Goal: Transaction & Acquisition: Purchase product/service

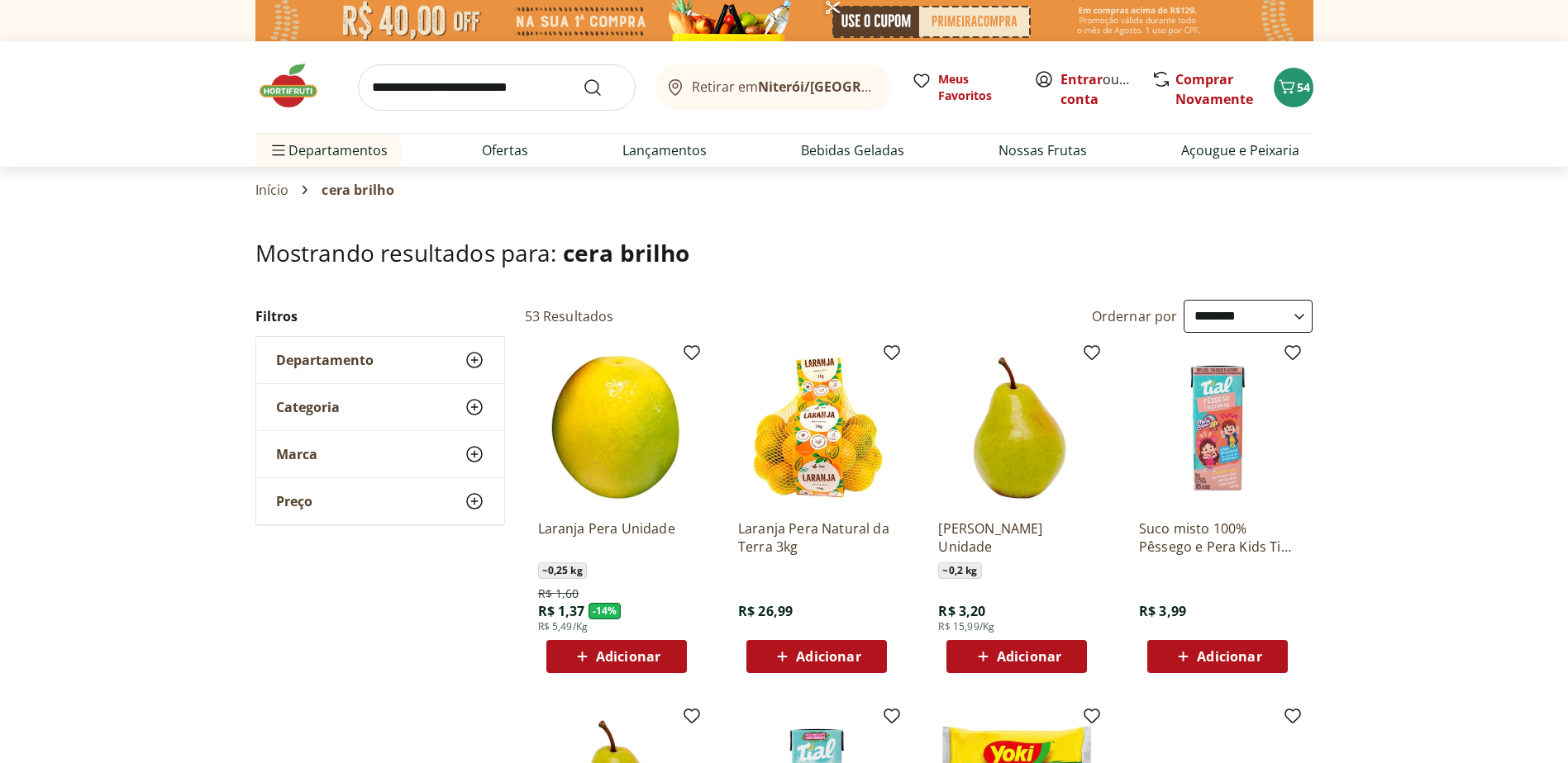
select select "**********"
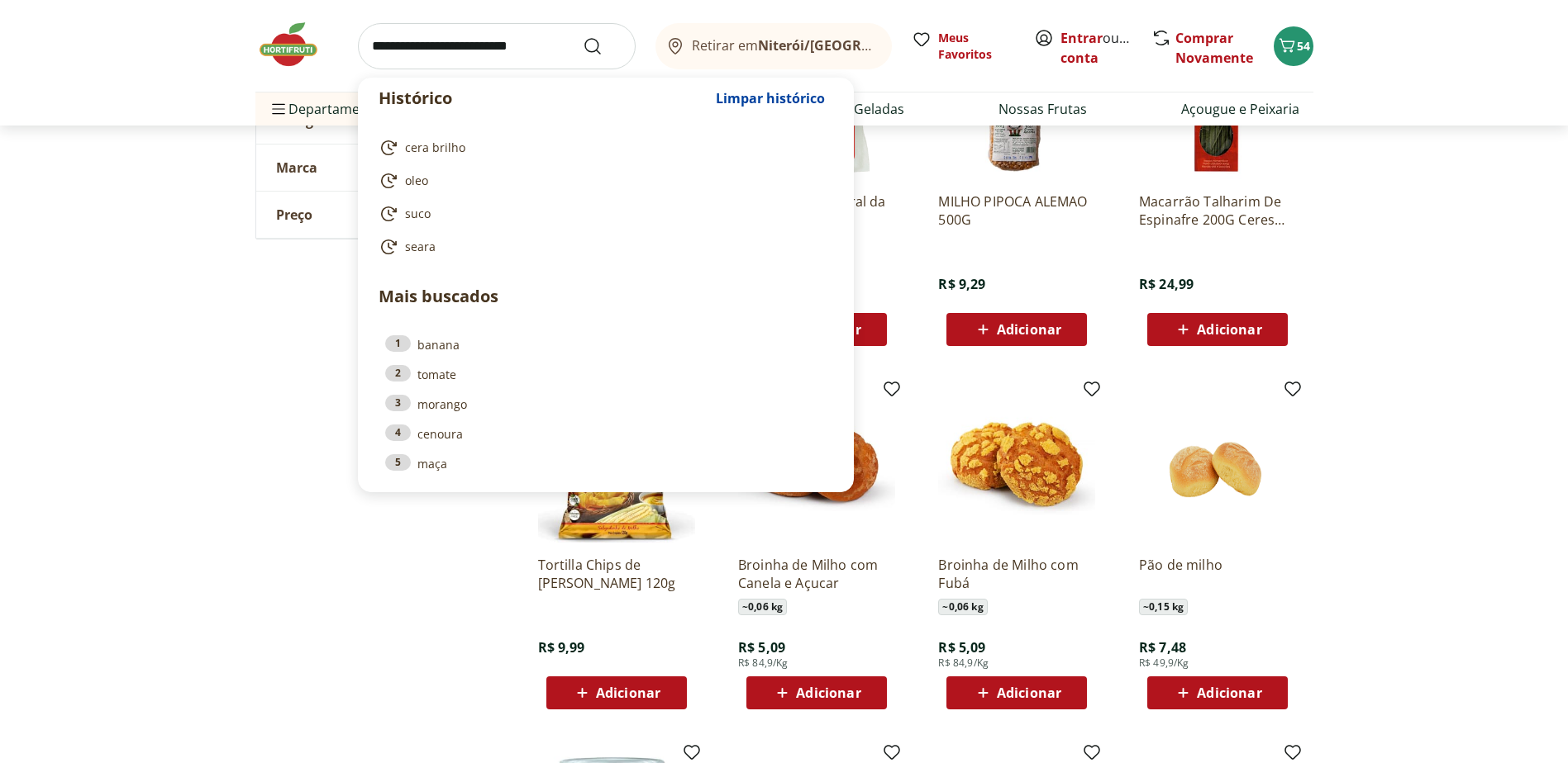
click at [547, 35] on input "search" at bounding box center [496, 46] width 277 height 46
click at [494, 45] on input "search" at bounding box center [496, 46] width 277 height 46
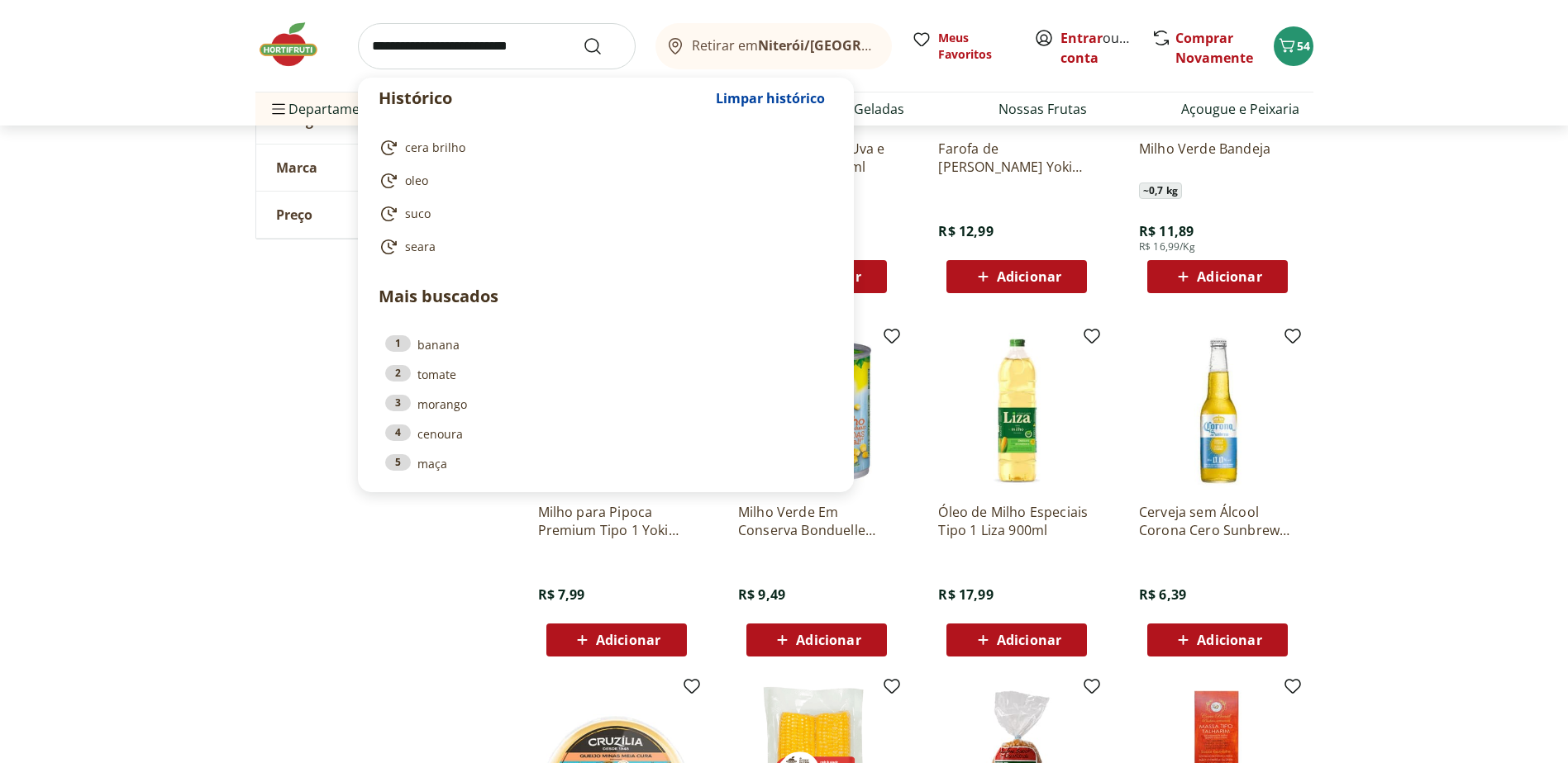
click at [495, 53] on input "search" at bounding box center [496, 46] width 277 height 46
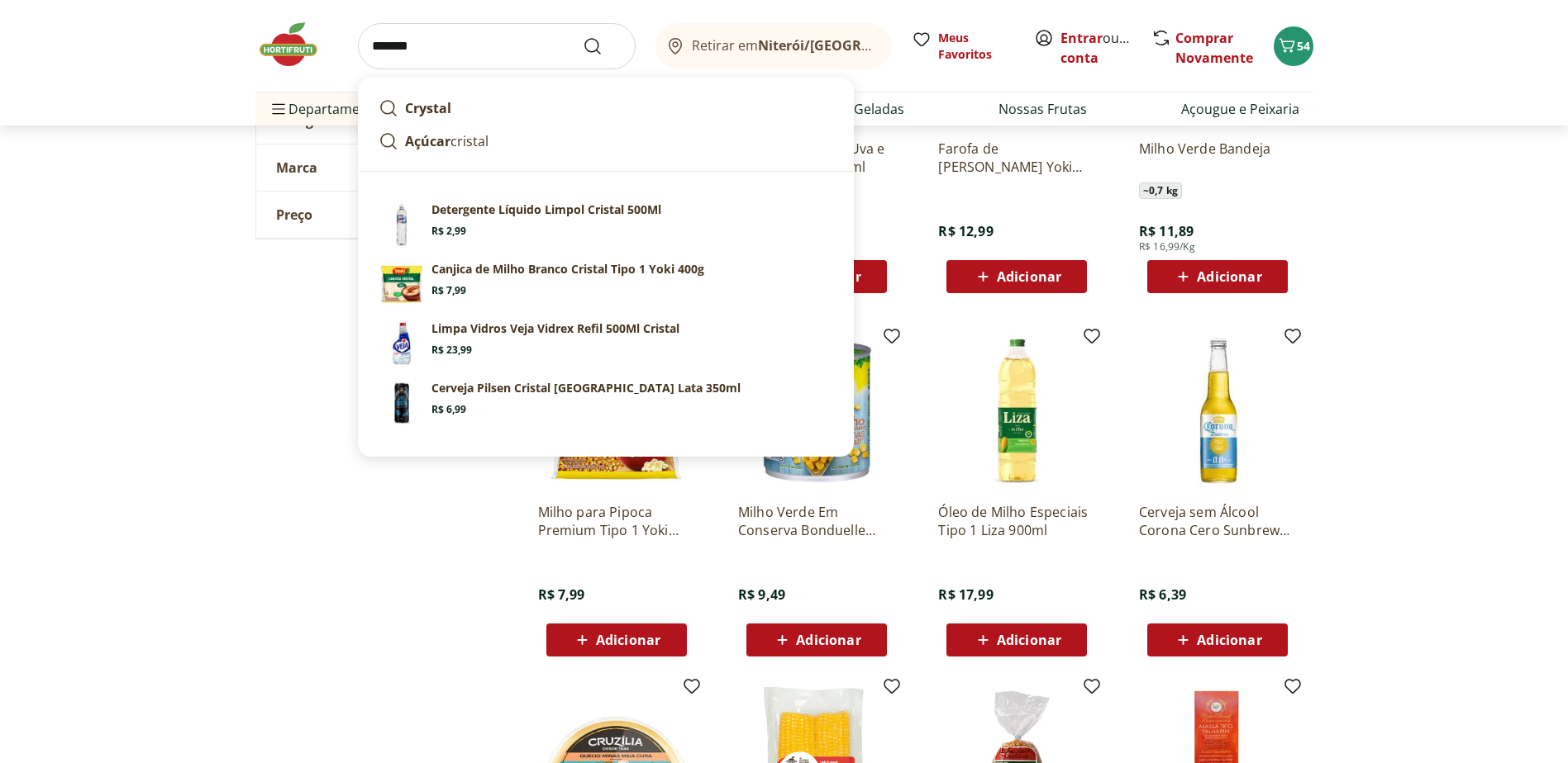
type input "*******"
click at [583, 36] on button "Submit Search" at bounding box center [603, 45] width 40 height 20
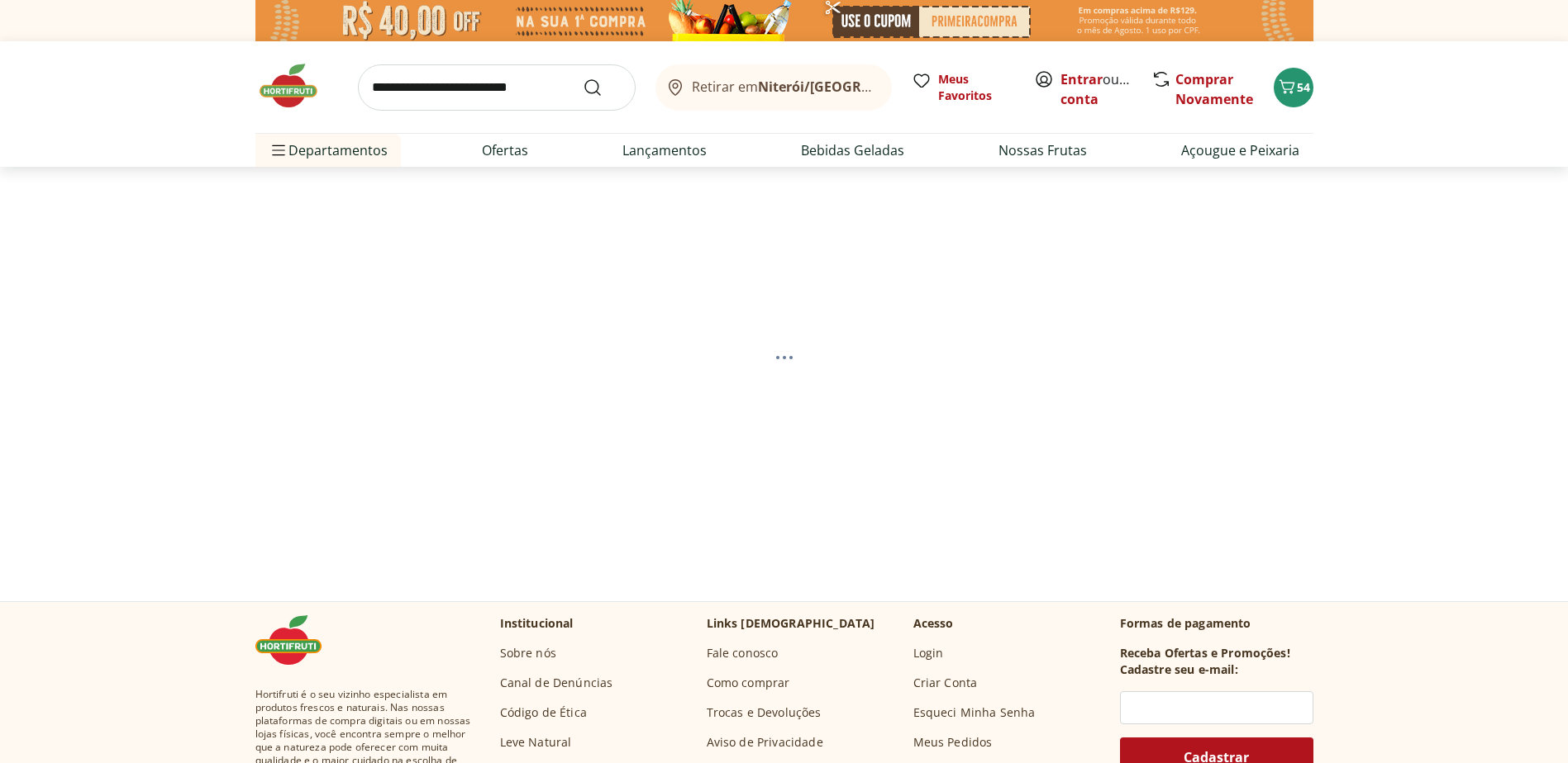
select select "**********"
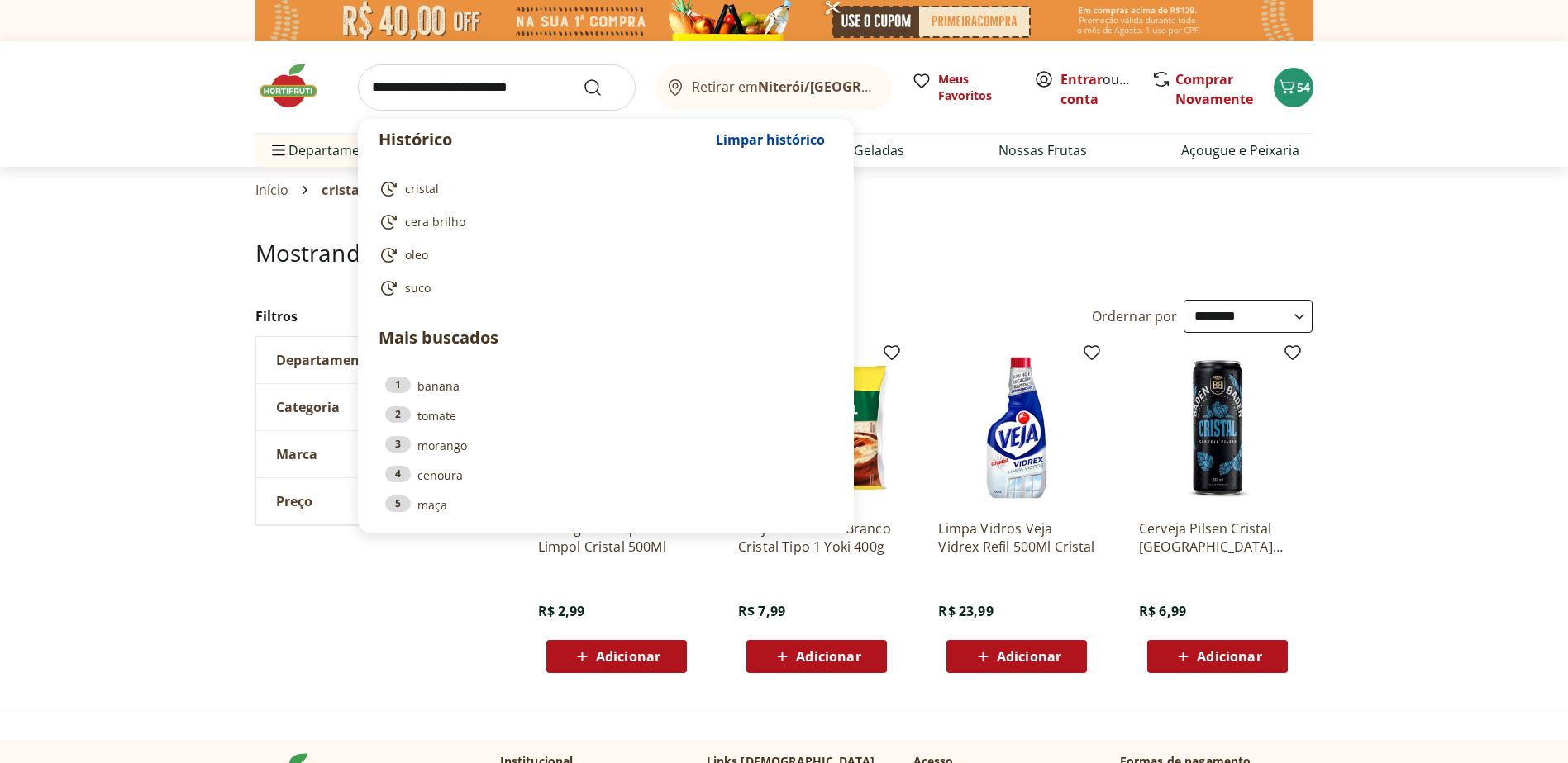
click at [480, 88] on input "search" at bounding box center [496, 88] width 277 height 46
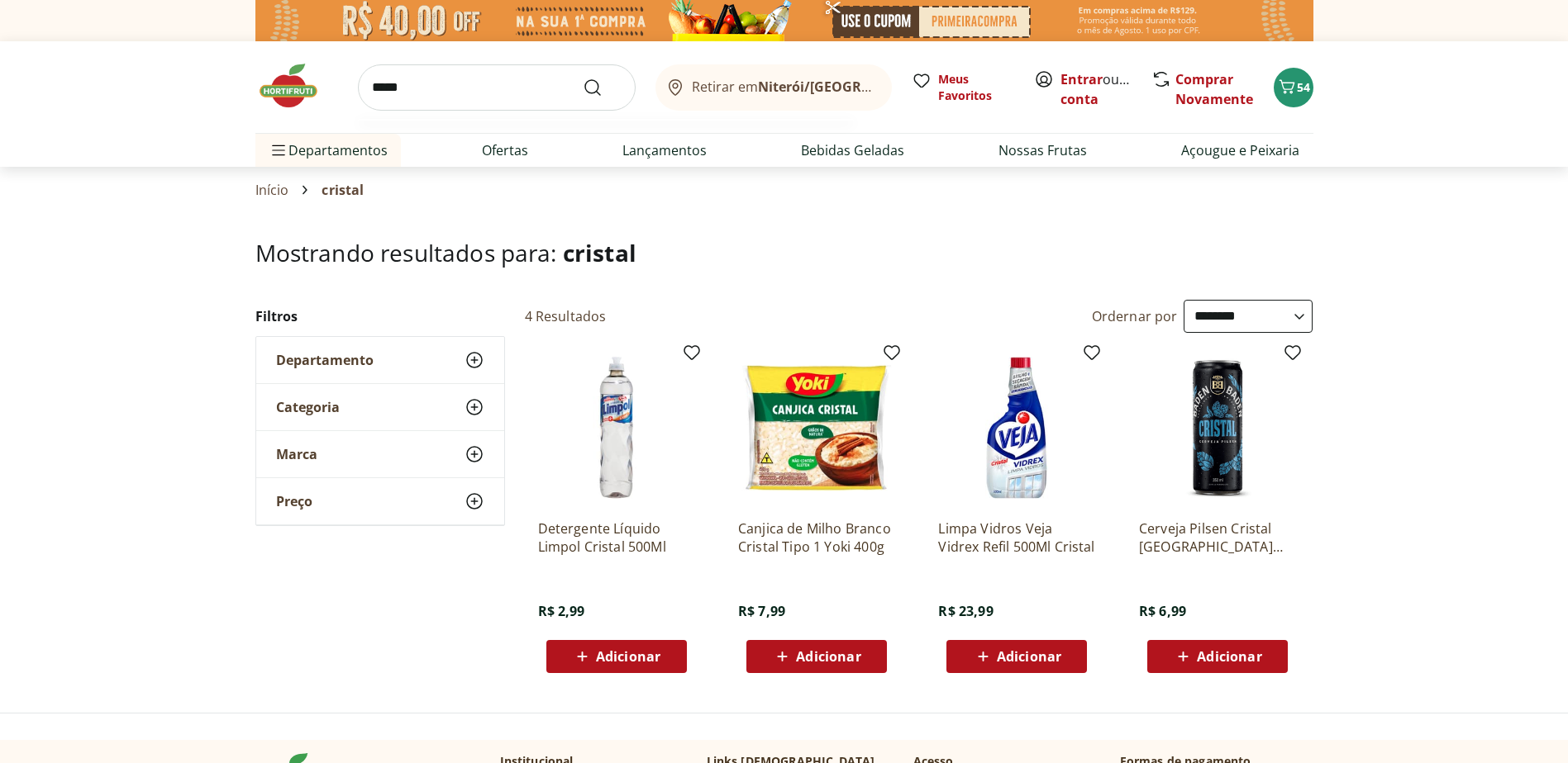
type input "******"
click button "Submit Search" at bounding box center [603, 87] width 40 height 20
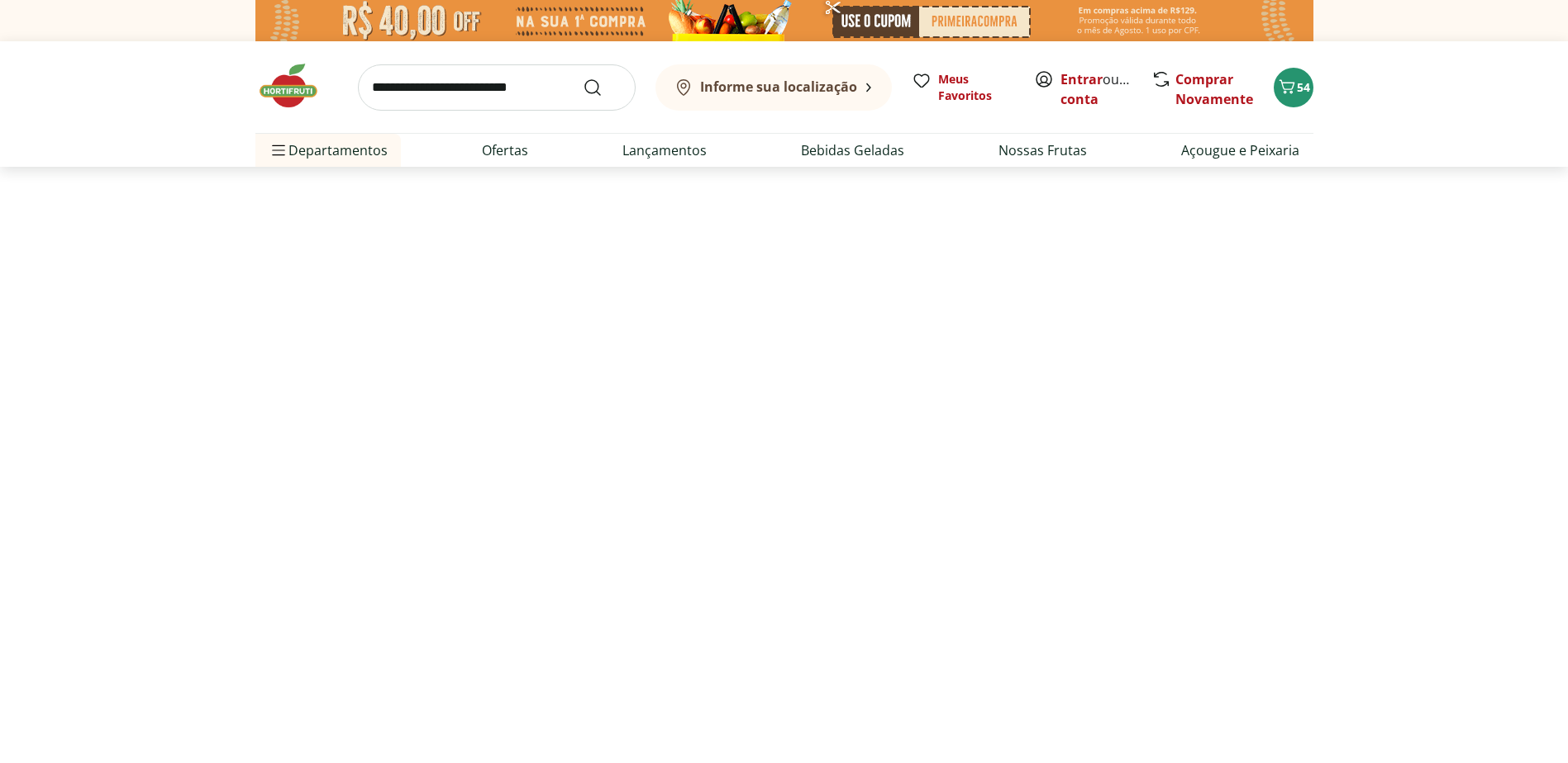
select select "**********"
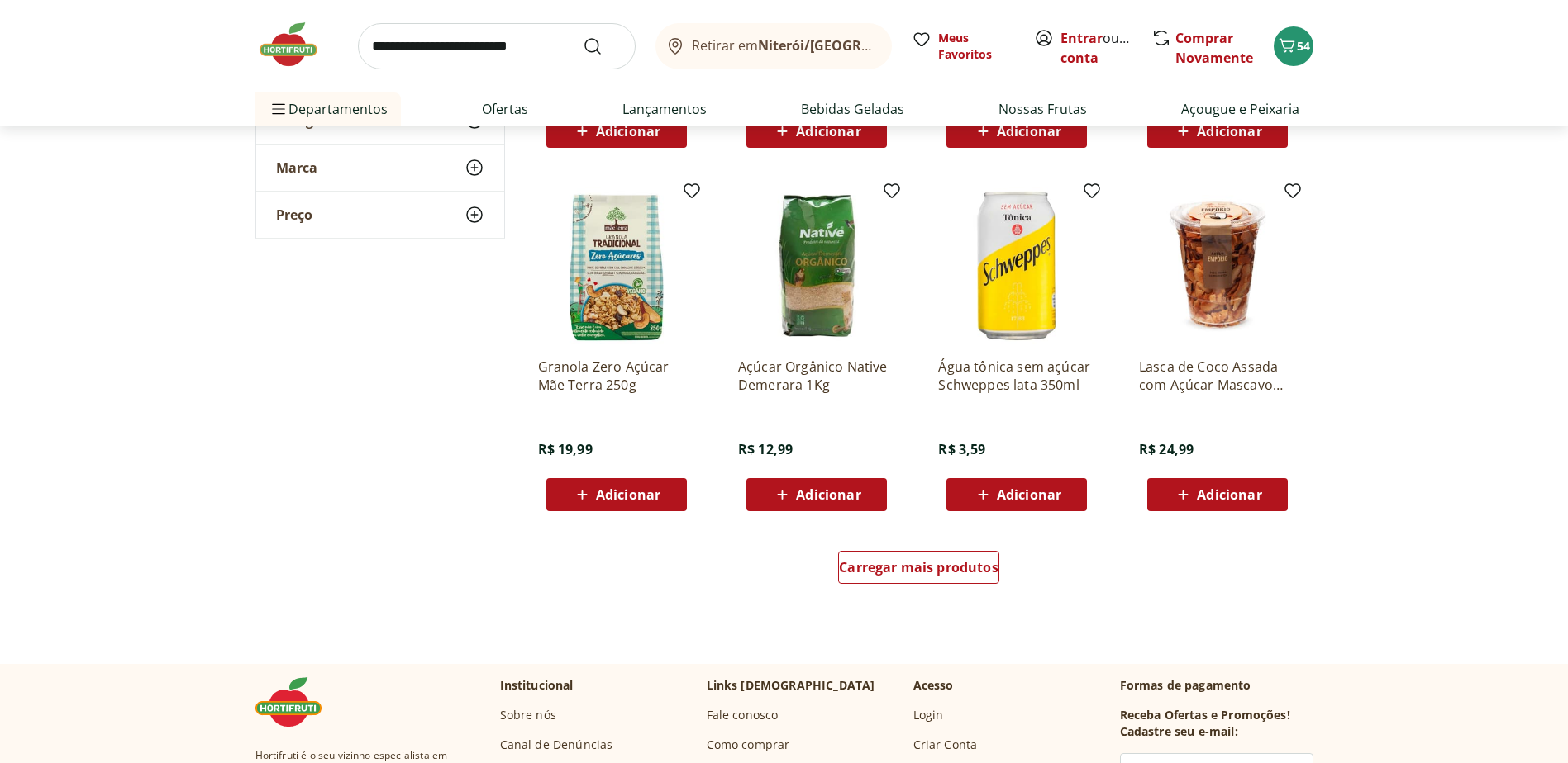
scroll to position [909, 0]
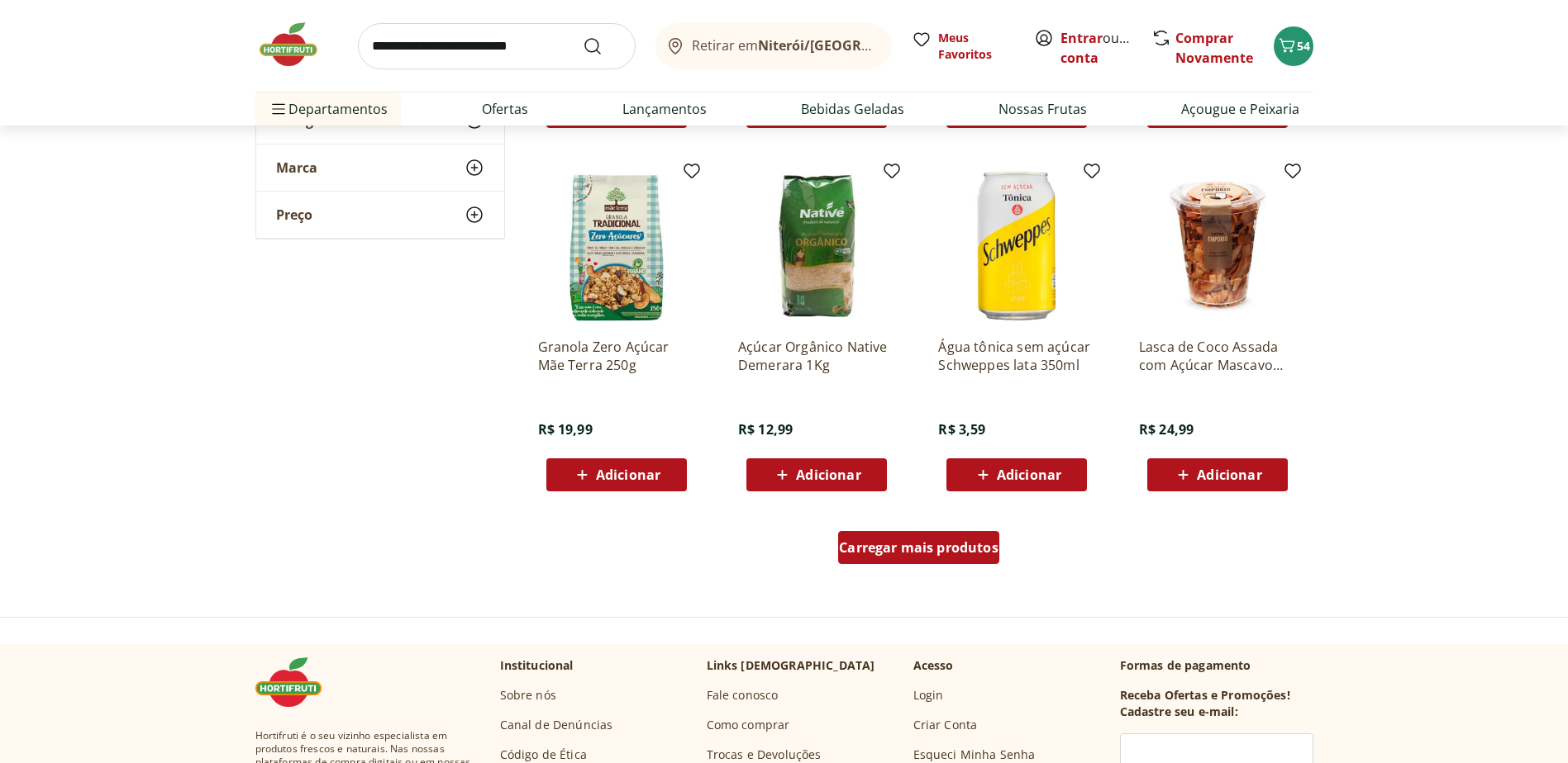
click at [933, 548] on span "Carregar mais produtos" at bounding box center [919, 547] width 160 height 13
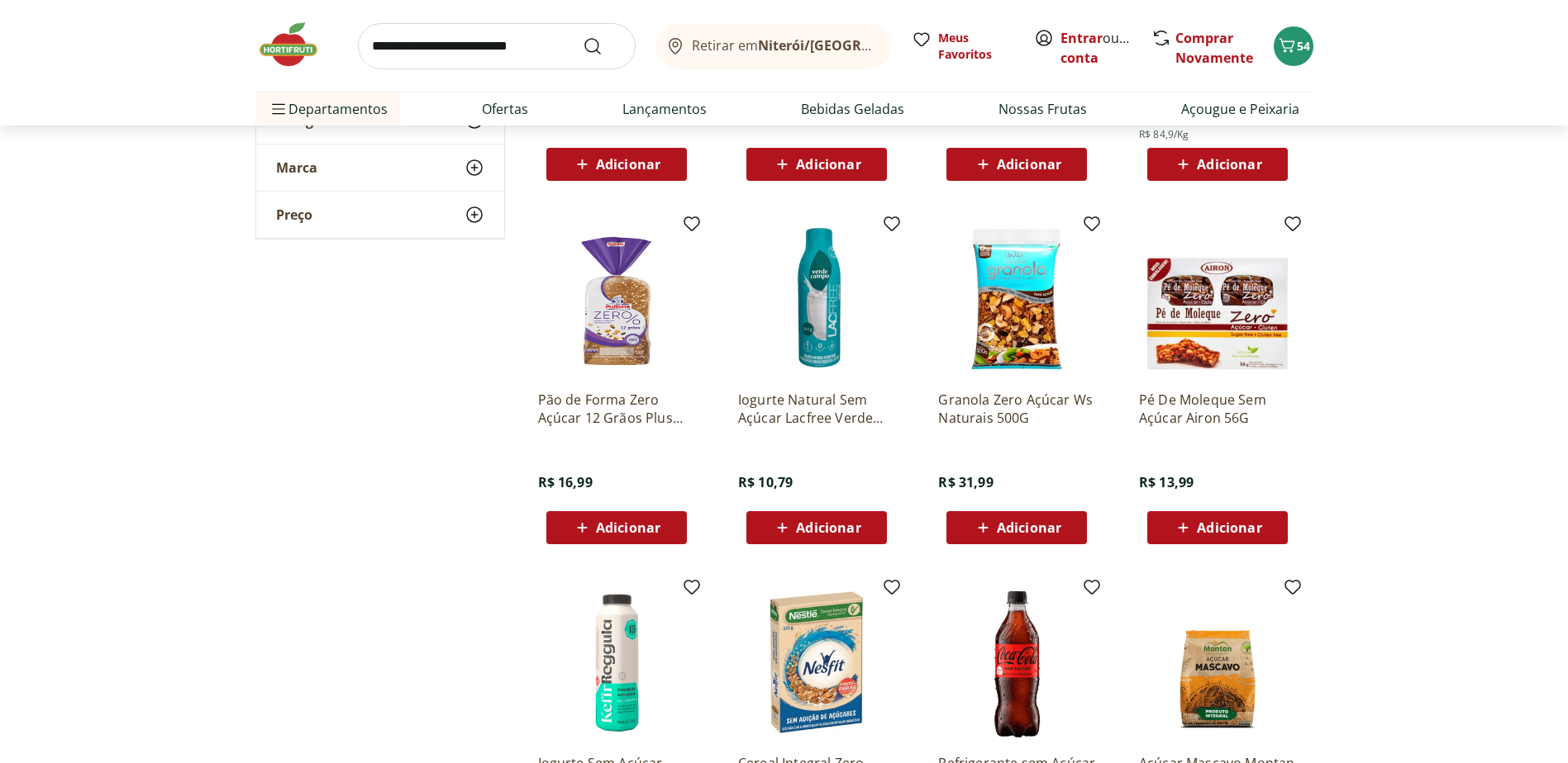
scroll to position [2065, 0]
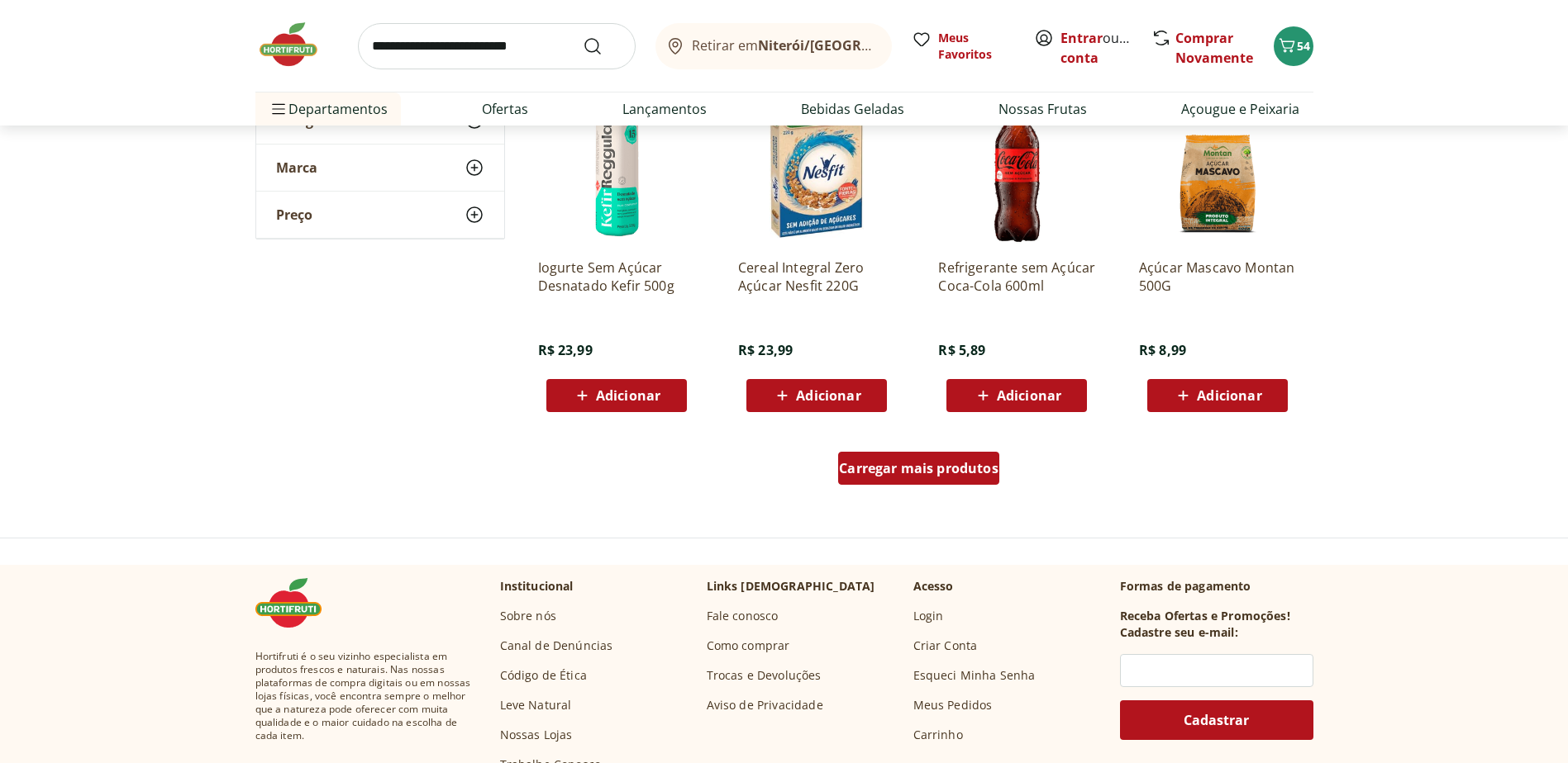
click at [881, 457] on div "Carregar mais produtos" at bounding box center [919, 469] width 161 height 33
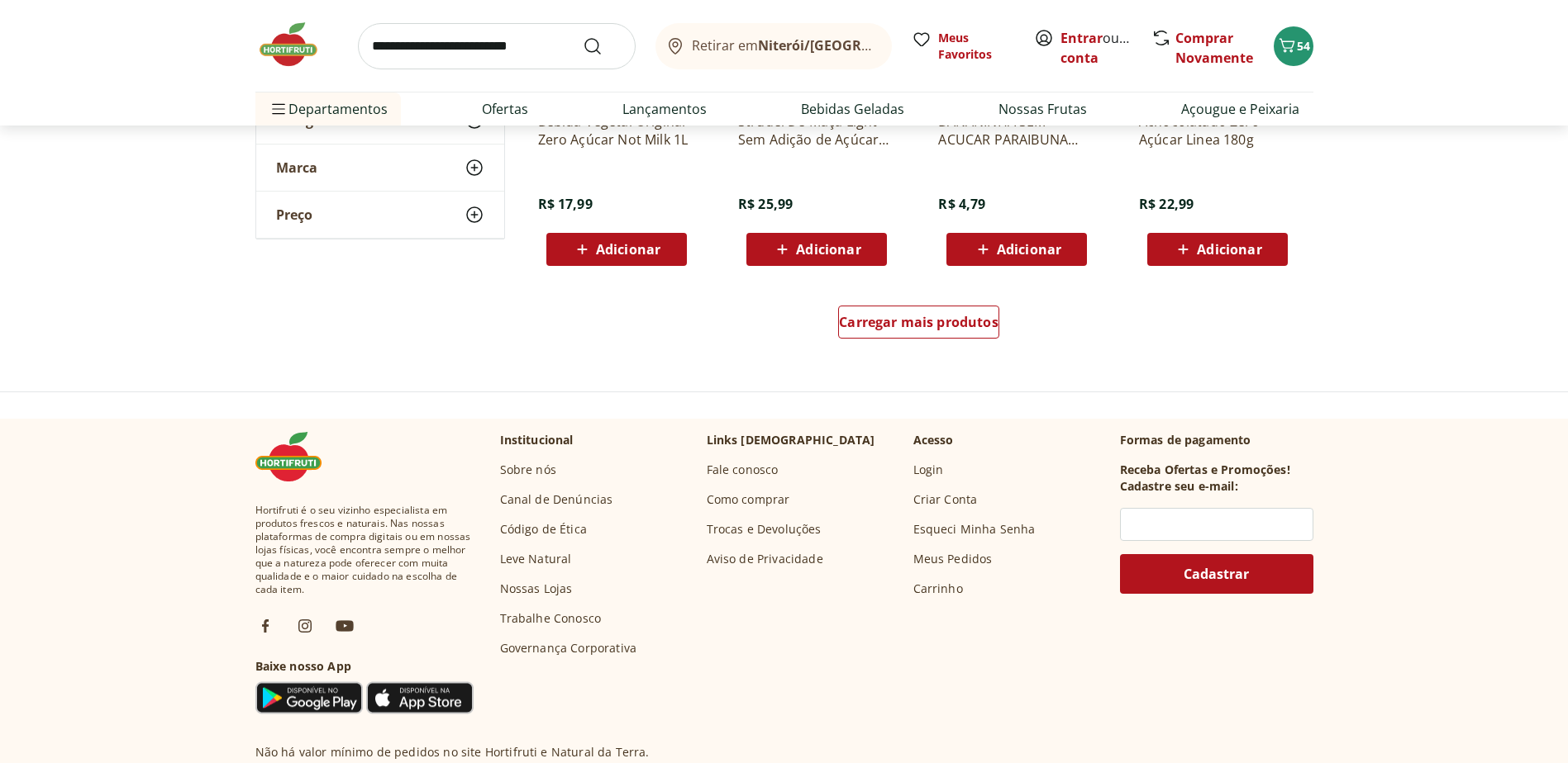
scroll to position [3304, 0]
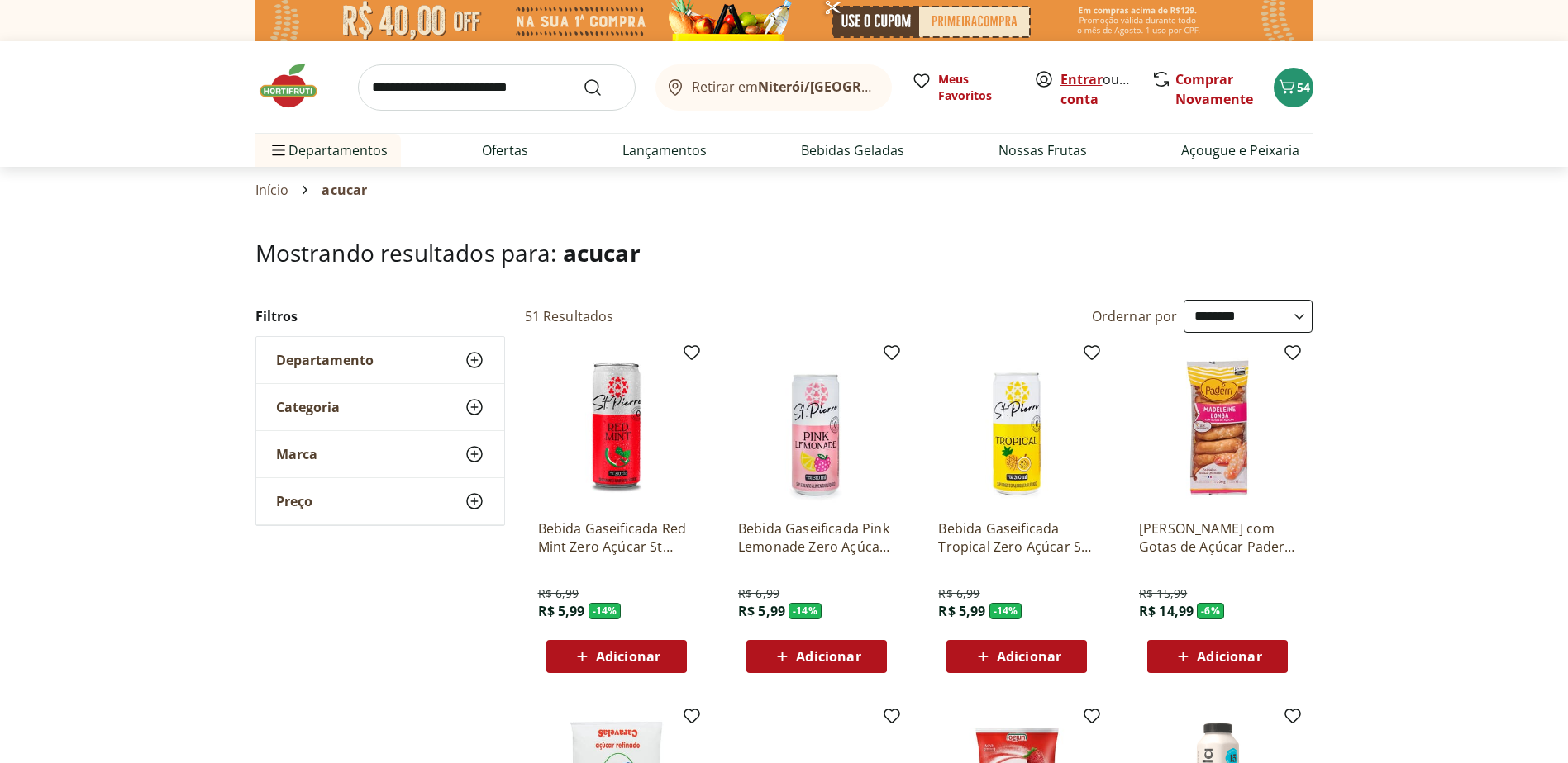
click at [1091, 77] on link "Entrar" at bounding box center [1081, 79] width 42 height 18
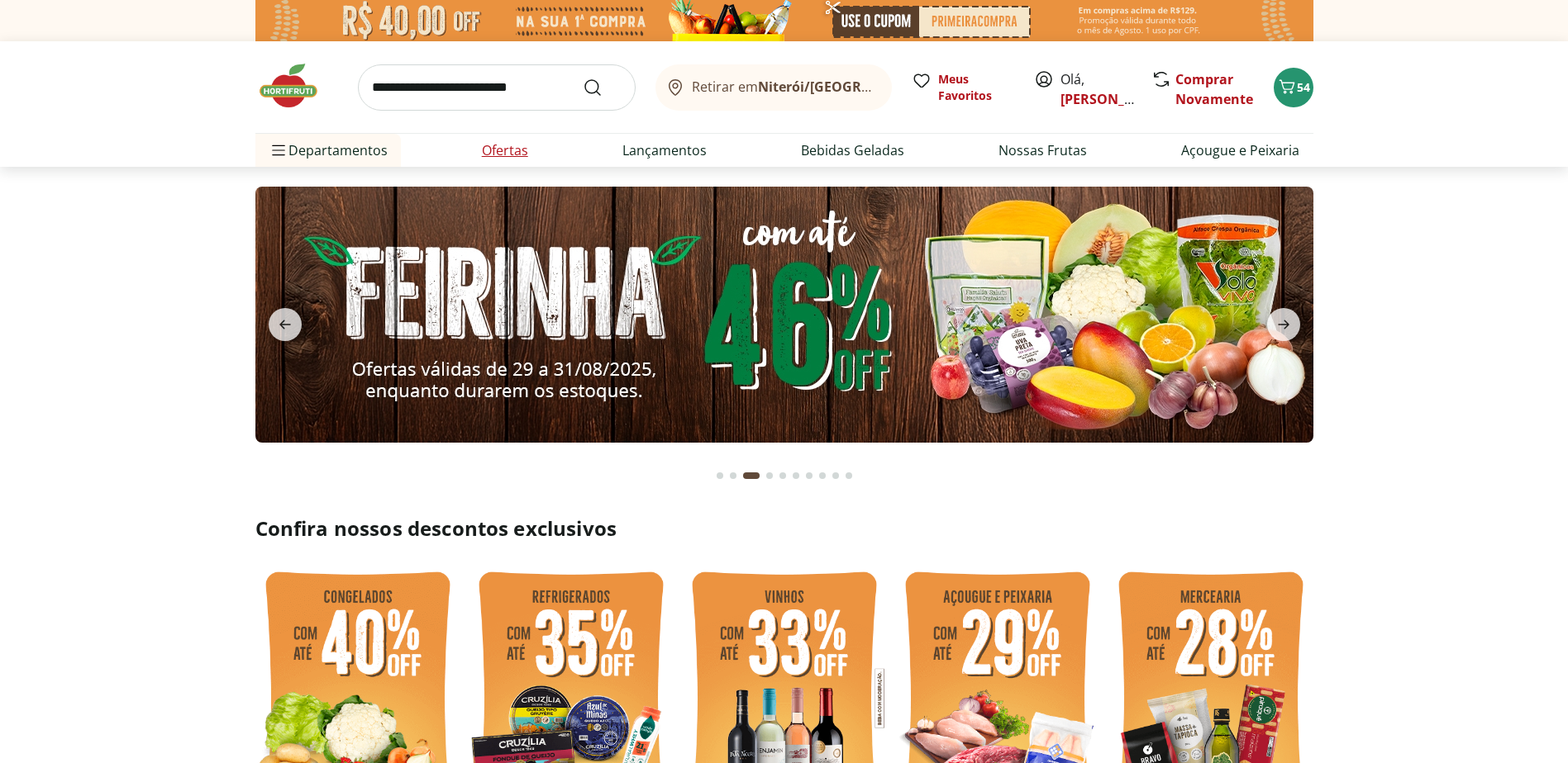
click at [495, 148] on link "Ofertas" at bounding box center [505, 150] width 46 height 20
select select "**********"
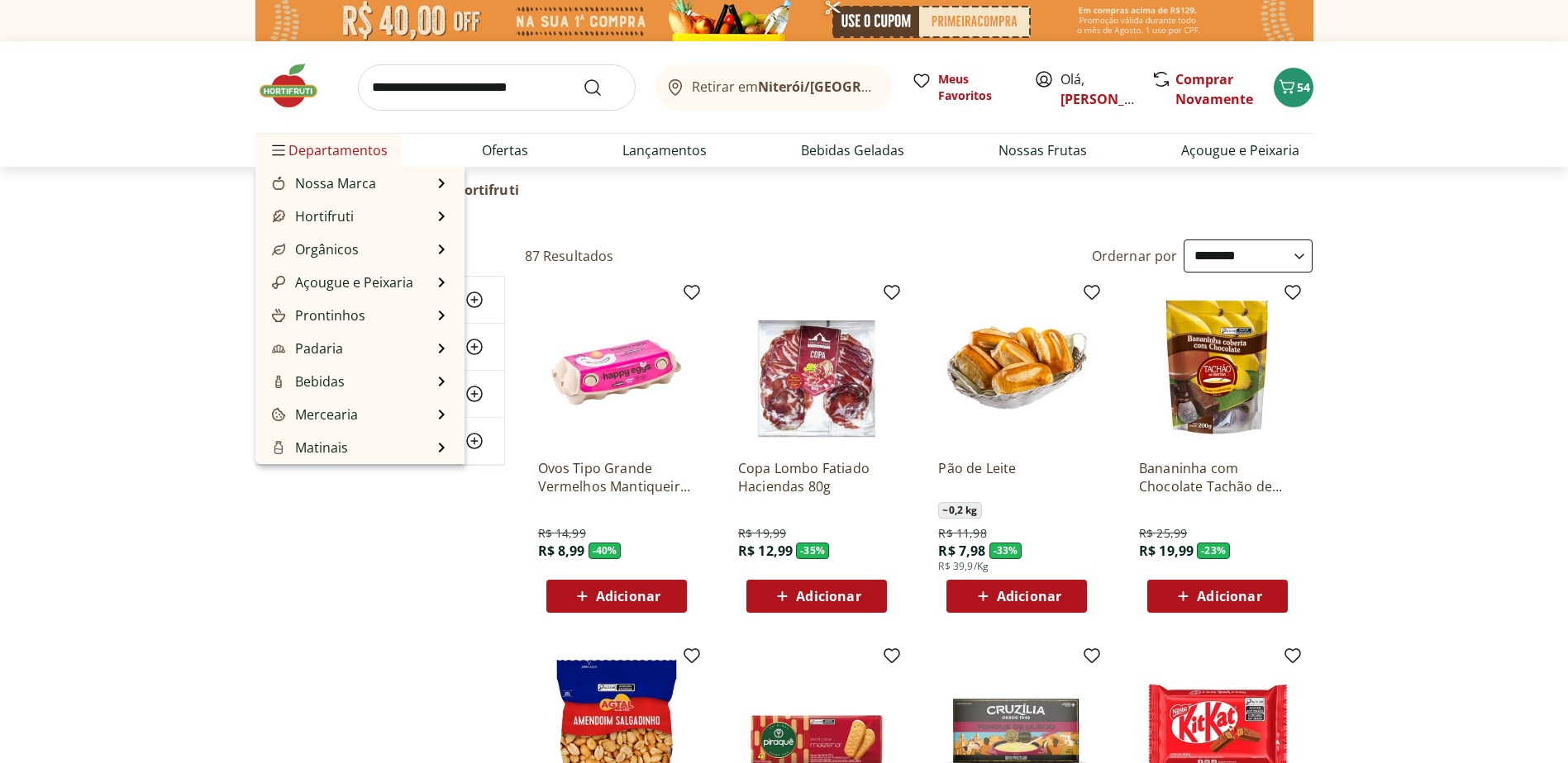
click at [313, 142] on span "Departamentos" at bounding box center [328, 150] width 119 height 39
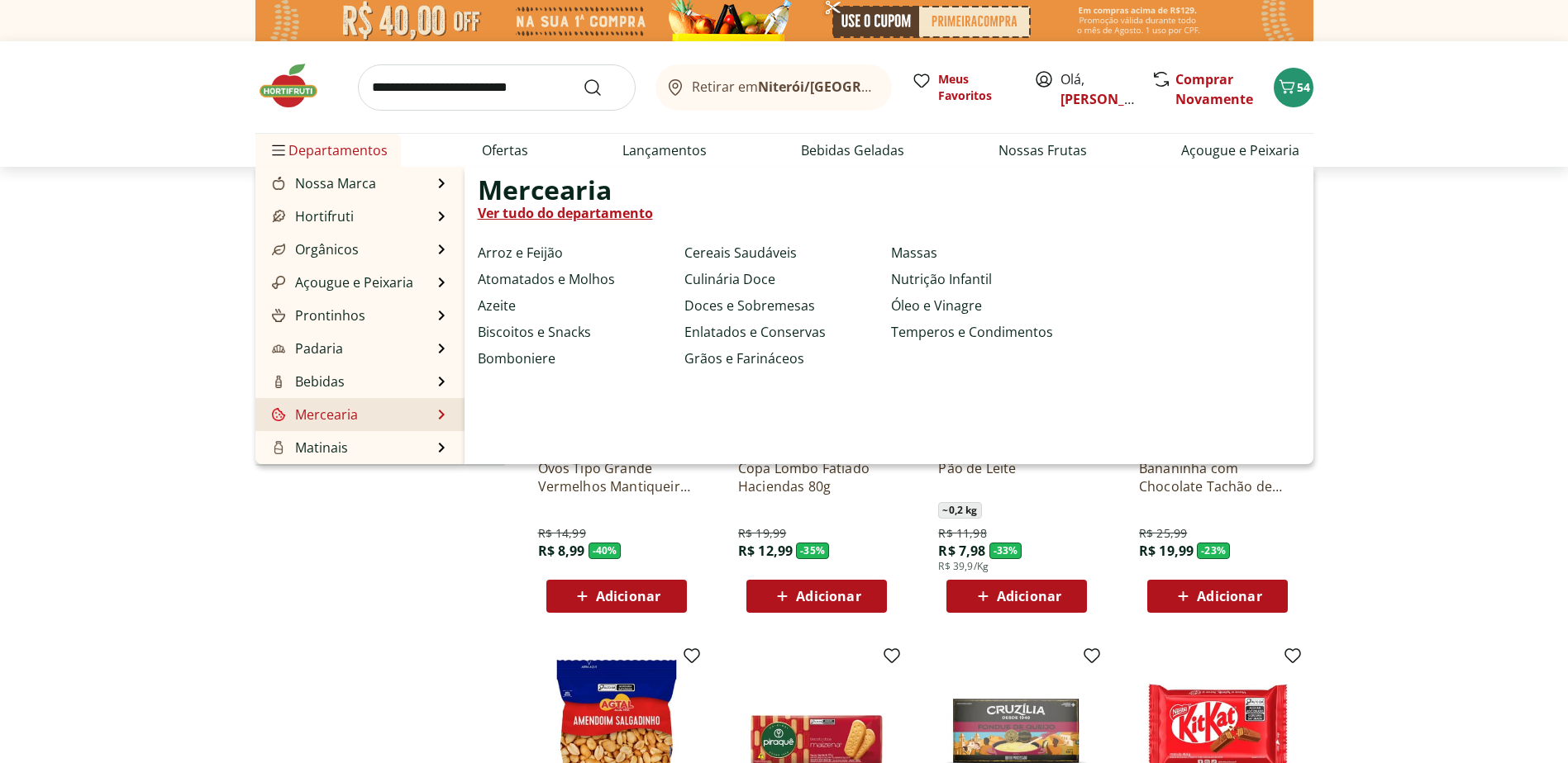
click at [325, 415] on link "Mercearia" at bounding box center [313, 415] width 89 height 20
select select "**********"
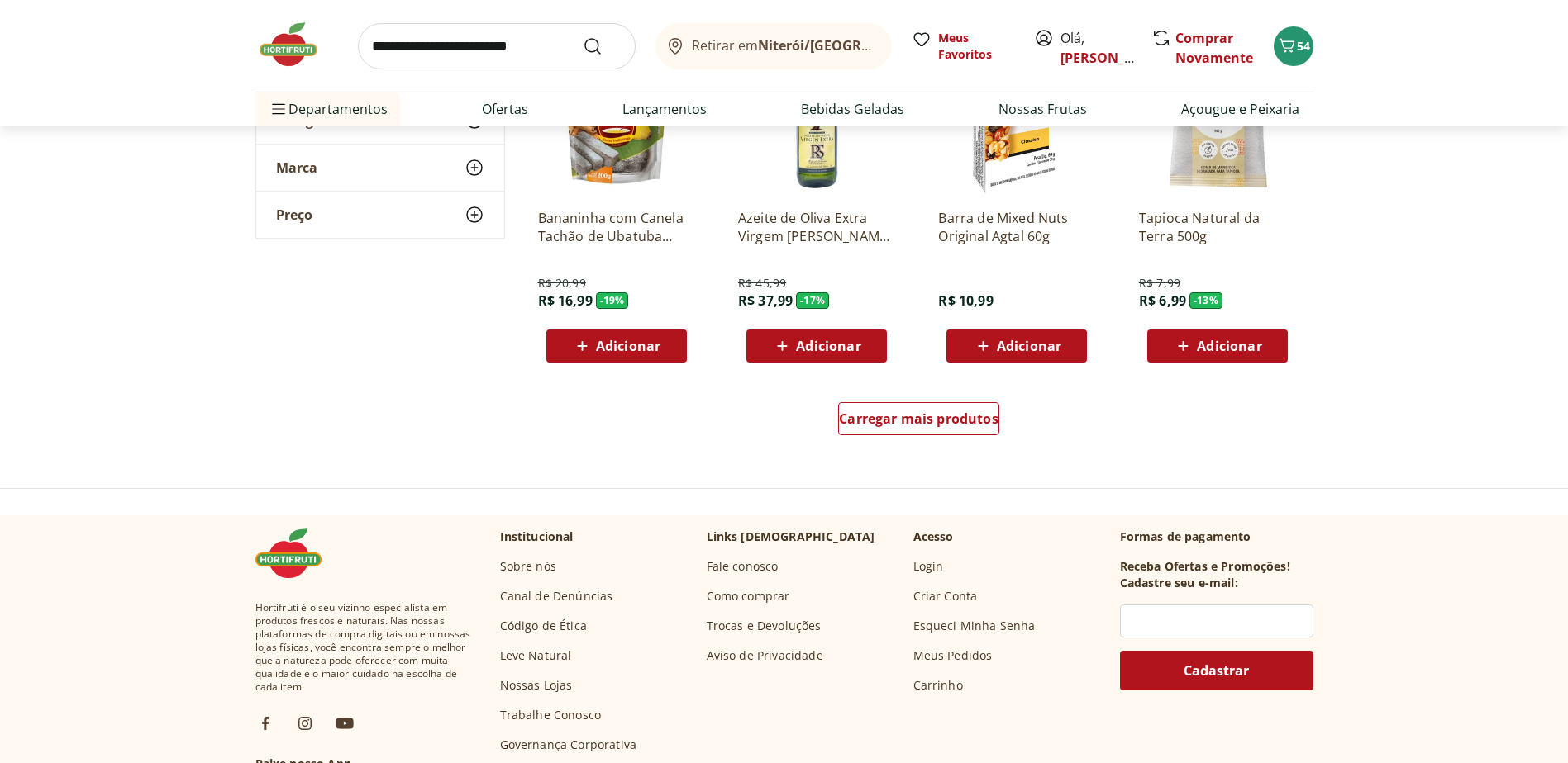
scroll to position [991, 0]
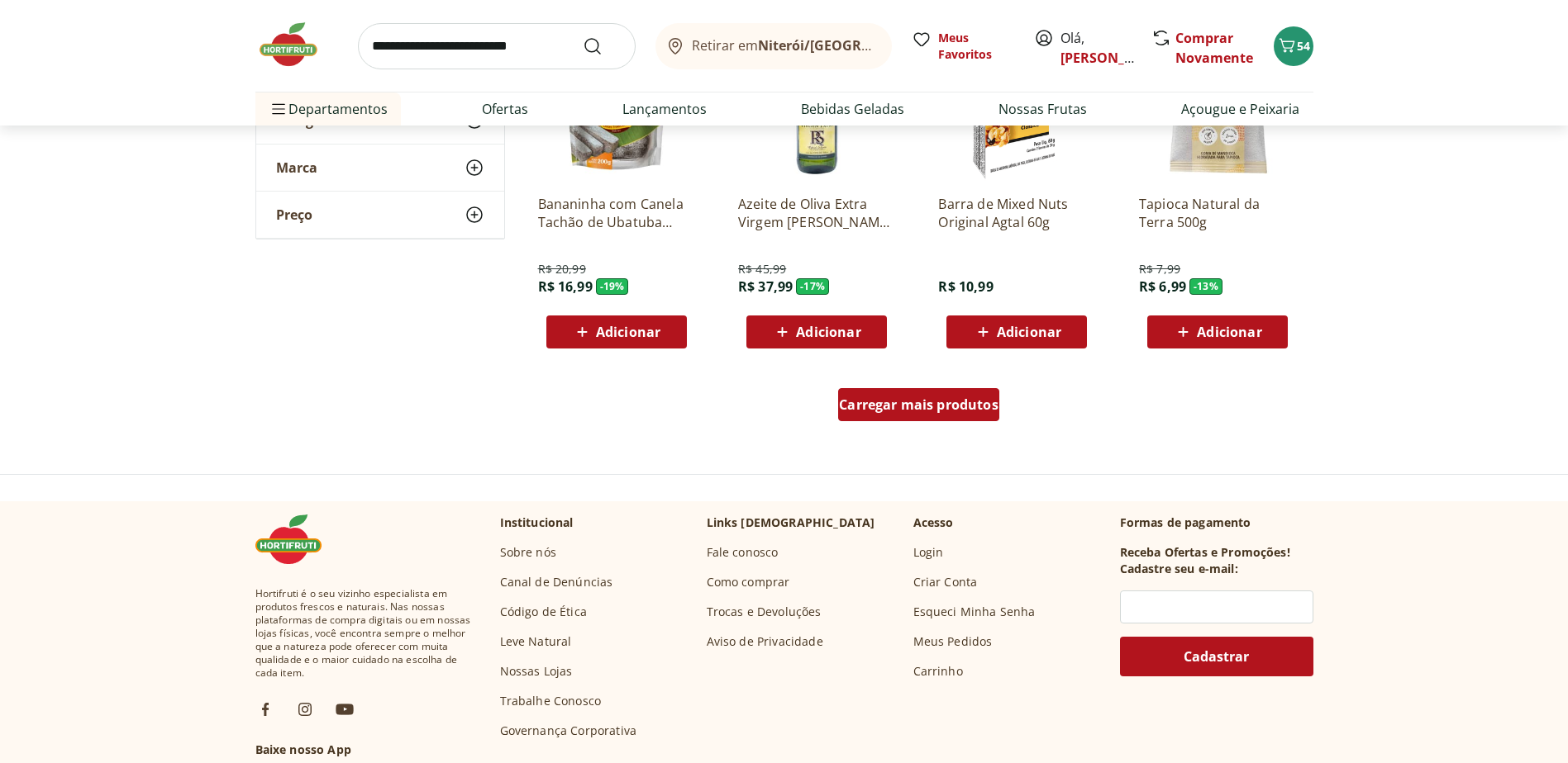
click at [879, 404] on span "Carregar mais produtos" at bounding box center [919, 404] width 160 height 13
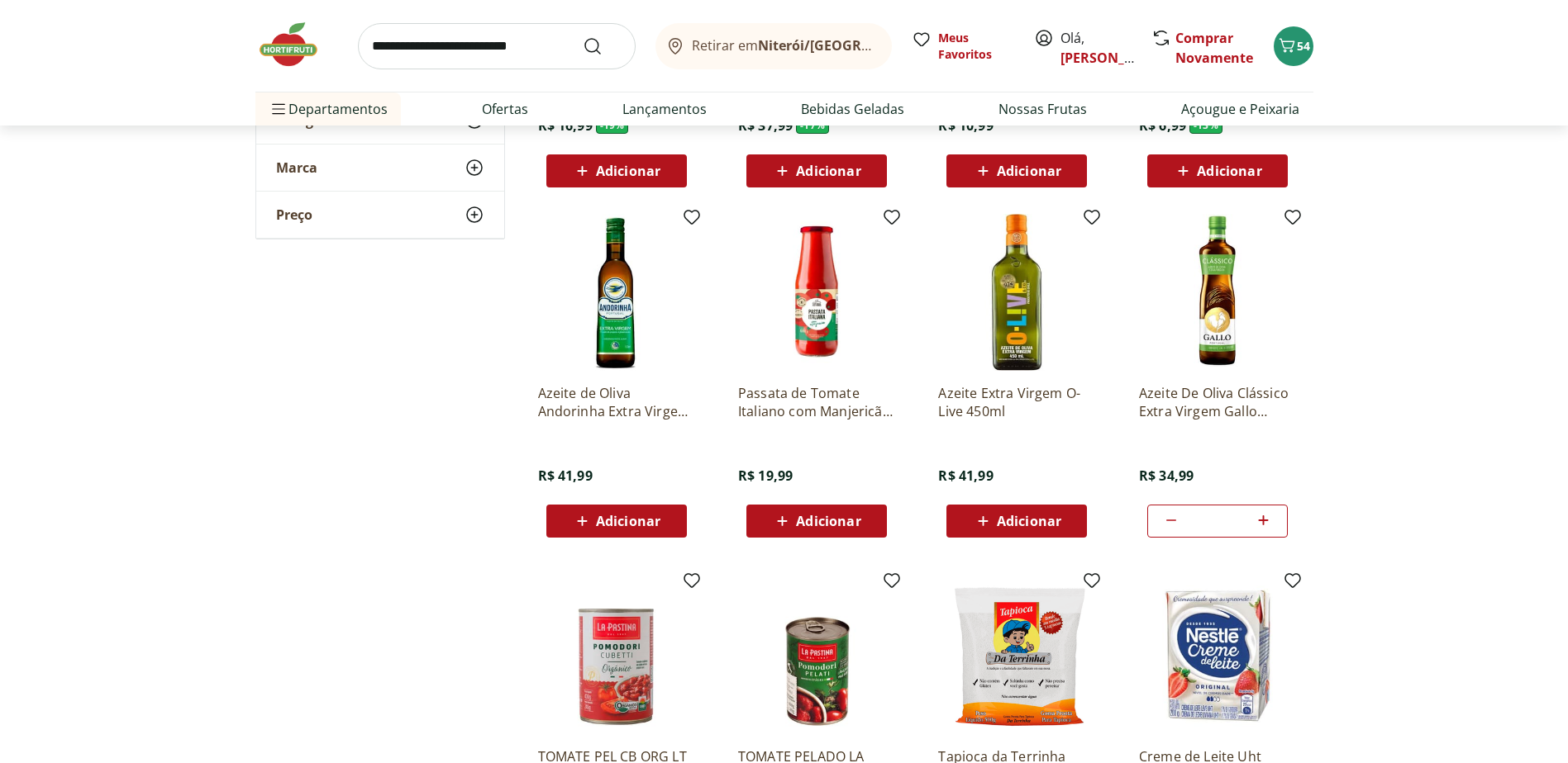
scroll to position [1157, 0]
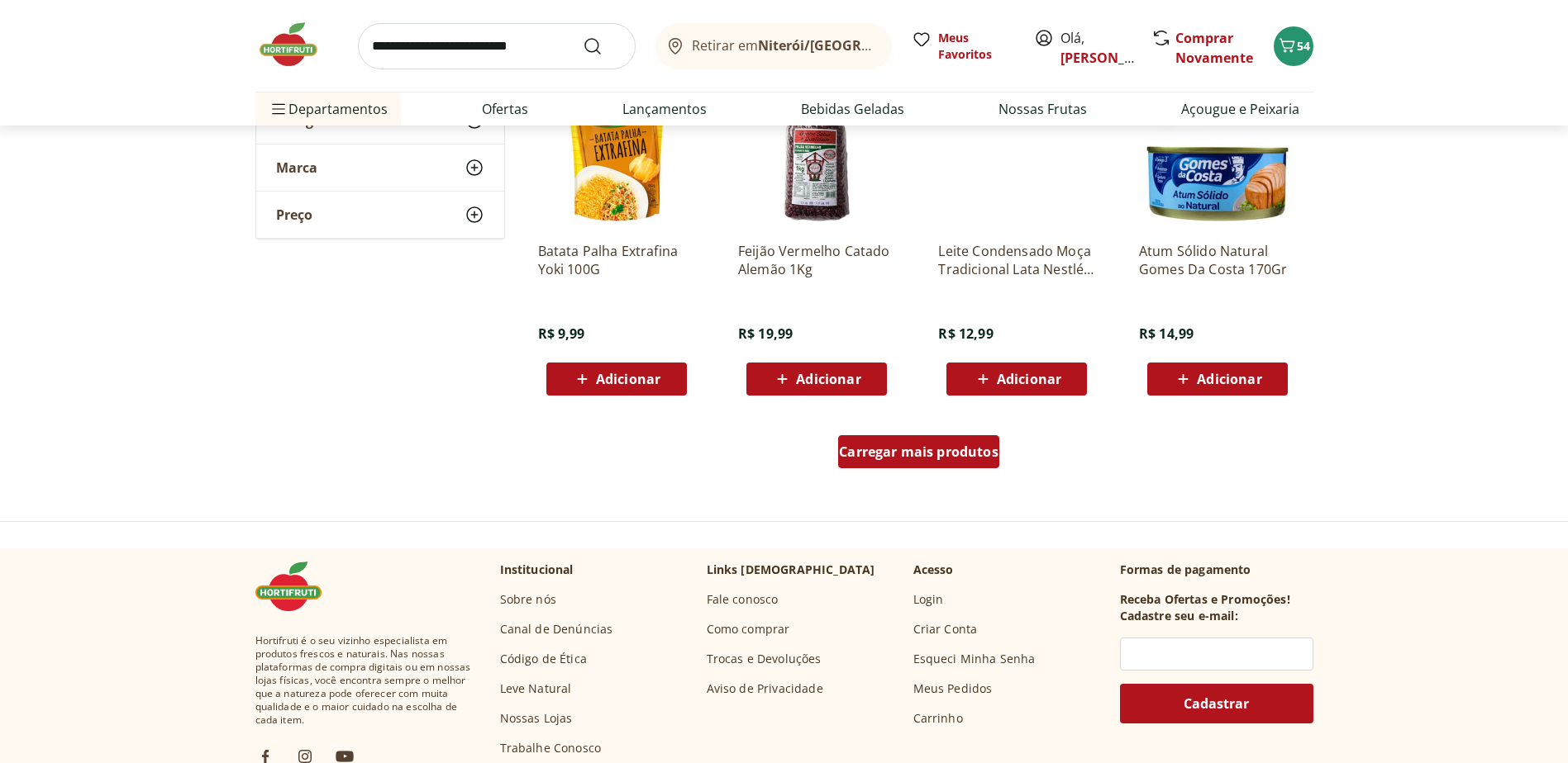
scroll to position [2065, 0]
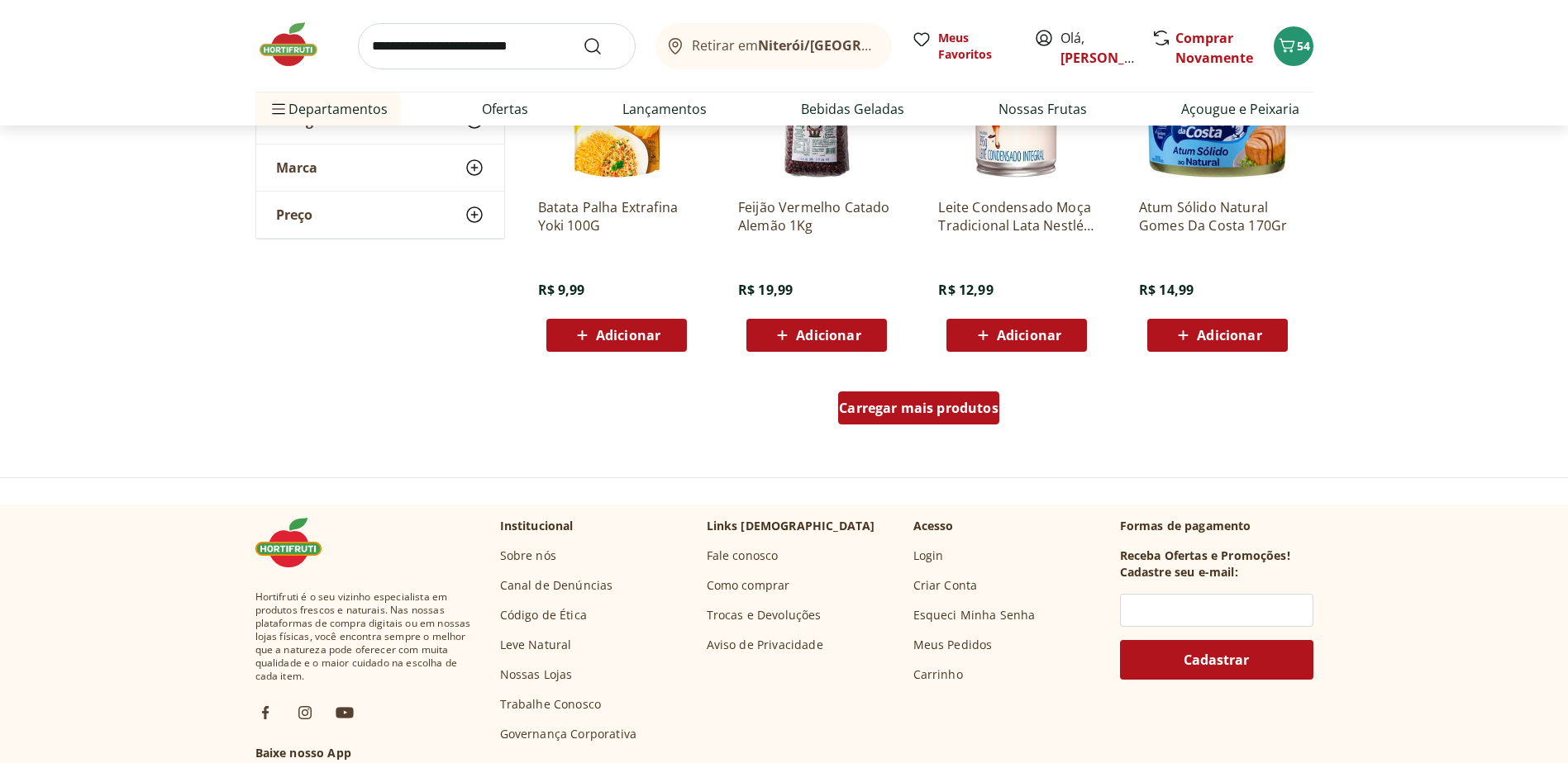
click at [885, 402] on span "Carregar mais produtos" at bounding box center [919, 408] width 160 height 13
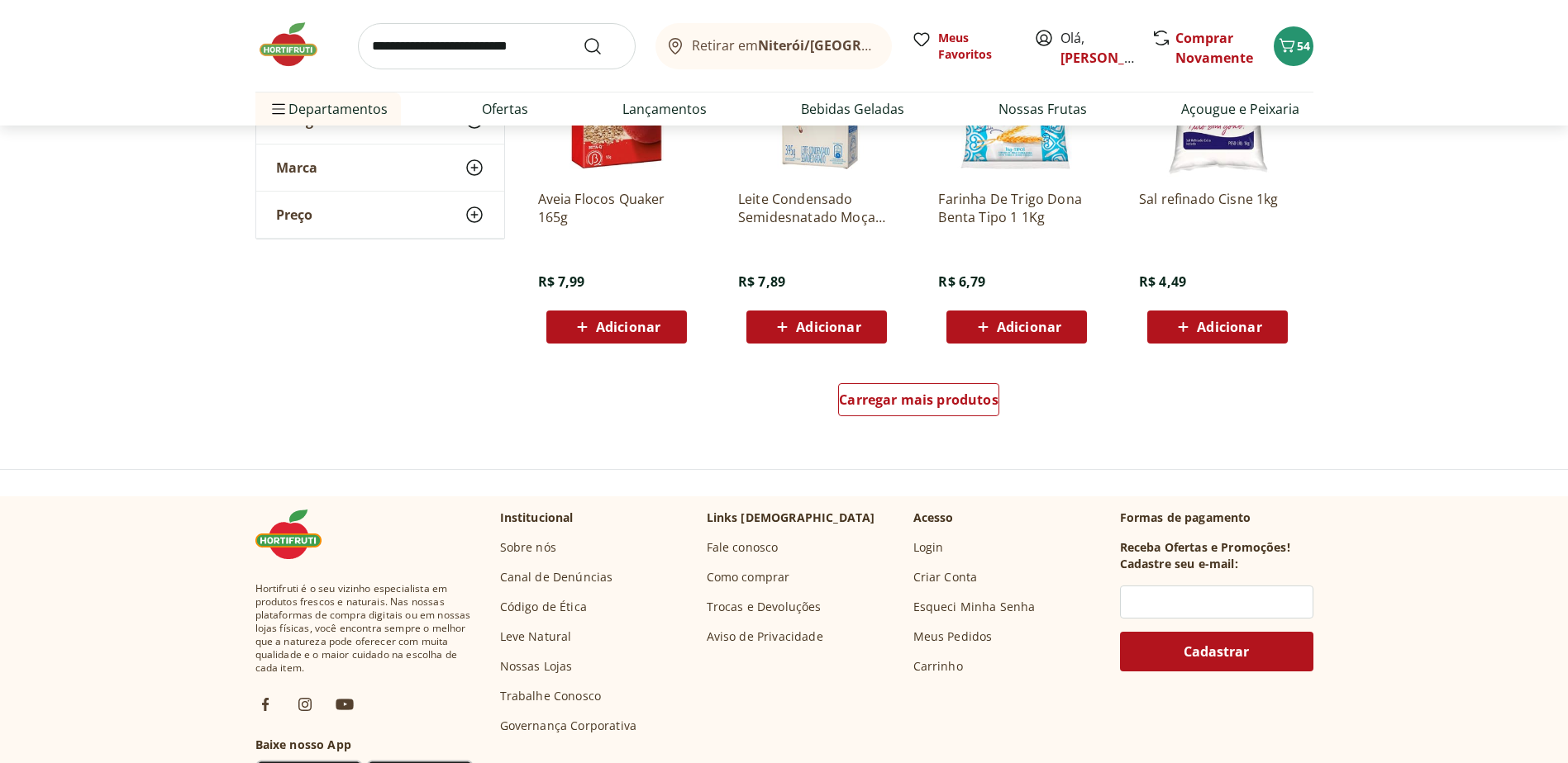
scroll to position [3140, 0]
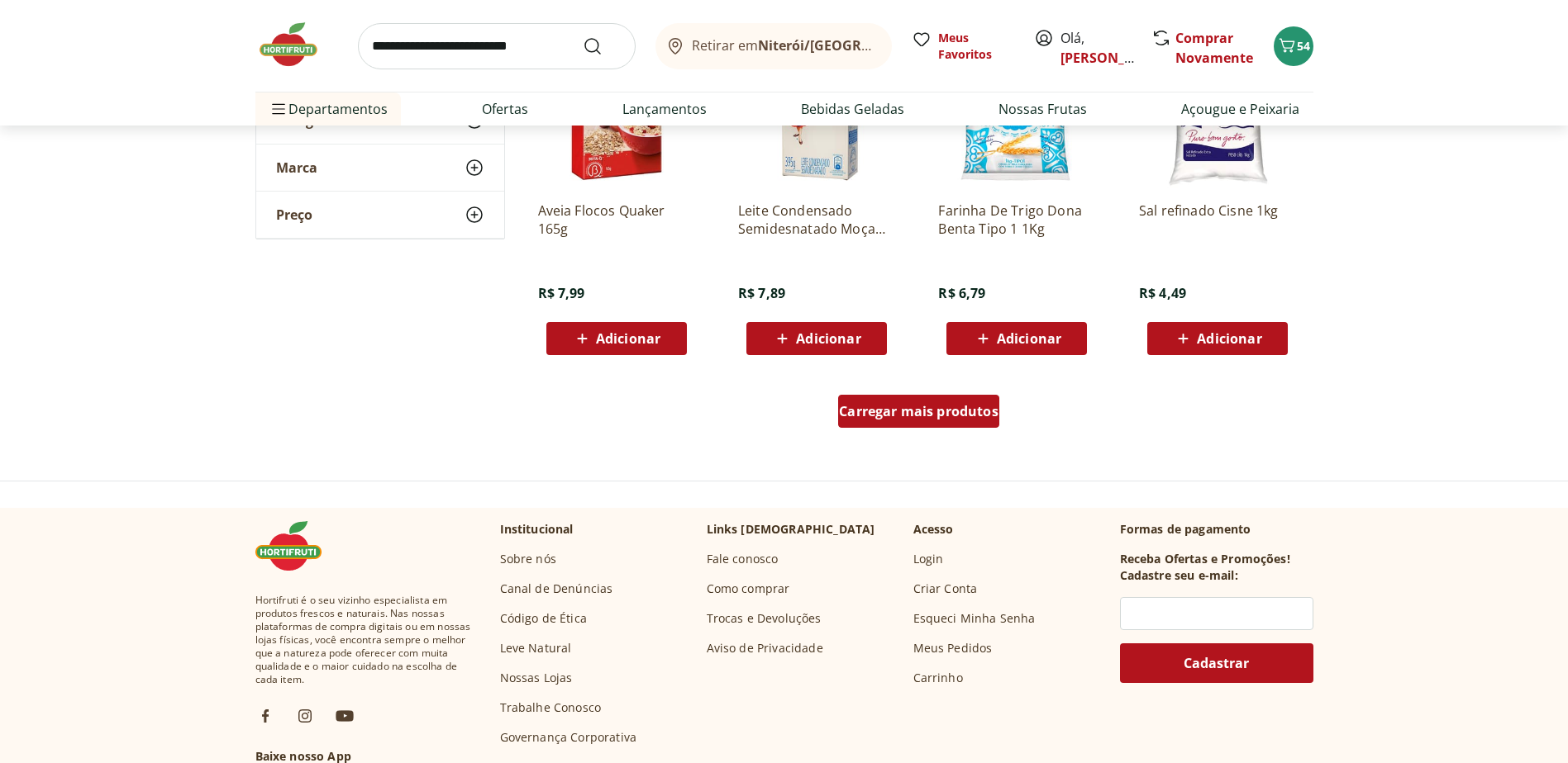
click at [885, 407] on span "Carregar mais produtos" at bounding box center [919, 411] width 160 height 13
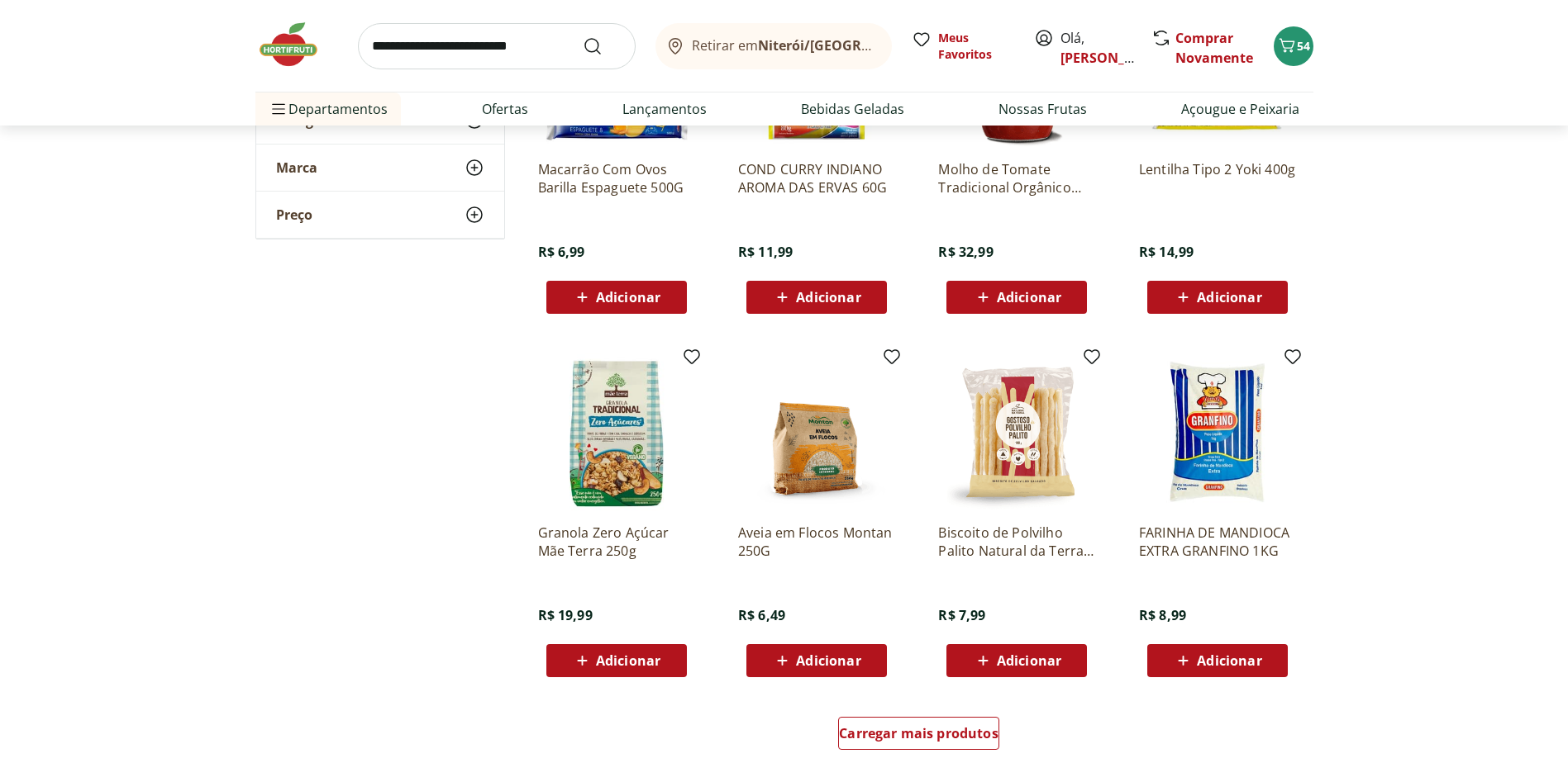
scroll to position [3965, 0]
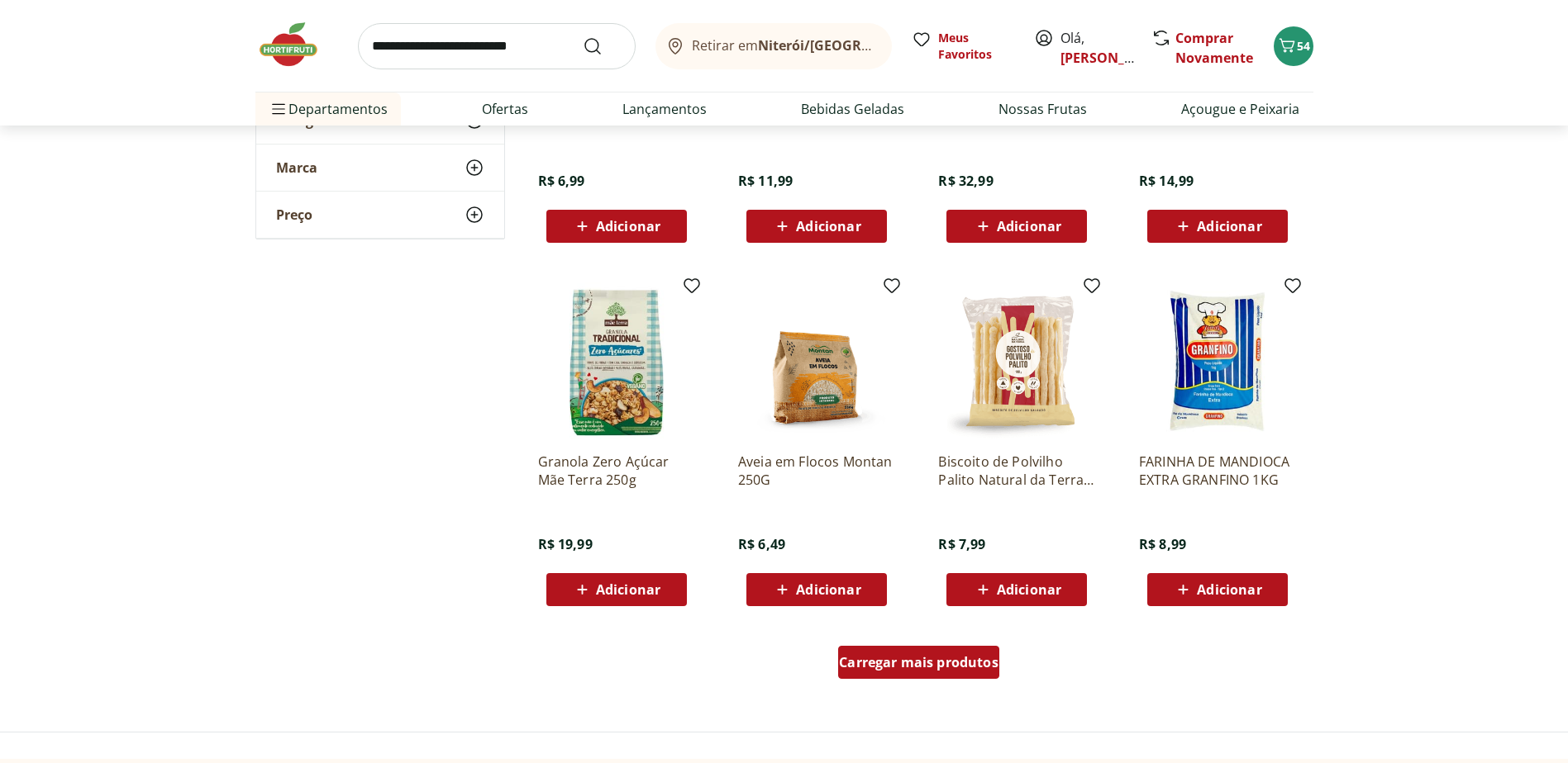
click at [899, 656] on span "Carregar mais produtos" at bounding box center [919, 662] width 160 height 13
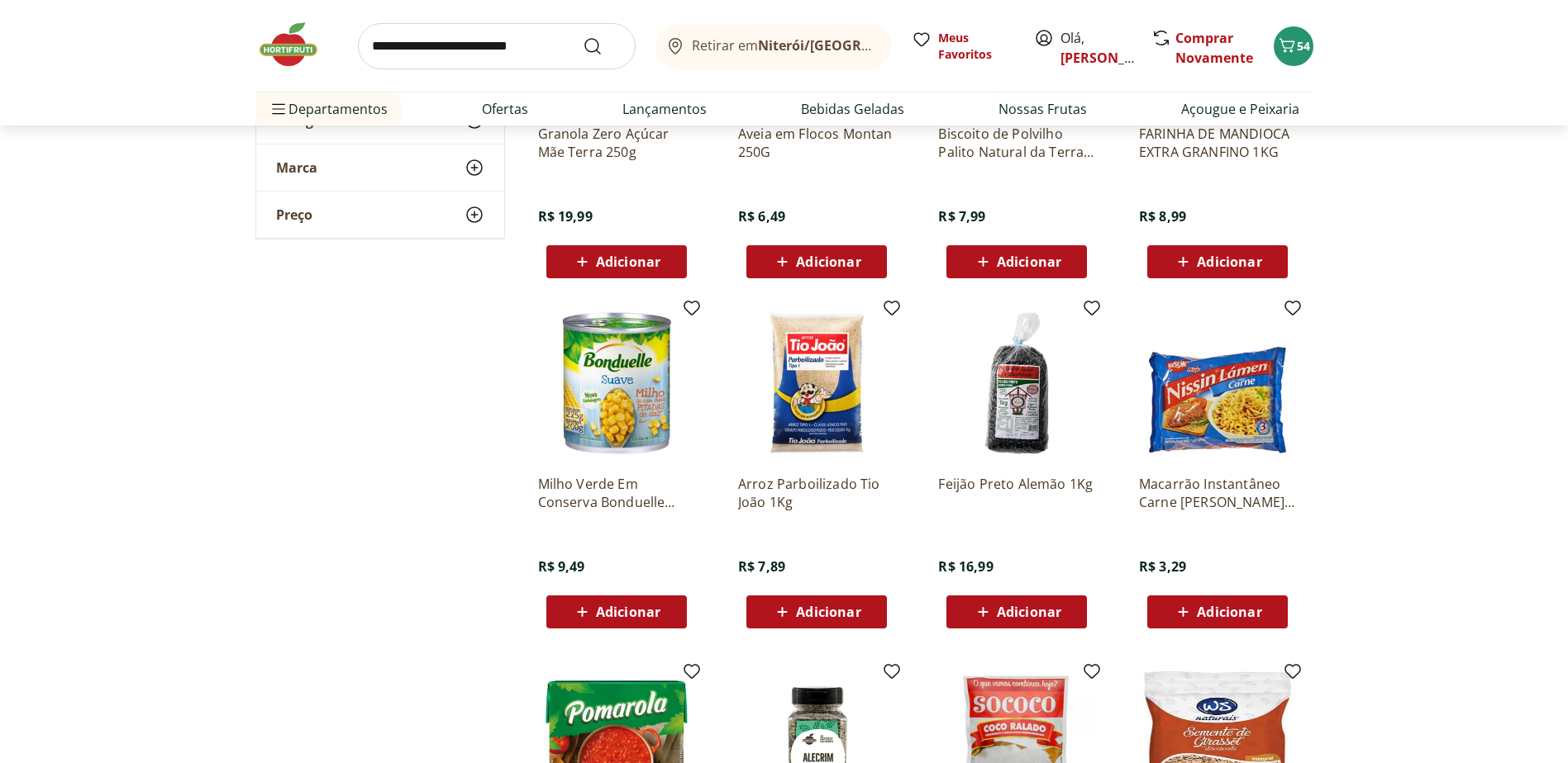
scroll to position [4296, 0]
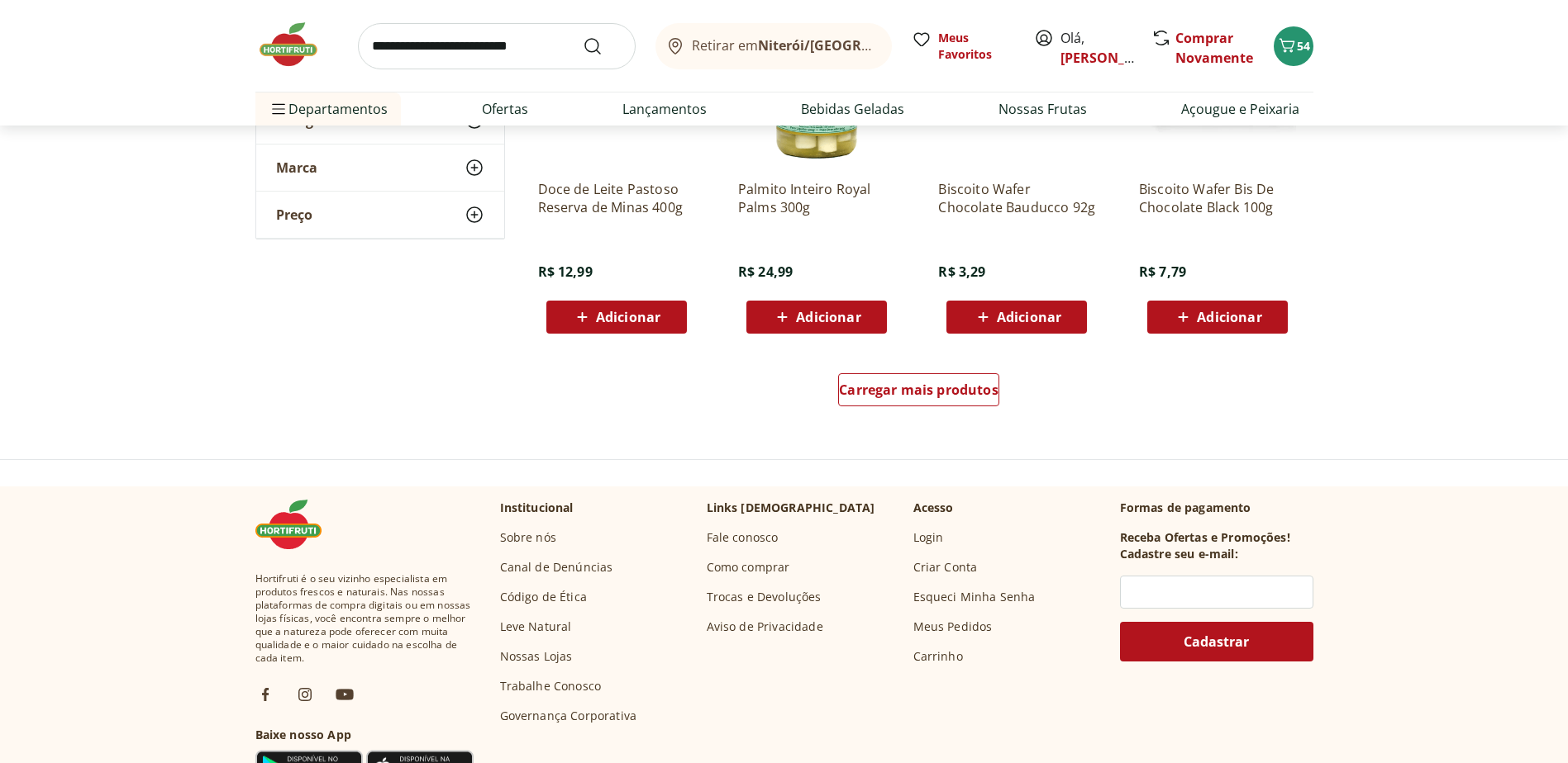
scroll to position [5370, 0]
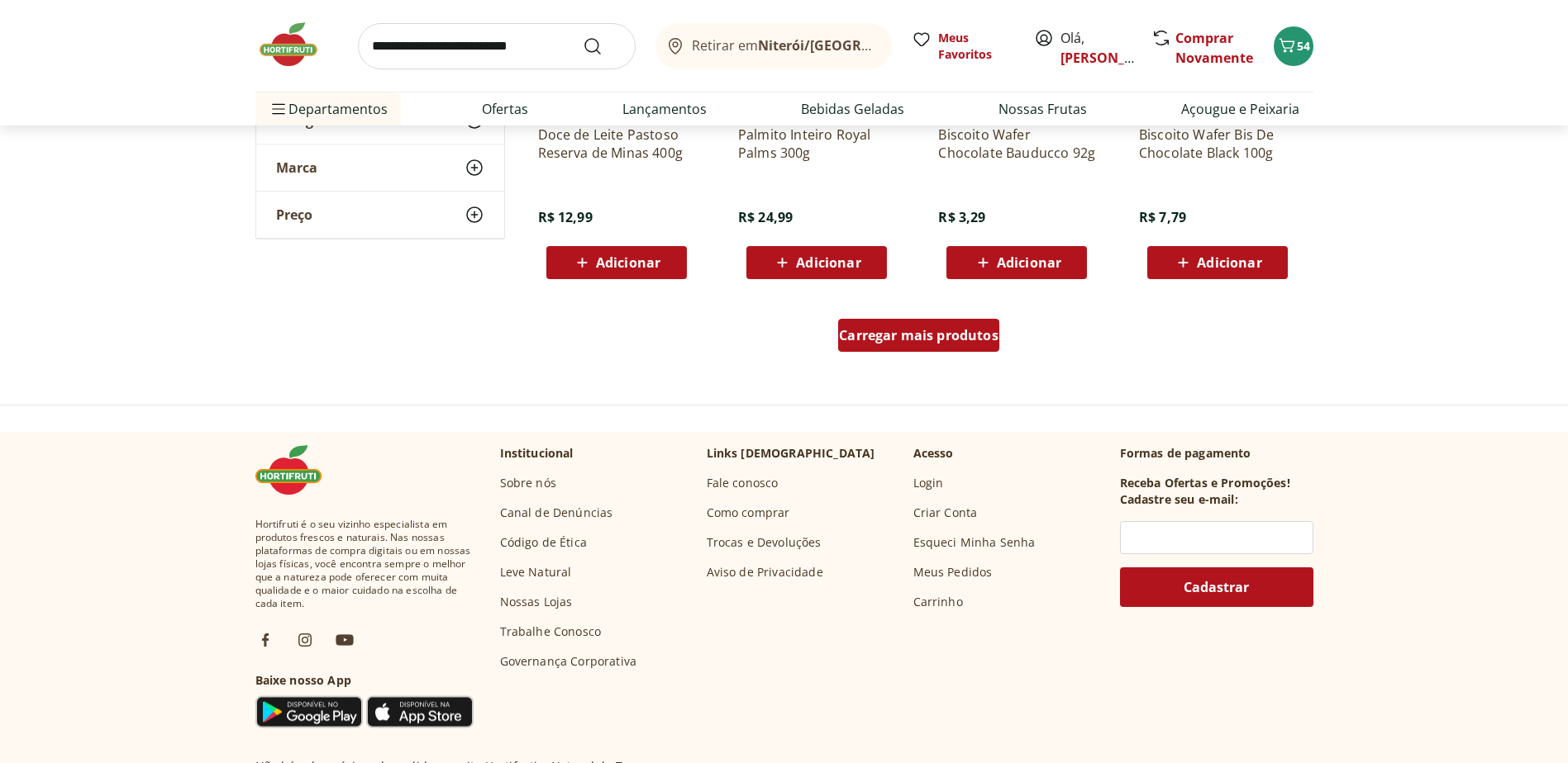
click at [957, 332] on span "Carregar mais produtos" at bounding box center [919, 335] width 160 height 13
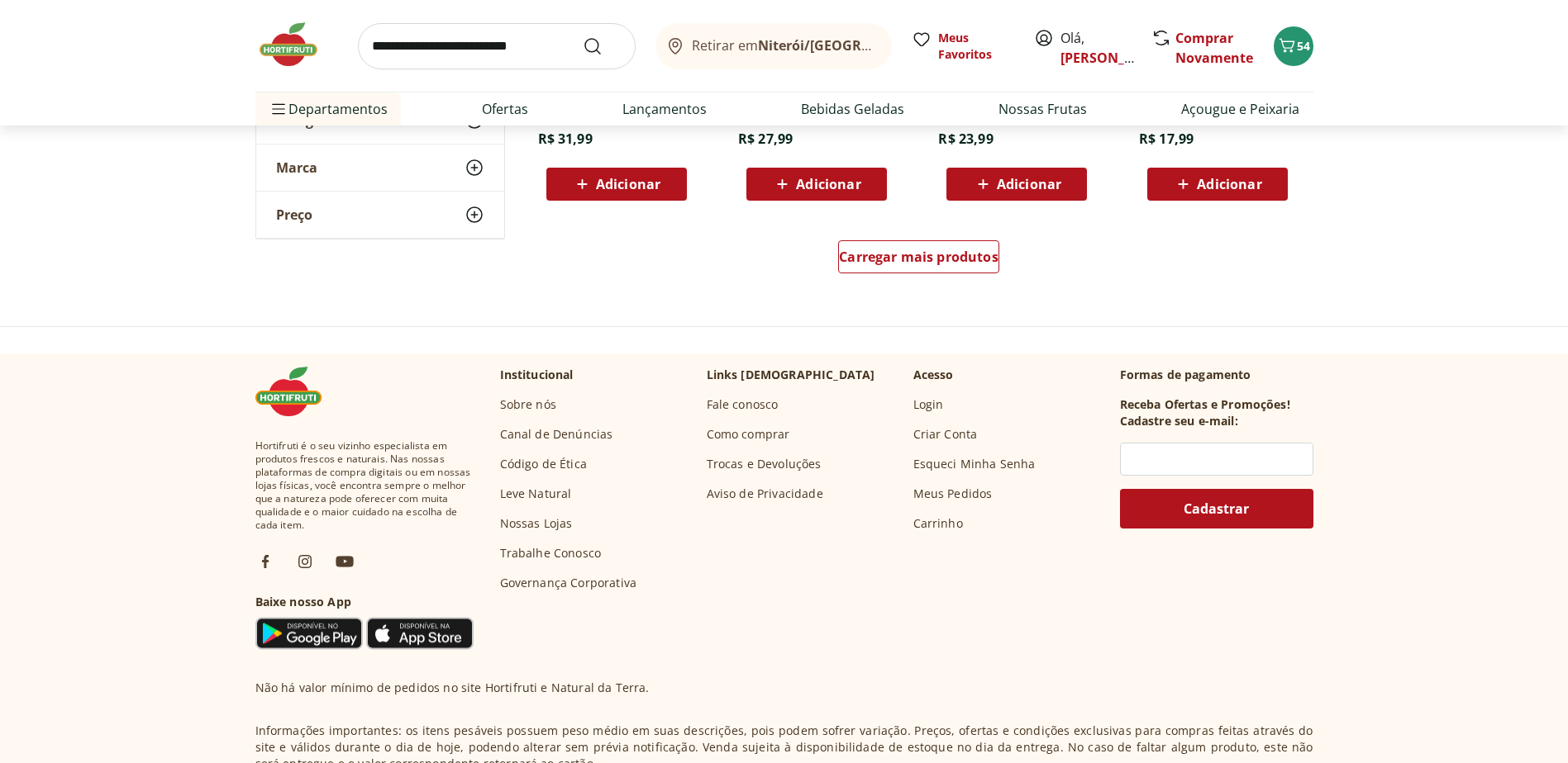
scroll to position [6526, 0]
click at [910, 250] on span "Carregar mais produtos" at bounding box center [919, 256] width 160 height 13
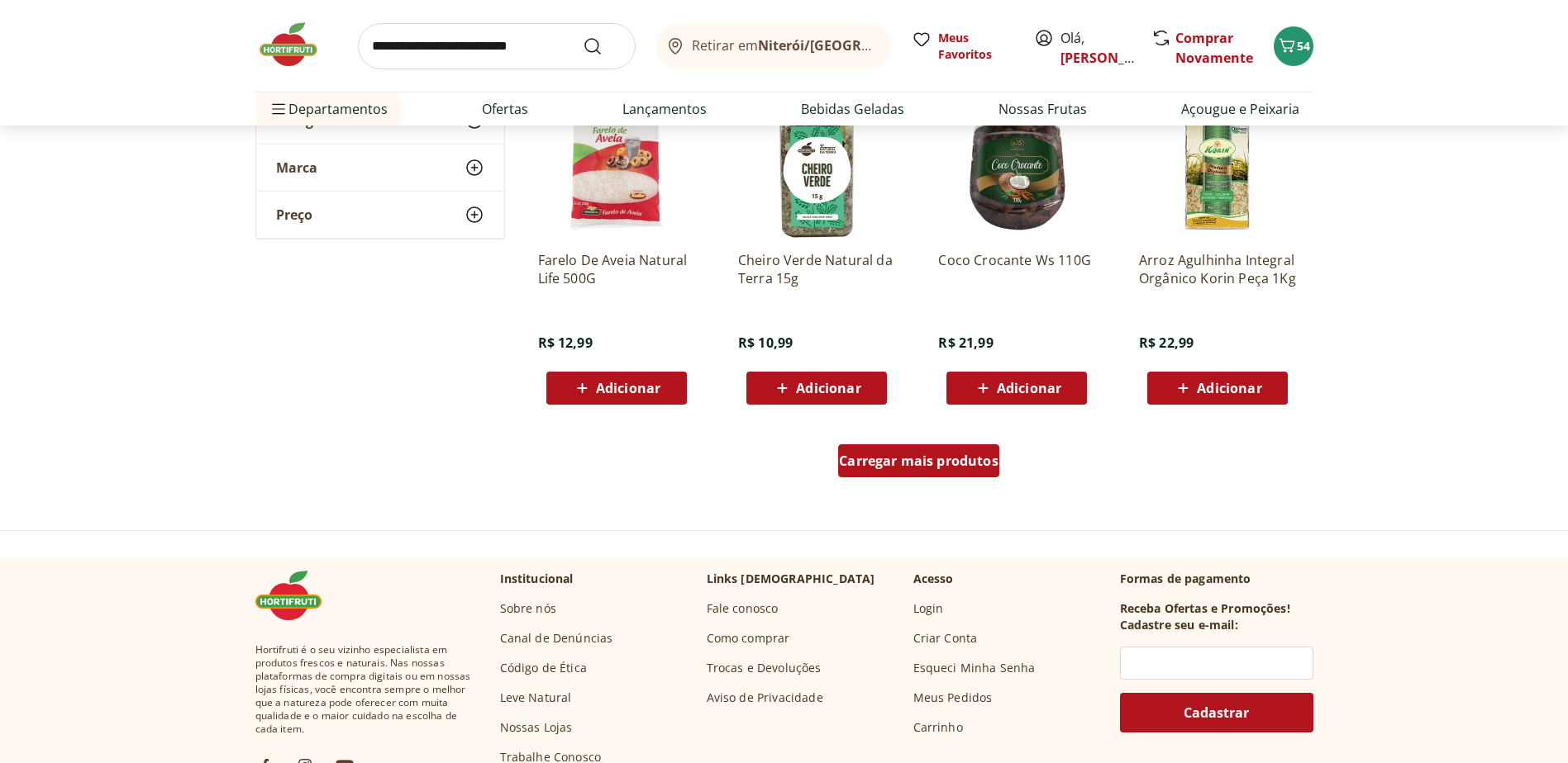
scroll to position [7601, 0]
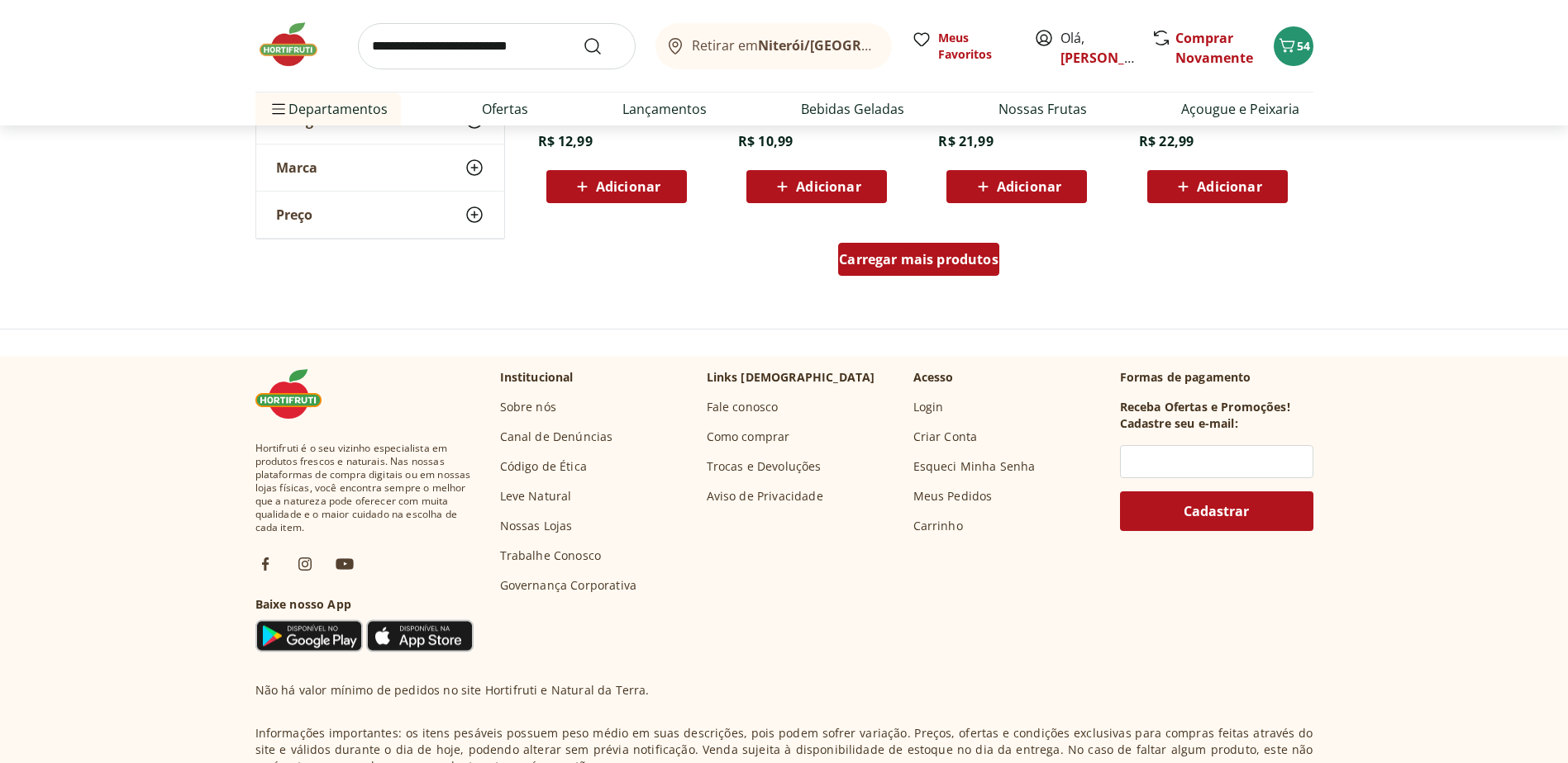
click at [905, 255] on span "Carregar mais produtos" at bounding box center [919, 259] width 160 height 13
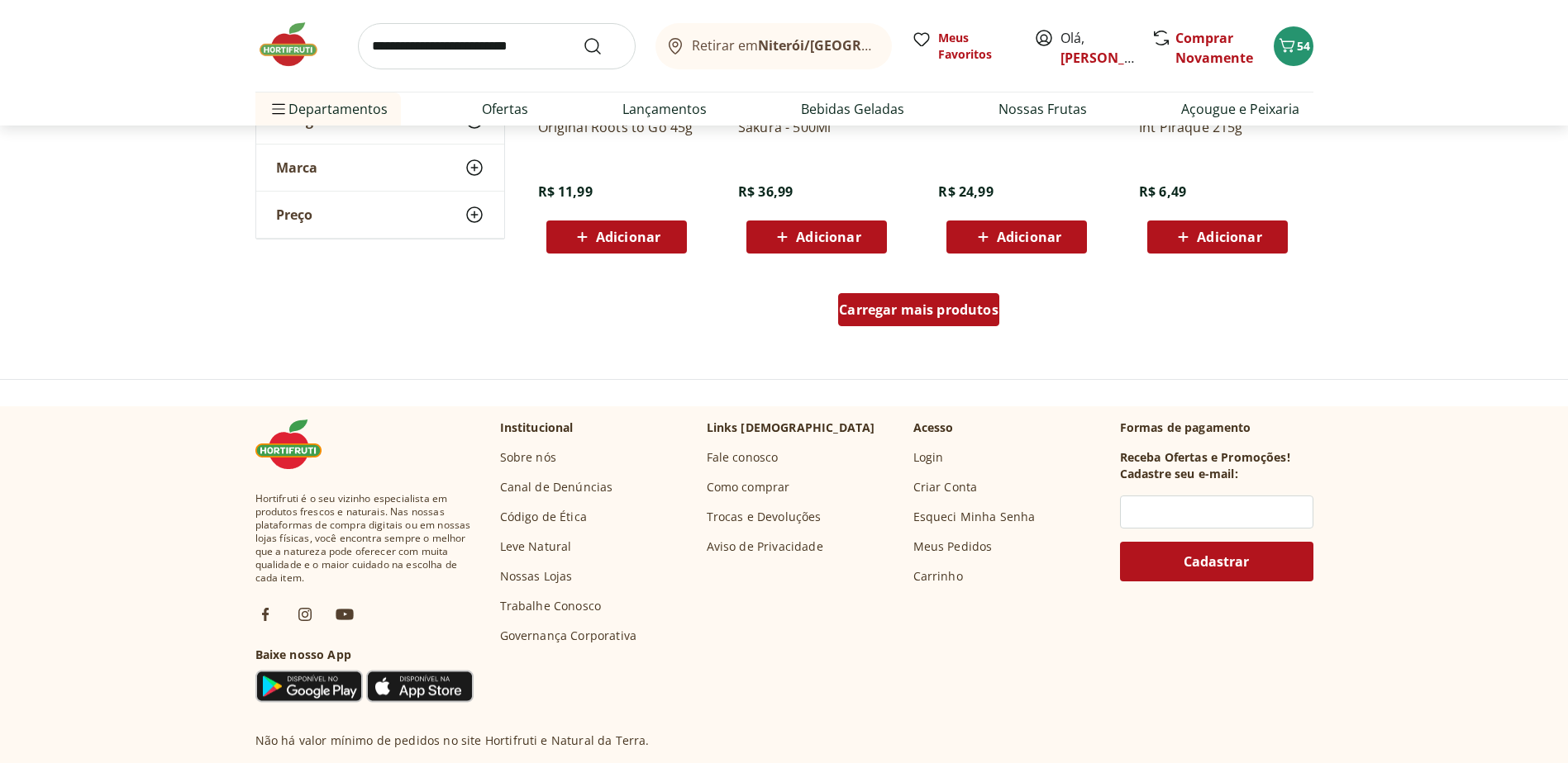
scroll to position [8675, 0]
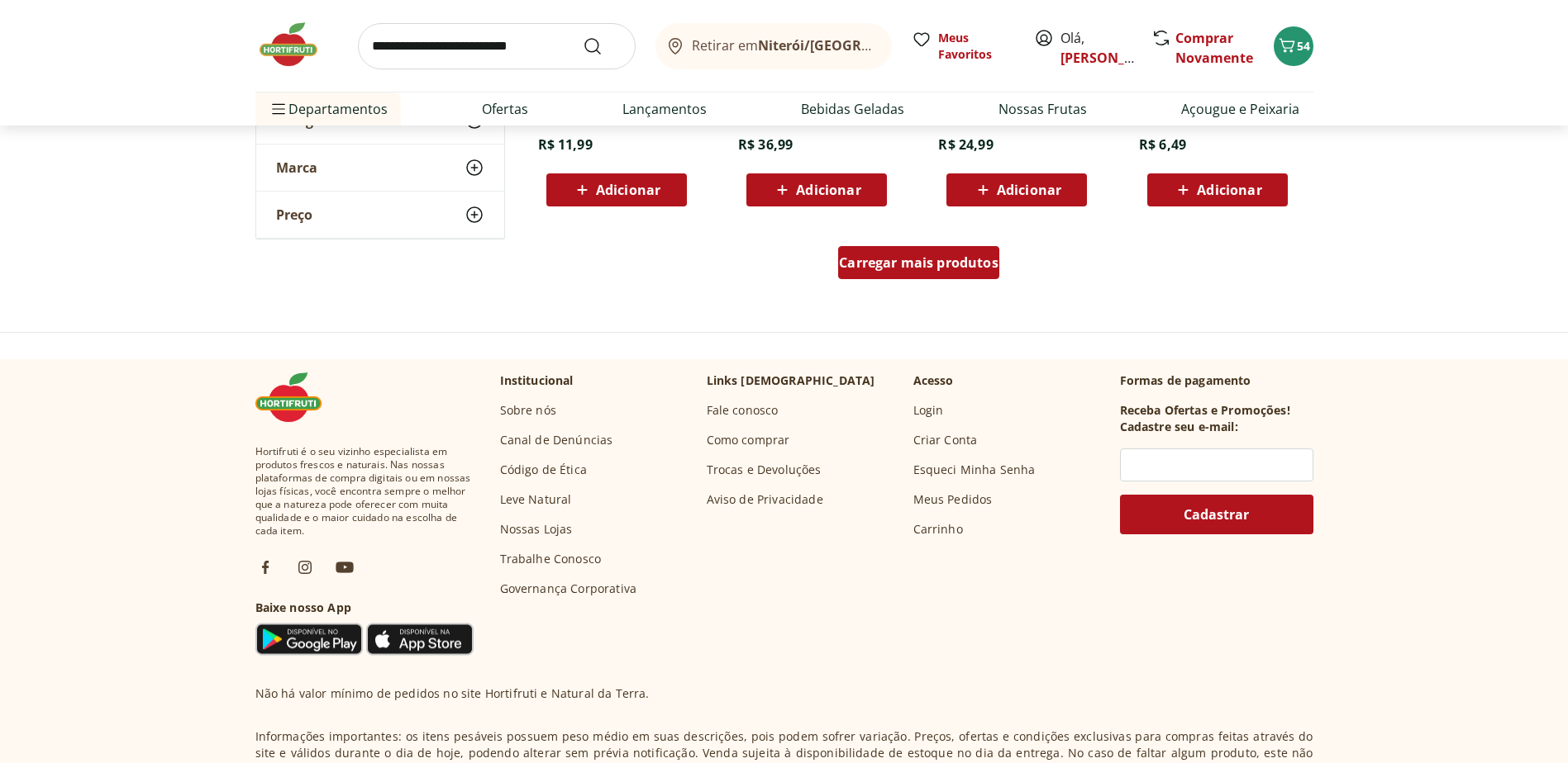
click at [902, 263] on span "Carregar mais produtos" at bounding box center [919, 262] width 160 height 13
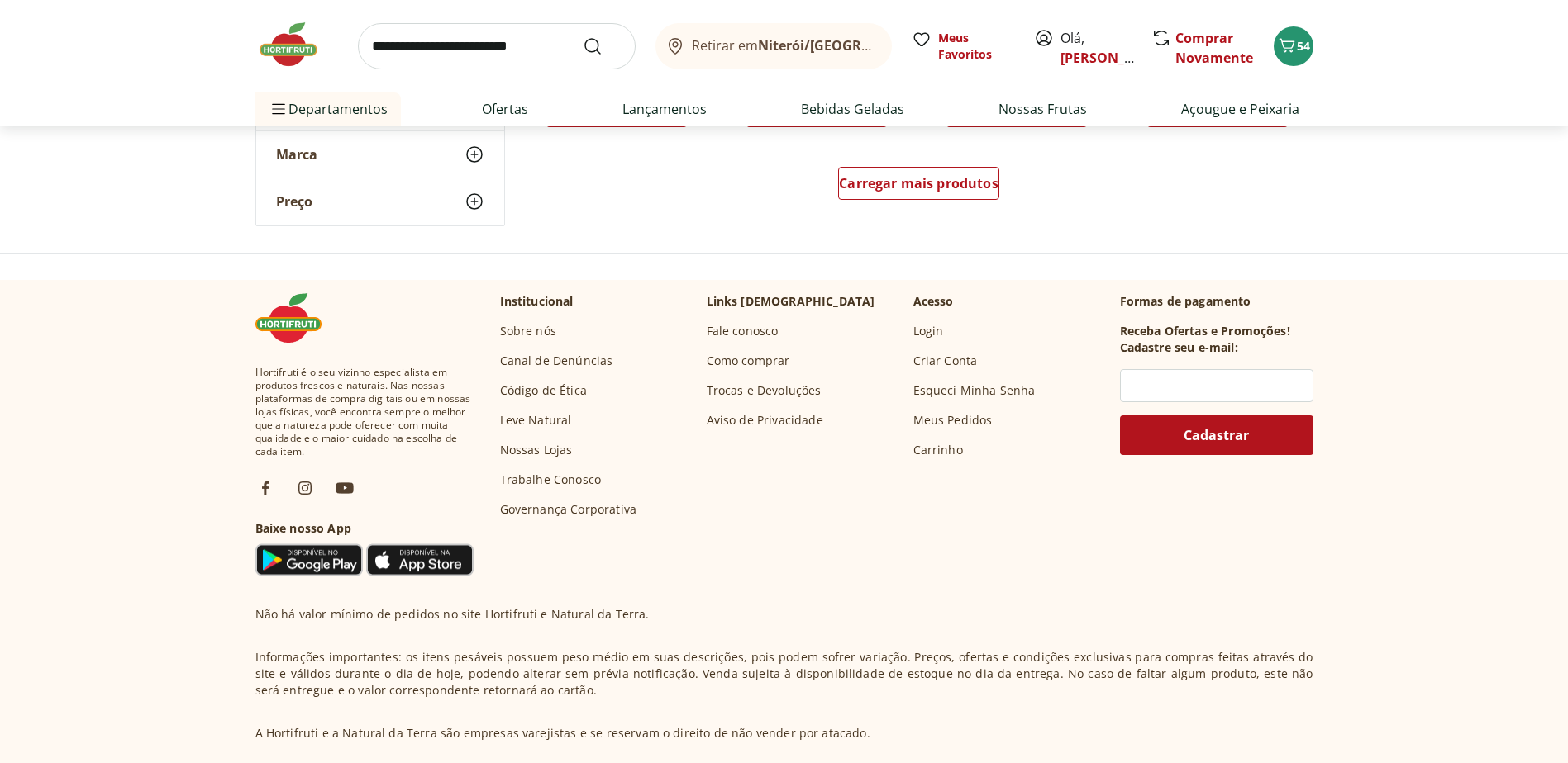
scroll to position [9666, 0]
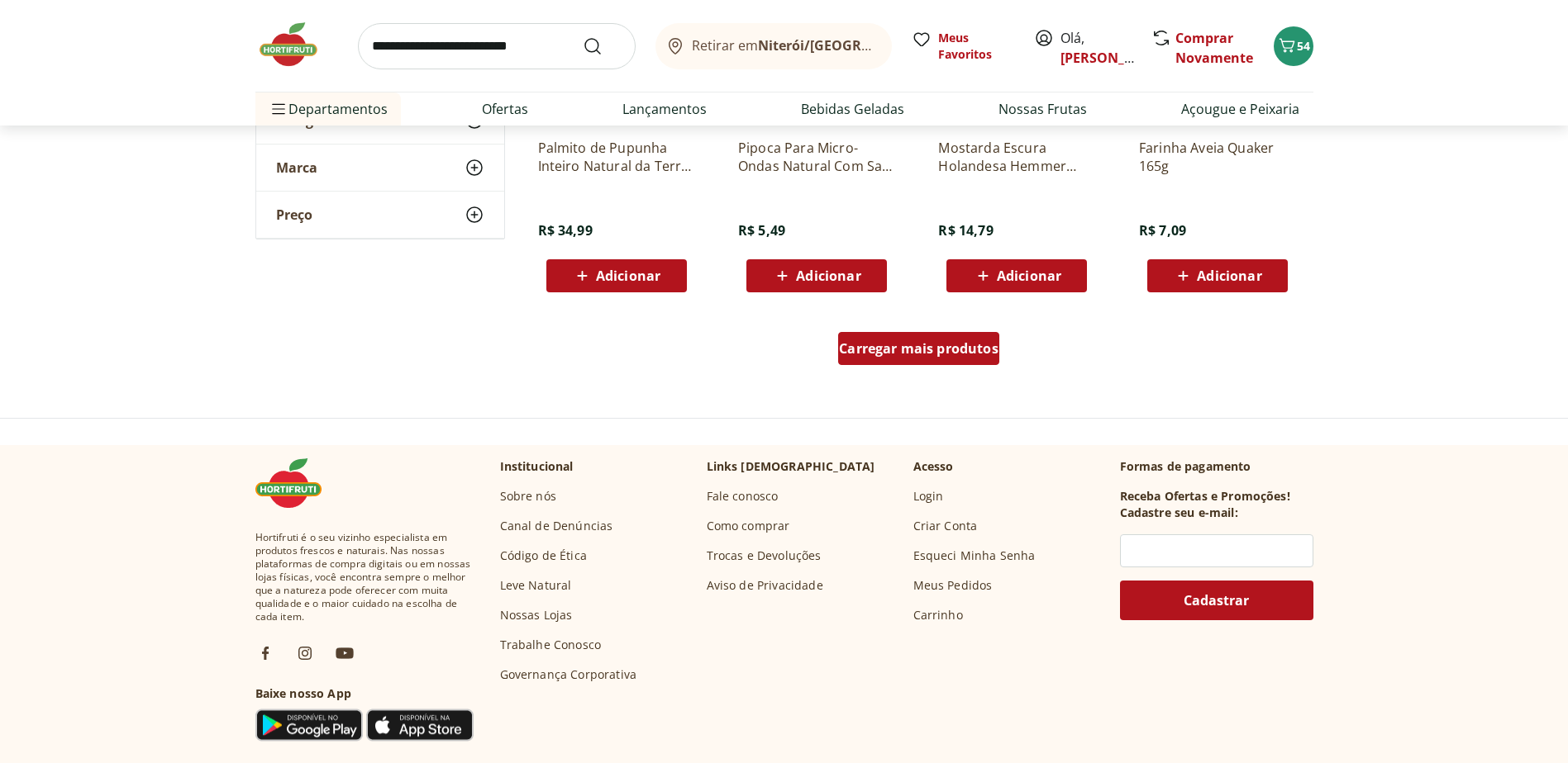
click at [894, 348] on span "Carregar mais produtos" at bounding box center [919, 348] width 160 height 13
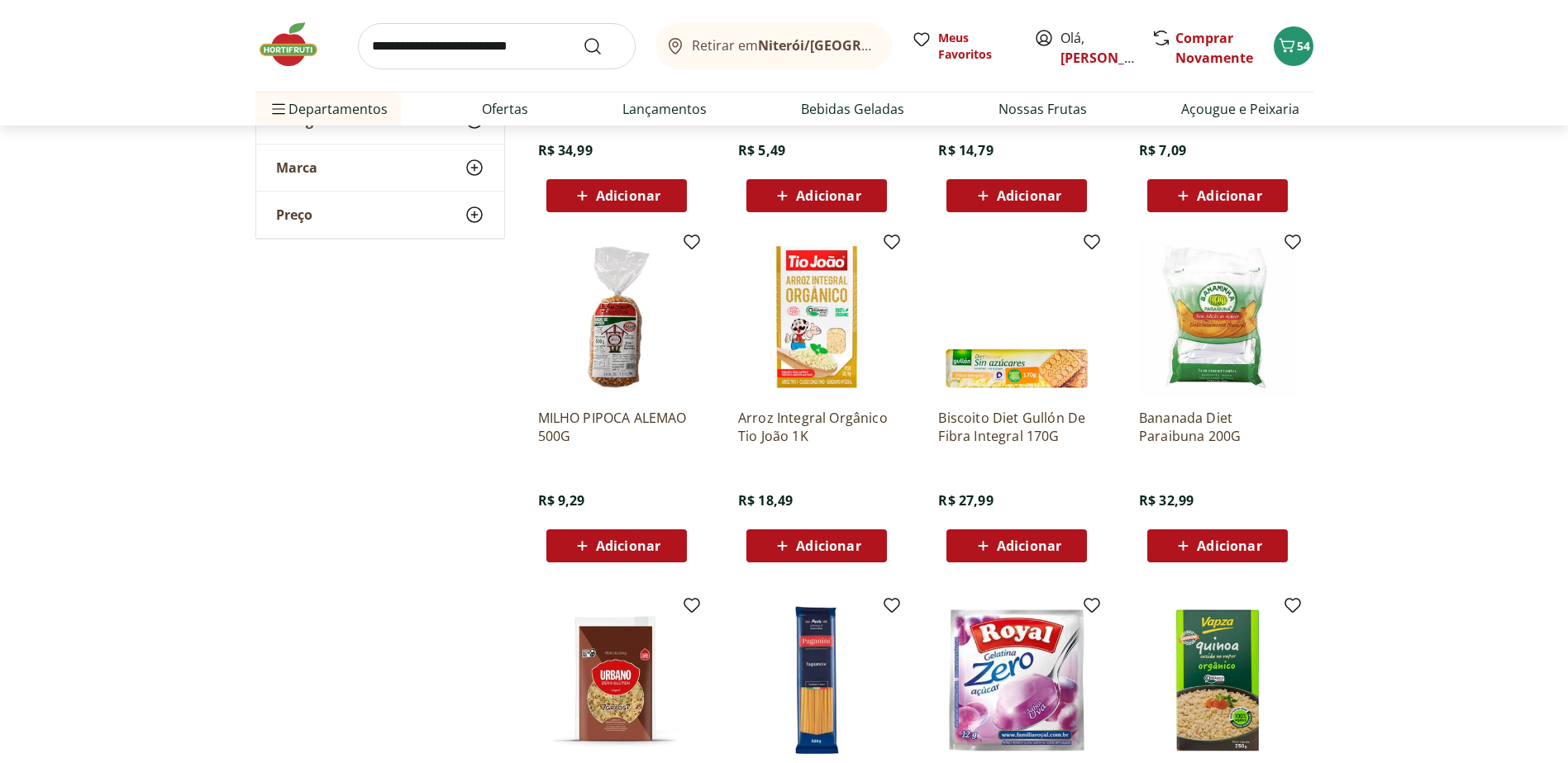
scroll to position [9996, 0]
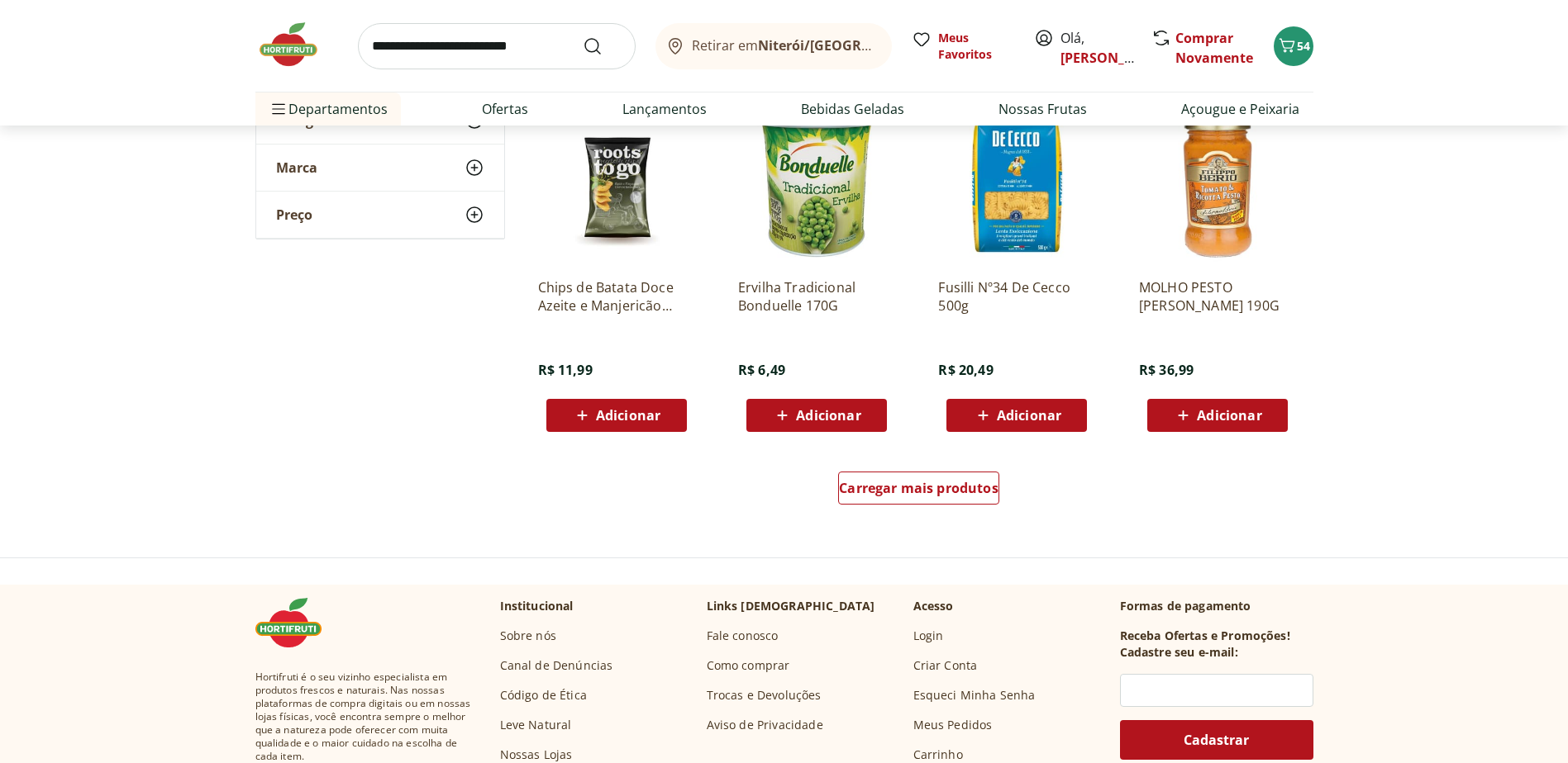
scroll to position [10657, 0]
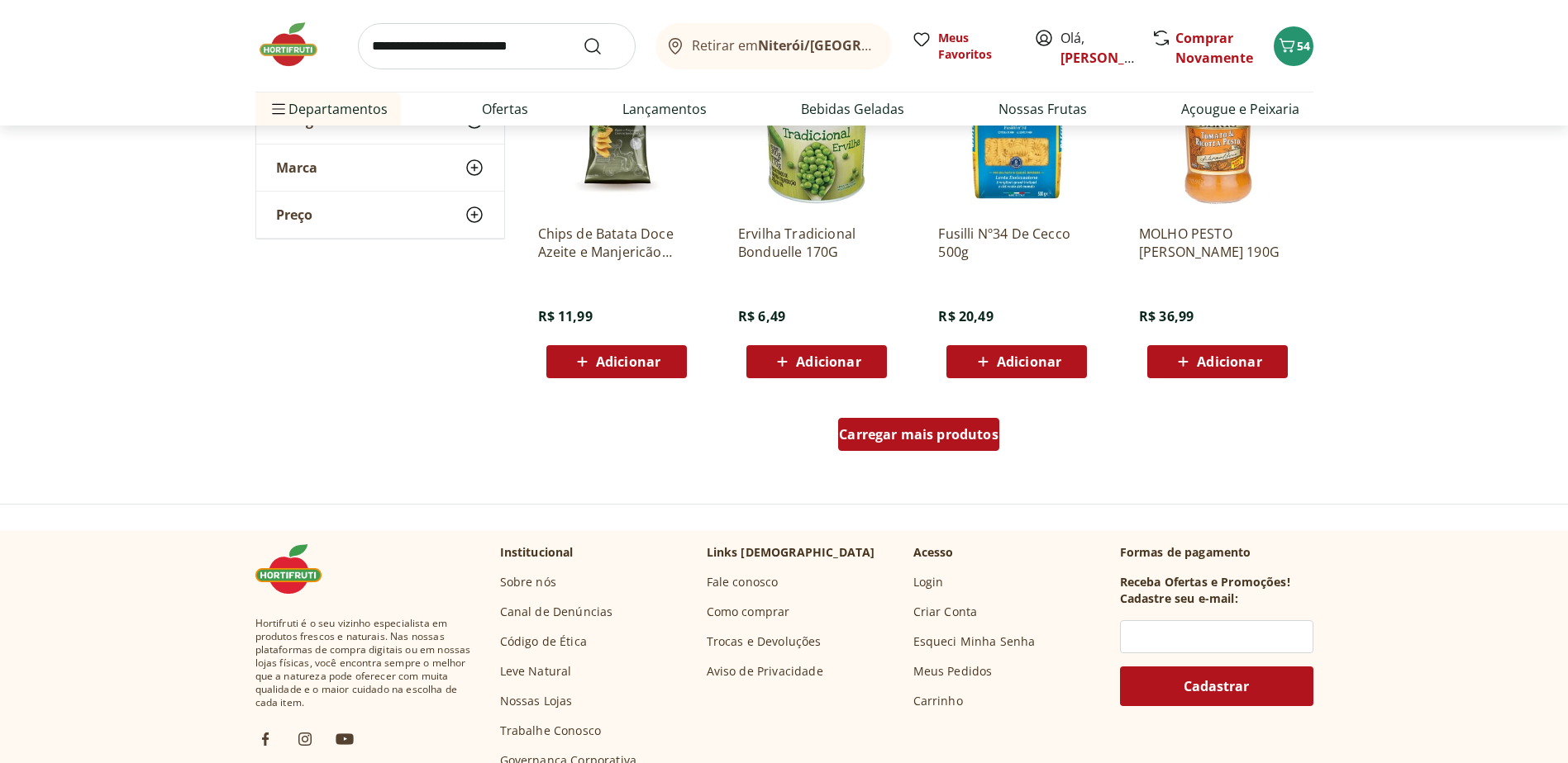
click at [895, 435] on span "Carregar mais produtos" at bounding box center [919, 434] width 160 height 13
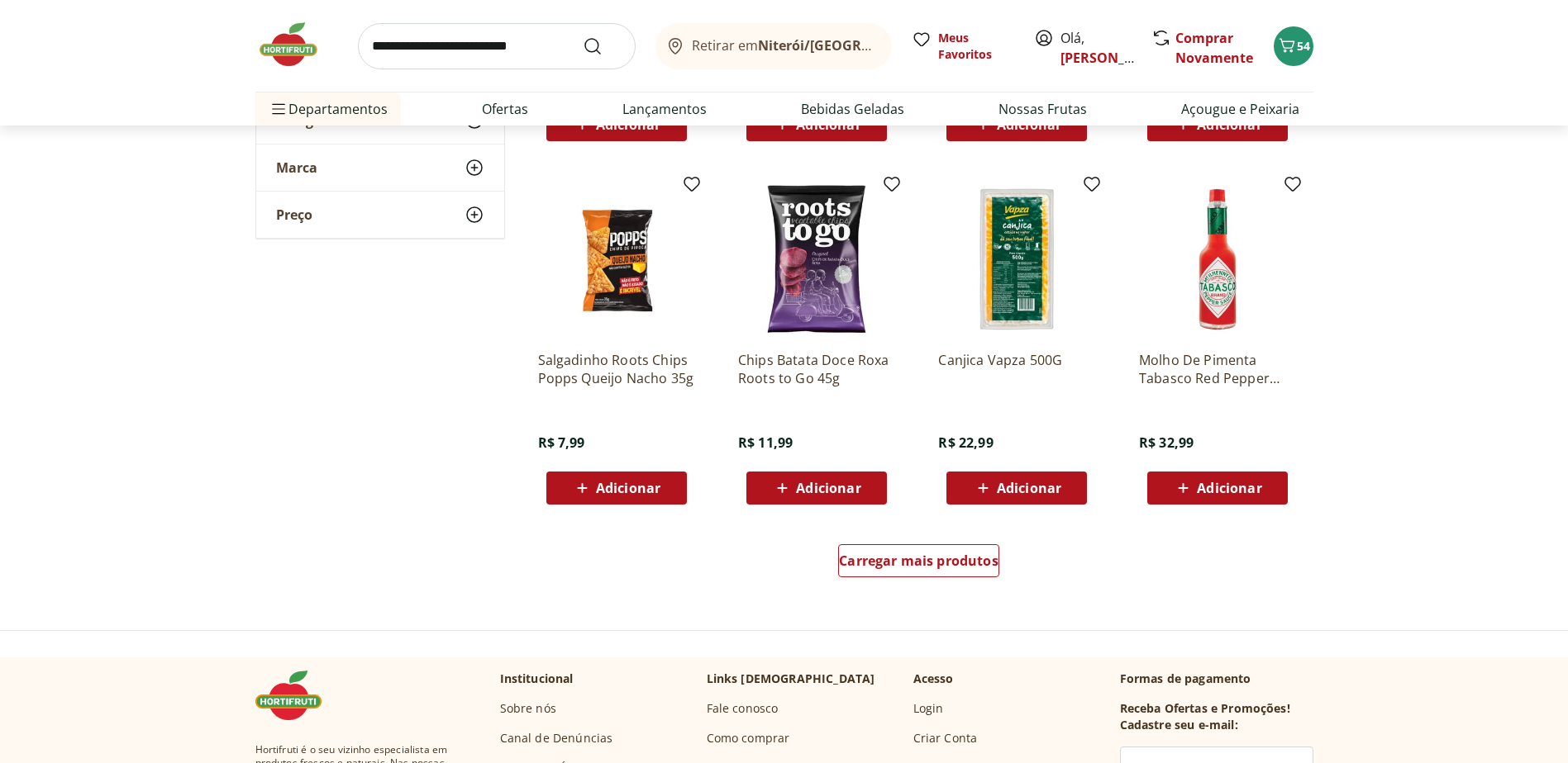
scroll to position [11648, 0]
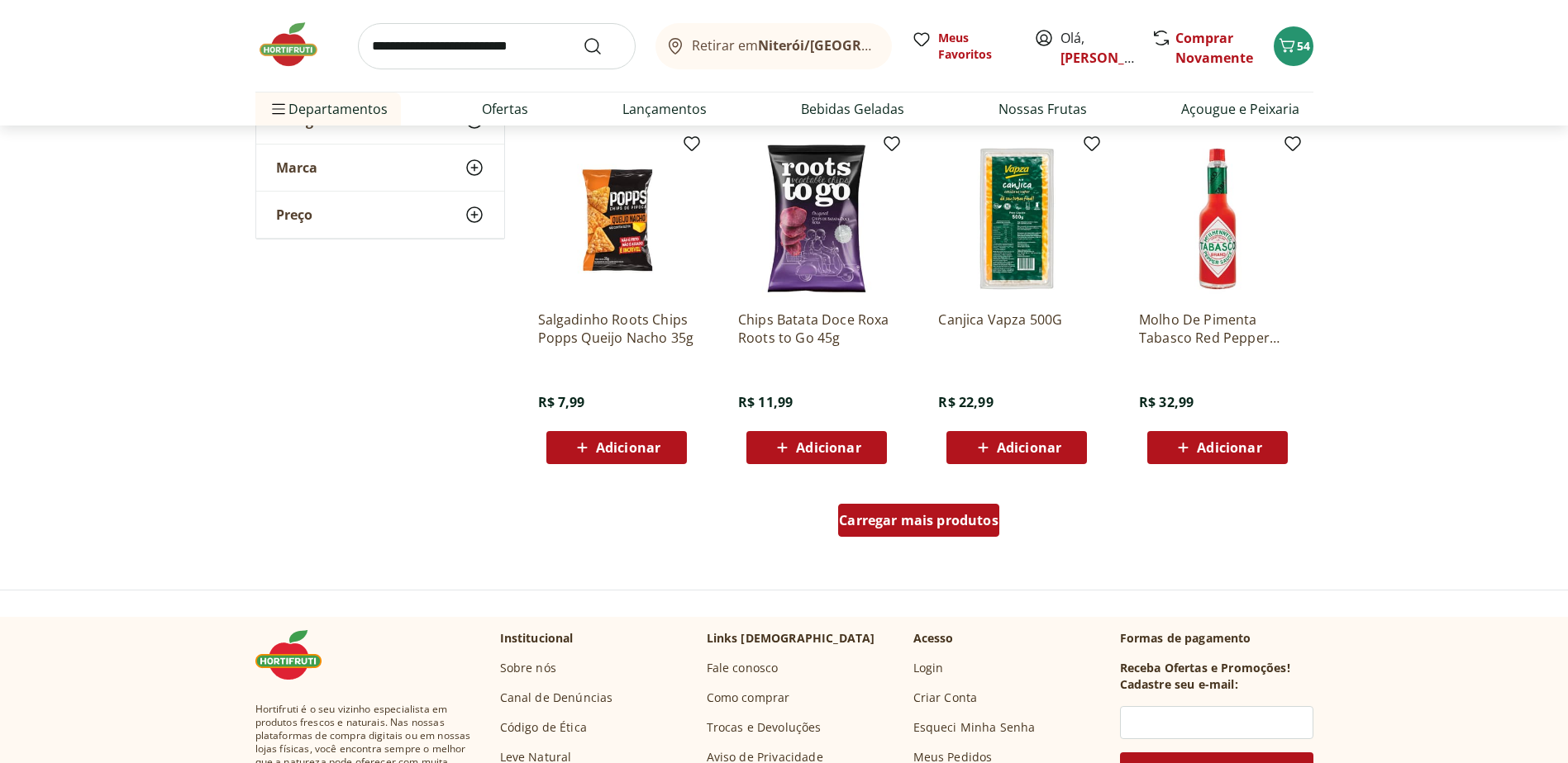
click at [907, 531] on div "Carregar mais produtos" at bounding box center [919, 520] width 161 height 33
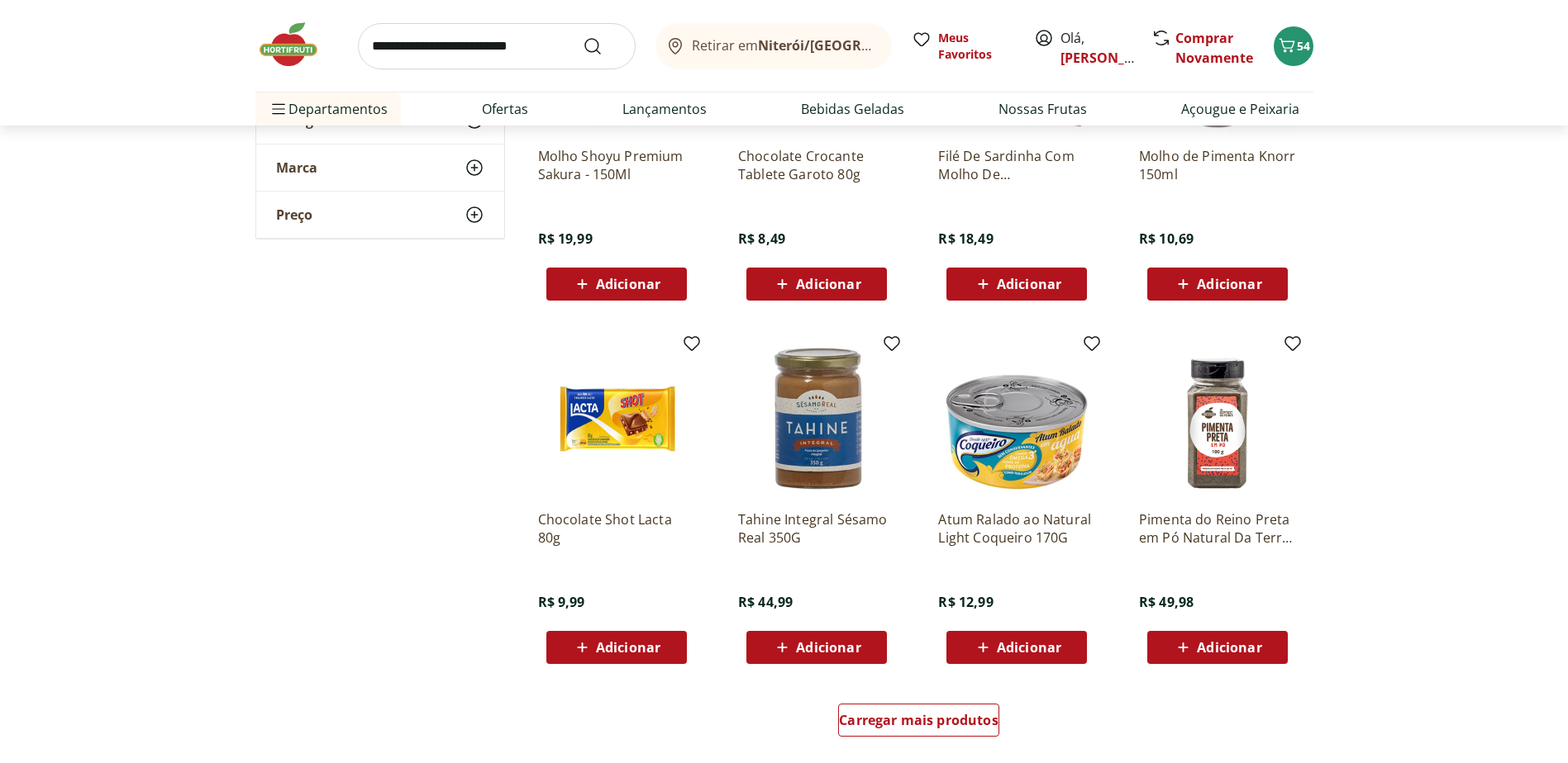
scroll to position [12557, 0]
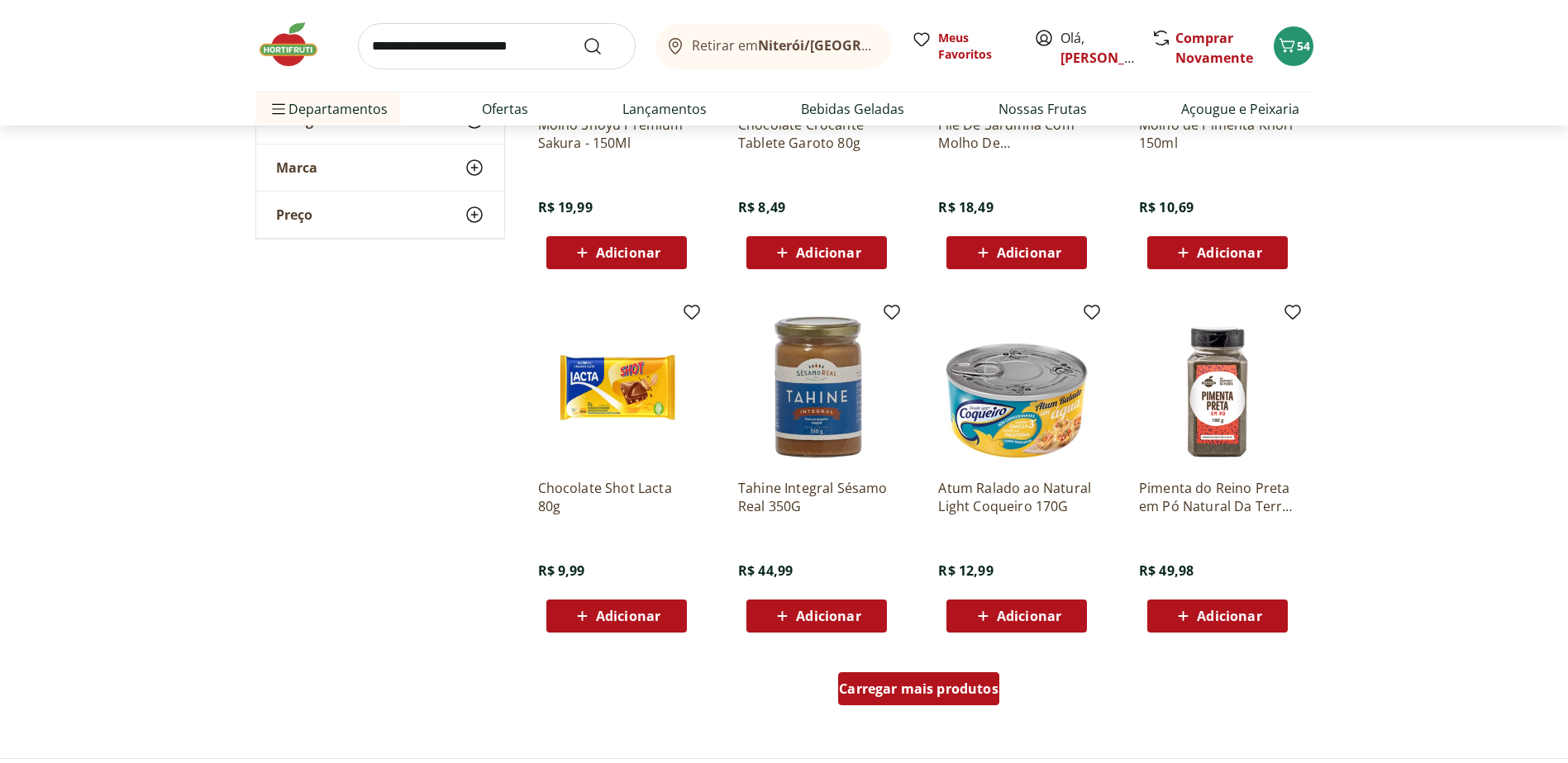
click at [900, 687] on span "Carregar mais produtos" at bounding box center [919, 688] width 160 height 13
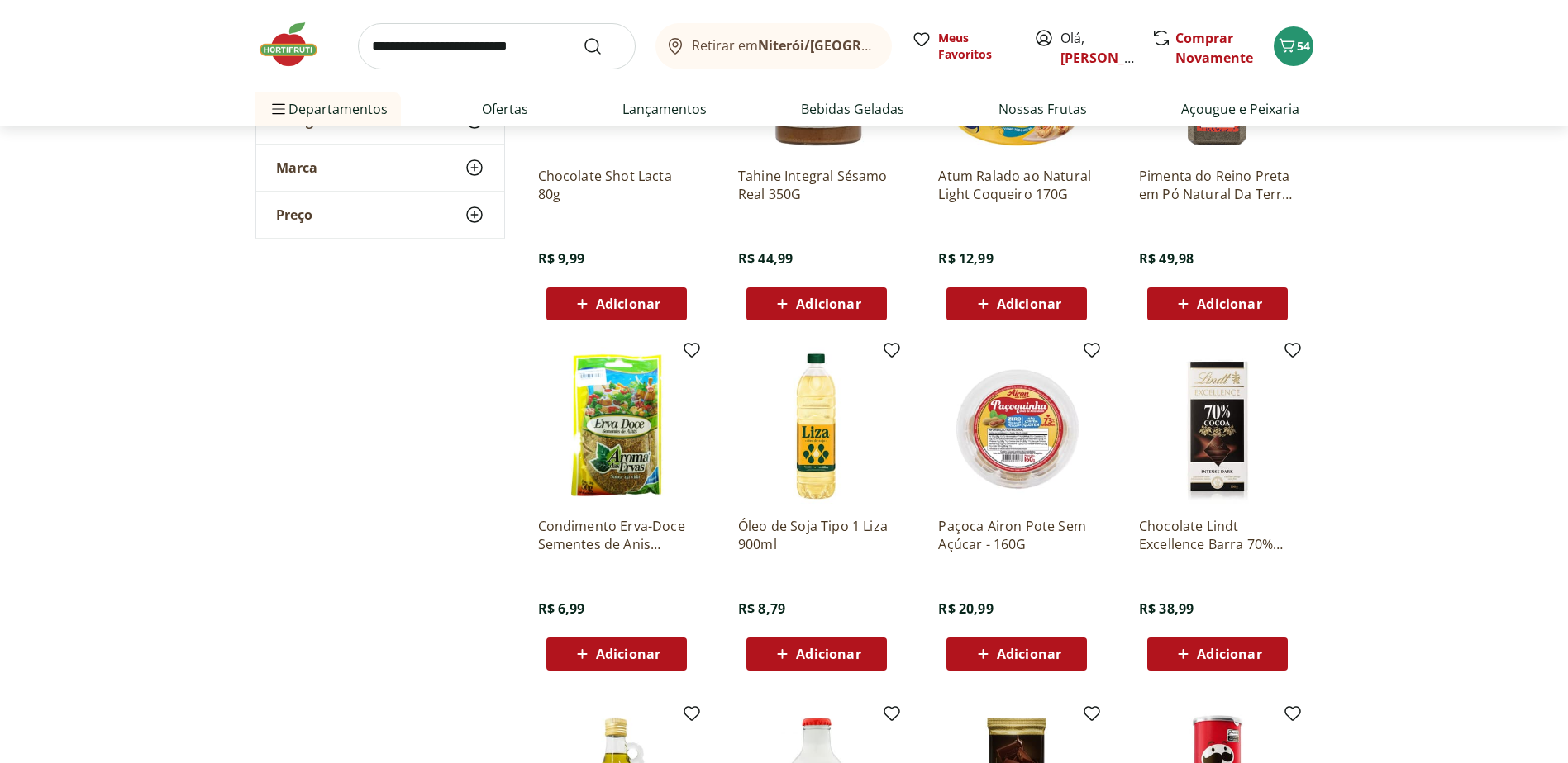
scroll to position [13053, 0]
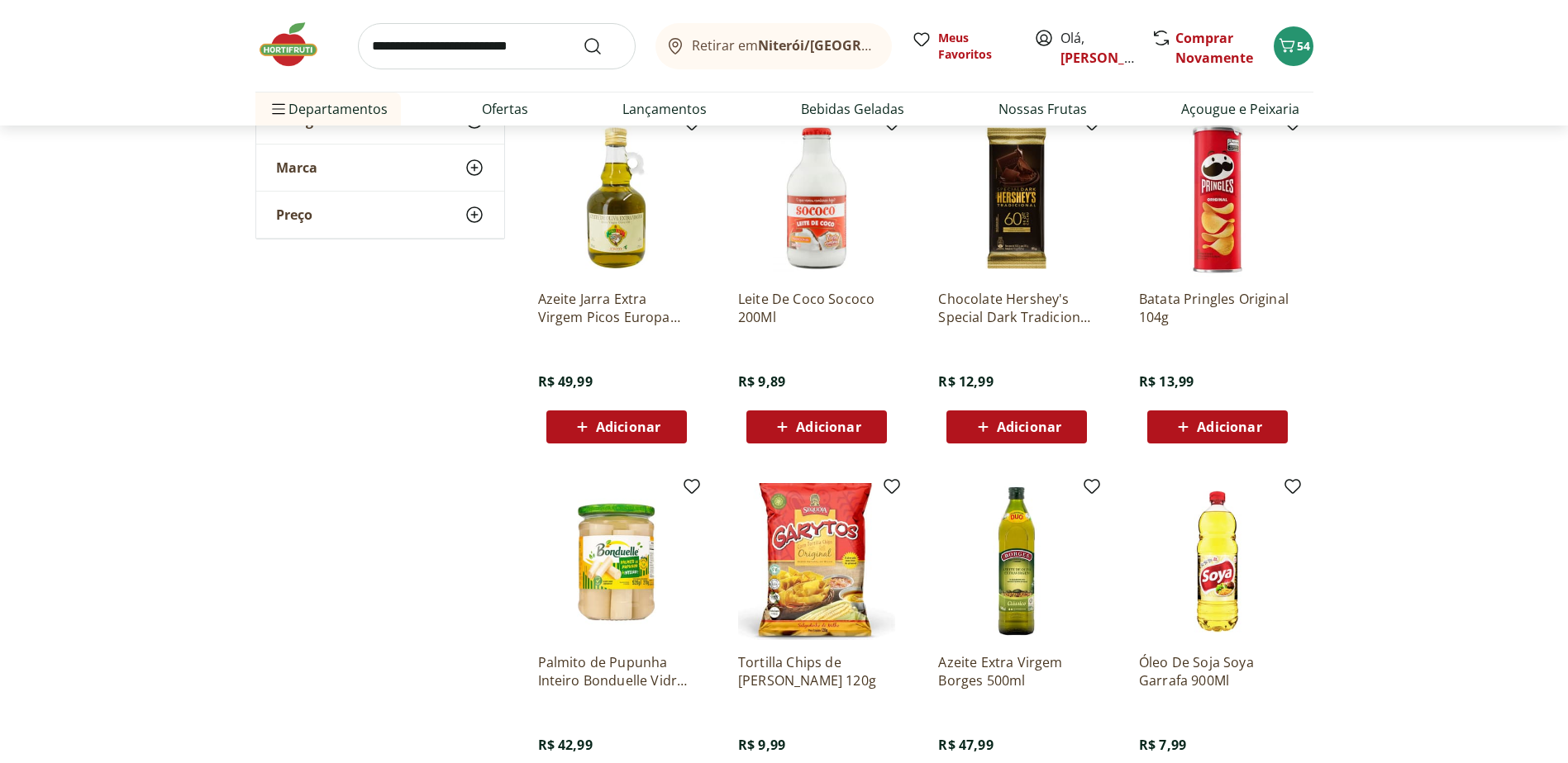
scroll to position [13714, 0]
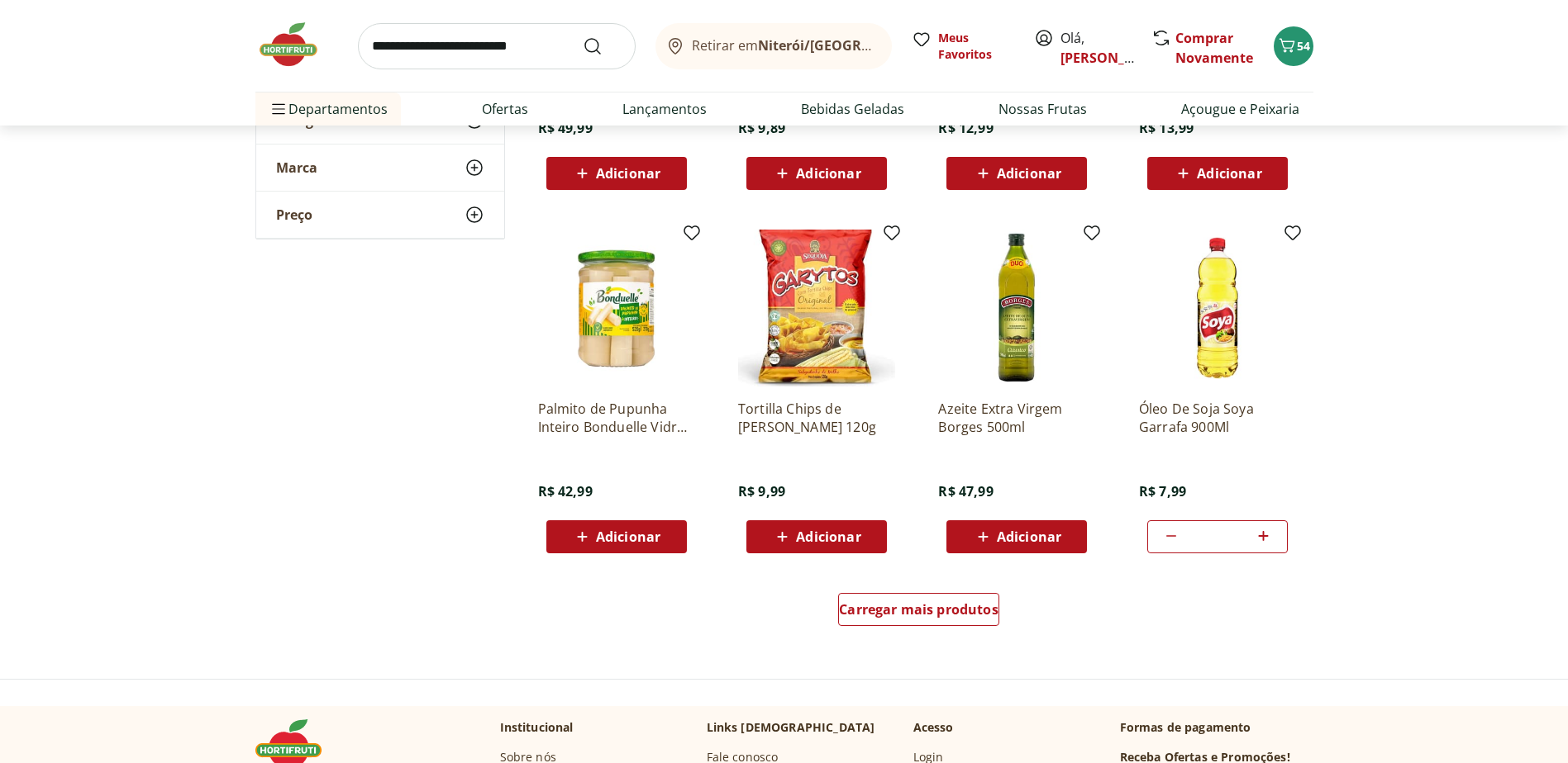
click at [1215, 535] on input "**" at bounding box center [1218, 536] width 73 height 18
click at [913, 604] on span "Carregar mais produtos" at bounding box center [919, 609] width 160 height 13
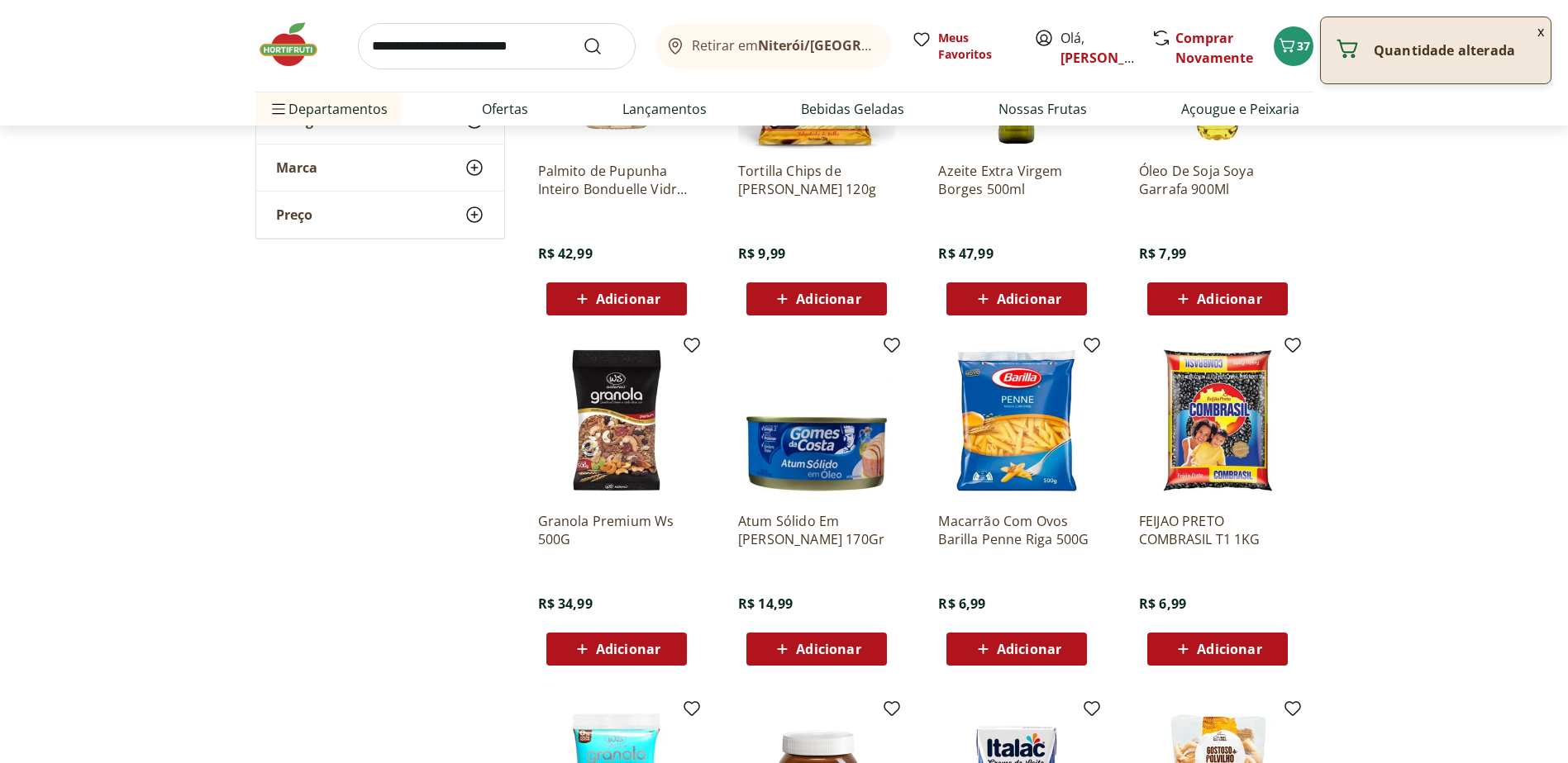
scroll to position [13961, 0]
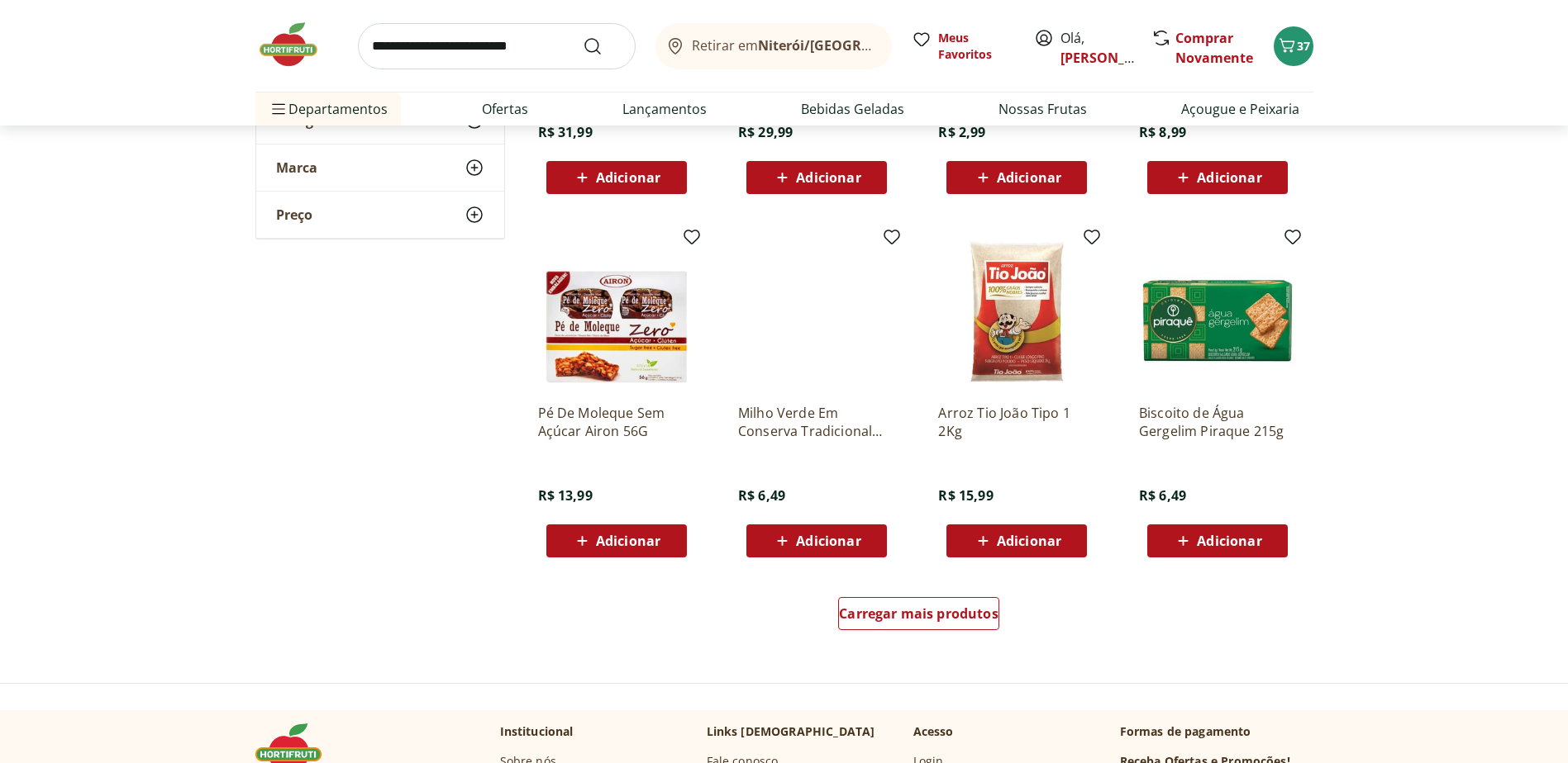
scroll to position [14788, 0]
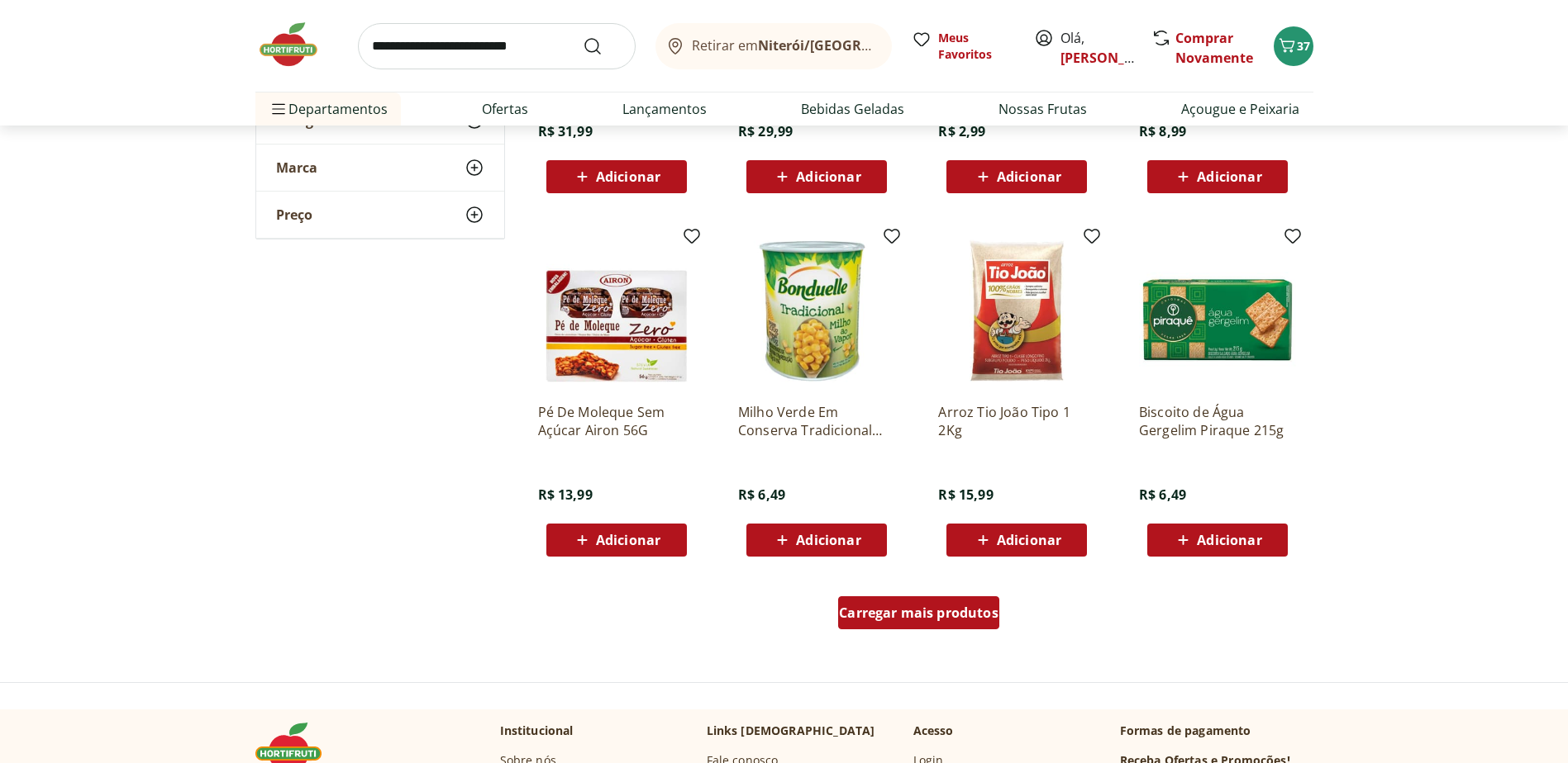
click at [880, 609] on span "Carregar mais produtos" at bounding box center [919, 613] width 160 height 13
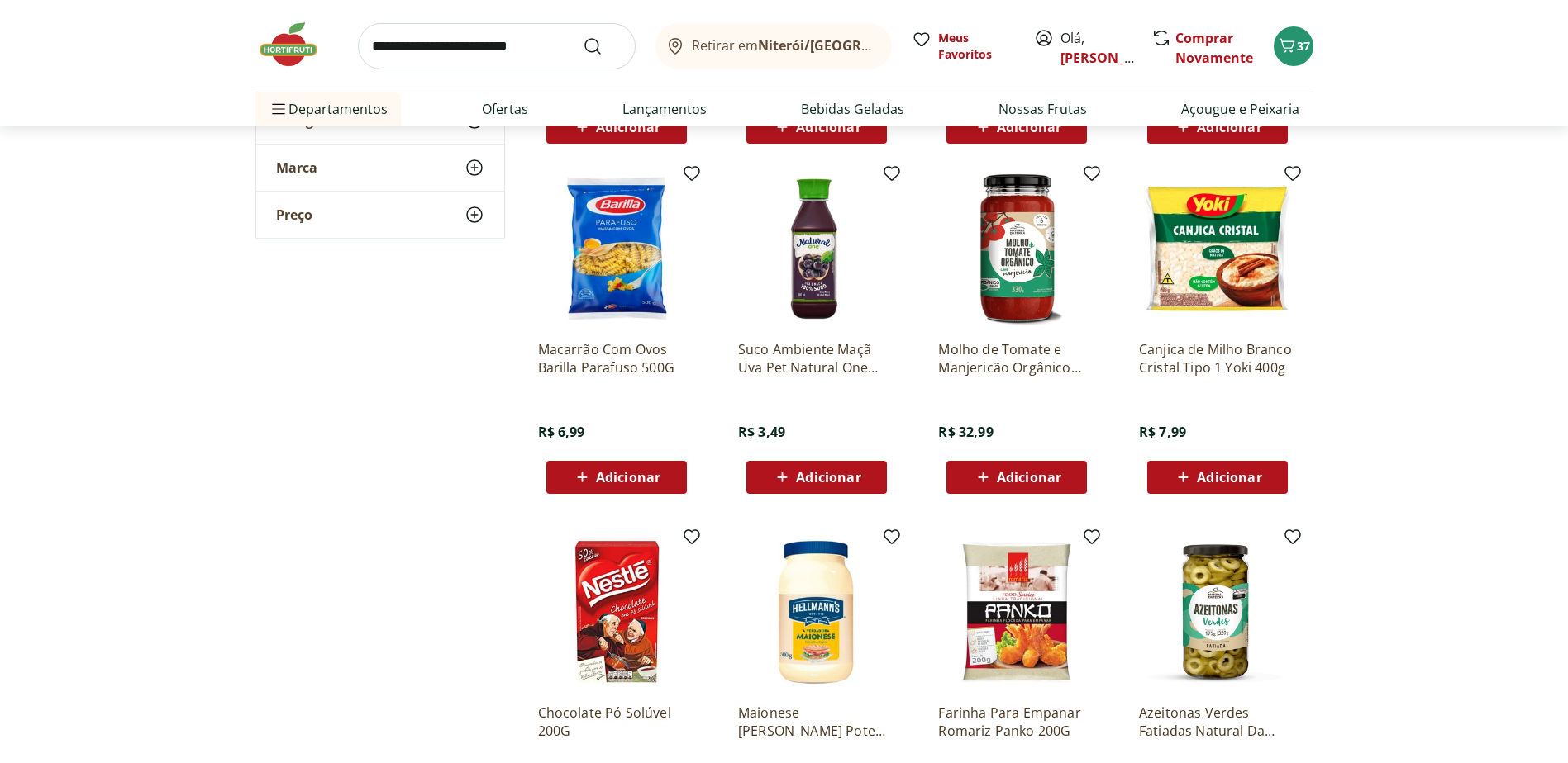
scroll to position [15283, 0]
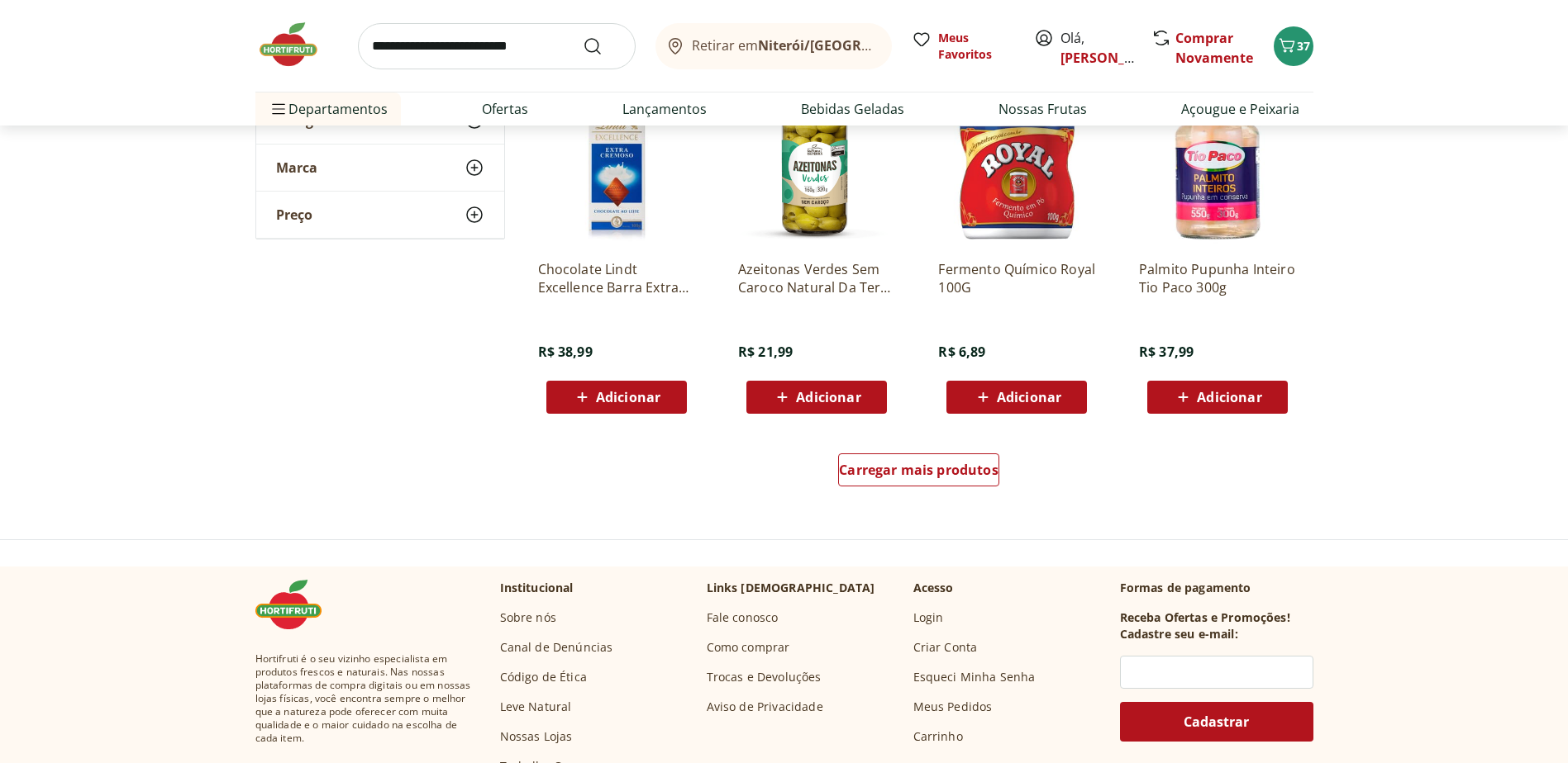
scroll to position [16027, 0]
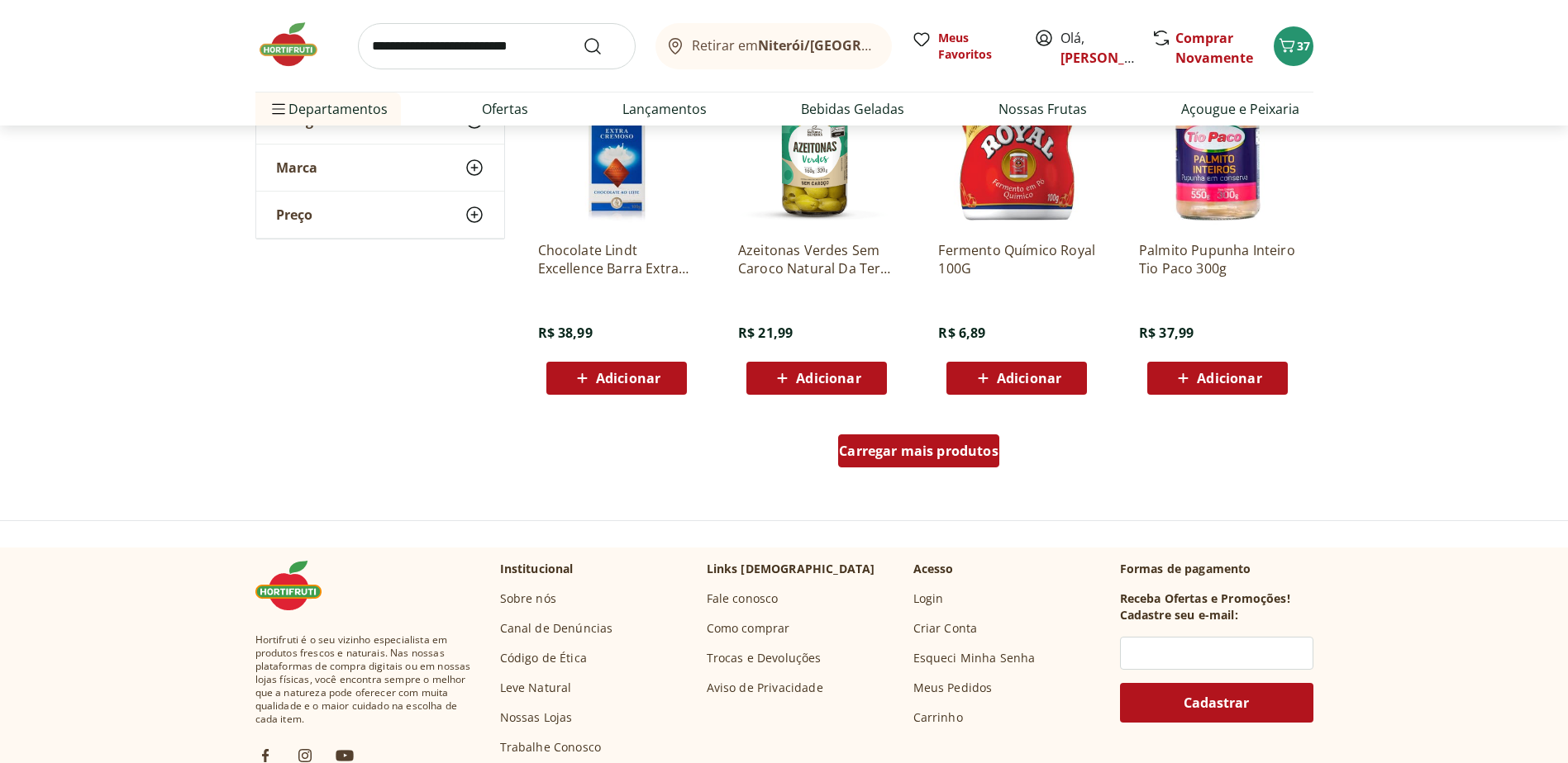
click at [937, 457] on span "Carregar mais produtos" at bounding box center [919, 451] width 160 height 13
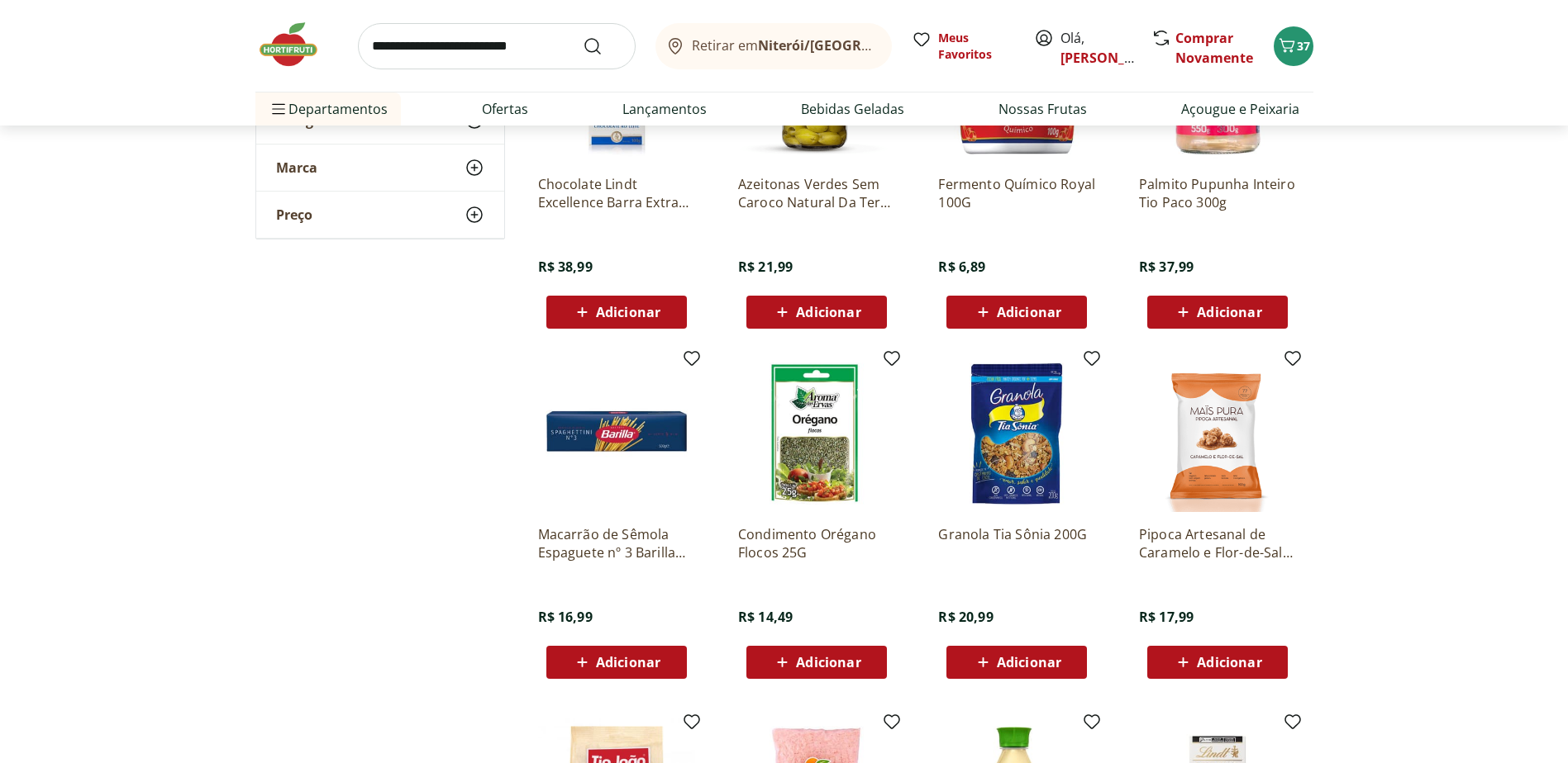
scroll to position [16274, 0]
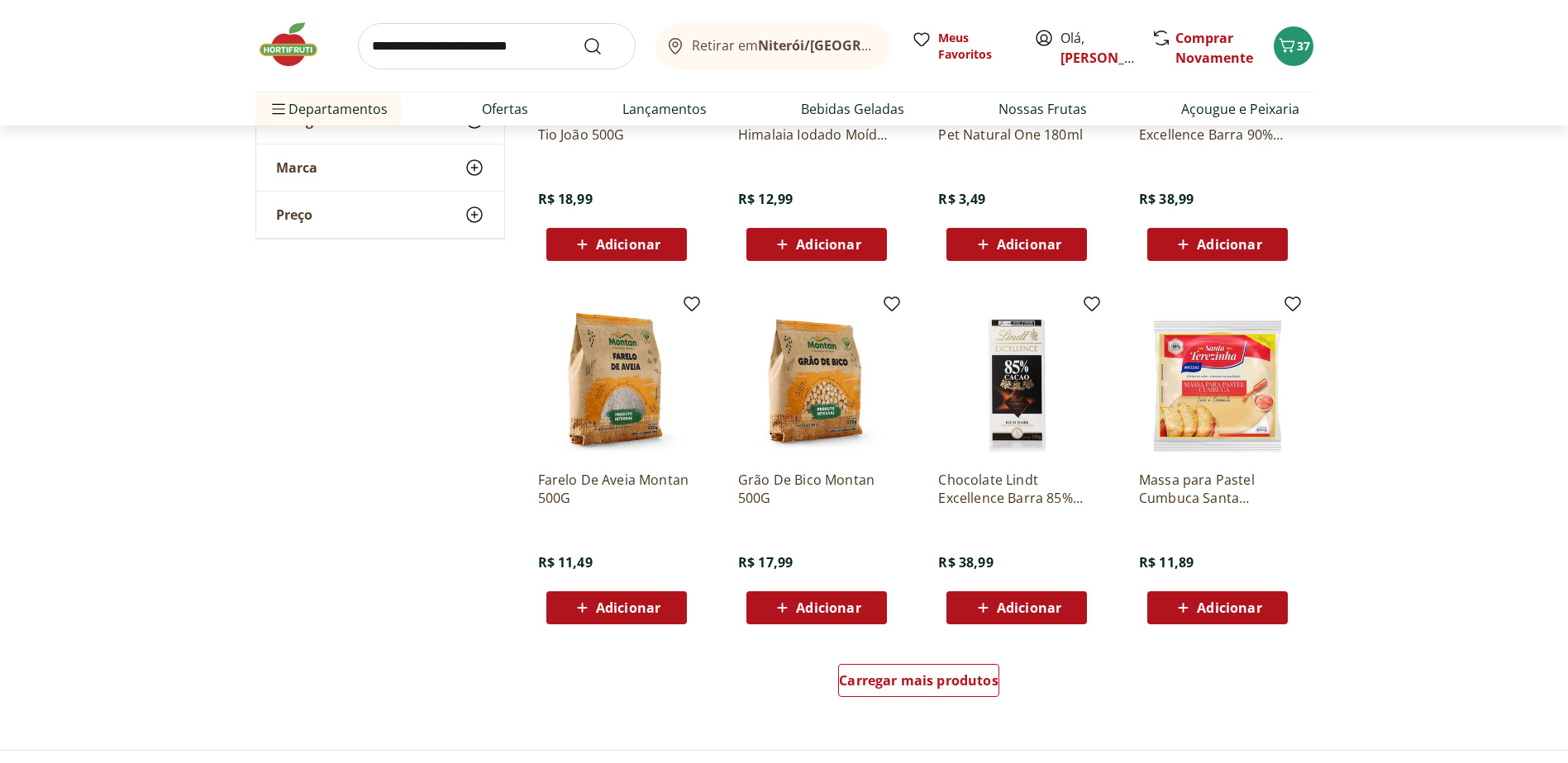
scroll to position [17101, 0]
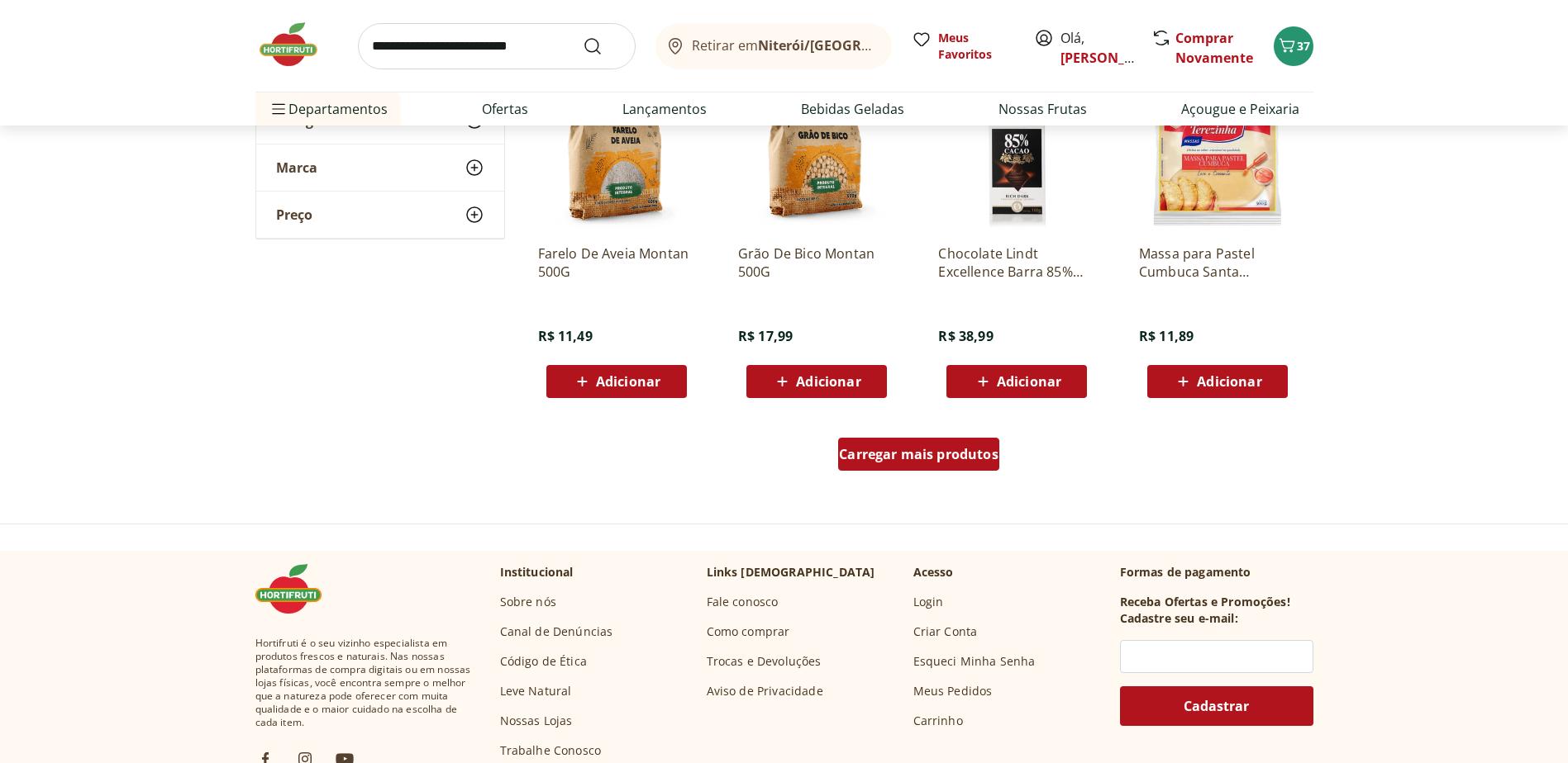
click at [909, 448] on span "Carregar mais produtos" at bounding box center [919, 454] width 160 height 13
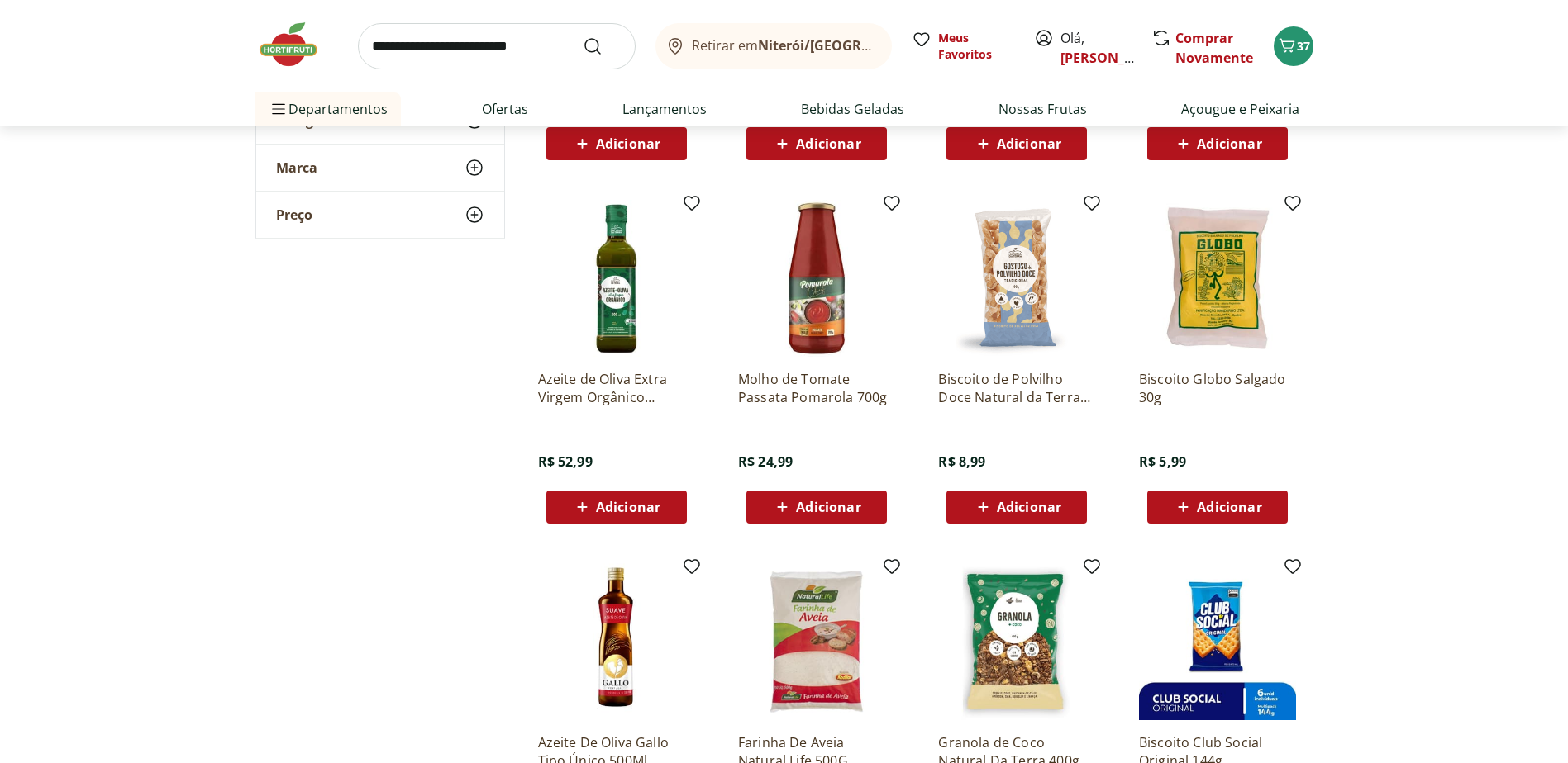
scroll to position [17844, 0]
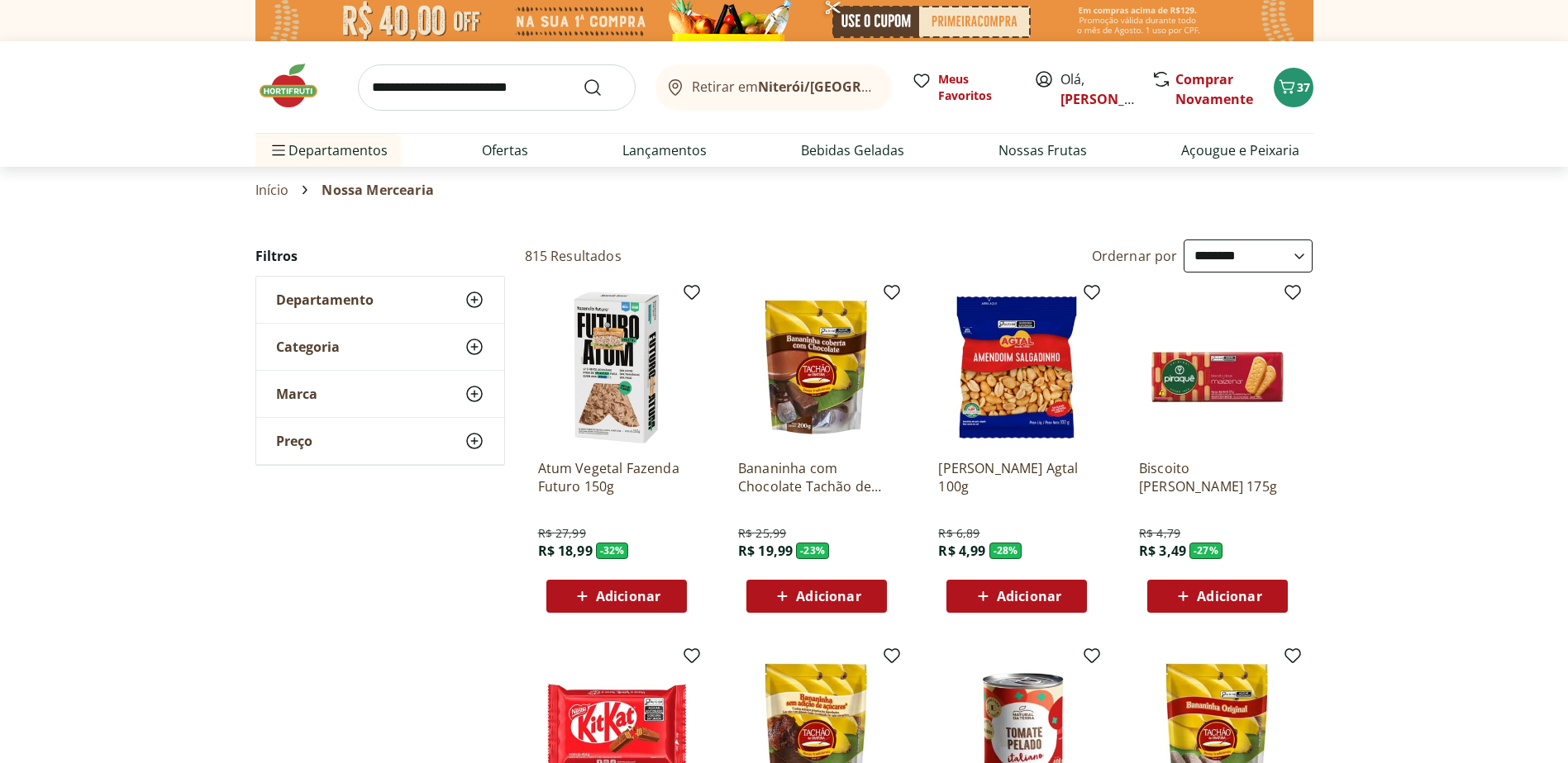
select select "**********"
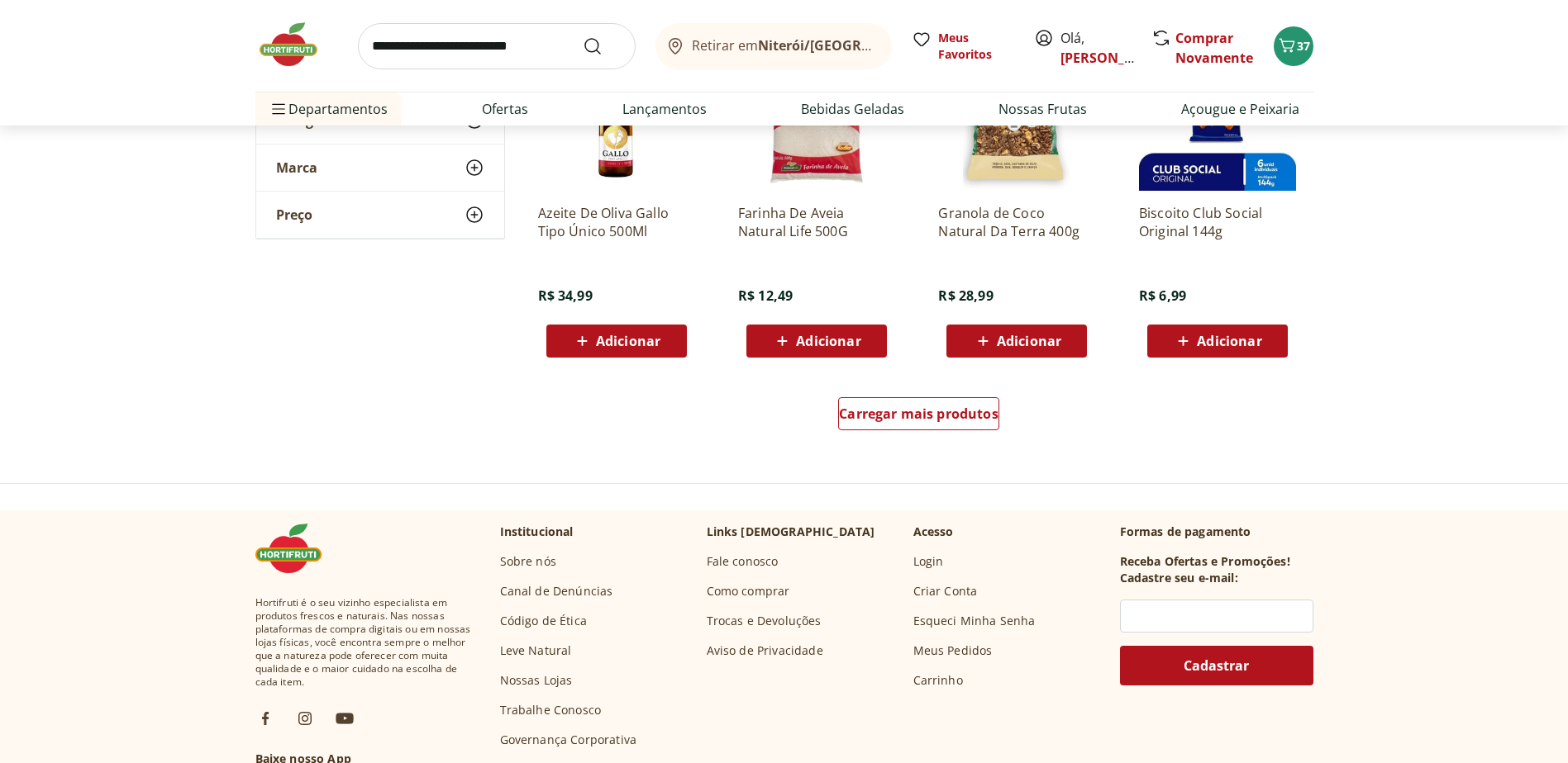
scroll to position [18258, 0]
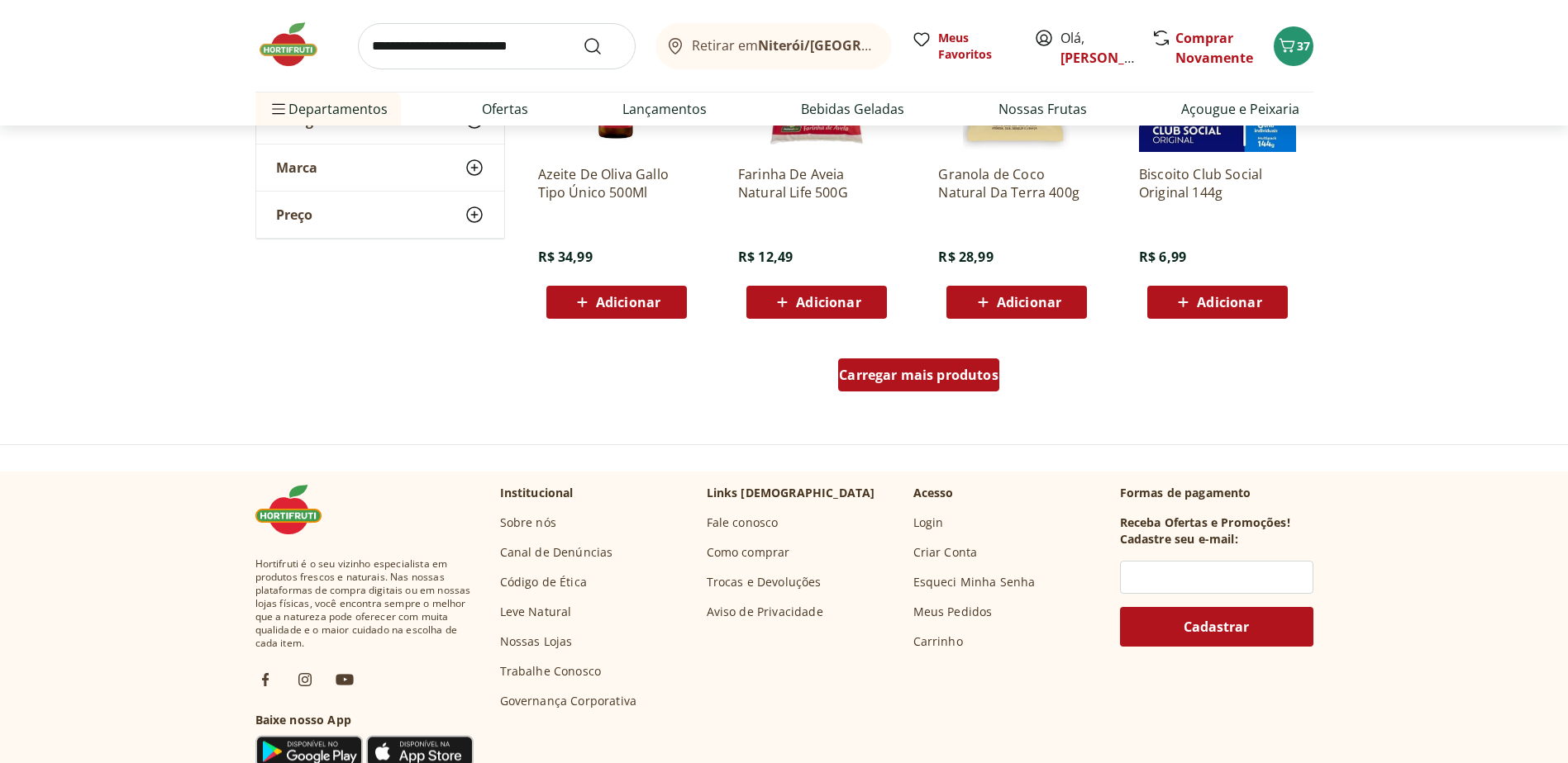
click at [885, 379] on span "Carregar mais produtos" at bounding box center [919, 374] width 160 height 13
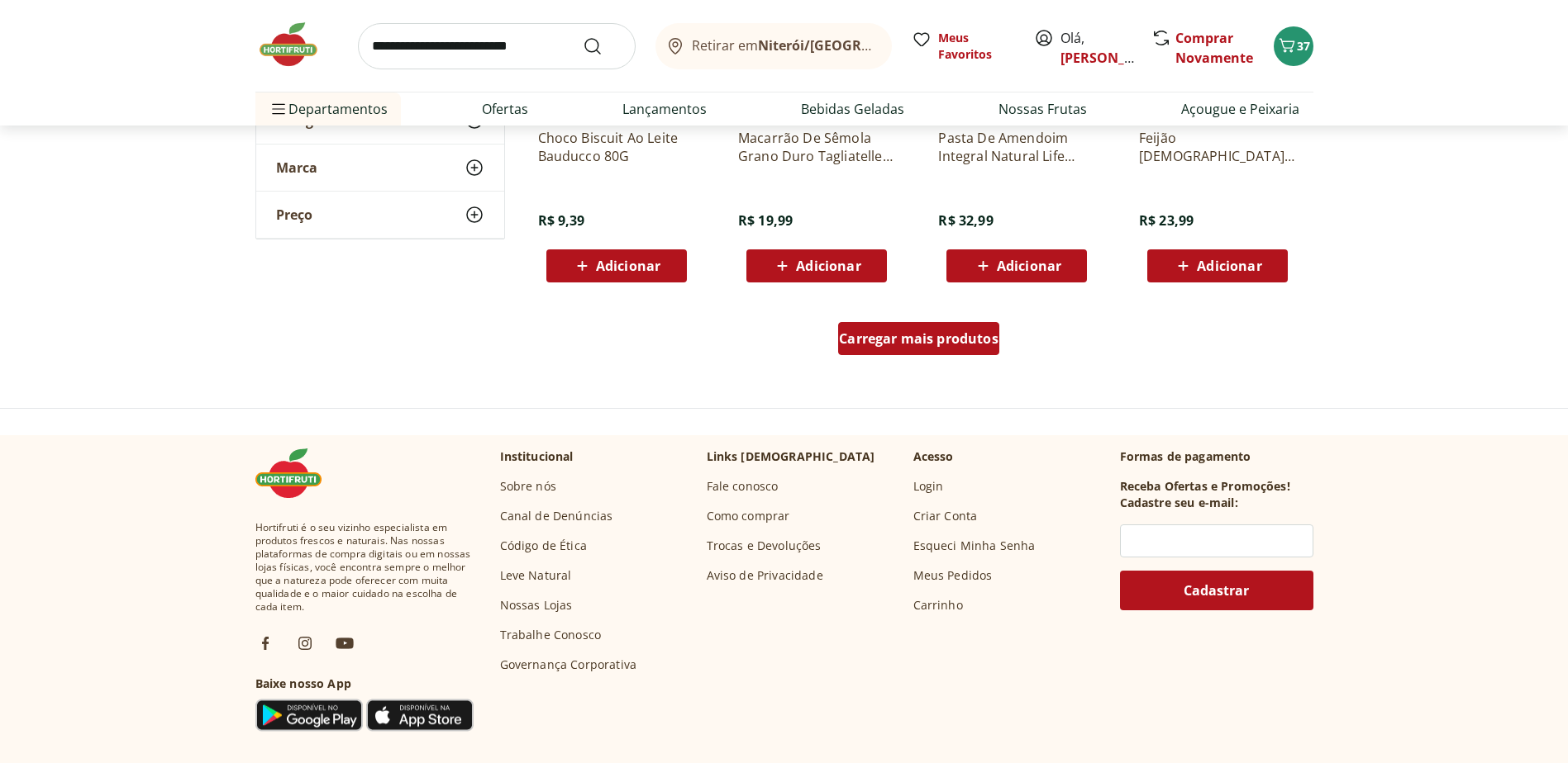
scroll to position [19414, 0]
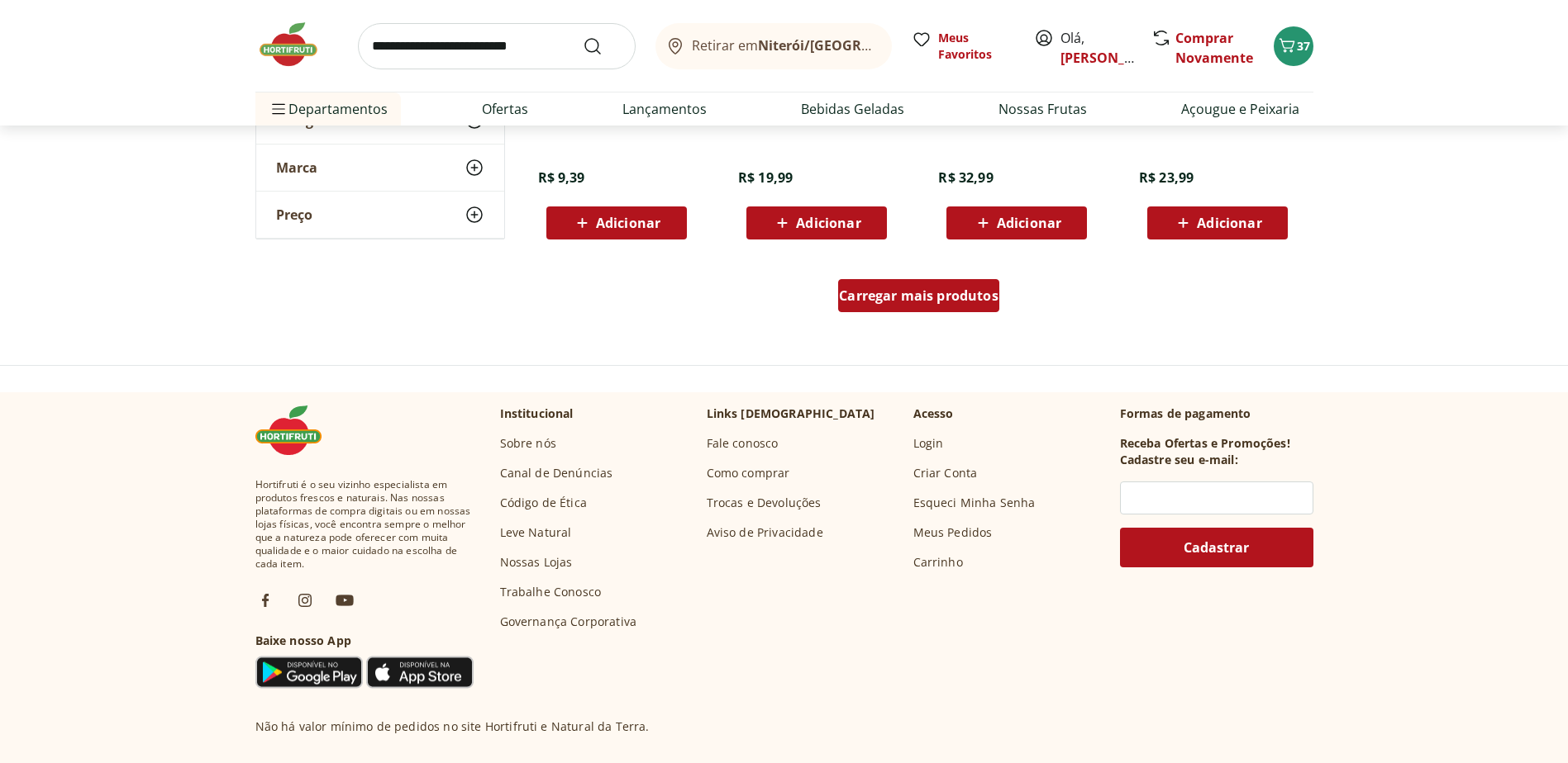
click at [919, 300] on span "Carregar mais produtos" at bounding box center [919, 295] width 160 height 13
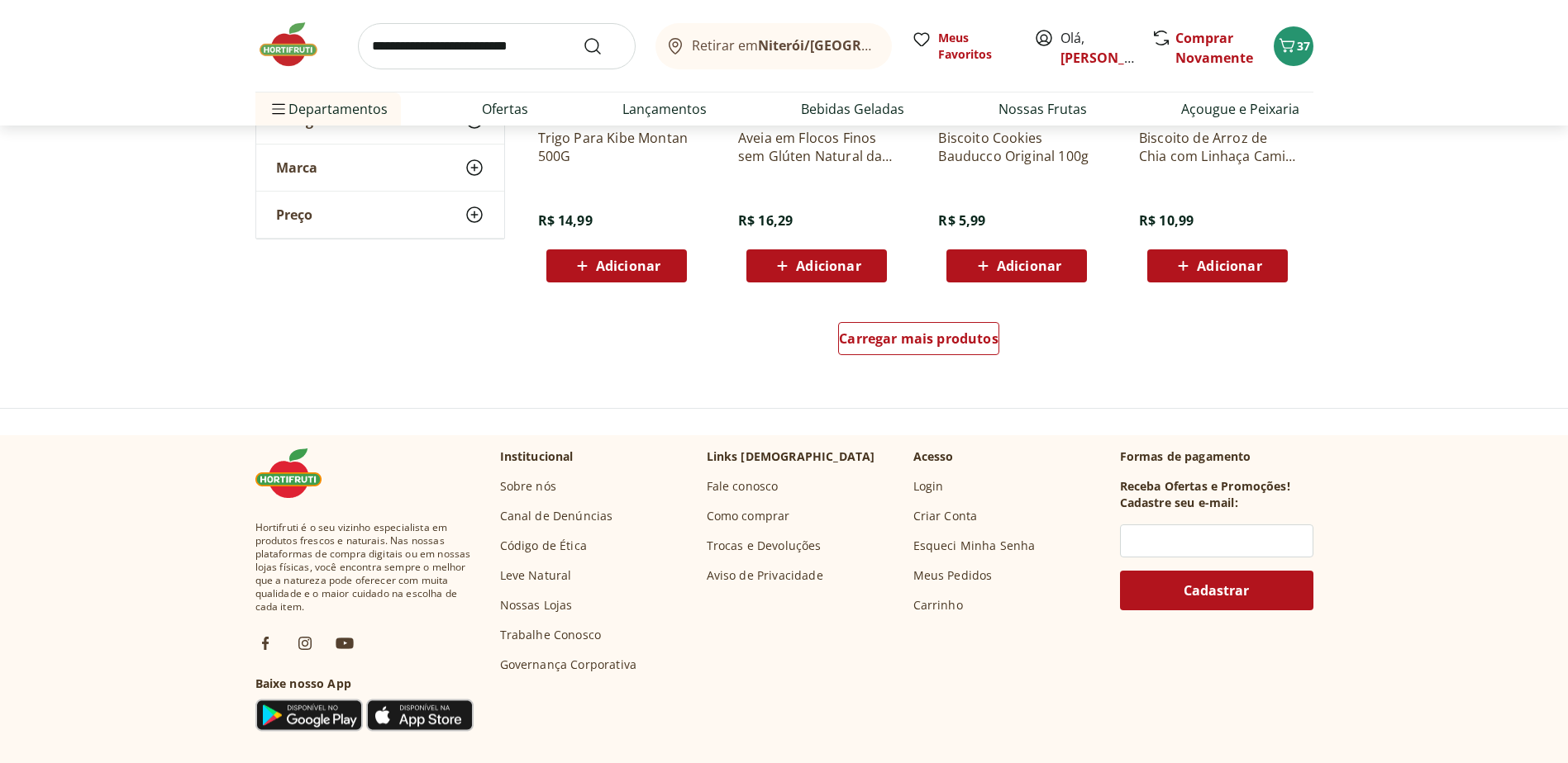
scroll to position [20323, 0]
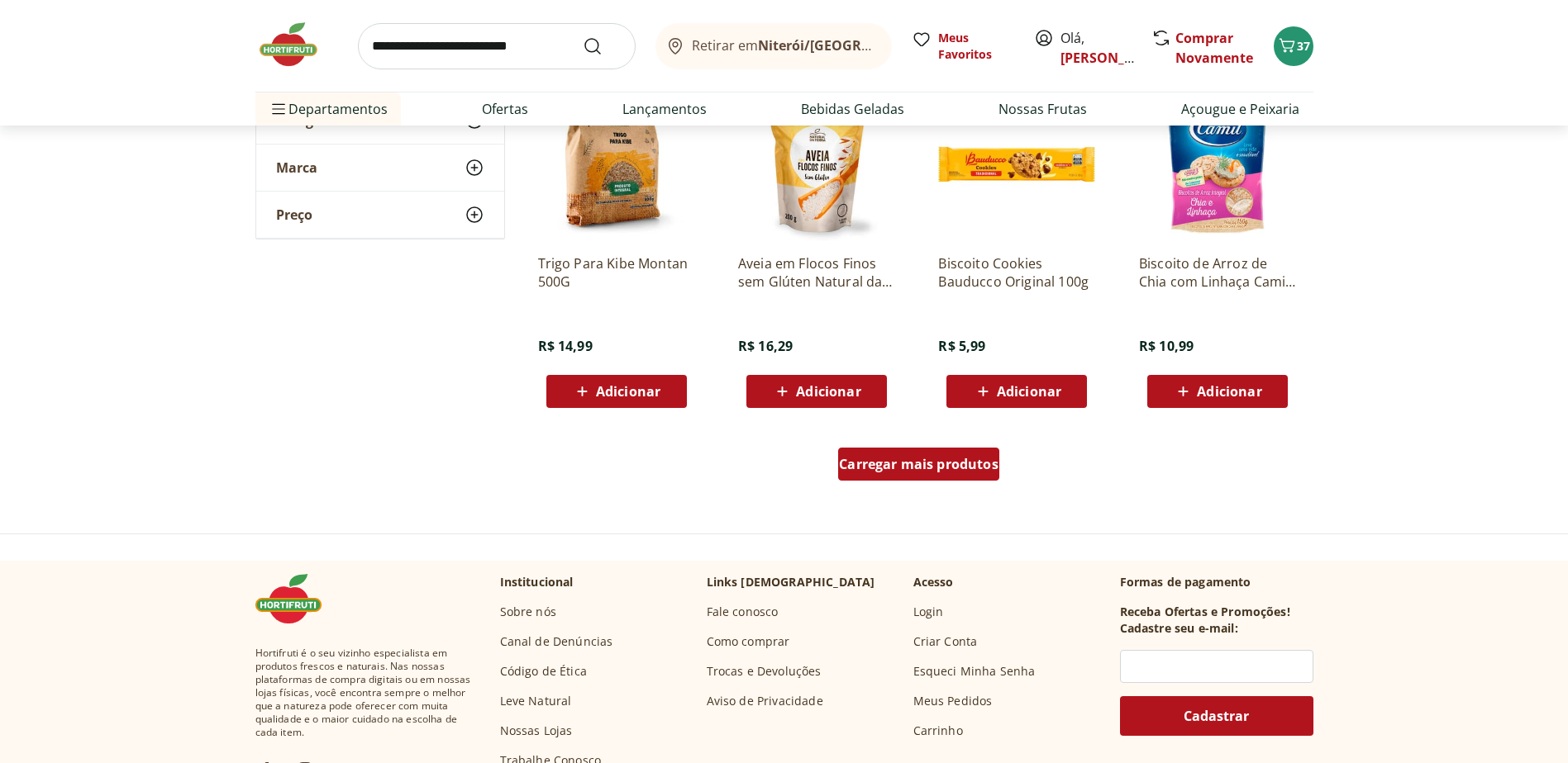
click at [901, 469] on span "Carregar mais produtos" at bounding box center [919, 463] width 160 height 13
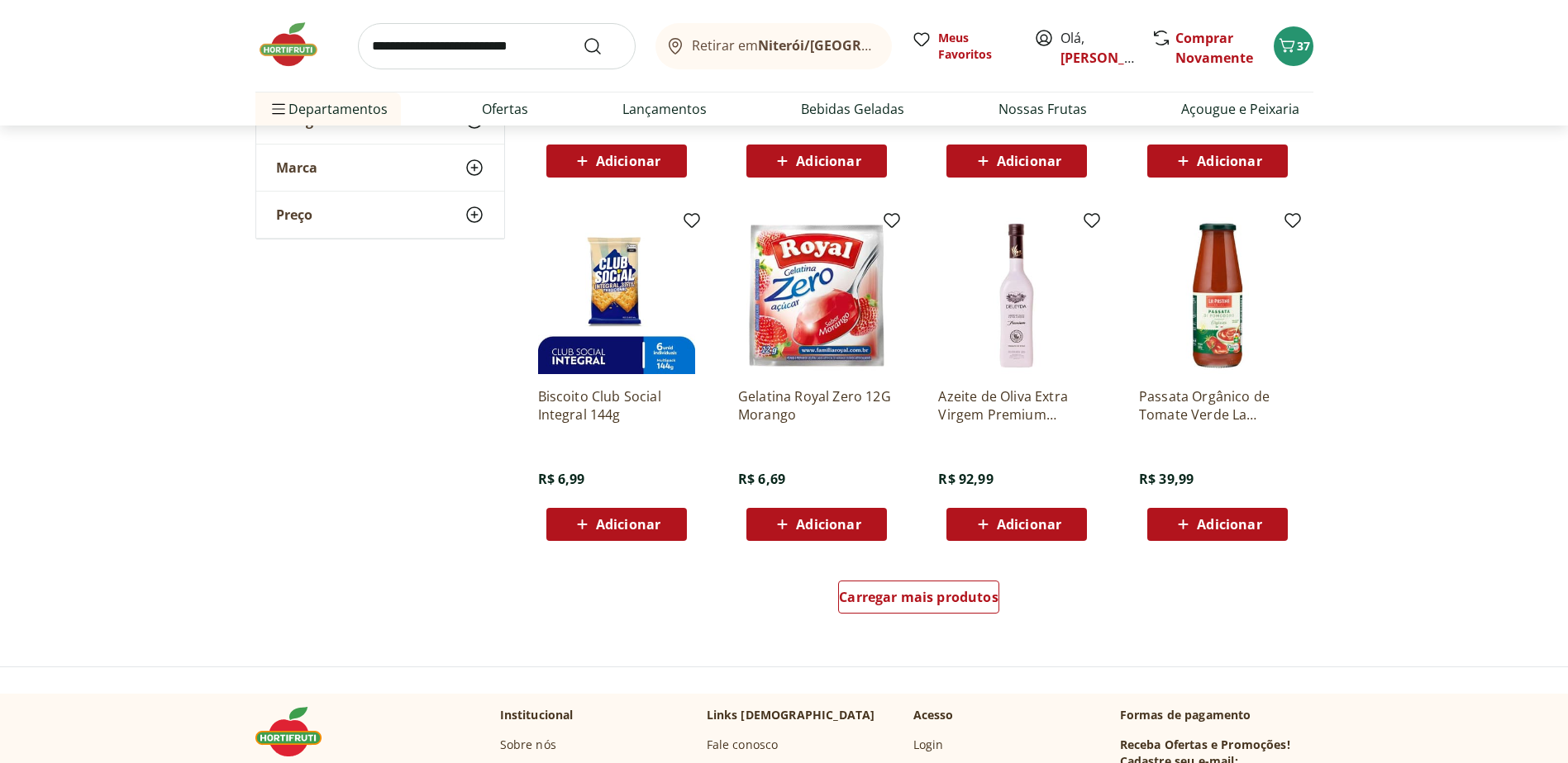
scroll to position [21314, 0]
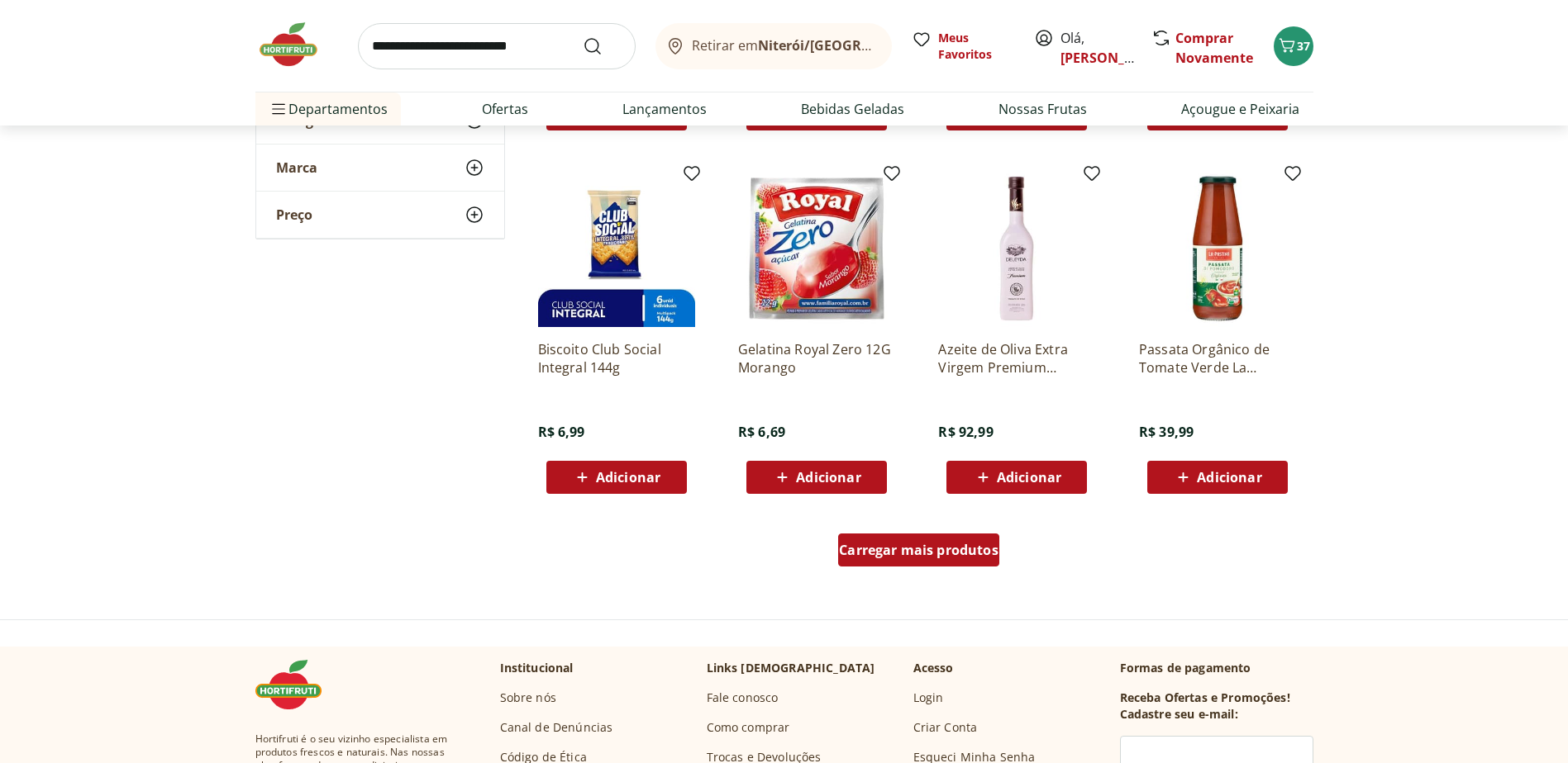
click at [894, 554] on span "Carregar mais produtos" at bounding box center [919, 549] width 160 height 13
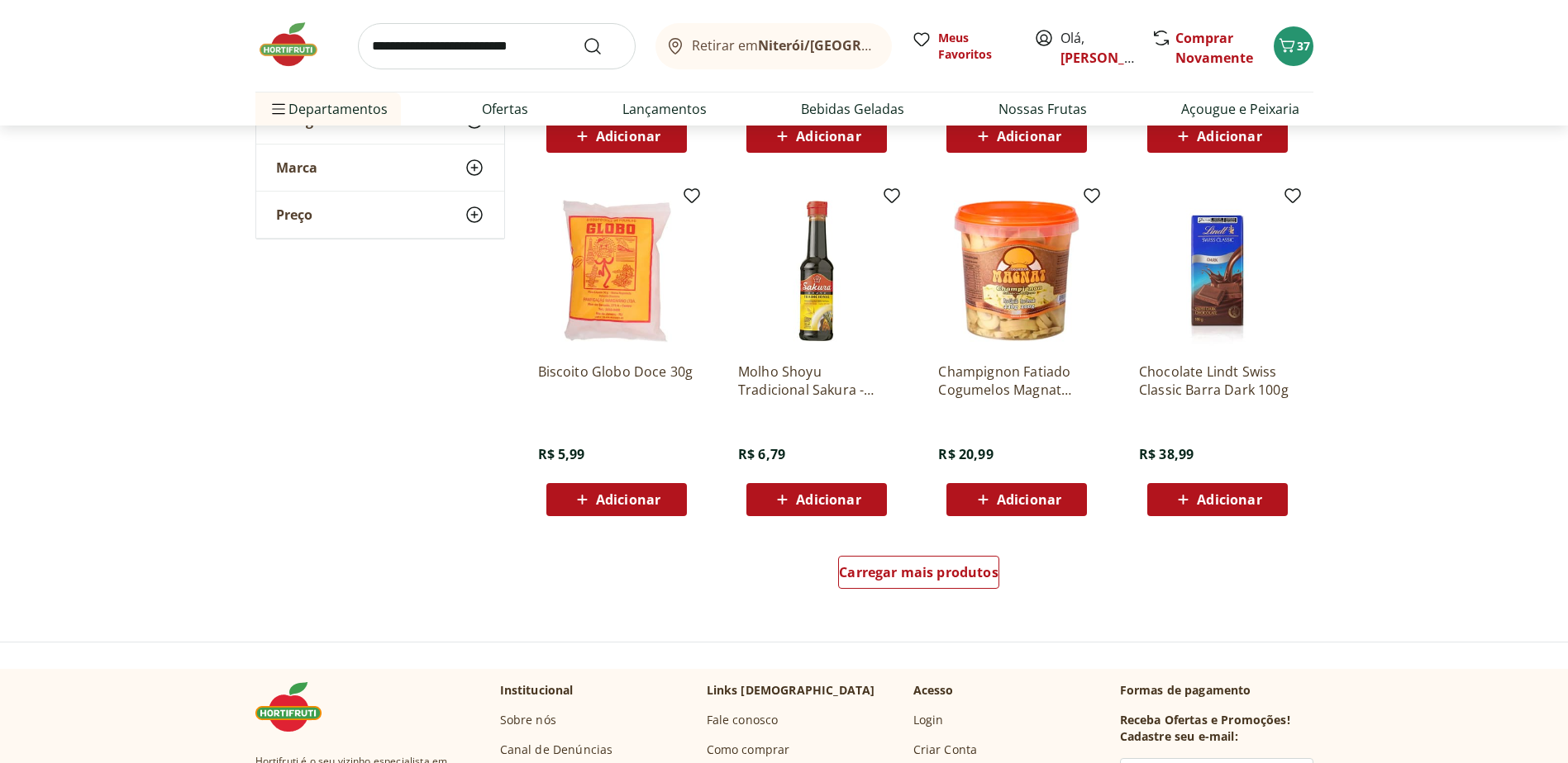
scroll to position [22388, 0]
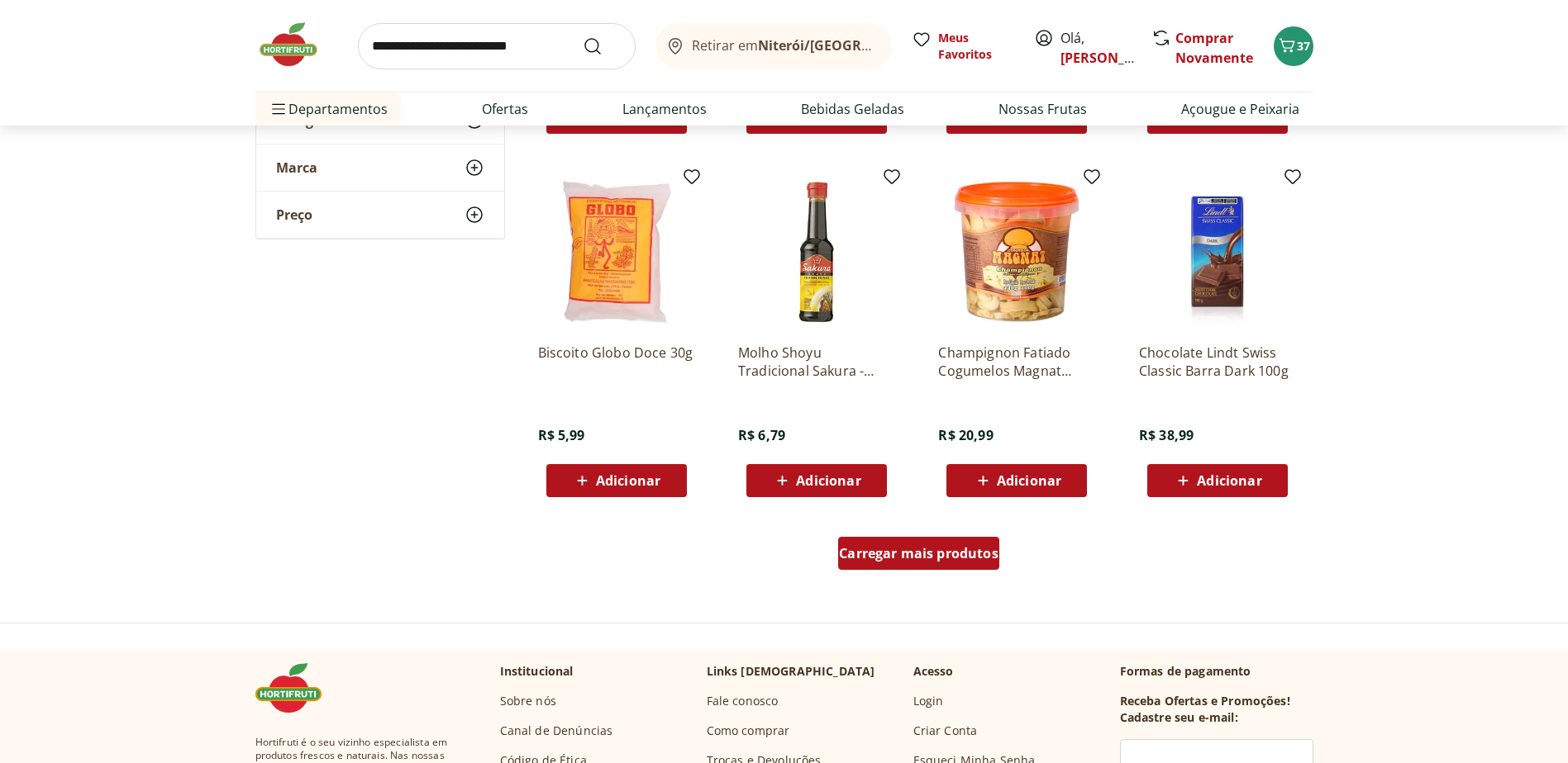
click at [885, 552] on span "Carregar mais produtos" at bounding box center [919, 553] width 160 height 13
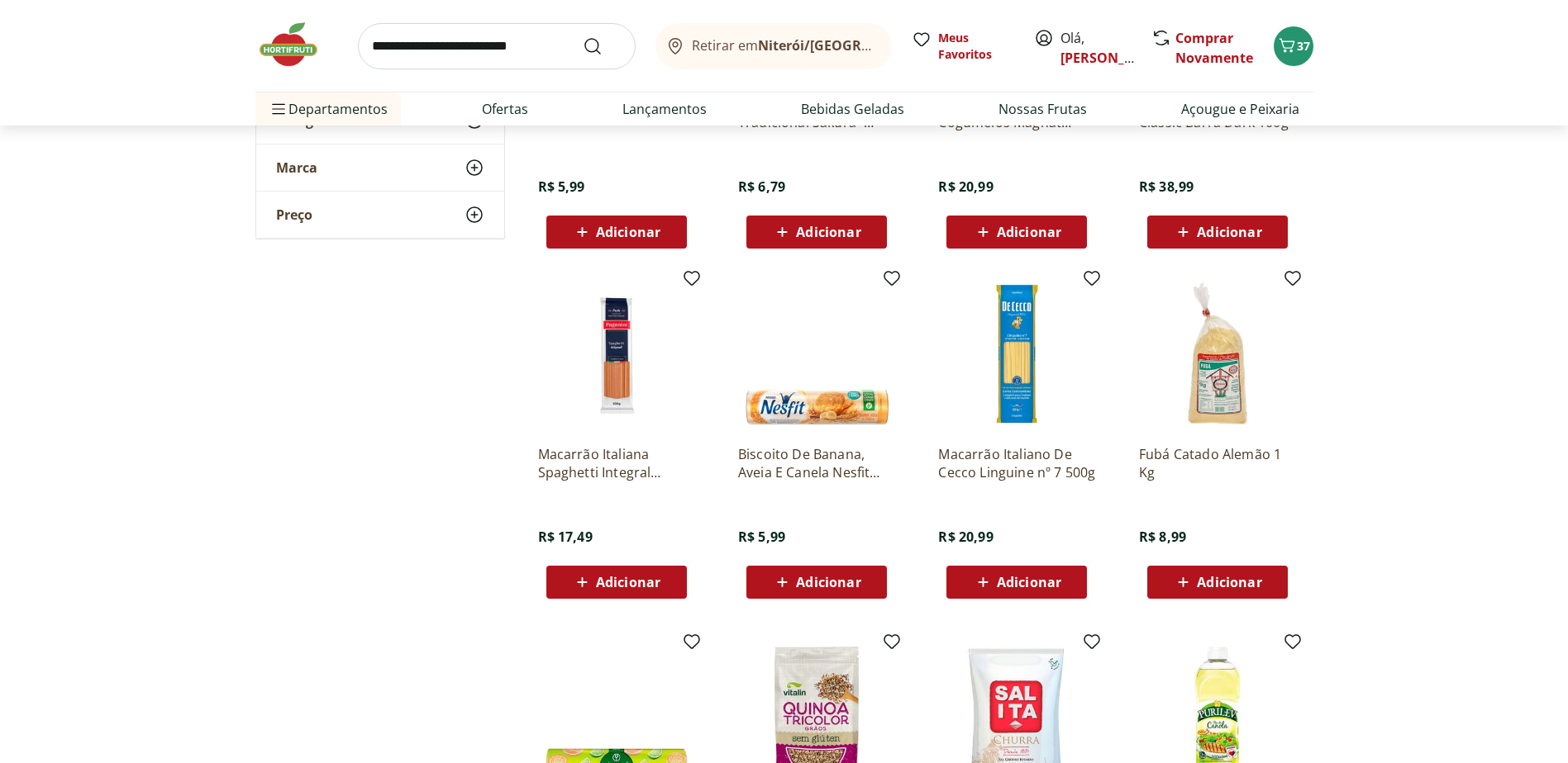
scroll to position [22718, 0]
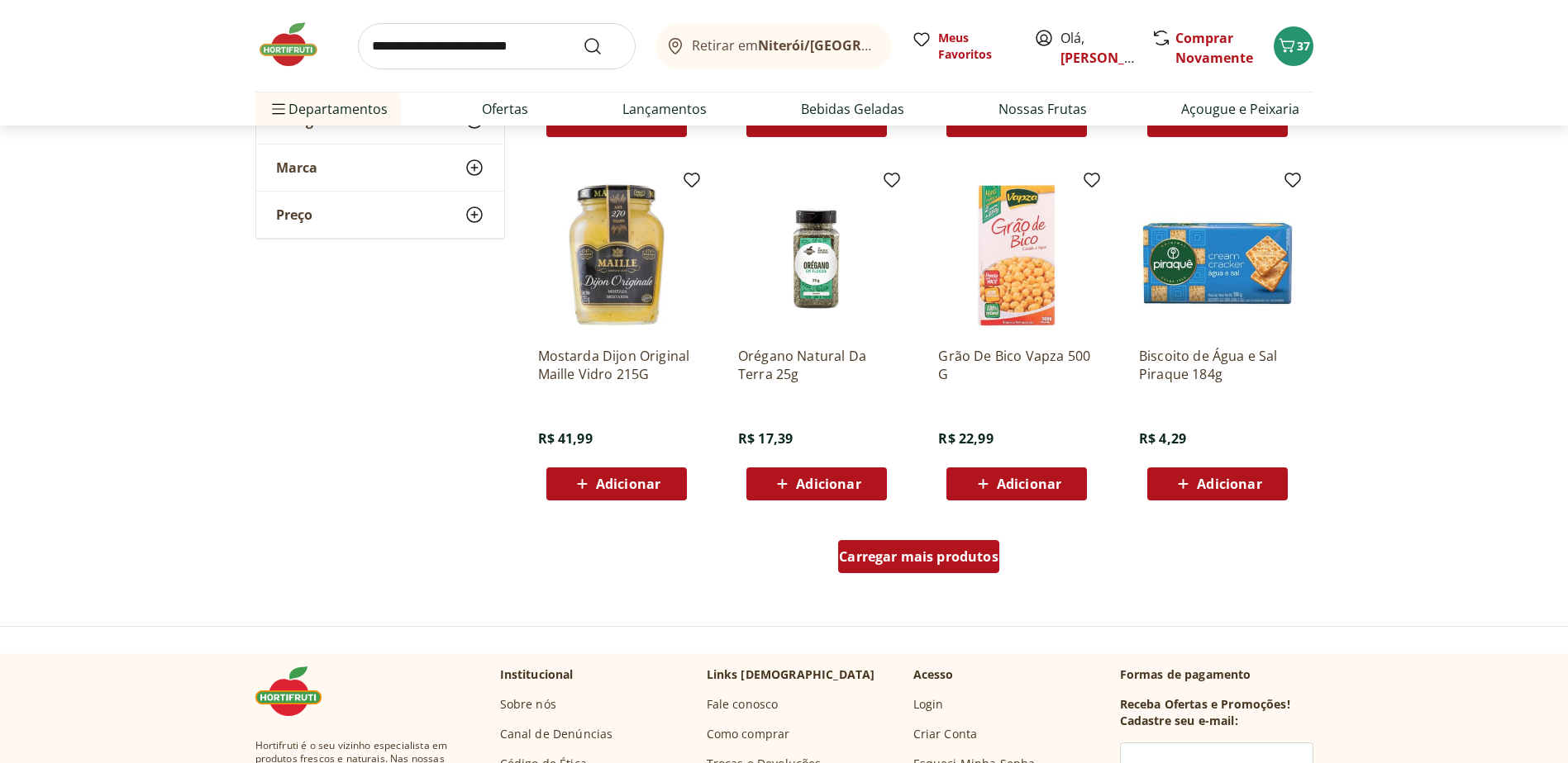
scroll to position [23545, 0]
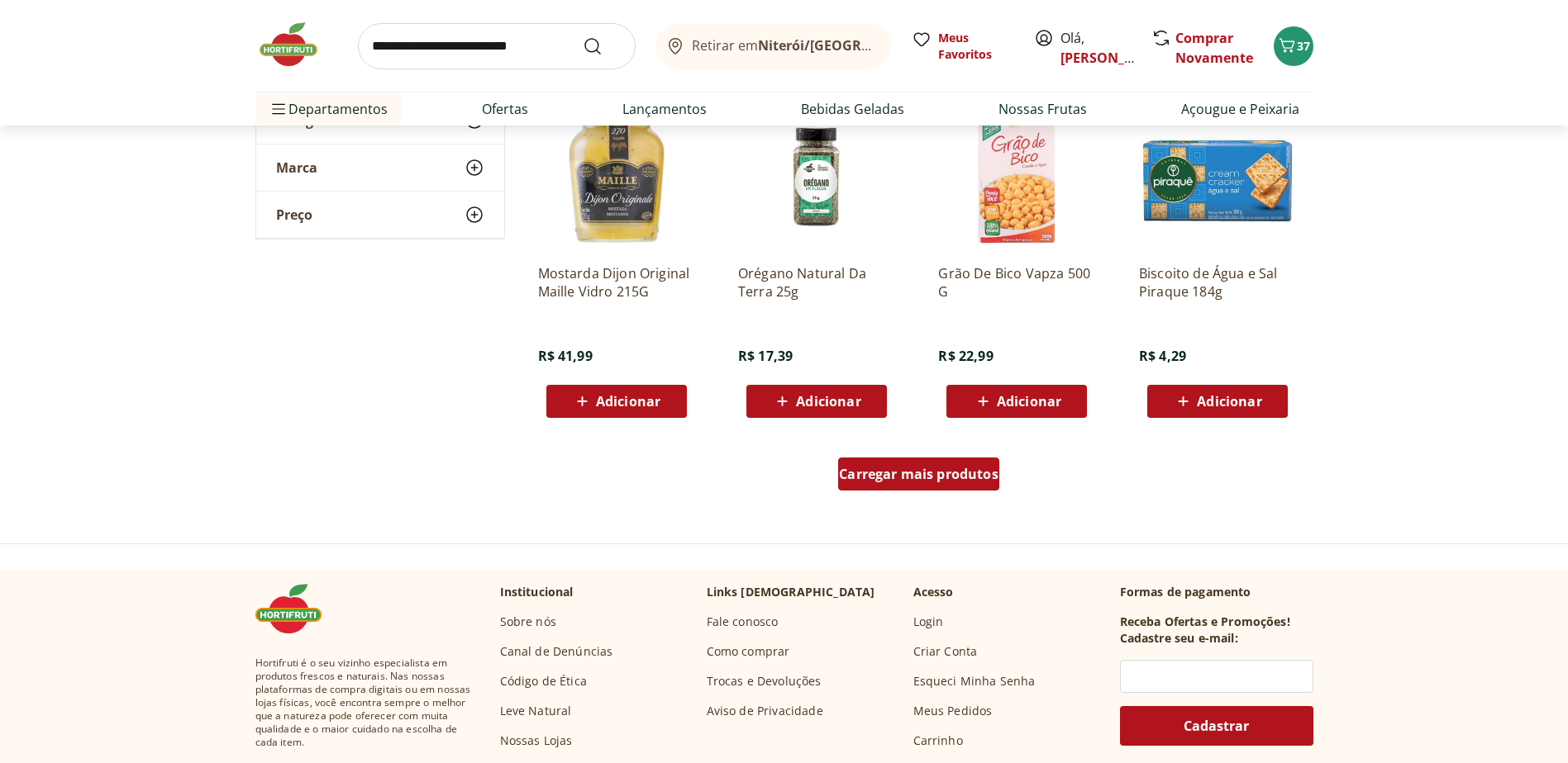
click at [906, 488] on div "Carregar mais produtos" at bounding box center [919, 474] width 161 height 33
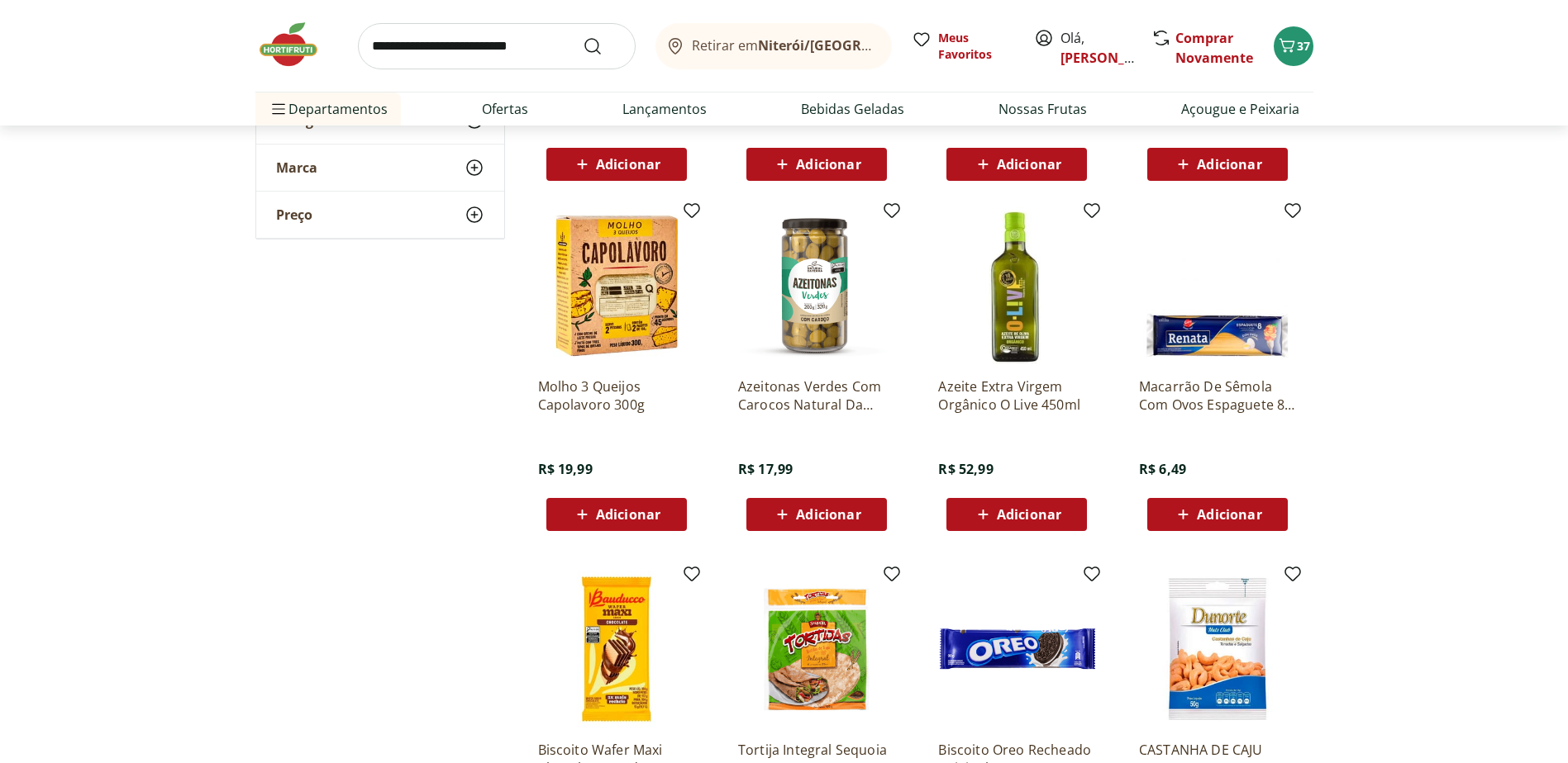
scroll to position [23793, 0]
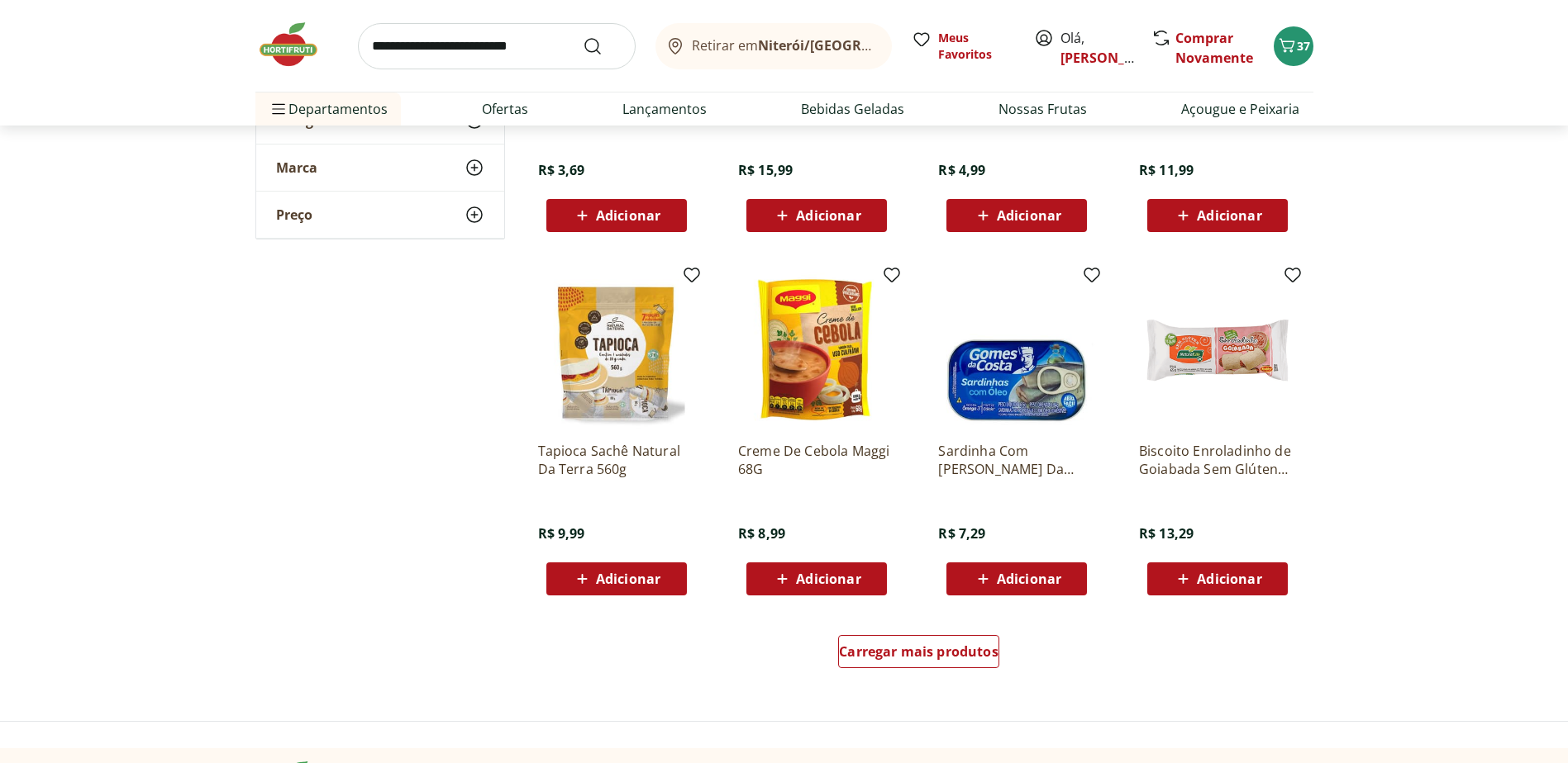
scroll to position [24454, 0]
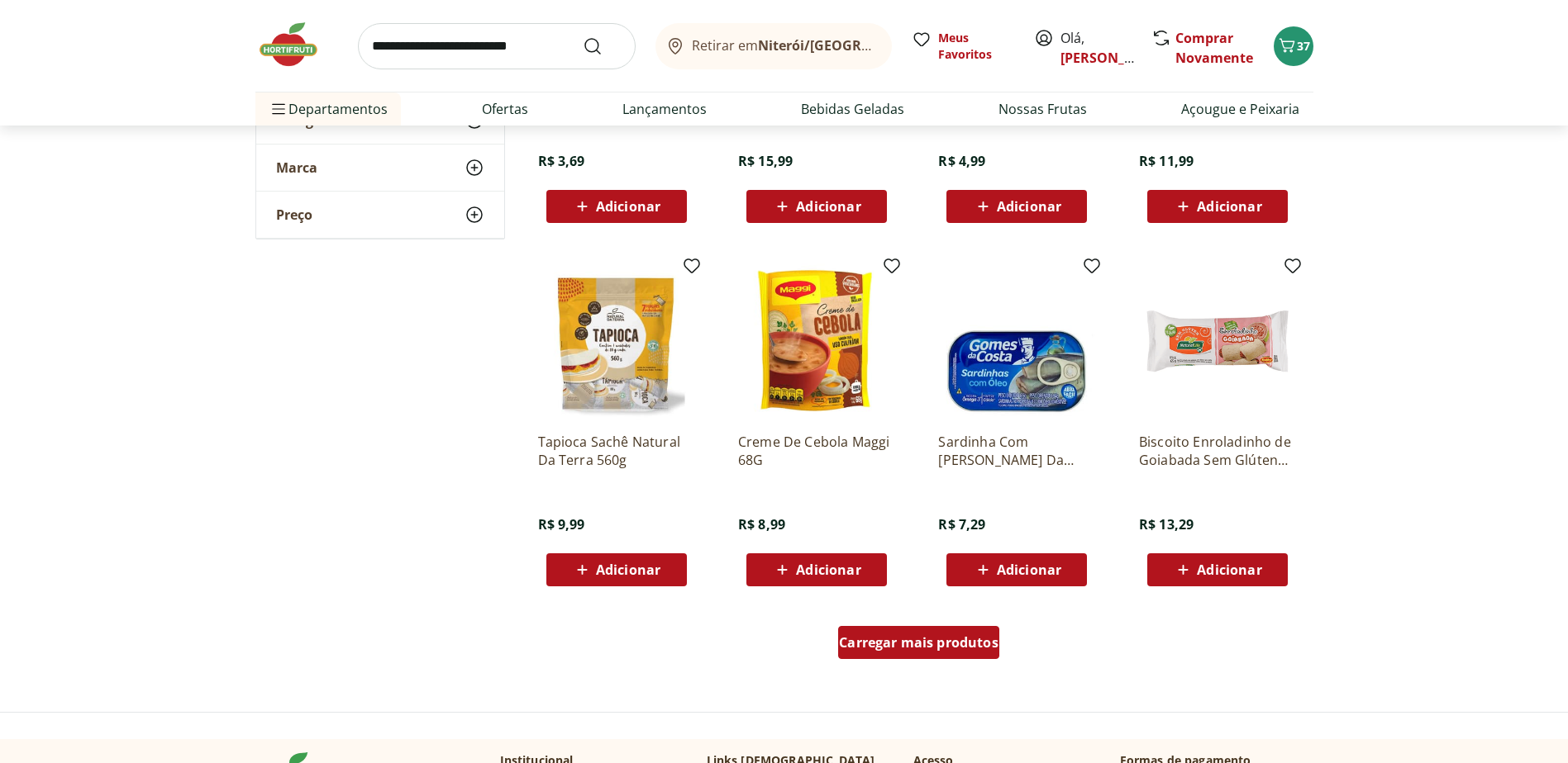
click at [907, 650] on span "Carregar mais produtos" at bounding box center [919, 642] width 160 height 13
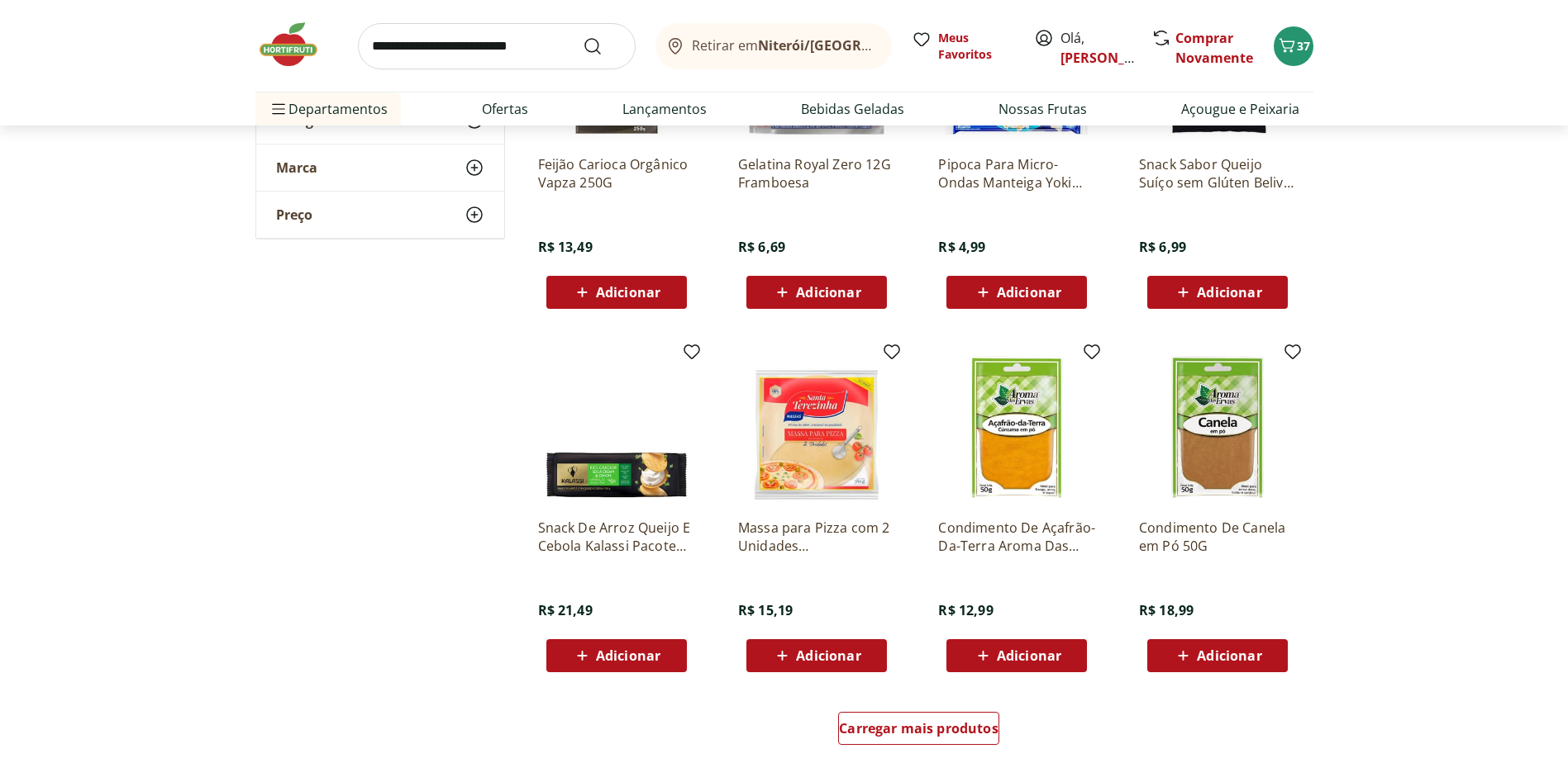
scroll to position [25527, 0]
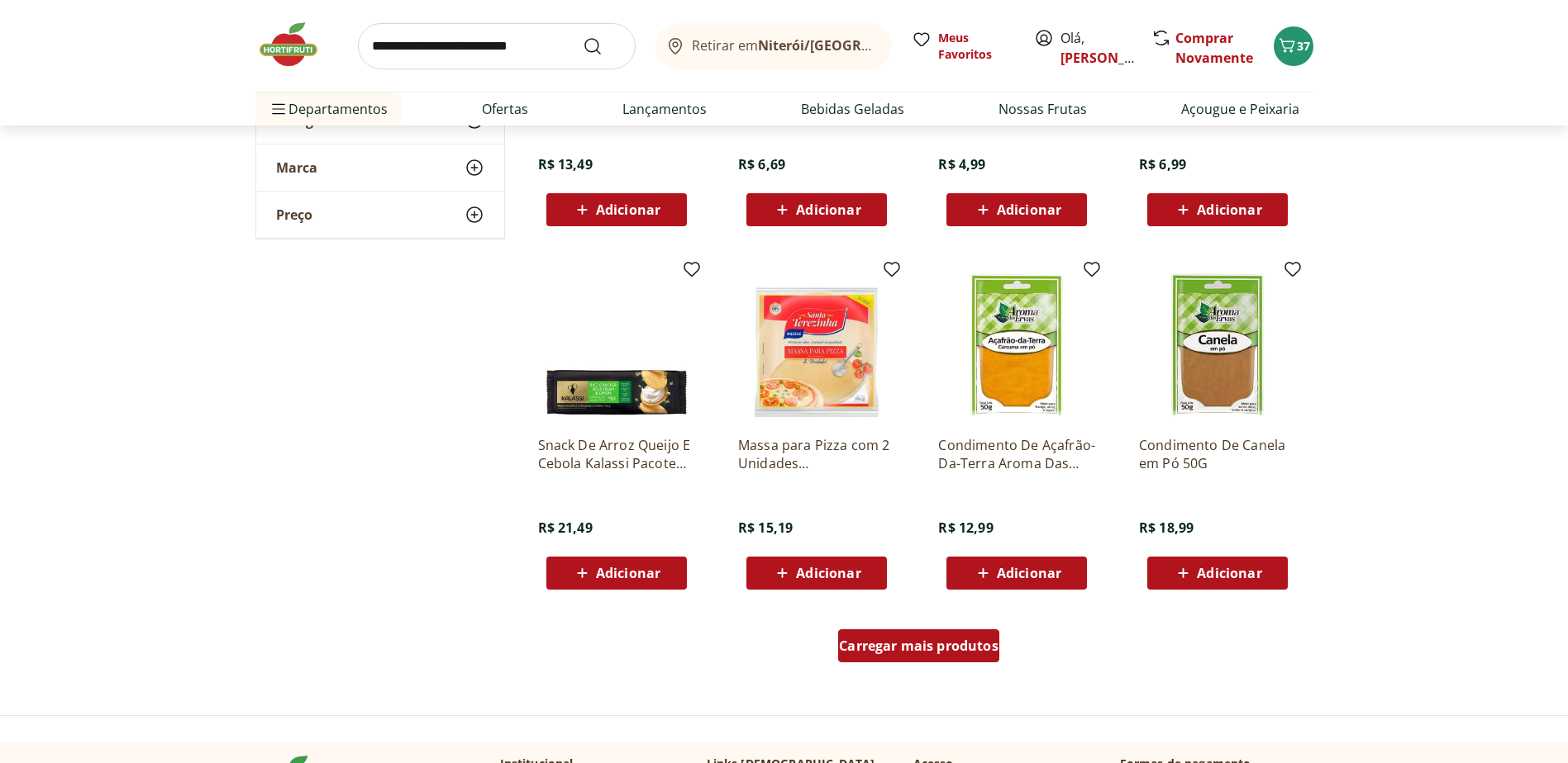
click at [890, 640] on span "Carregar mais produtos" at bounding box center [919, 645] width 160 height 13
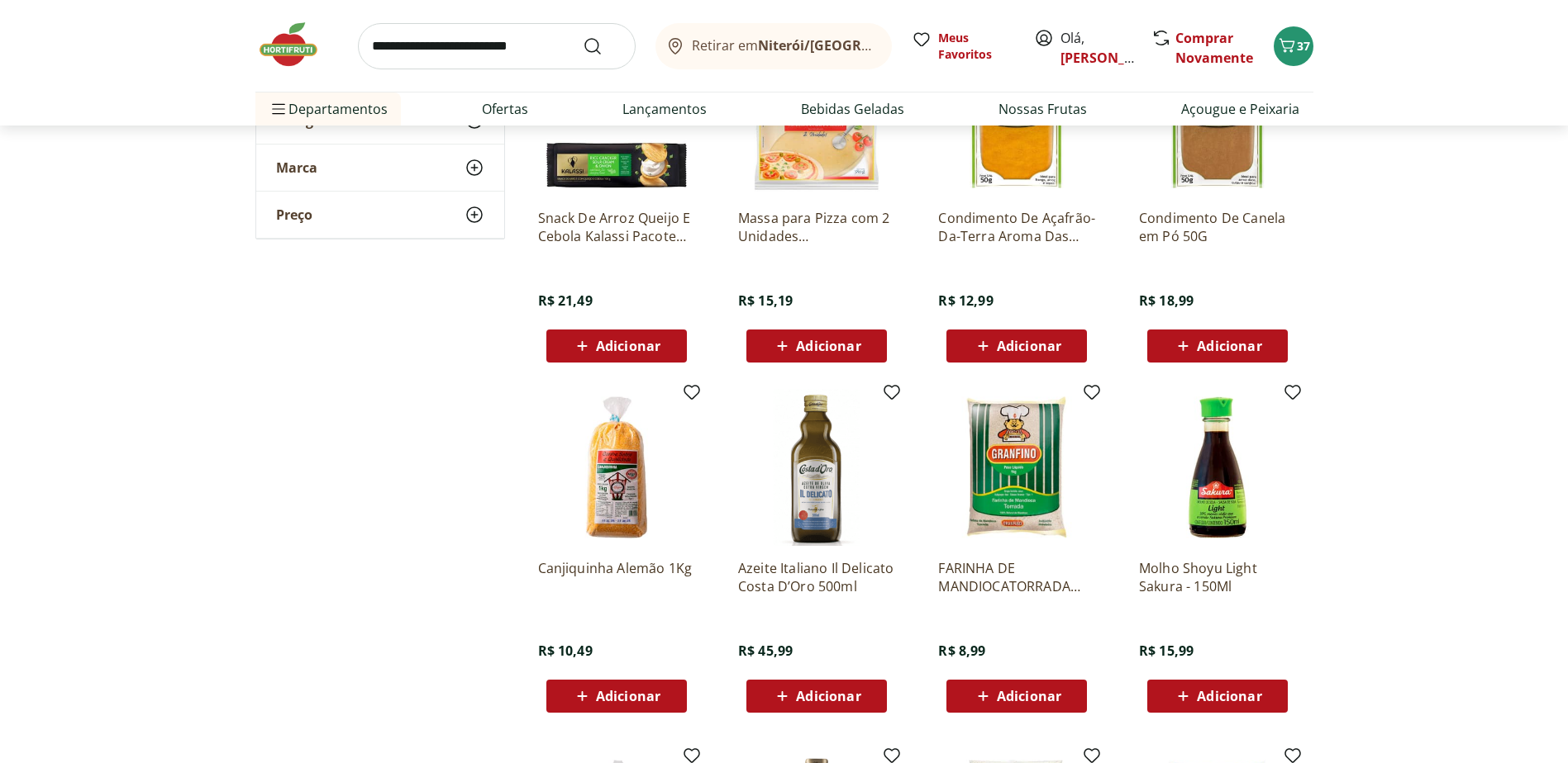
scroll to position [25775, 0]
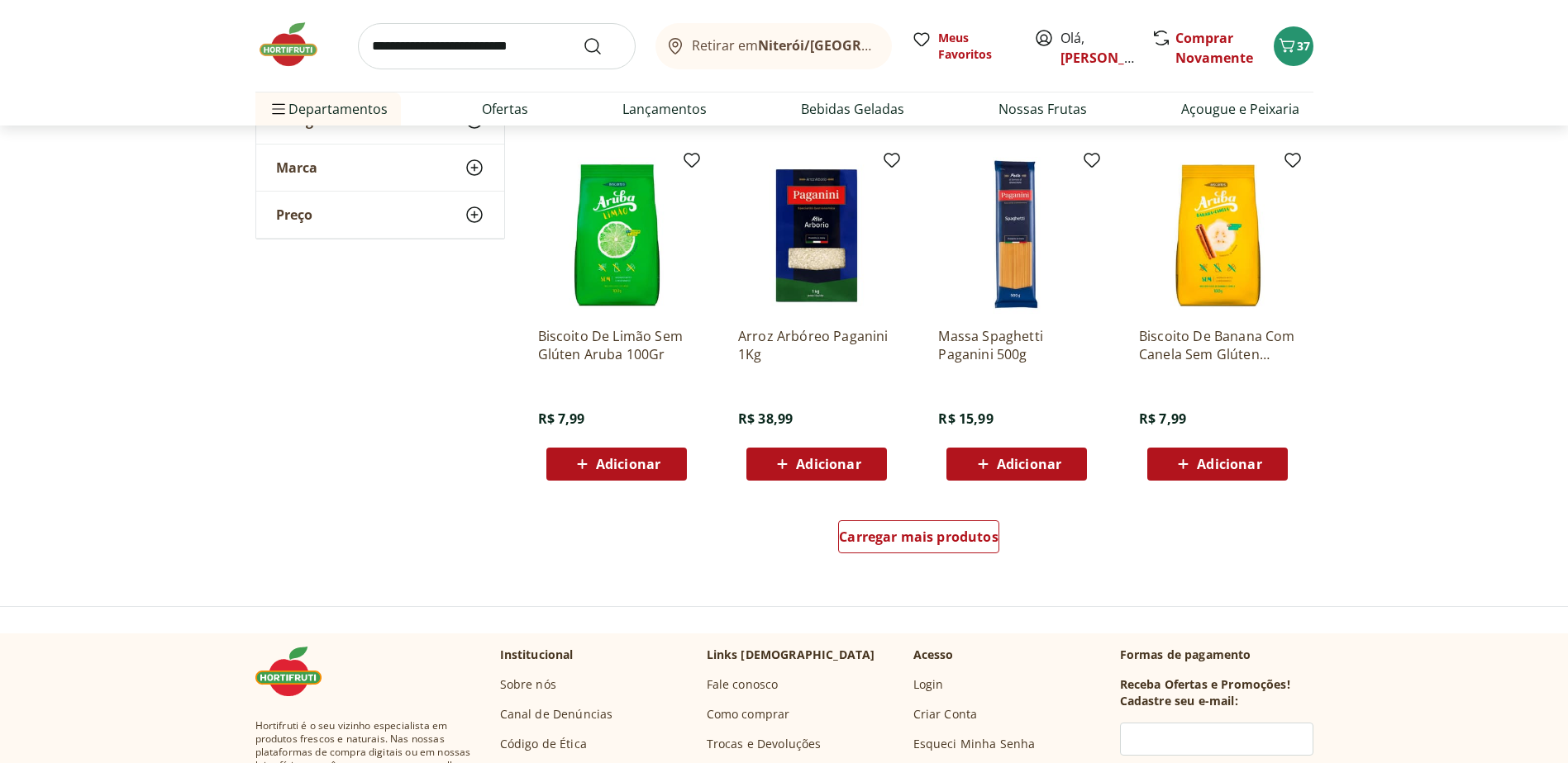
scroll to position [26767, 0]
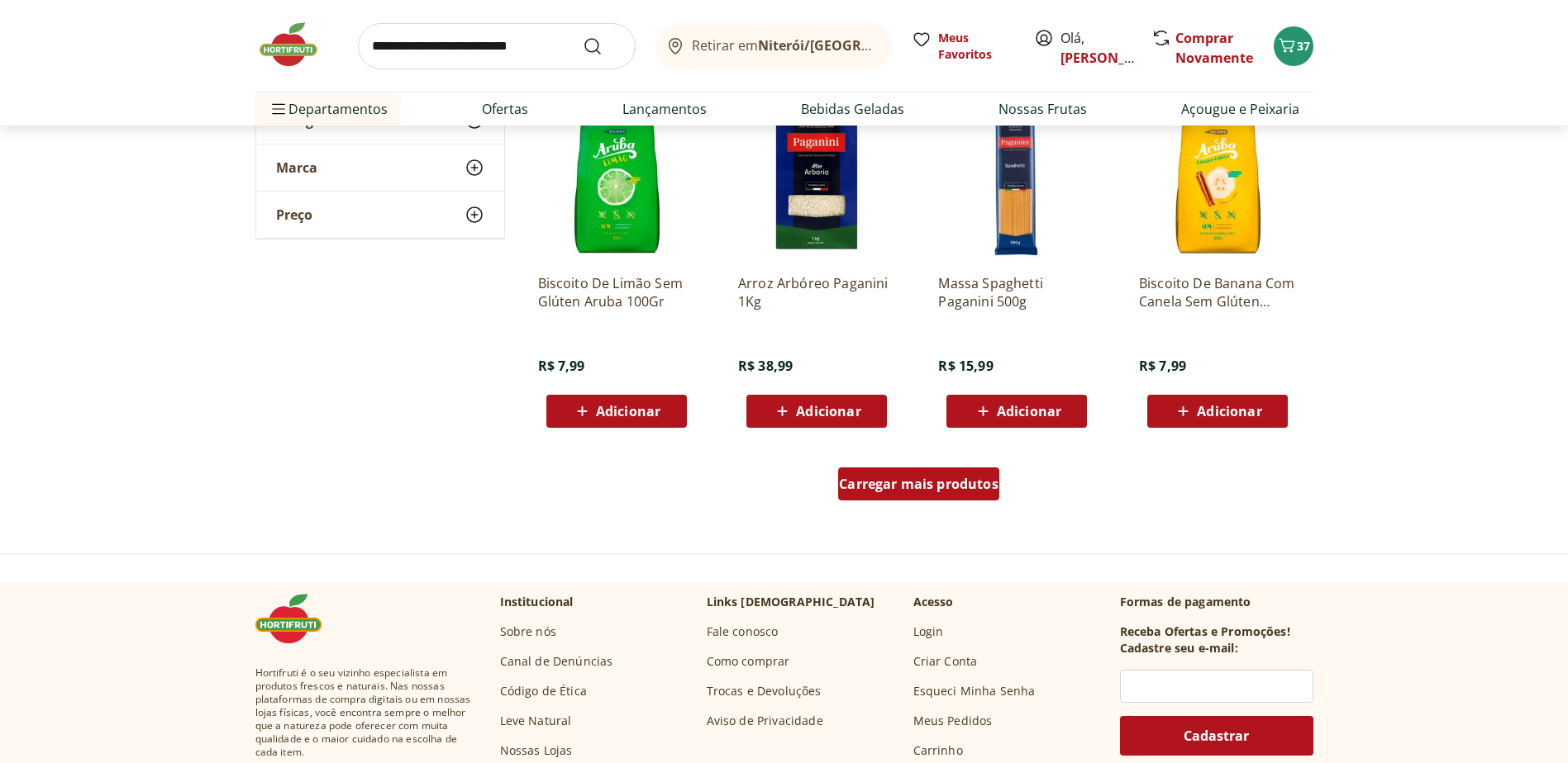
click at [896, 491] on span "Carregar mais produtos" at bounding box center [919, 483] width 160 height 13
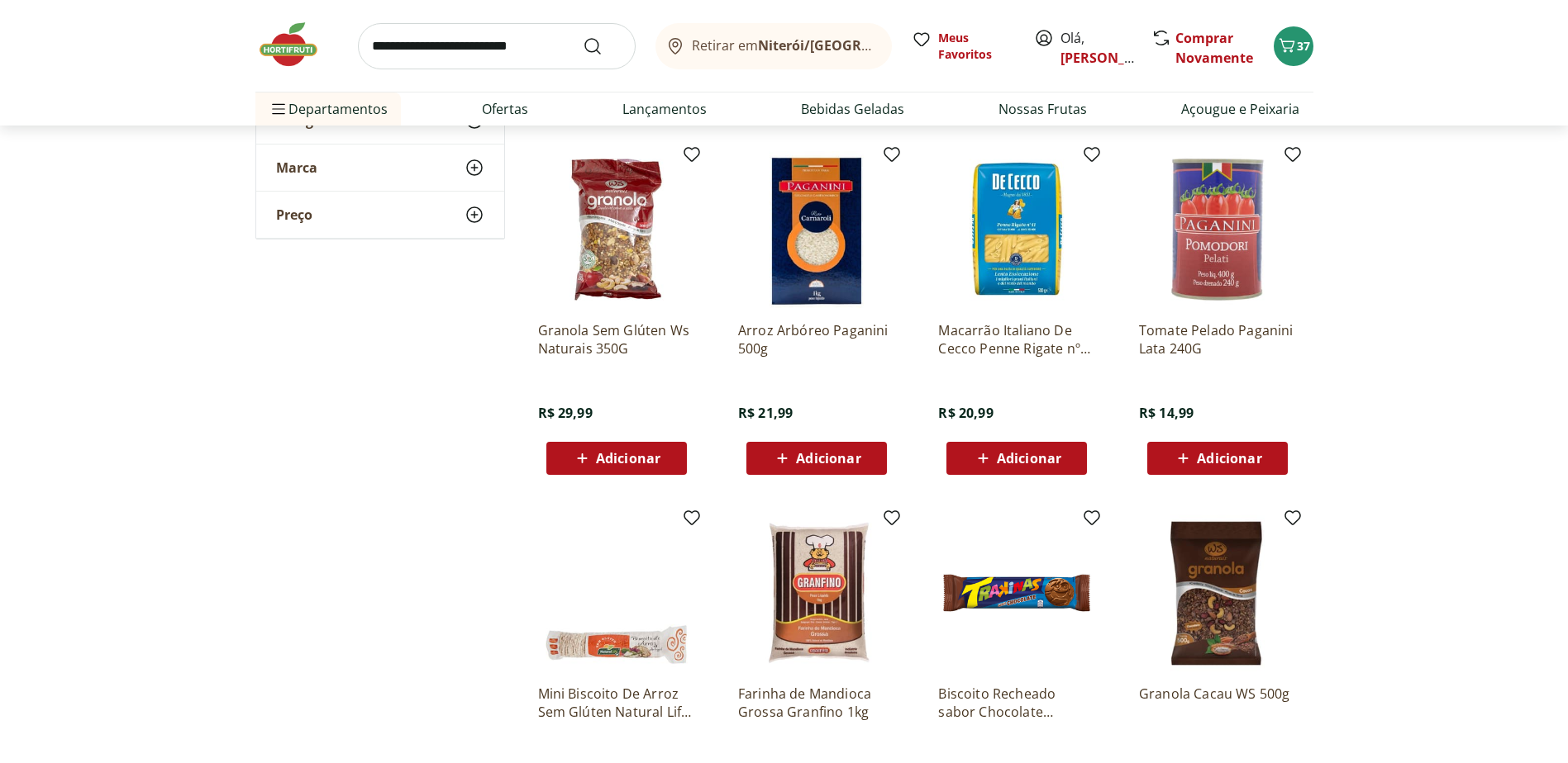
scroll to position [27097, 0]
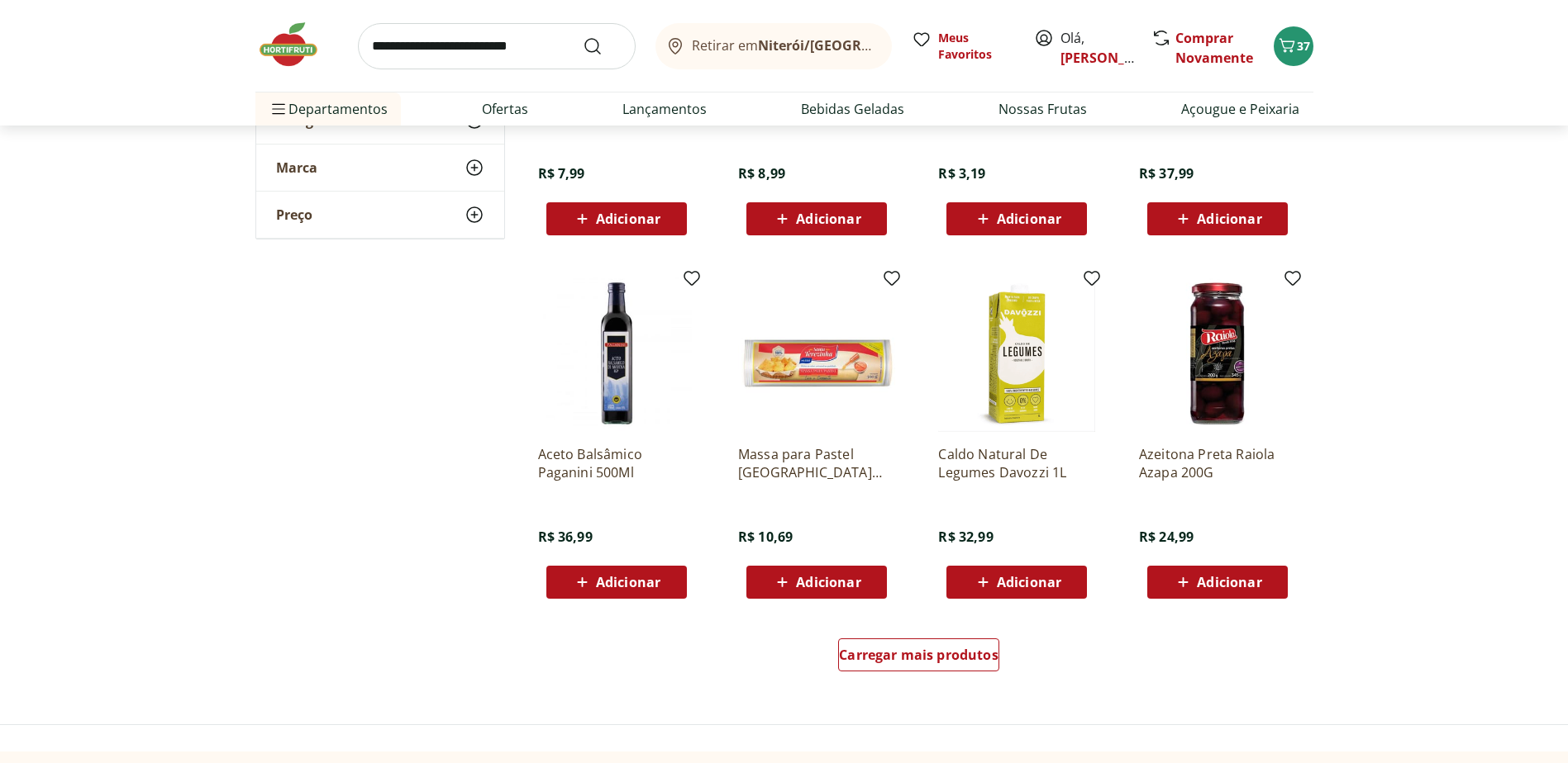
scroll to position [27676, 0]
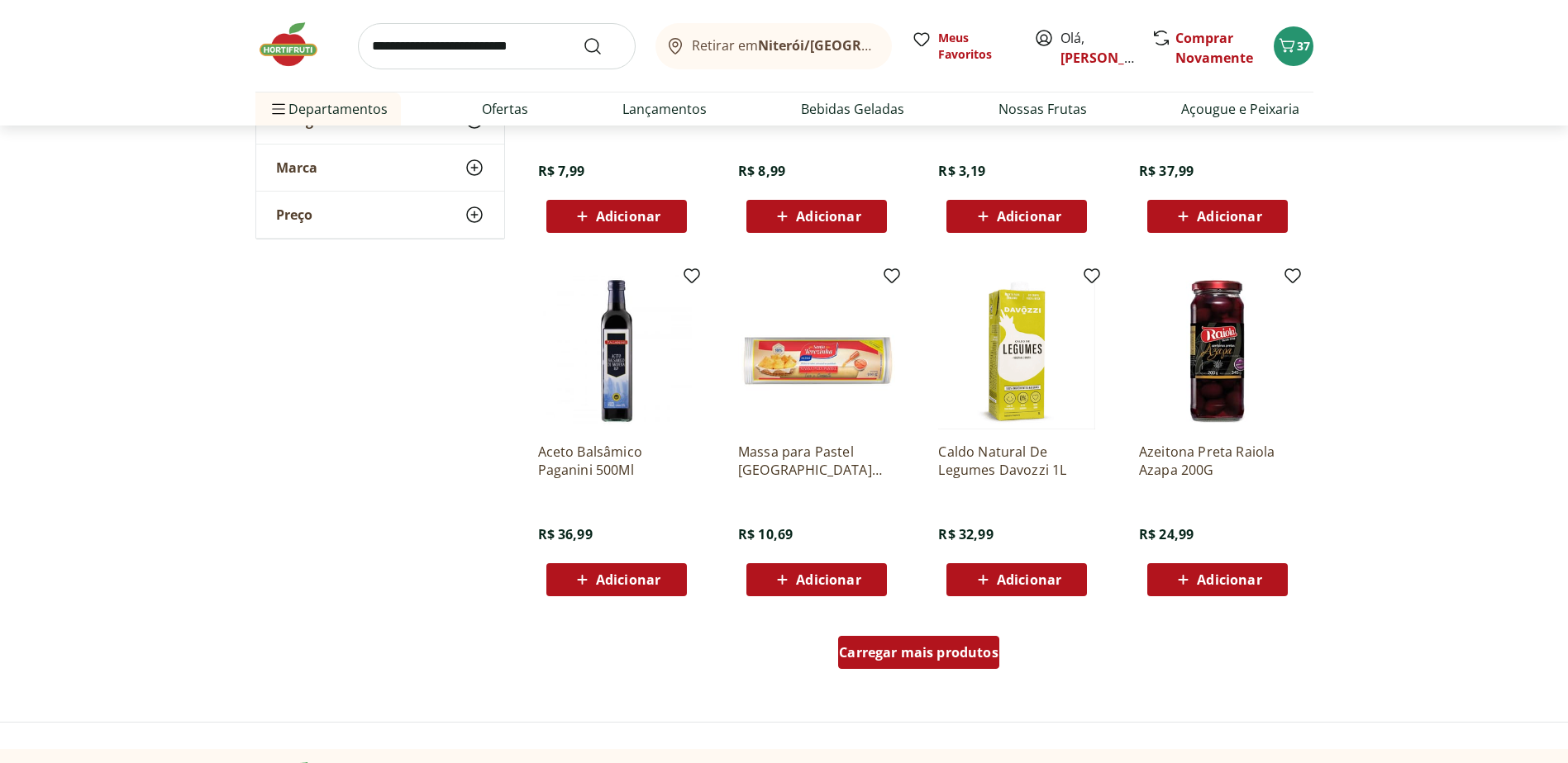
click at [912, 648] on span "Carregar mais produtos" at bounding box center [919, 652] width 160 height 13
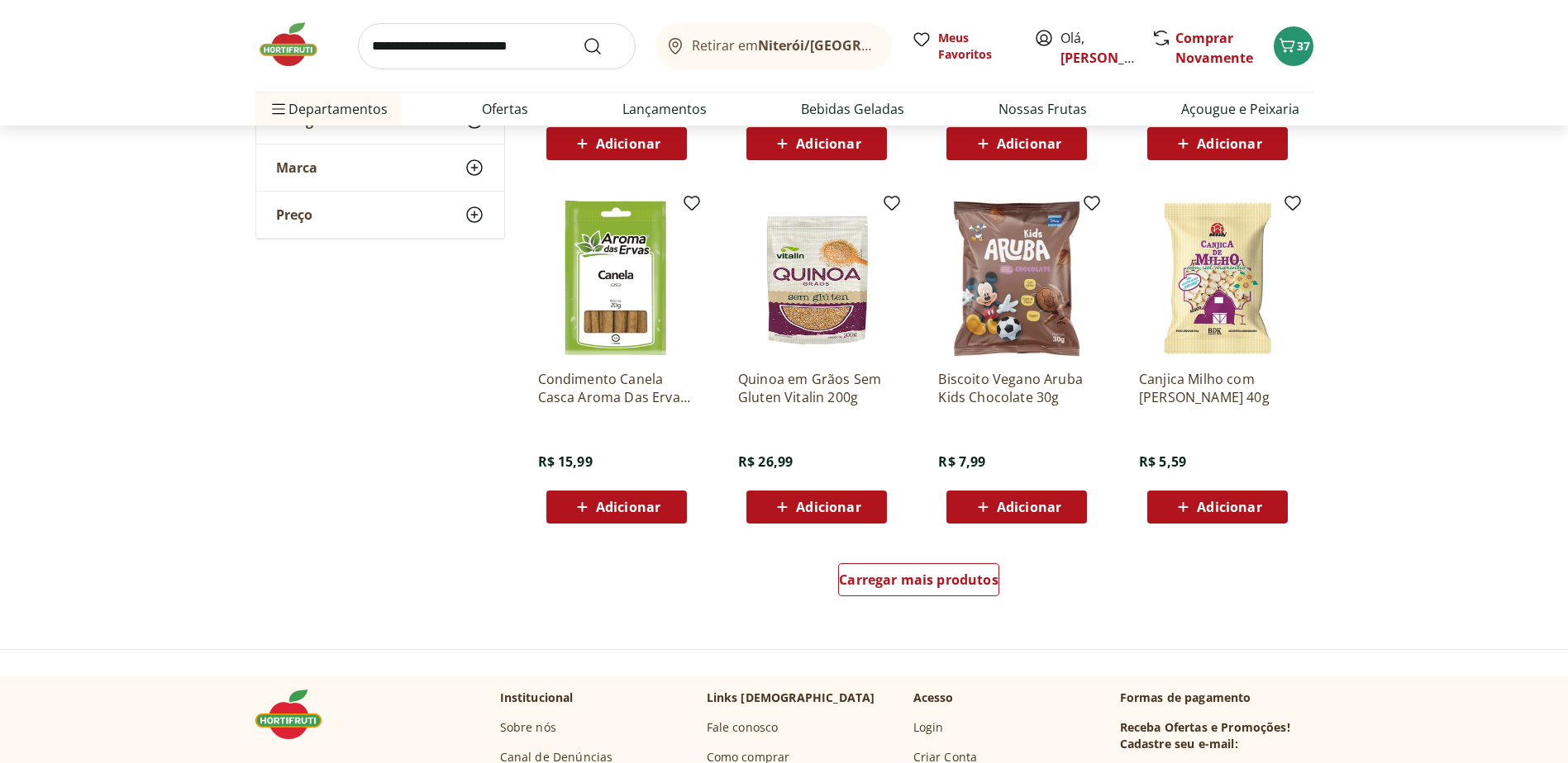
scroll to position [28832, 0]
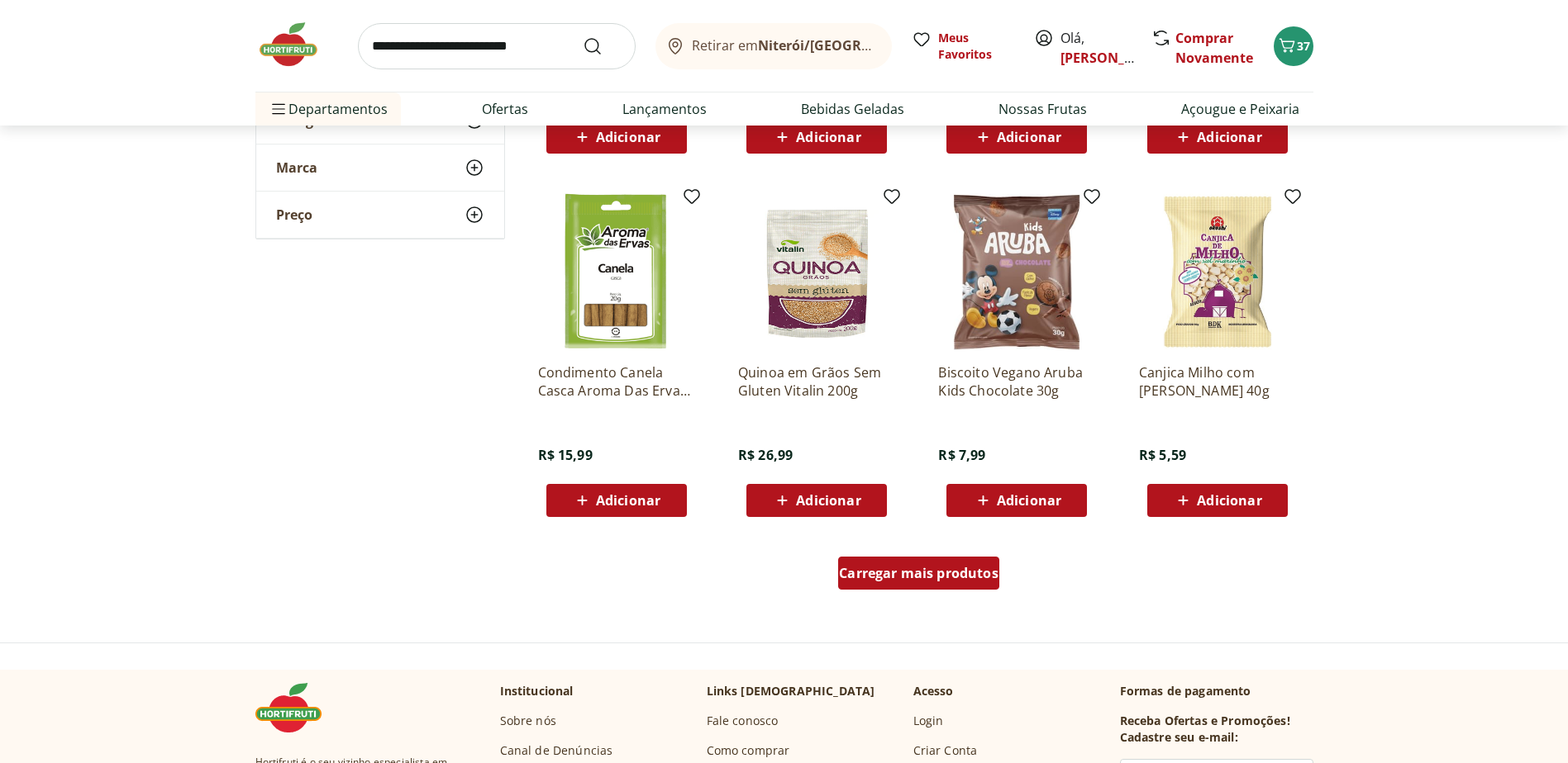
click at [927, 578] on span "Carregar mais produtos" at bounding box center [919, 572] width 160 height 13
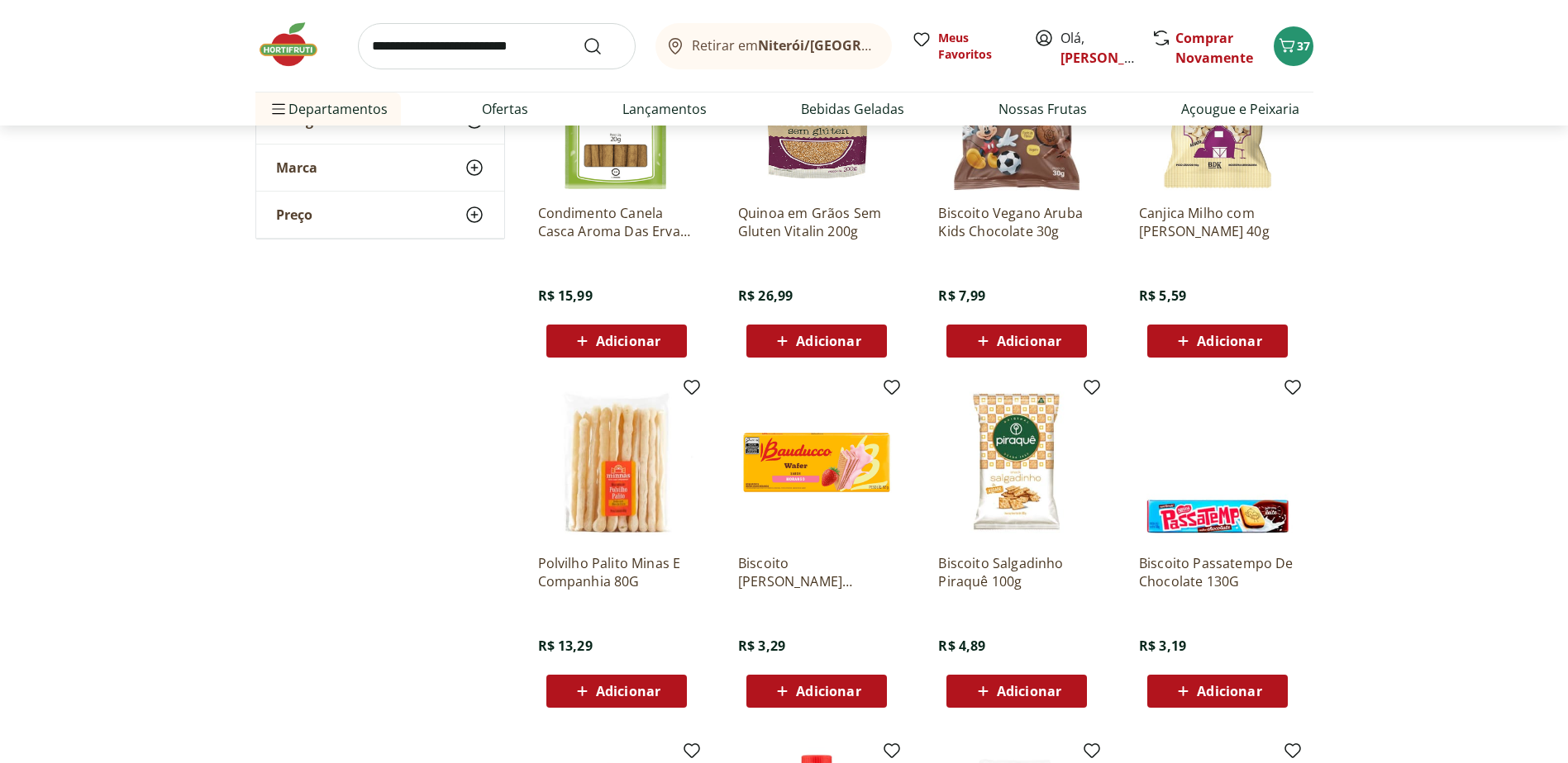
scroll to position [28997, 0]
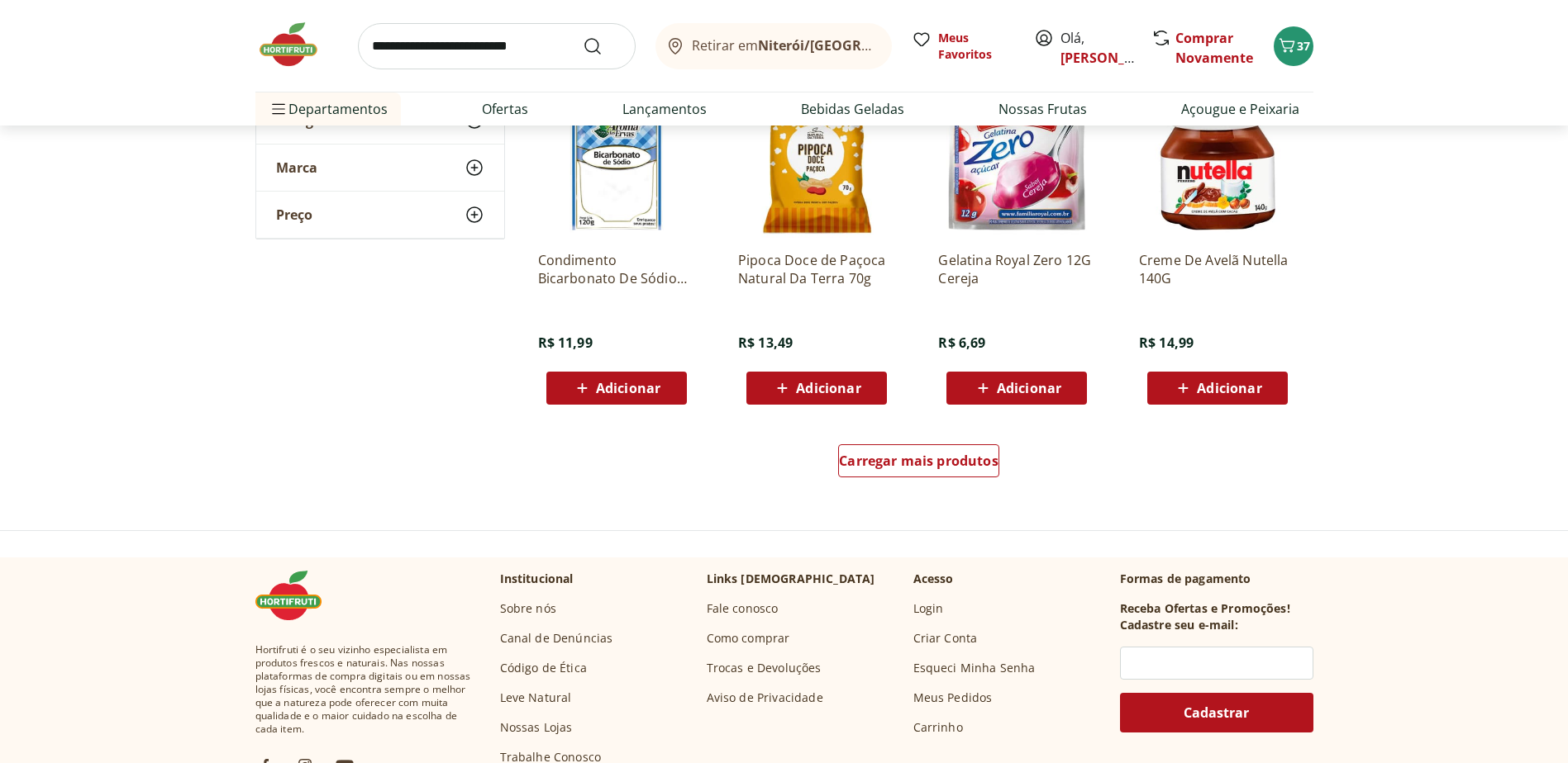
scroll to position [30071, 0]
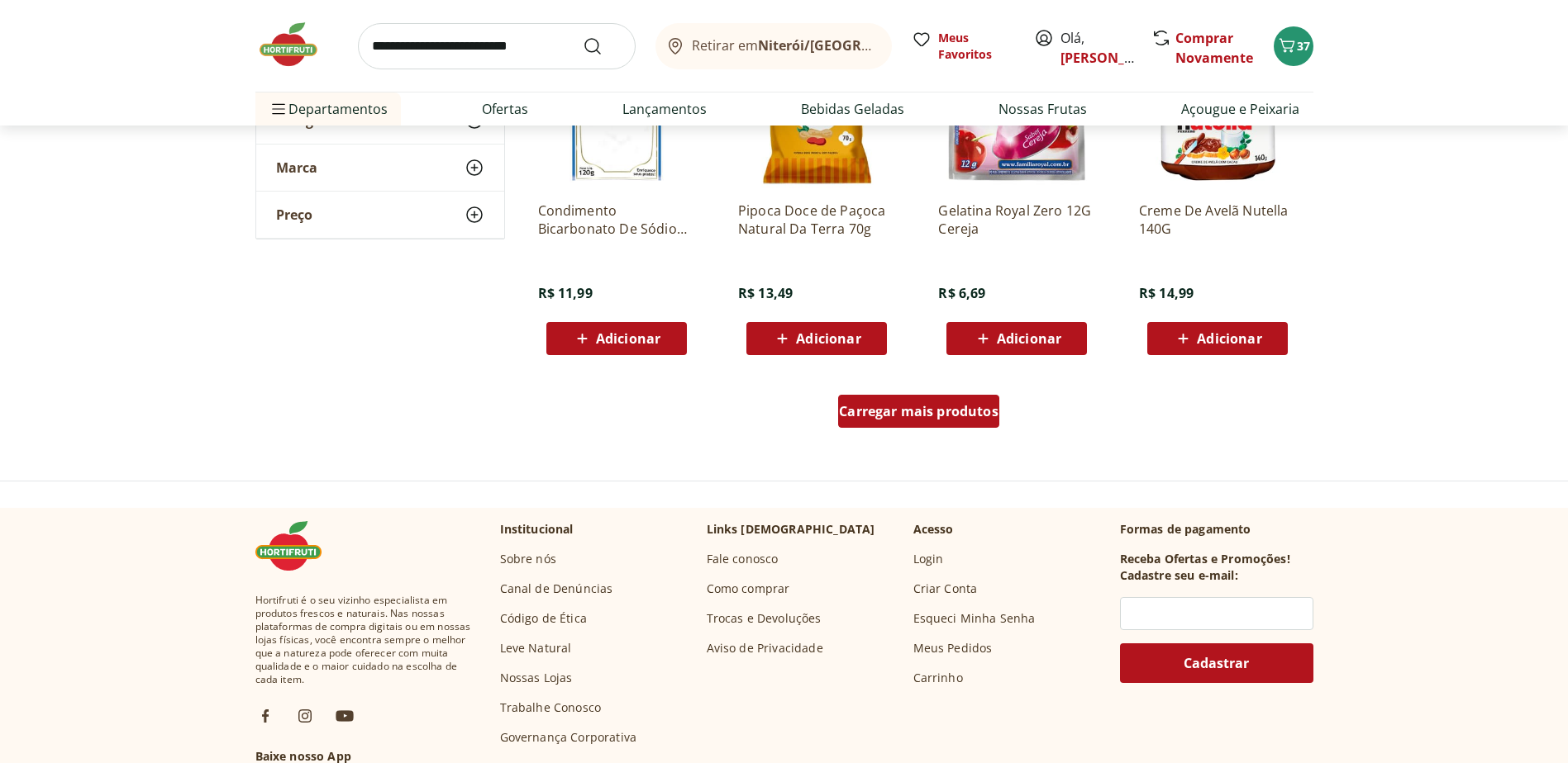
click at [949, 418] on span "Carregar mais produtos" at bounding box center [919, 411] width 160 height 13
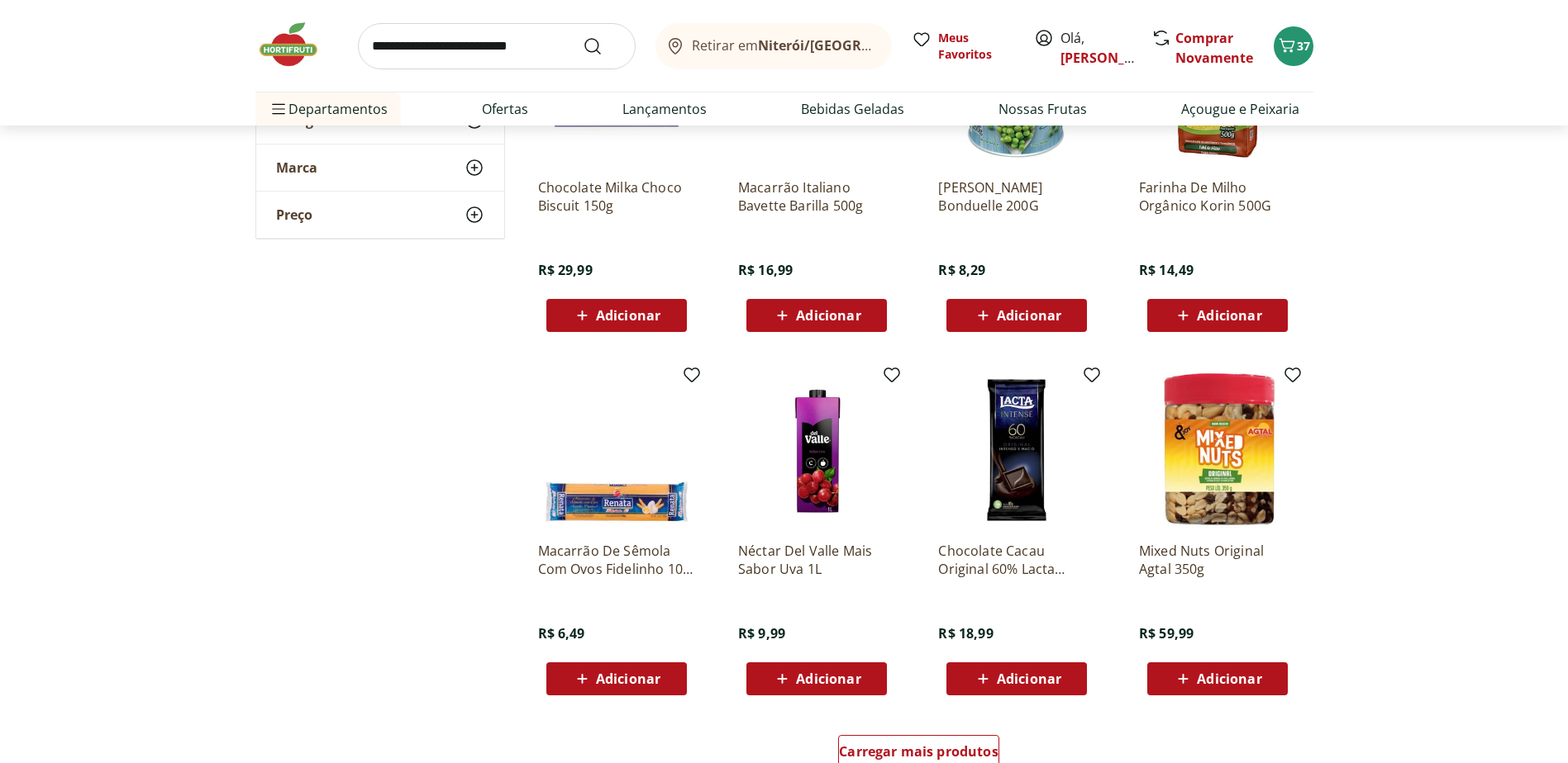
scroll to position [30898, 0]
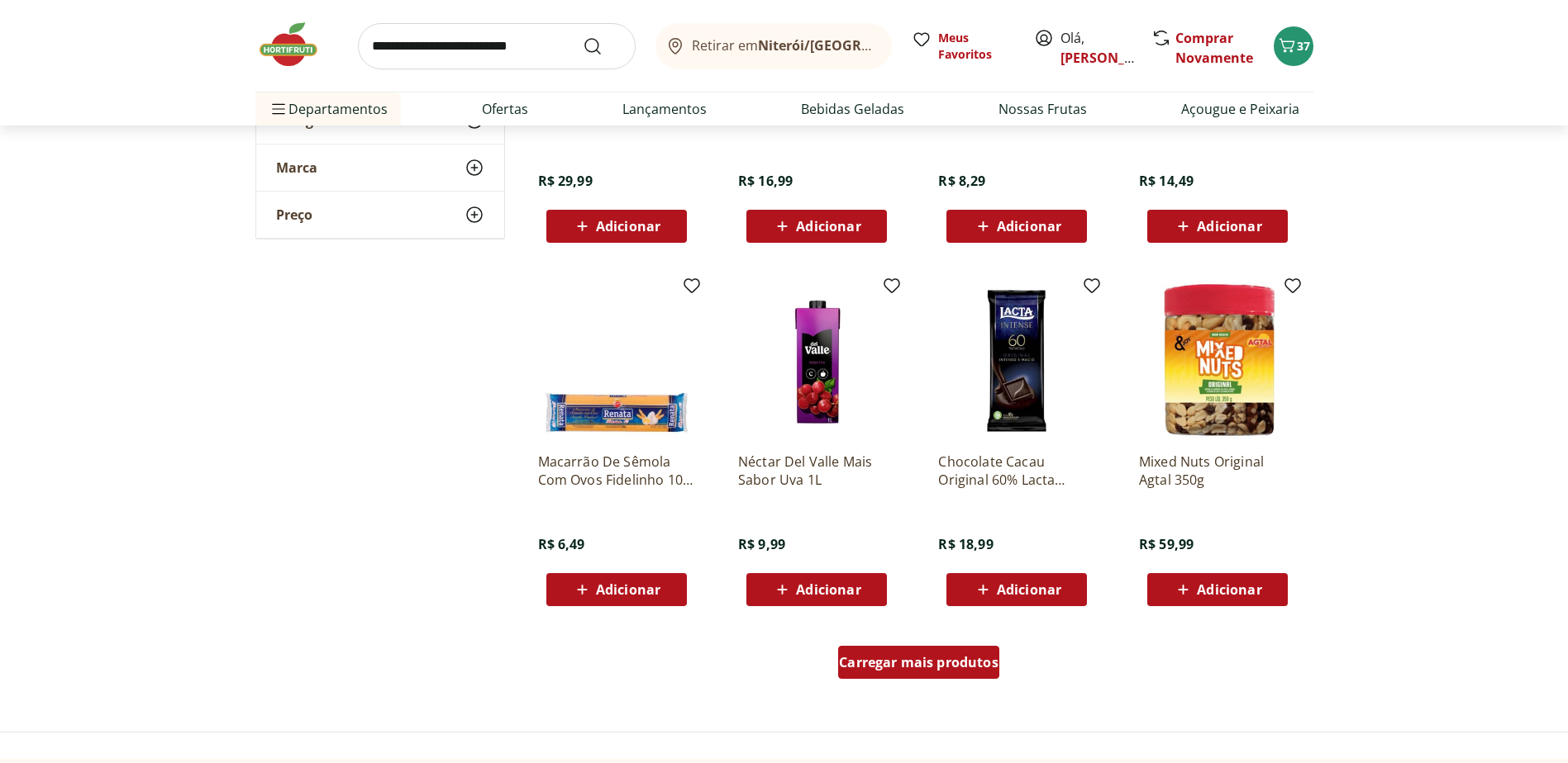
click at [918, 668] on span "Carregar mais produtos" at bounding box center [919, 662] width 160 height 13
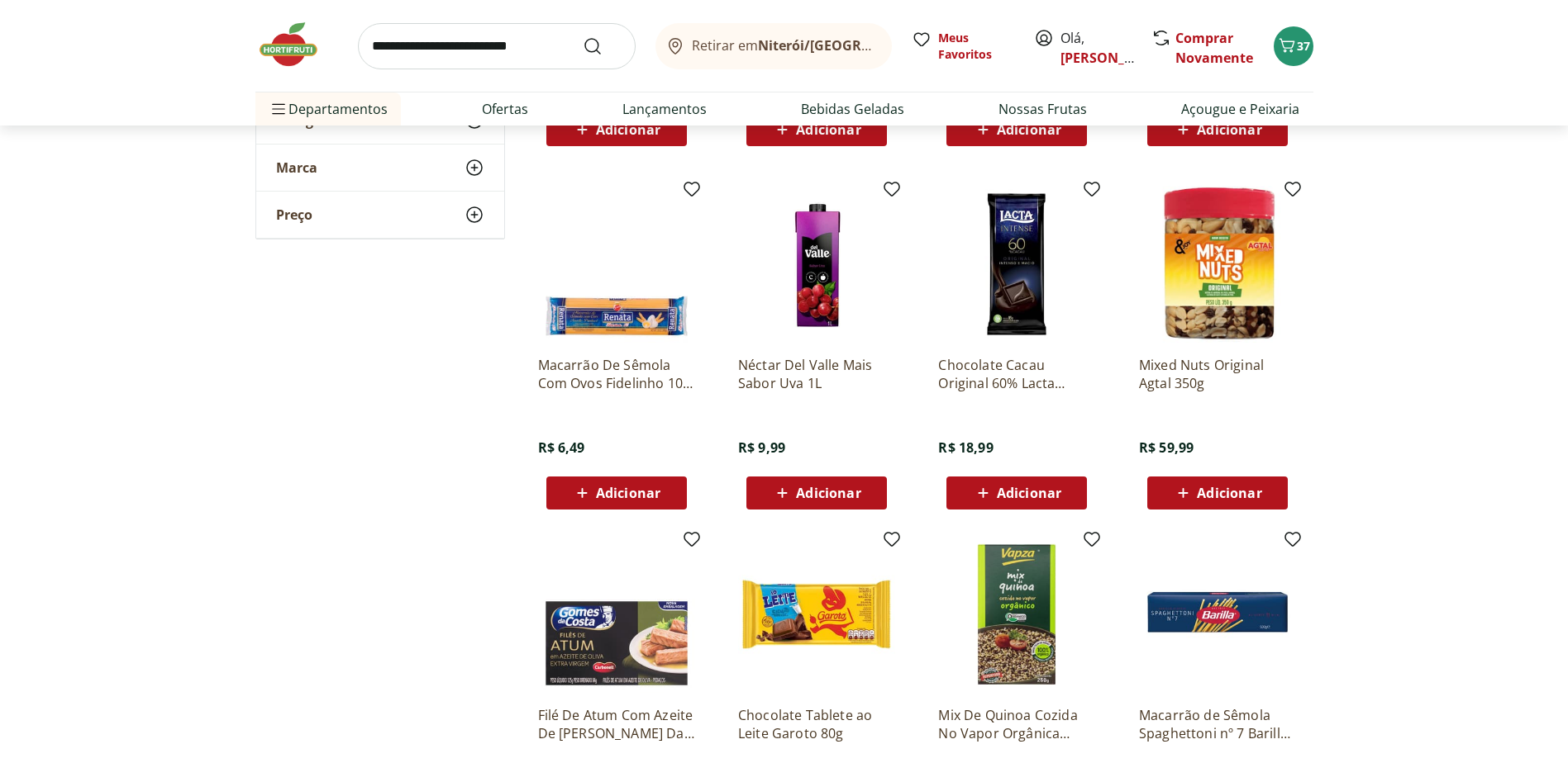
scroll to position [31310, 0]
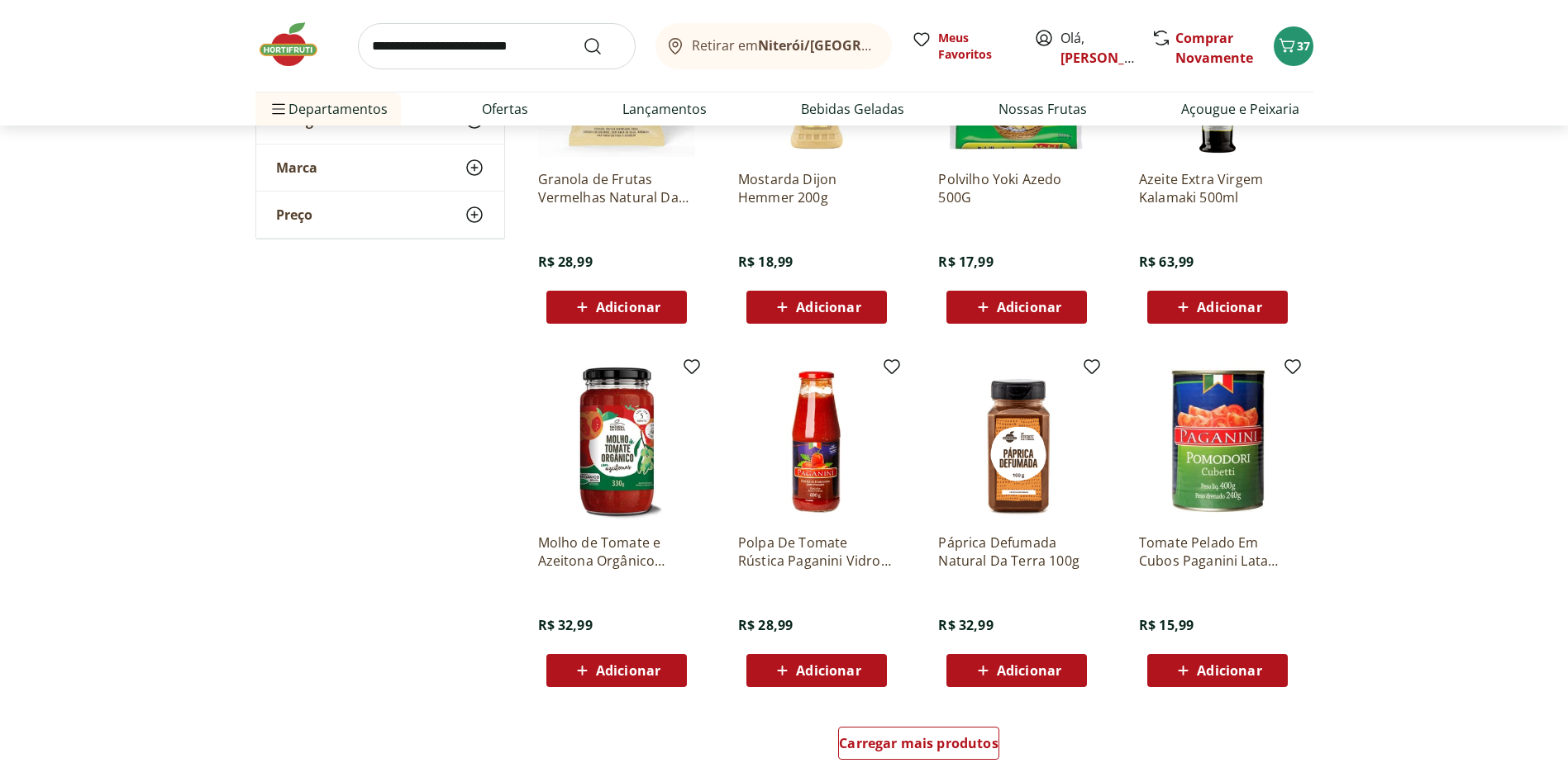
scroll to position [31971, 0]
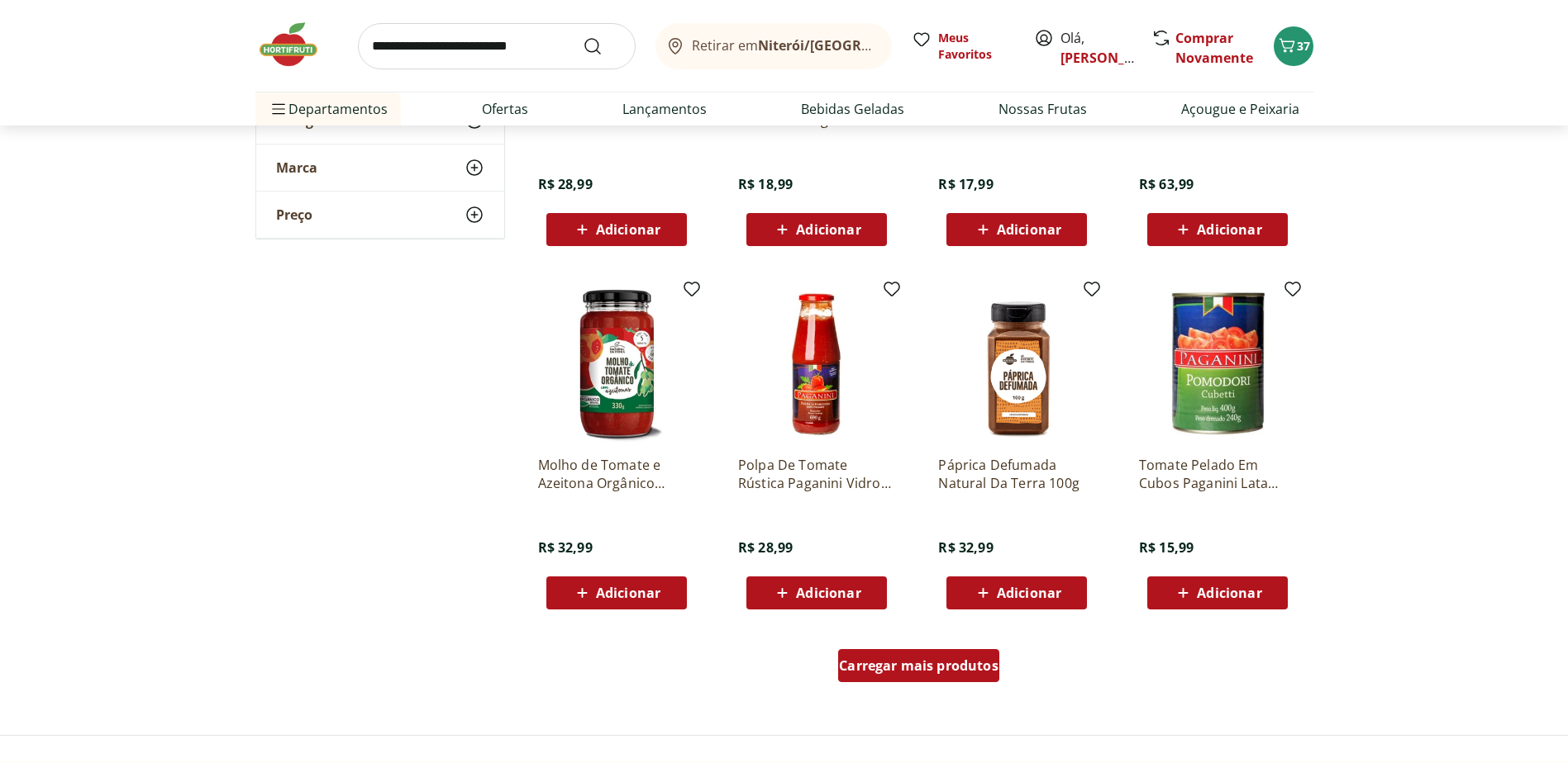
click at [892, 651] on div "Carregar mais produtos" at bounding box center [919, 666] width 161 height 33
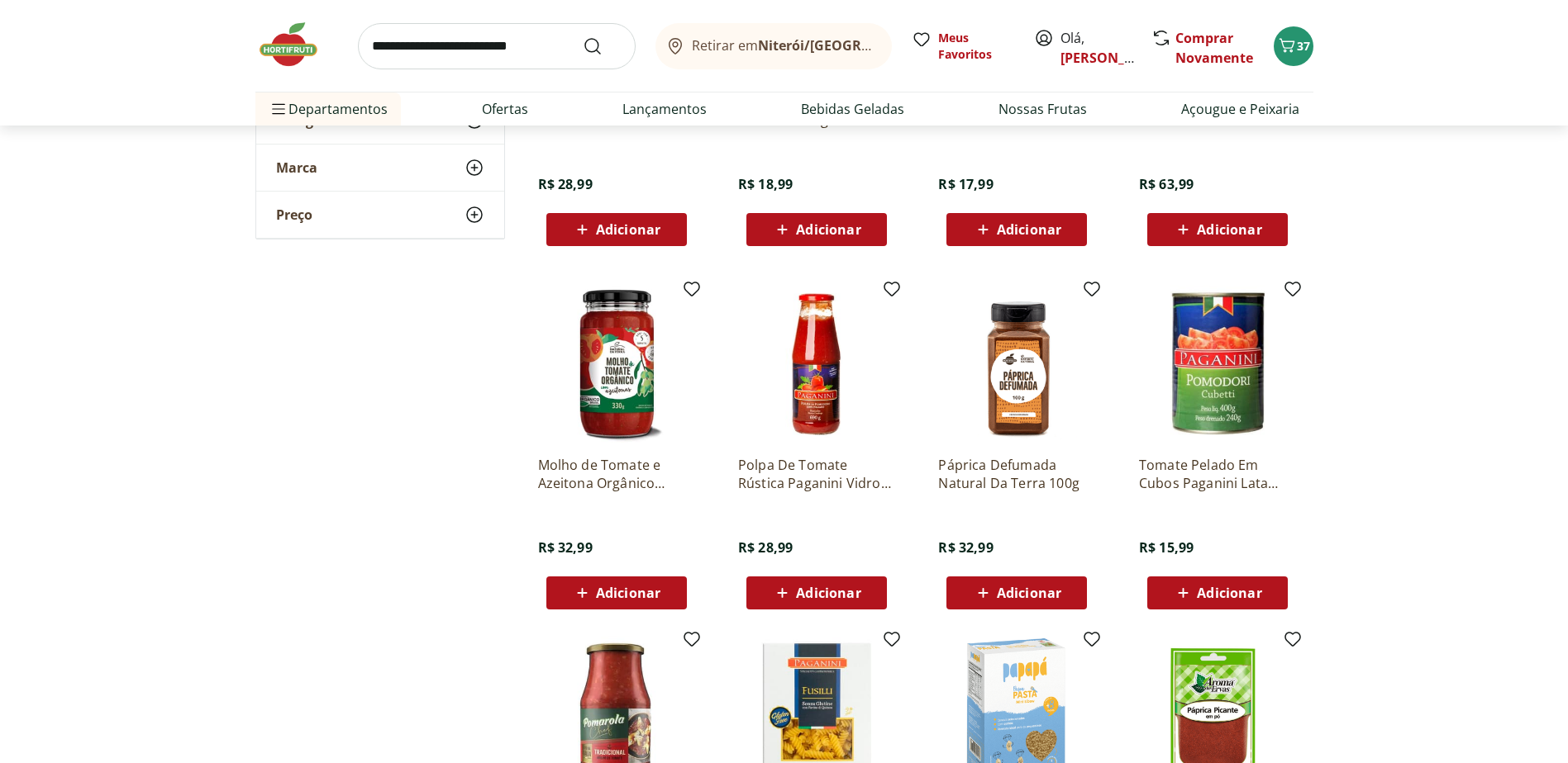
scroll to position [32302, 0]
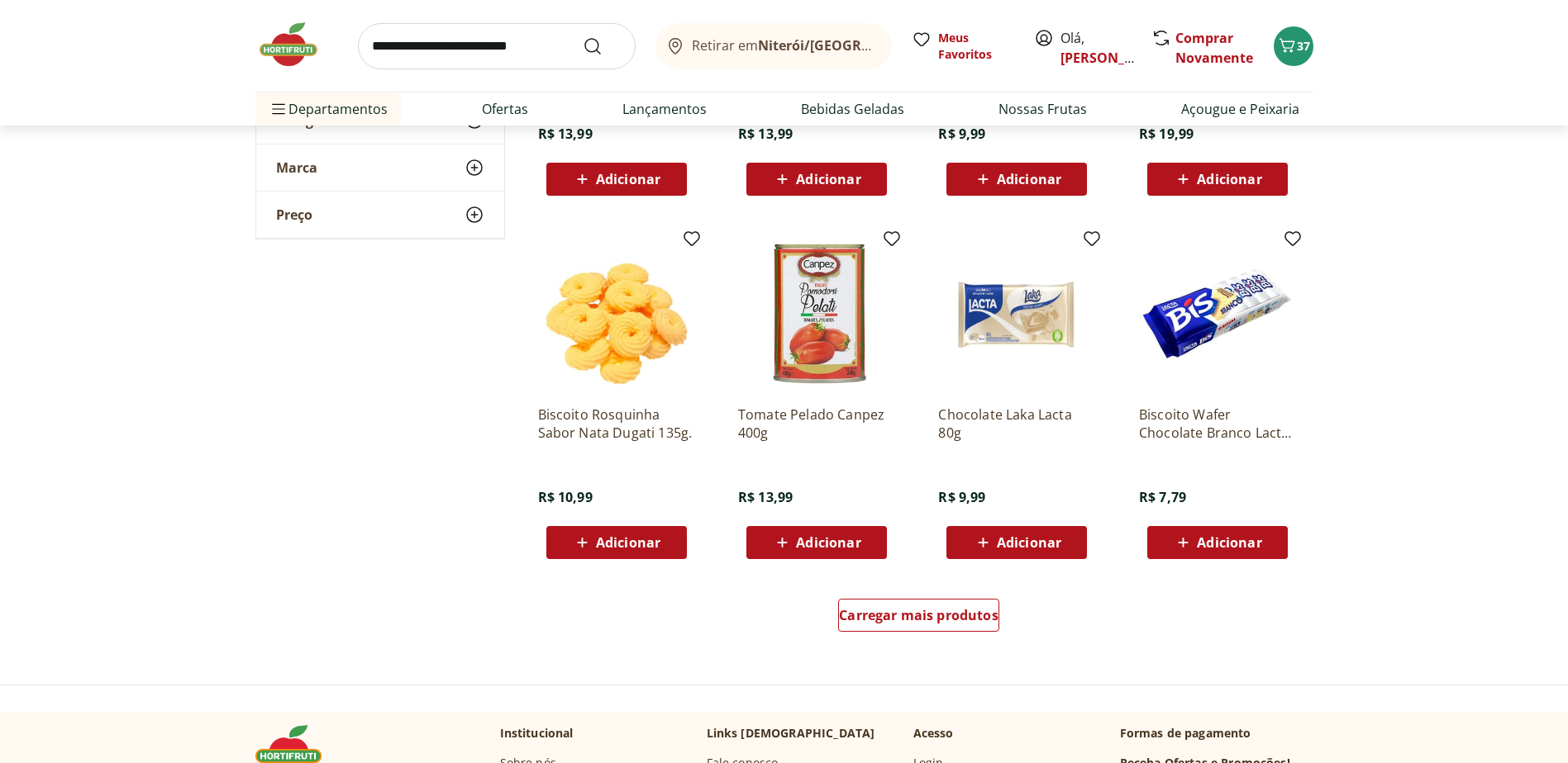
scroll to position [33128, 0]
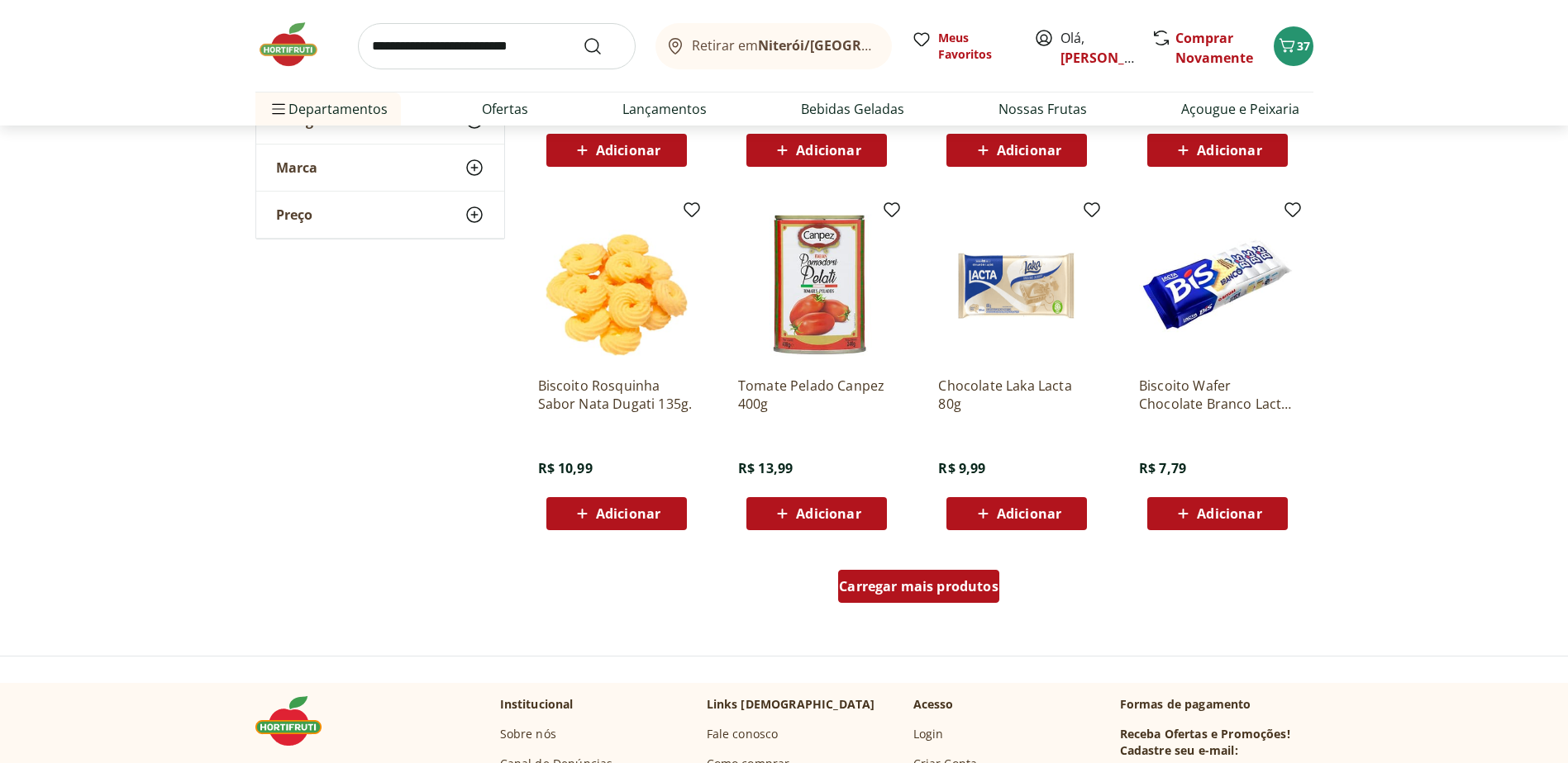
click at [927, 580] on span "Carregar mais produtos" at bounding box center [919, 586] width 160 height 13
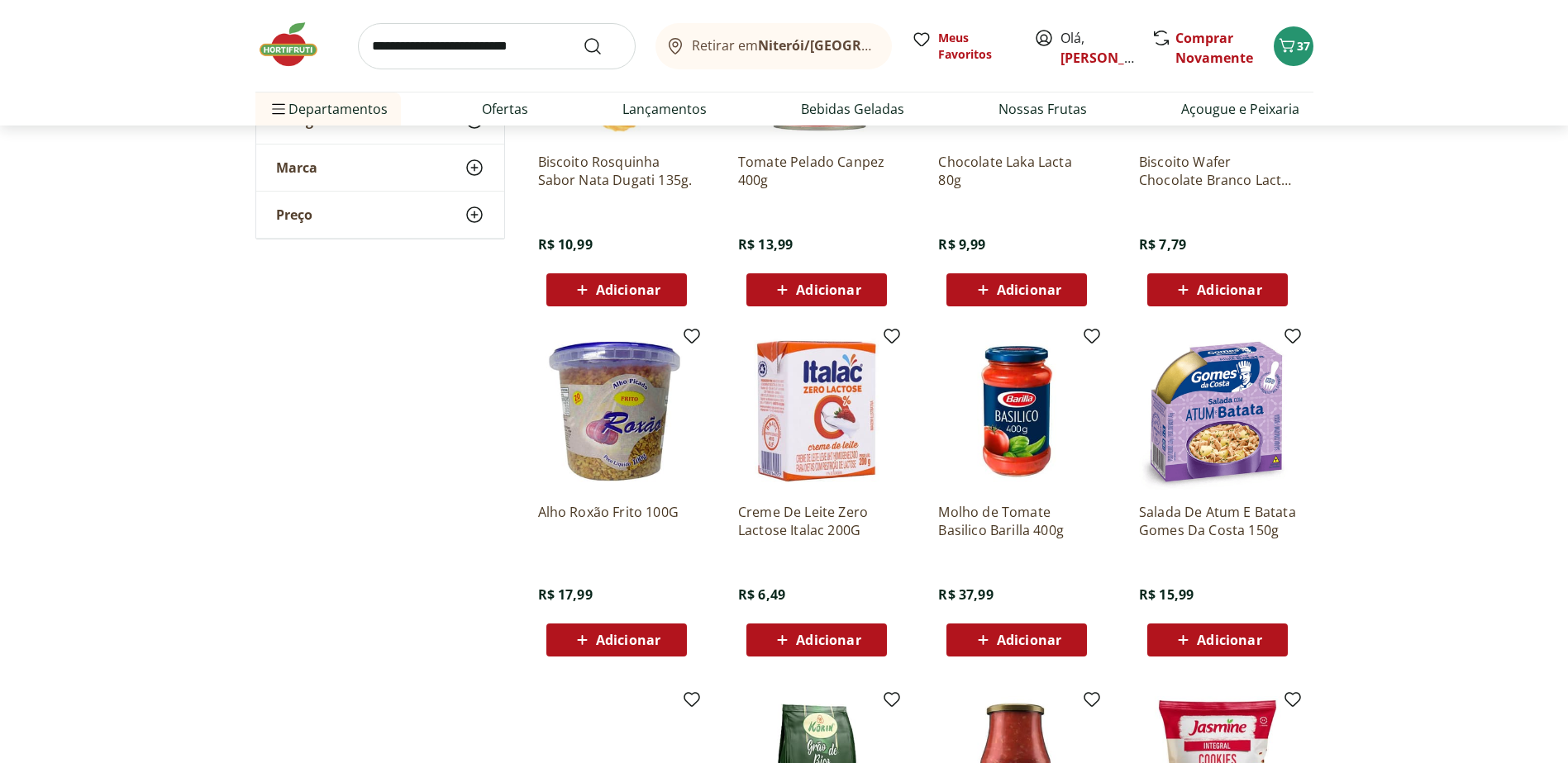
scroll to position [33376, 0]
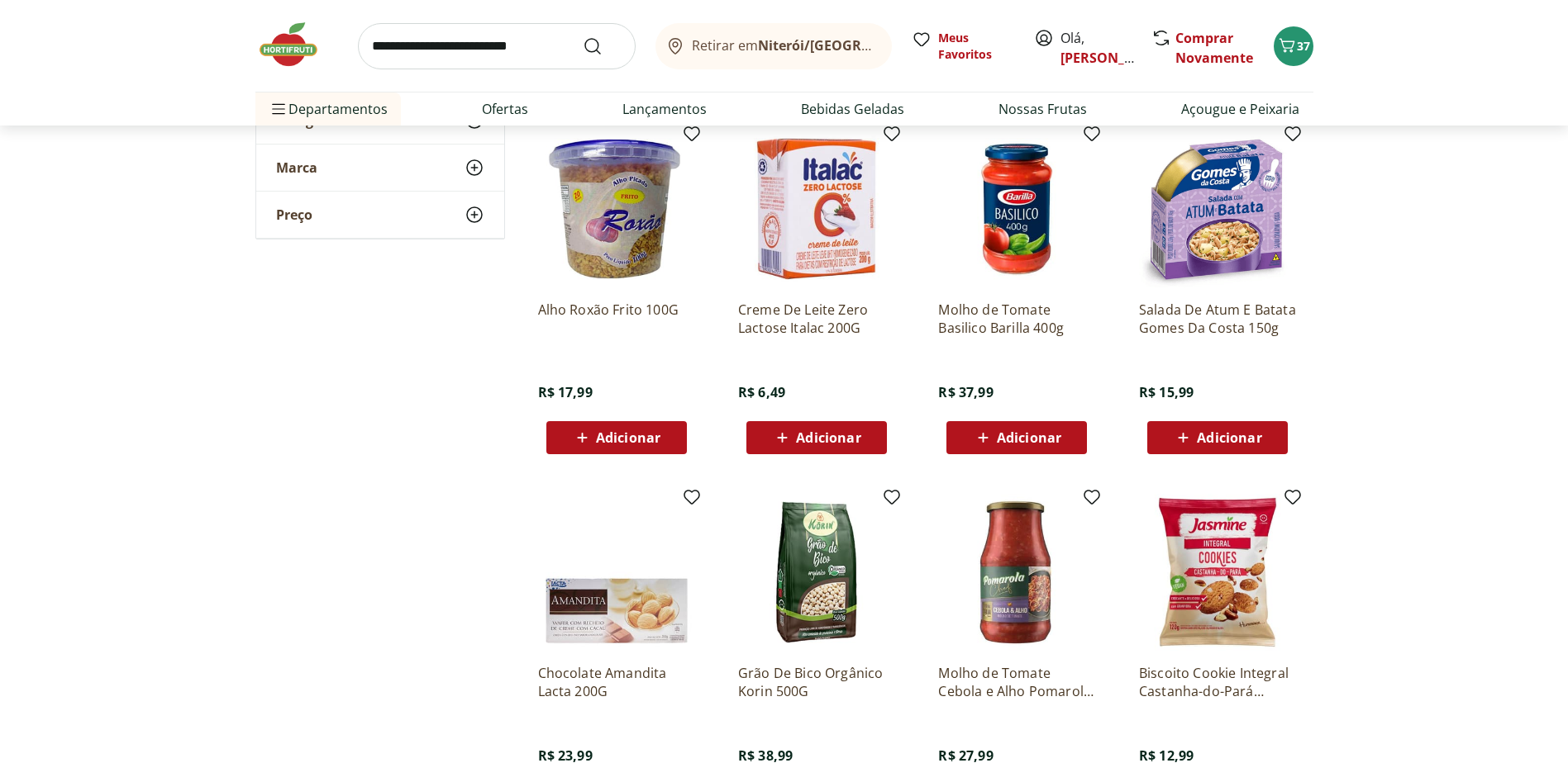
scroll to position [33702, 0]
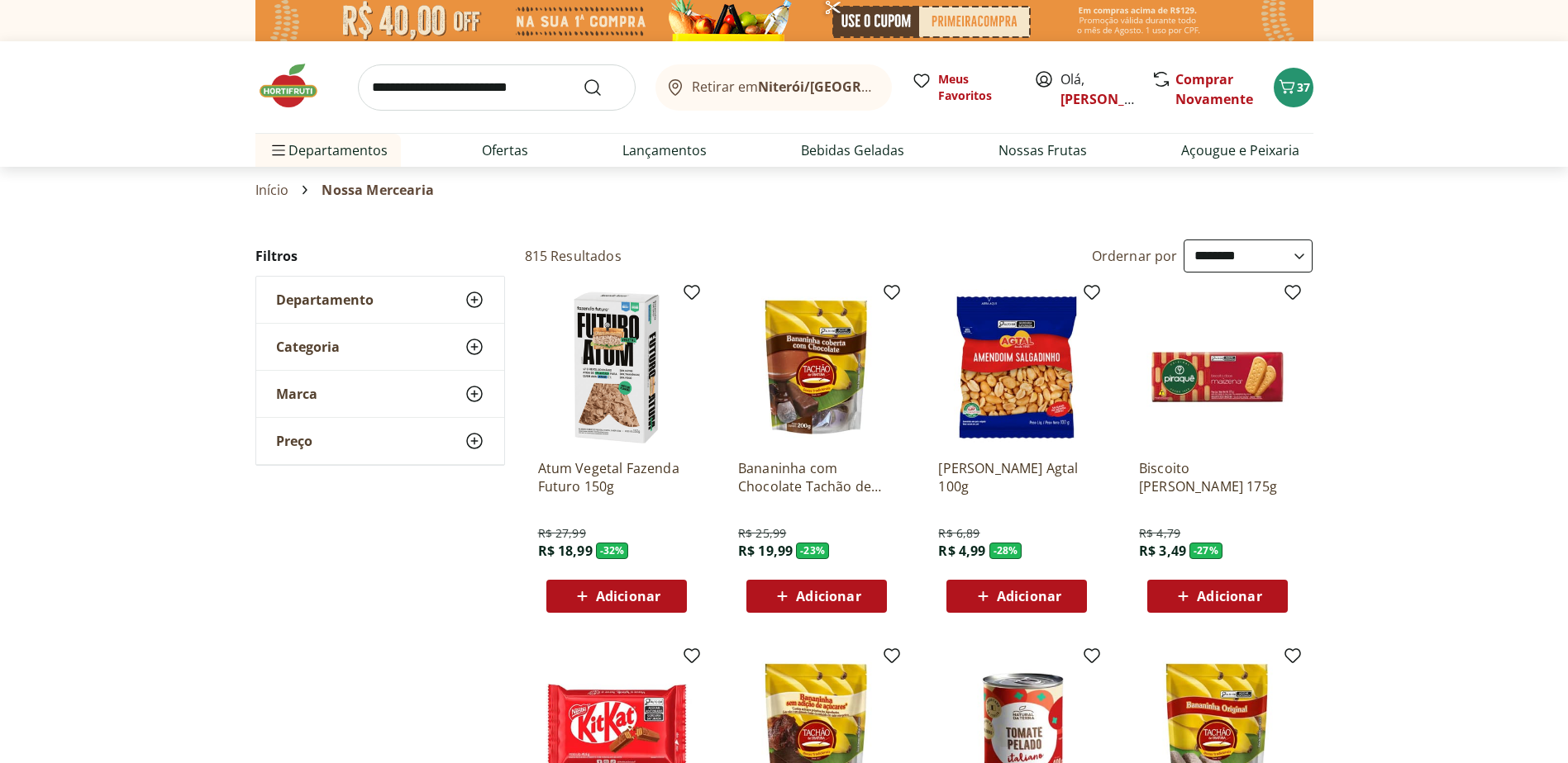
select select "**********"
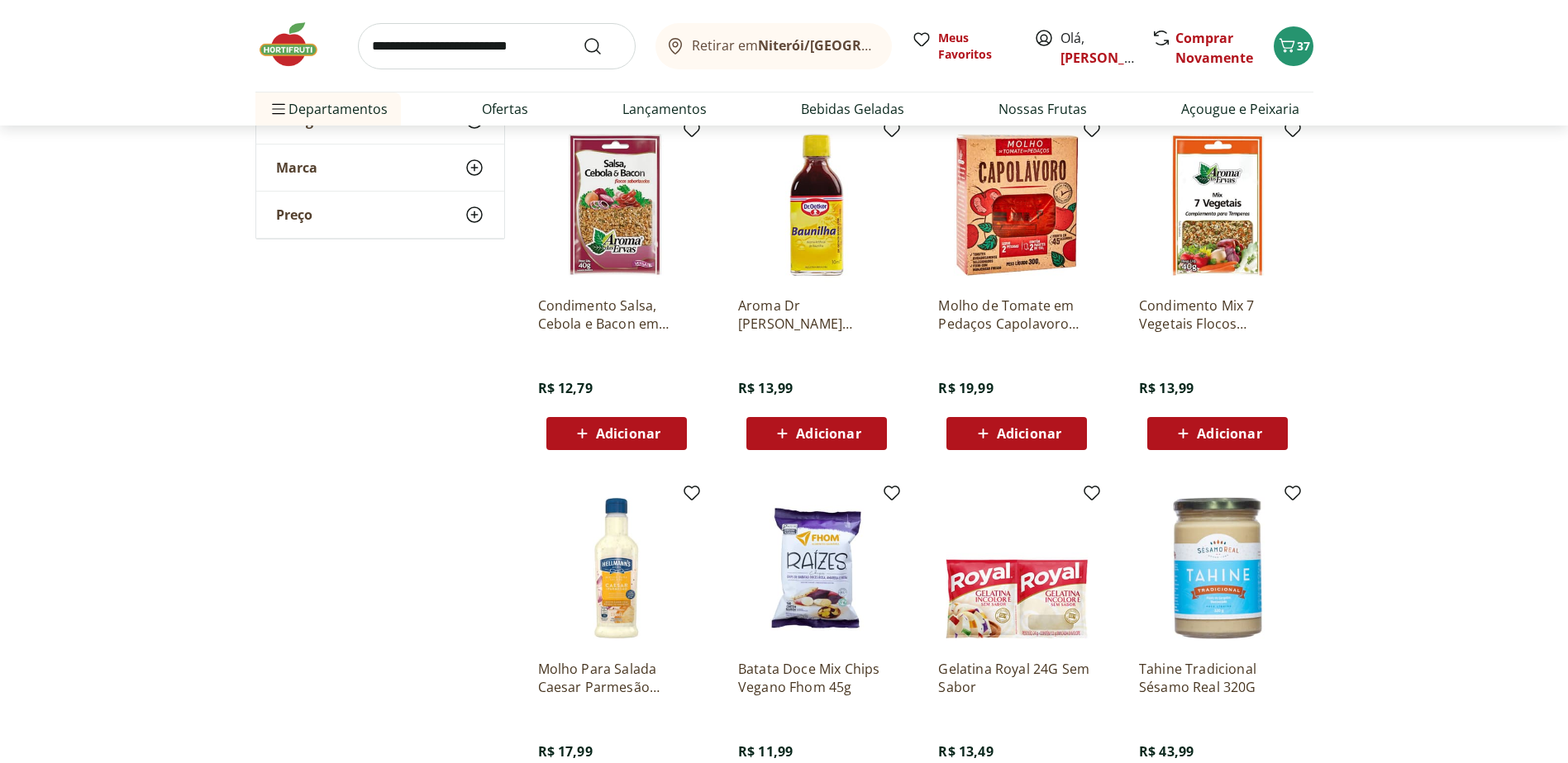
scroll to position [37920, 0]
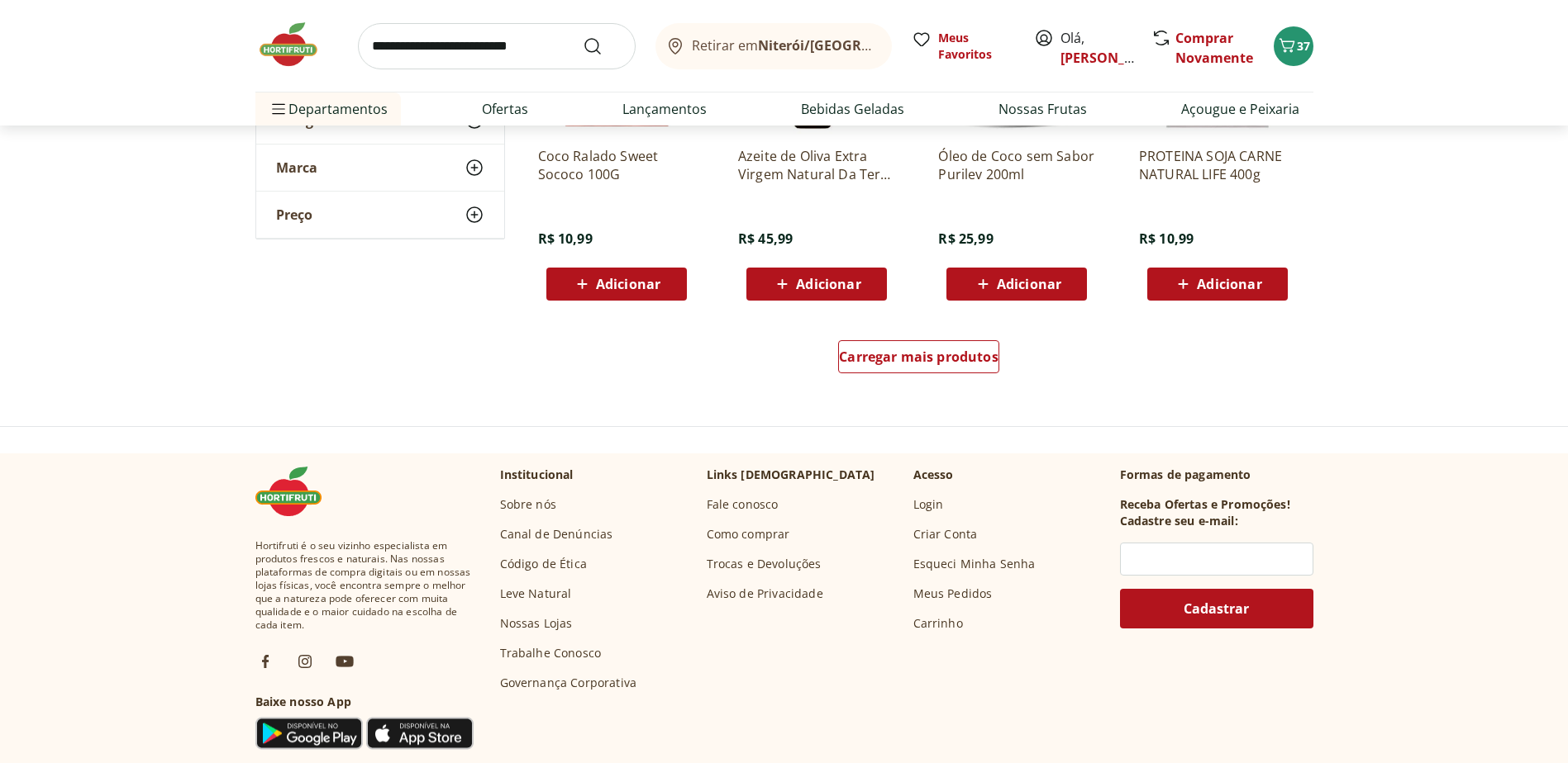
scroll to position [38746, 0]
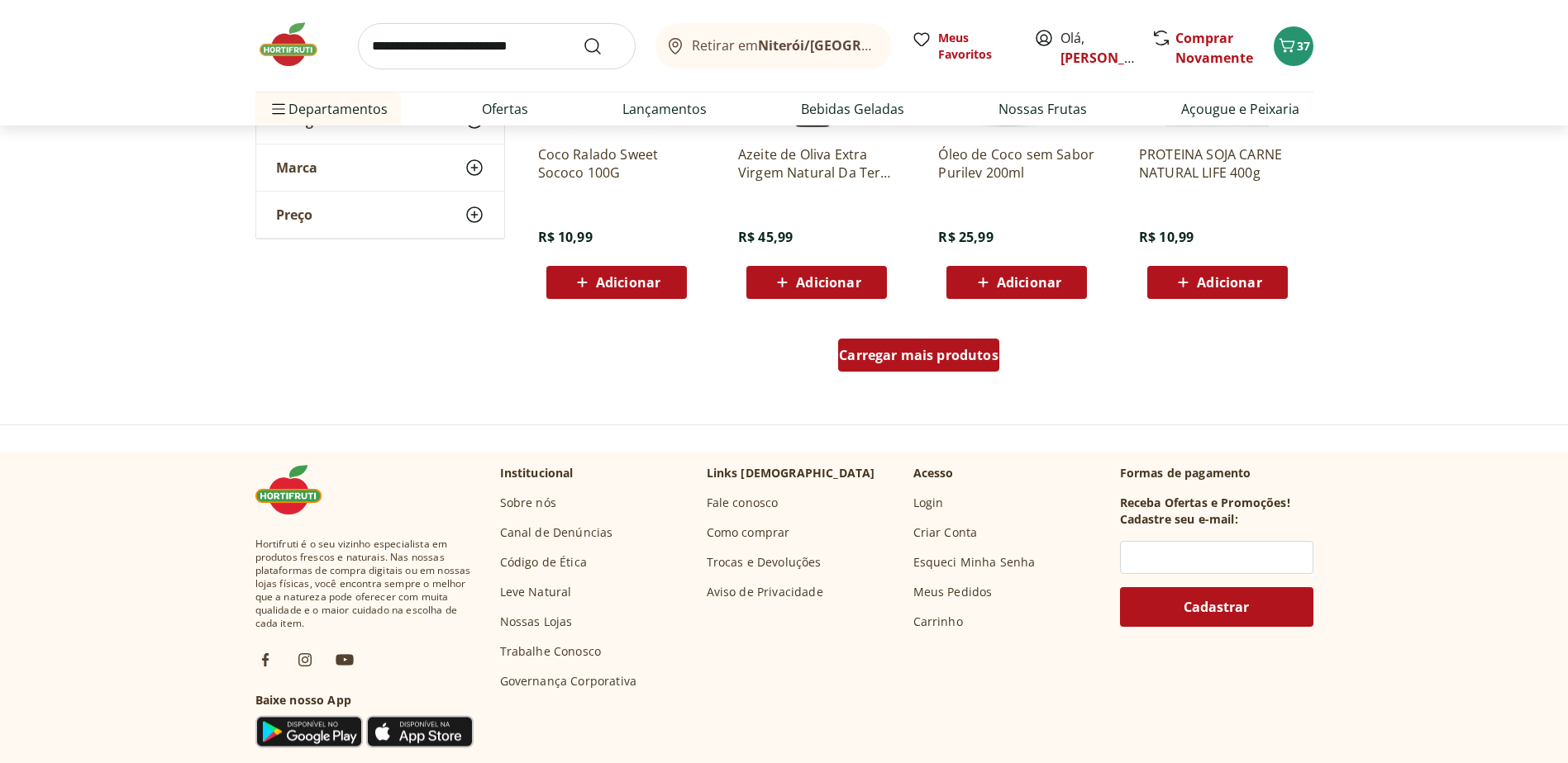
click at [933, 353] on span "Carregar mais produtos" at bounding box center [919, 354] width 160 height 13
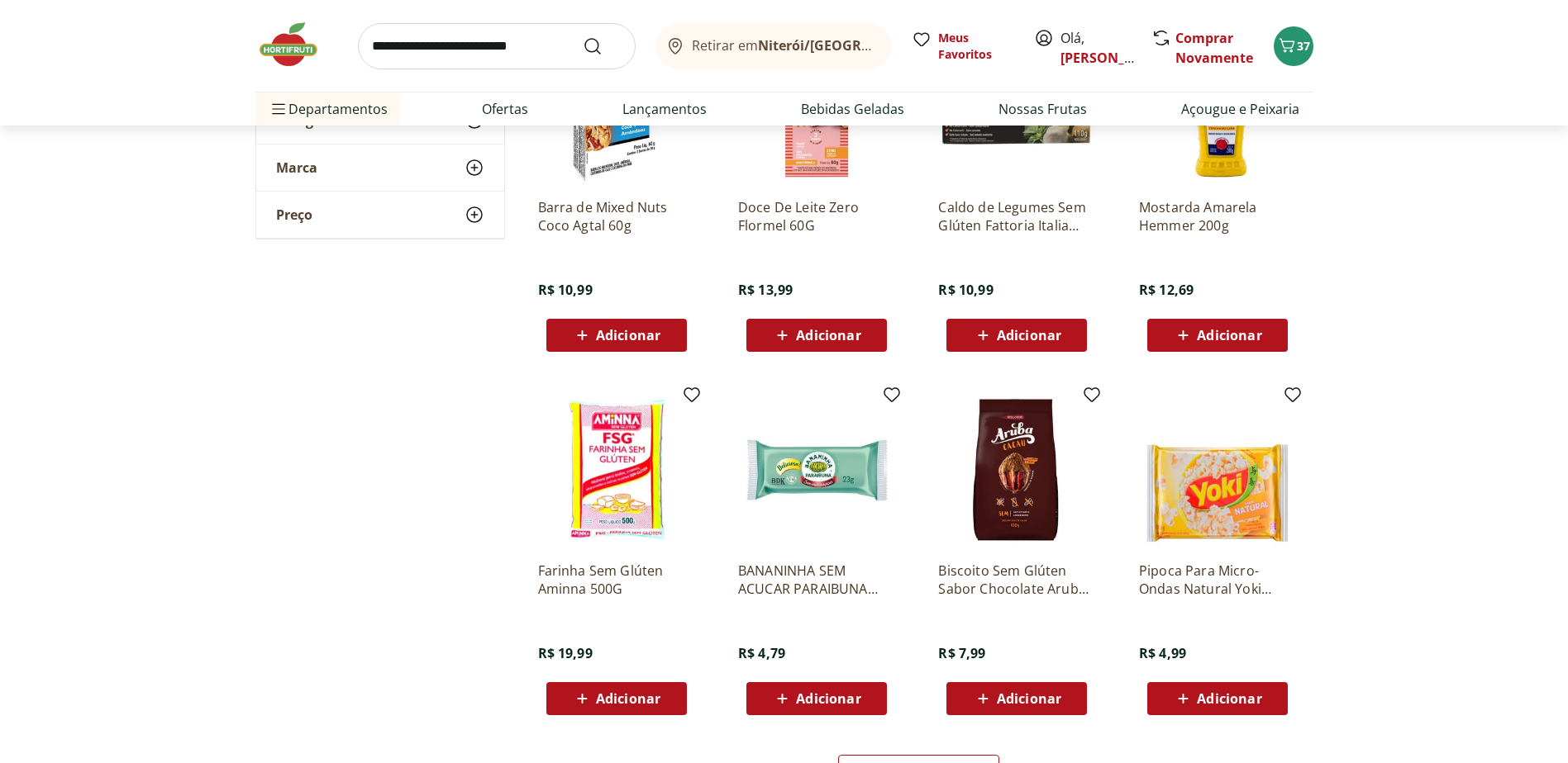
scroll to position [39737, 0]
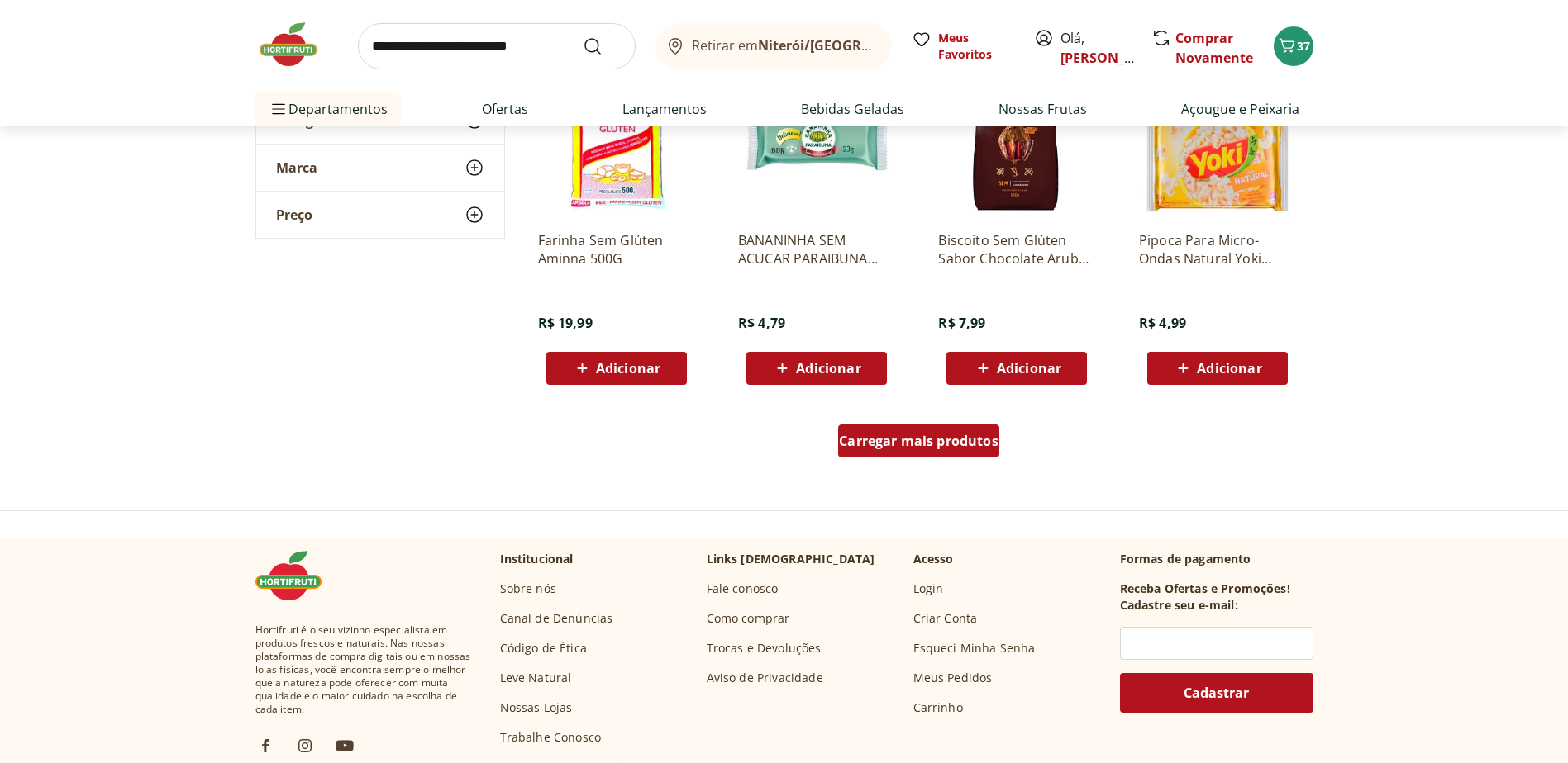
click at [921, 431] on div "Carregar mais produtos" at bounding box center [919, 441] width 161 height 33
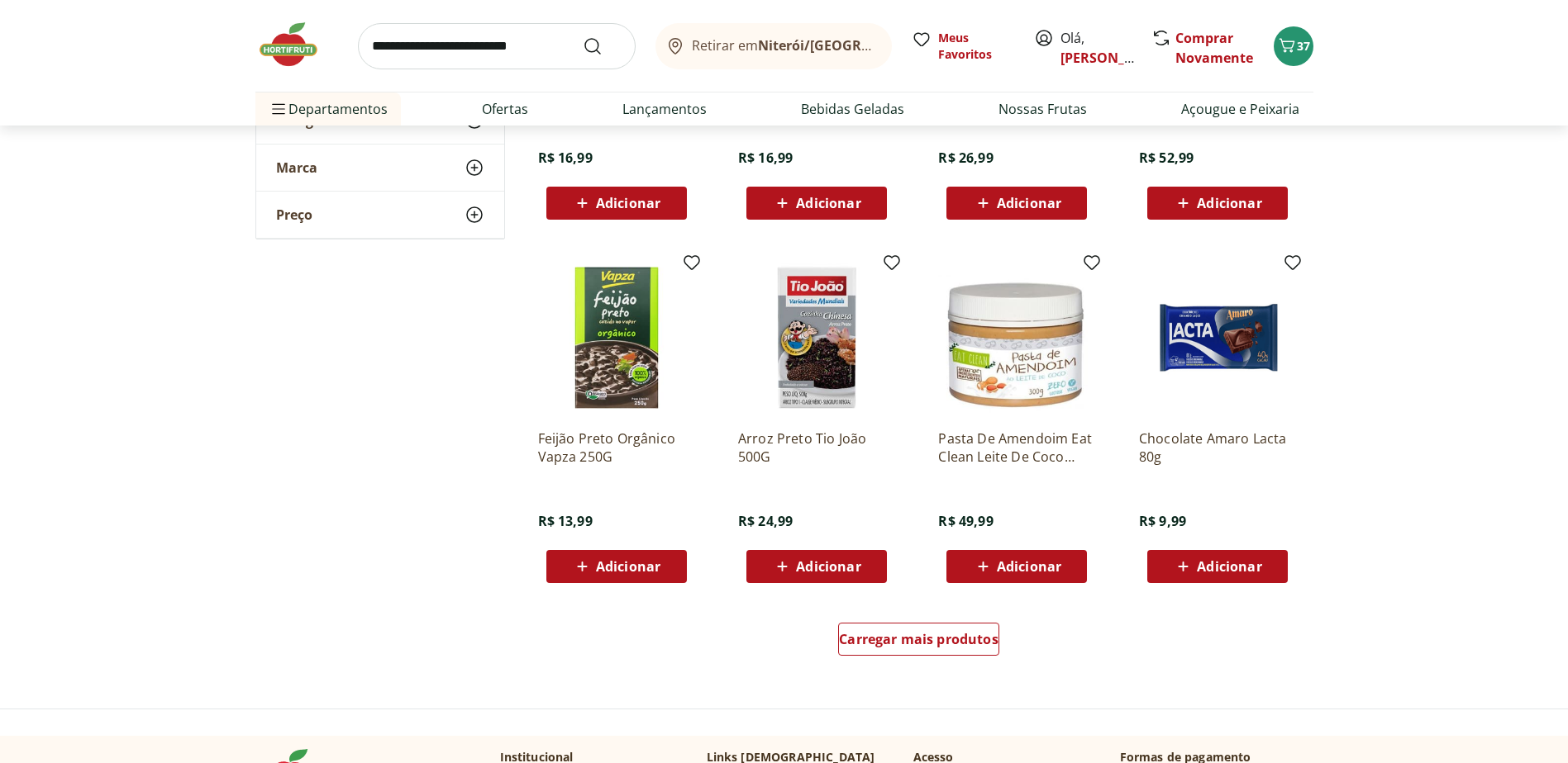
scroll to position [40646, 0]
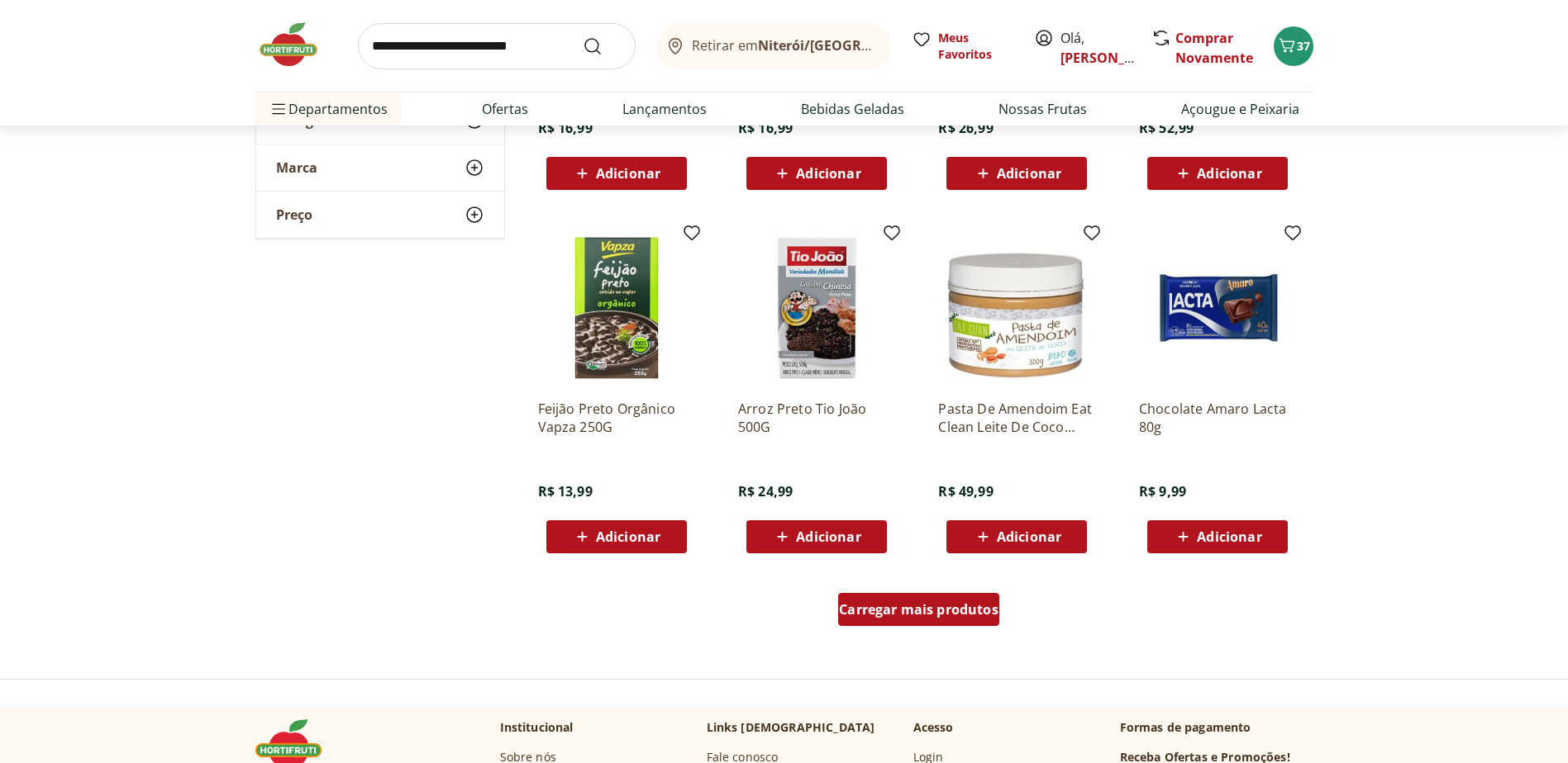
click at [902, 603] on span "Carregar mais produtos" at bounding box center [919, 609] width 160 height 13
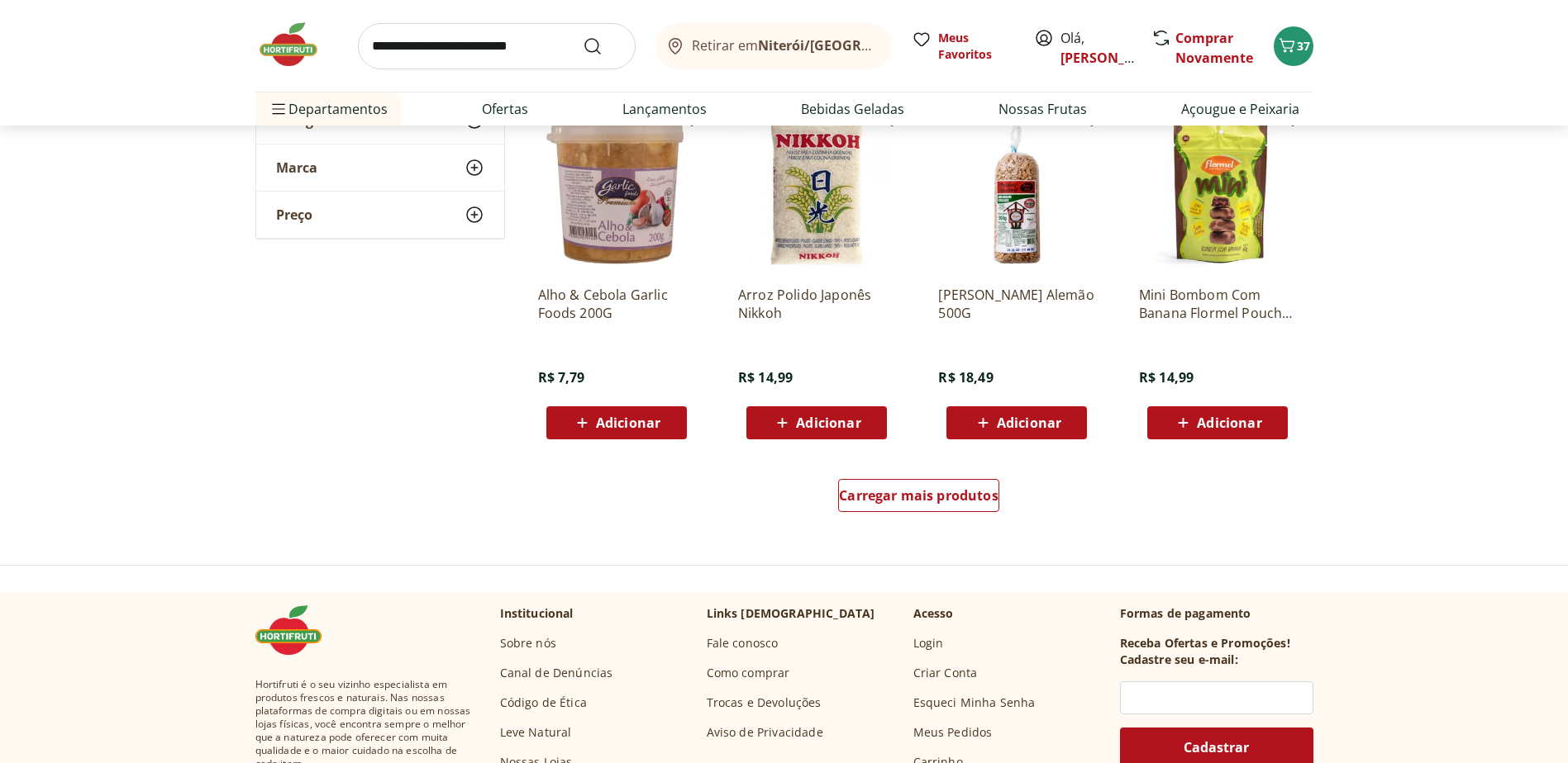
scroll to position [41885, 0]
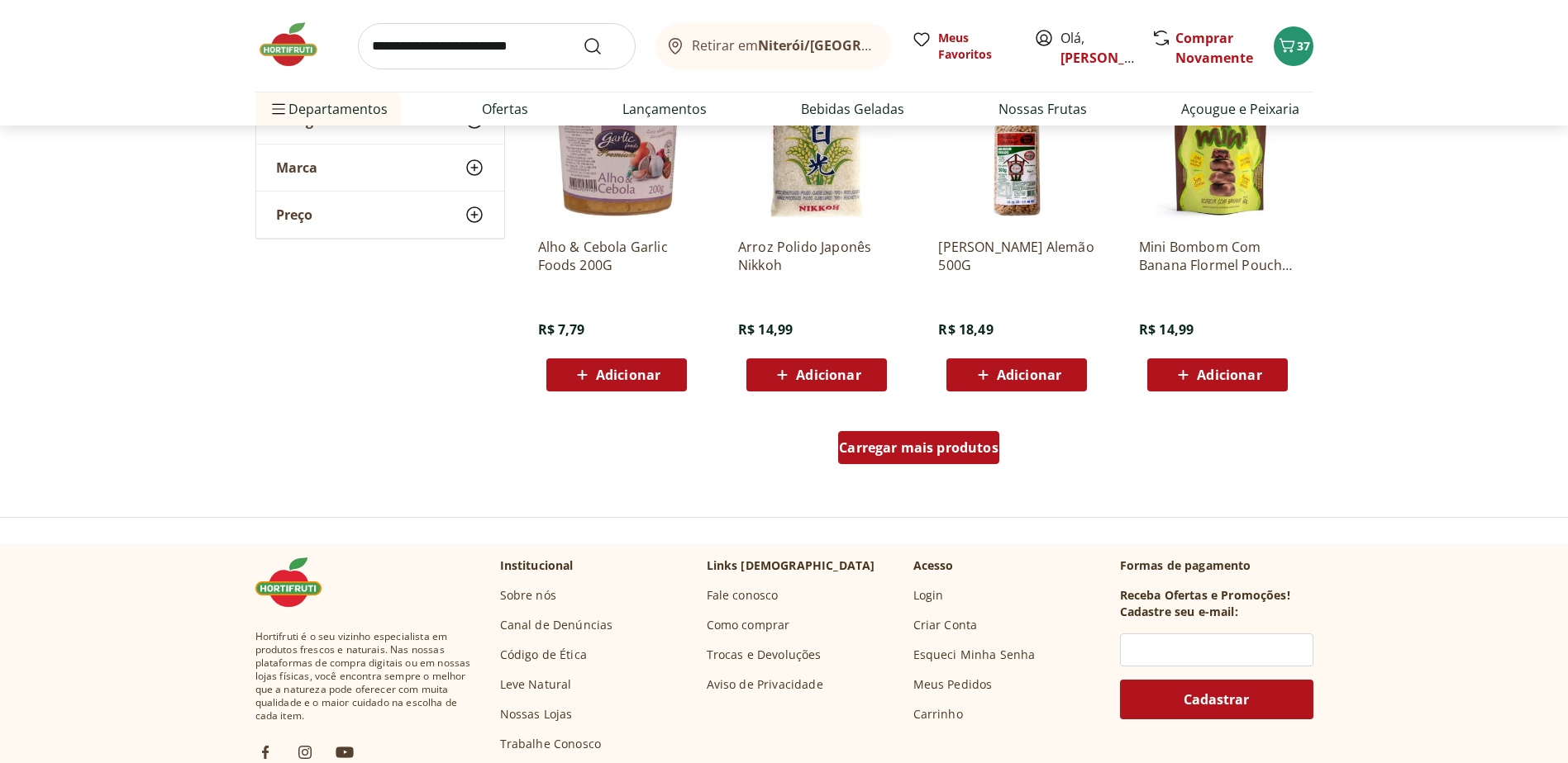
click at [906, 452] on span "Carregar mais produtos" at bounding box center [919, 447] width 160 height 13
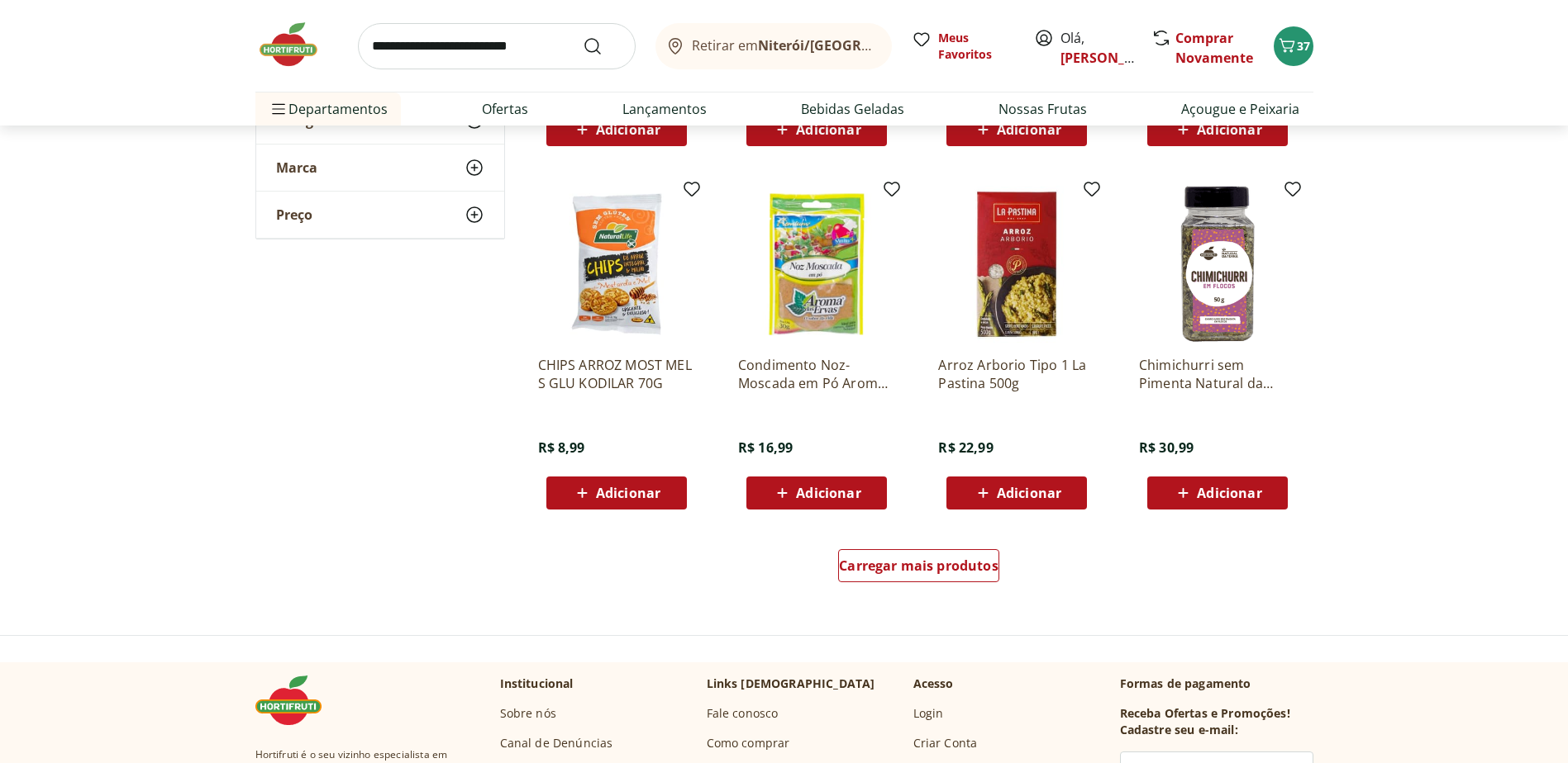
scroll to position [42876, 0]
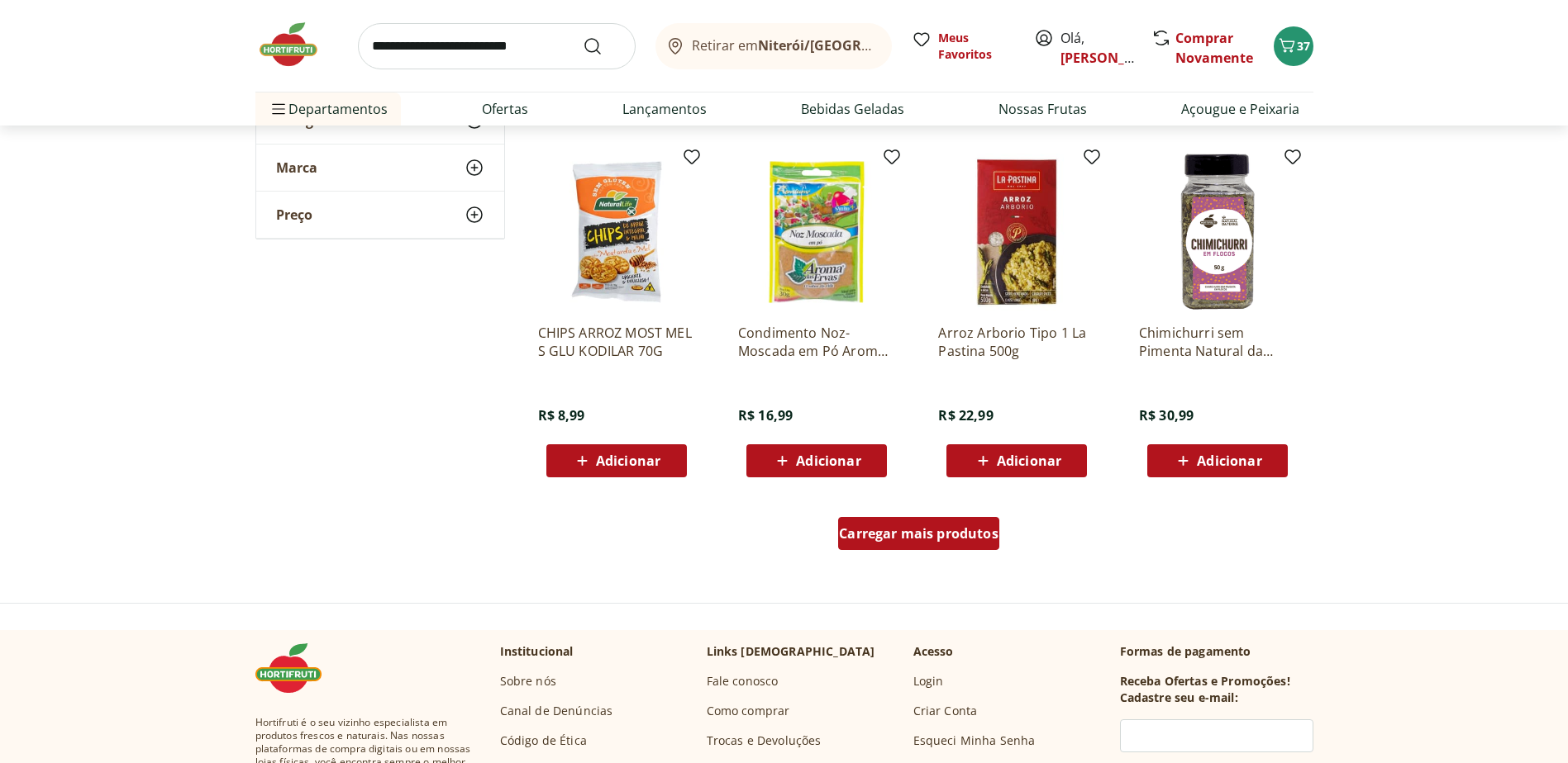
click at [862, 520] on div "Carregar mais produtos" at bounding box center [919, 534] width 161 height 33
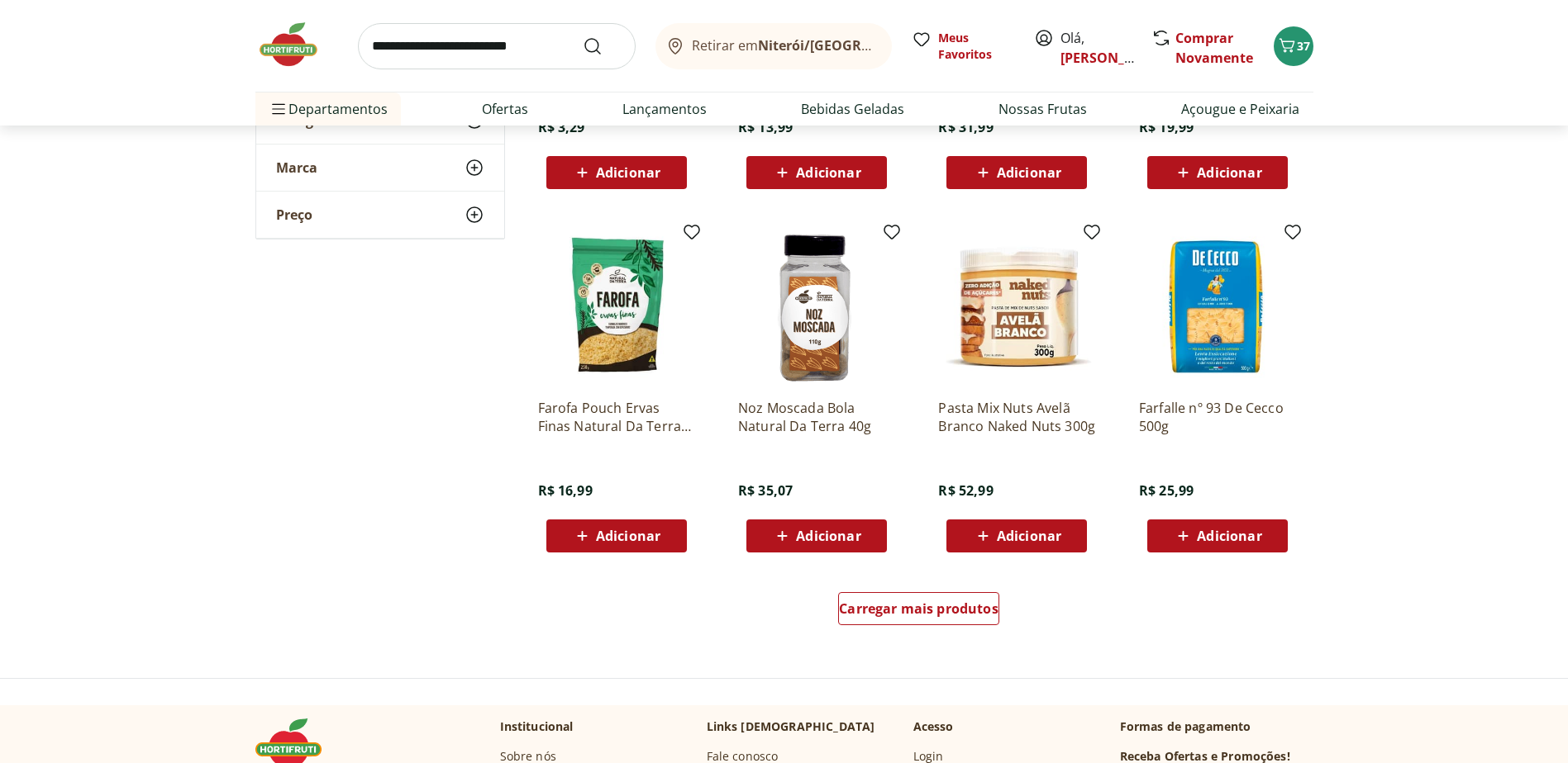
scroll to position [43950, 0]
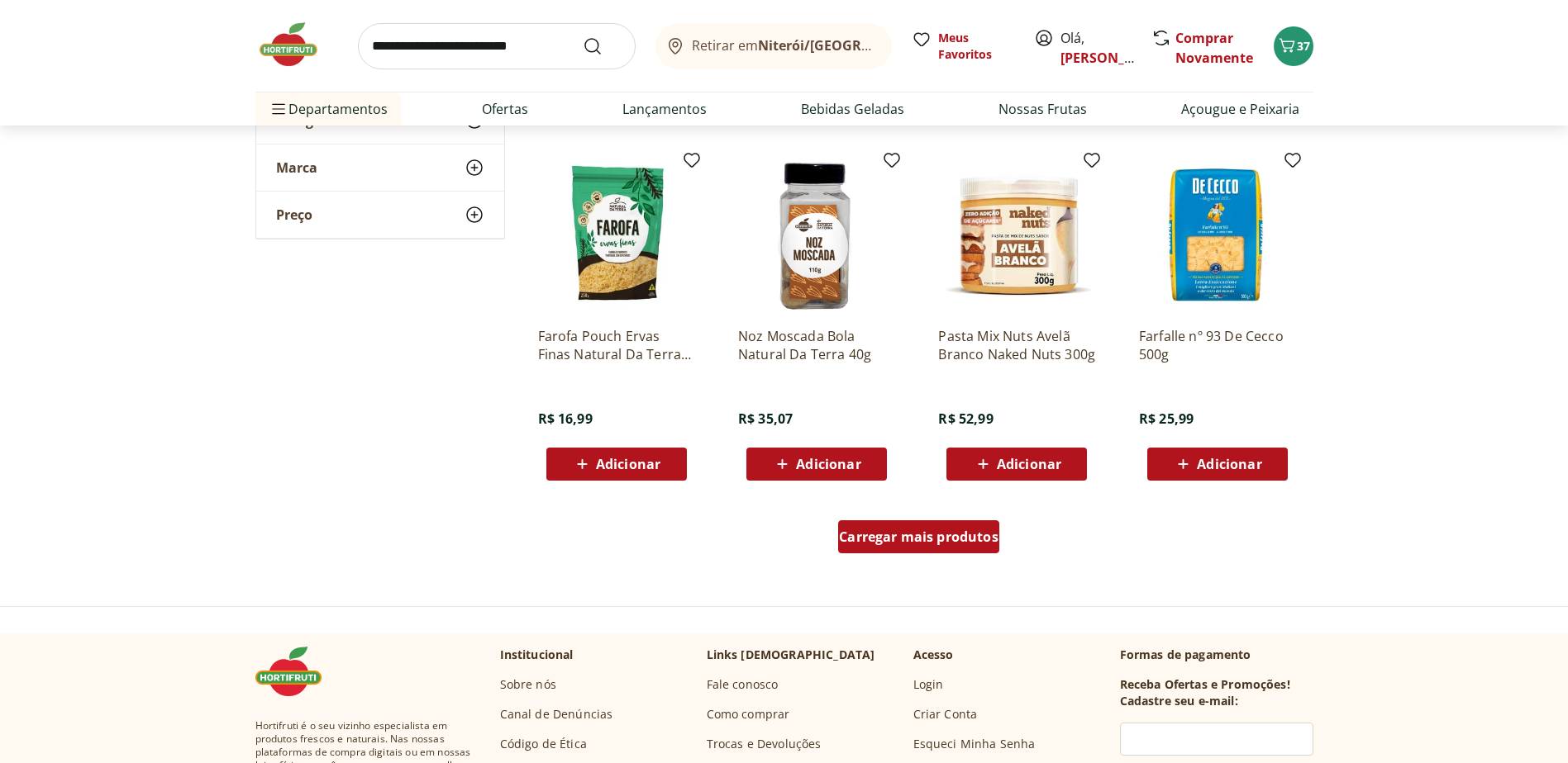
drag, startPoint x: 878, startPoint y: 532, endPoint x: 805, endPoint y: 445, distance: 113.6
click at [878, 534] on span "Carregar mais produtos" at bounding box center [919, 536] width 160 height 13
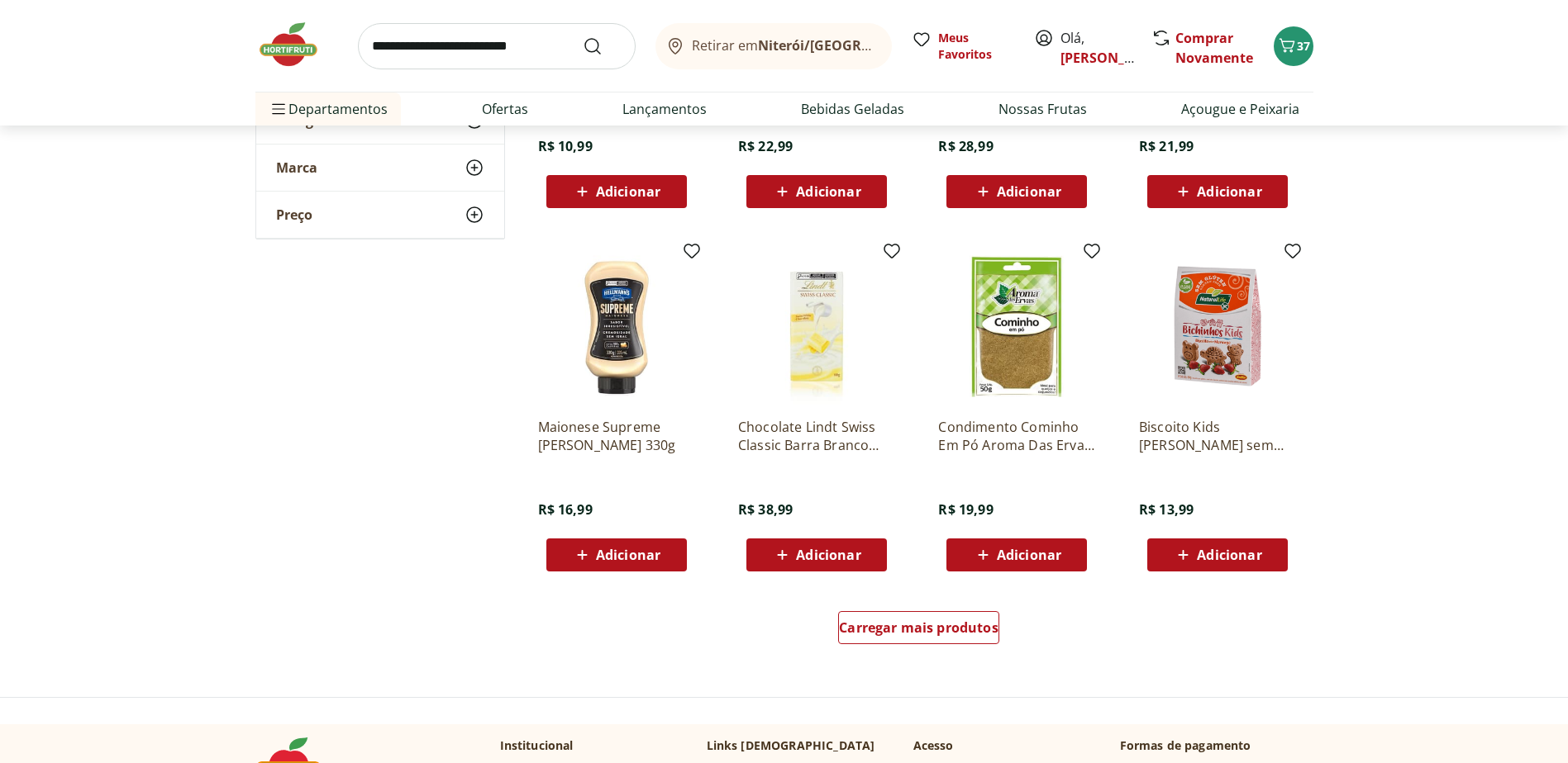
scroll to position [45025, 0]
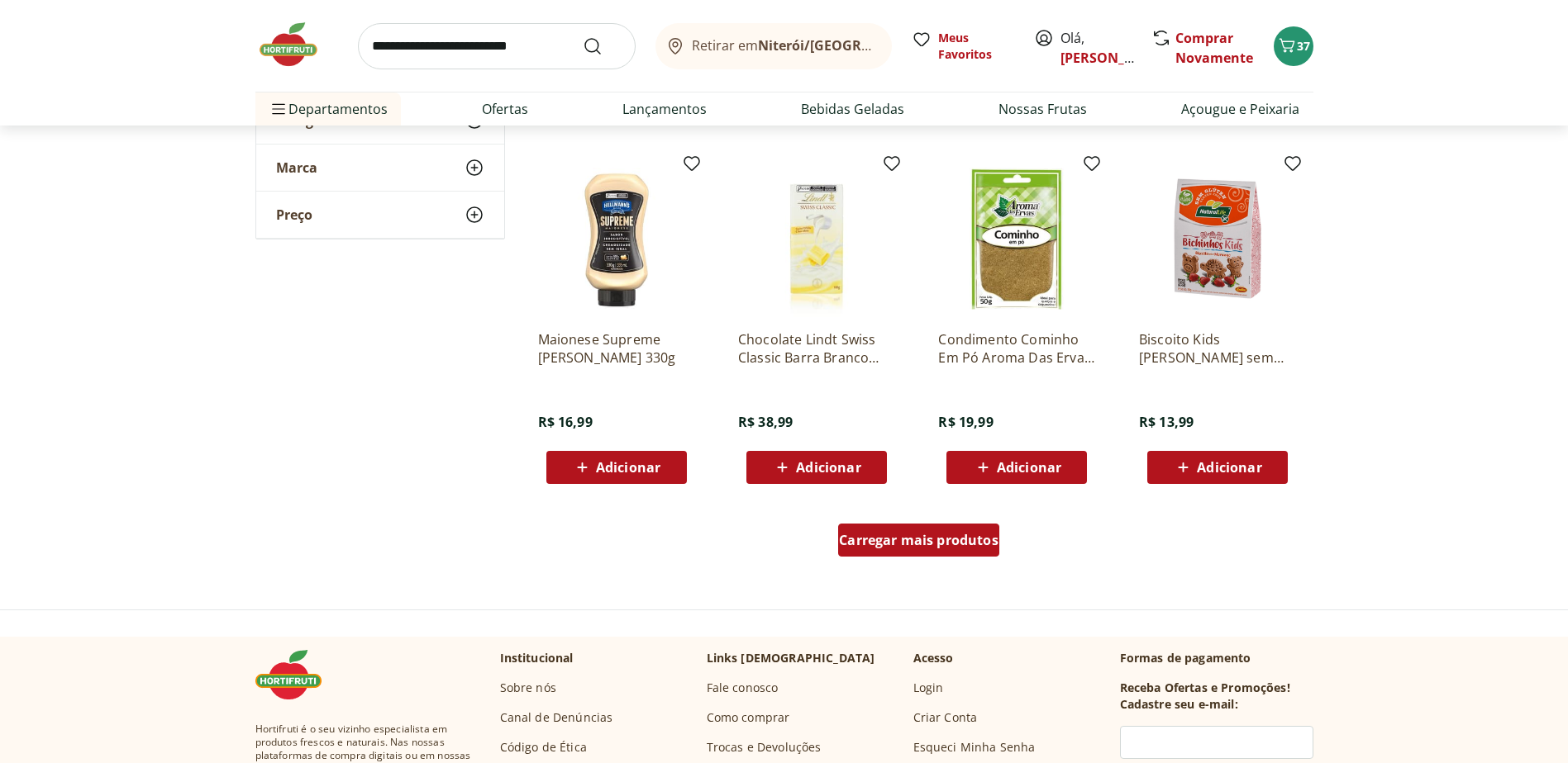
click at [898, 530] on div "Carregar mais produtos" at bounding box center [919, 540] width 161 height 33
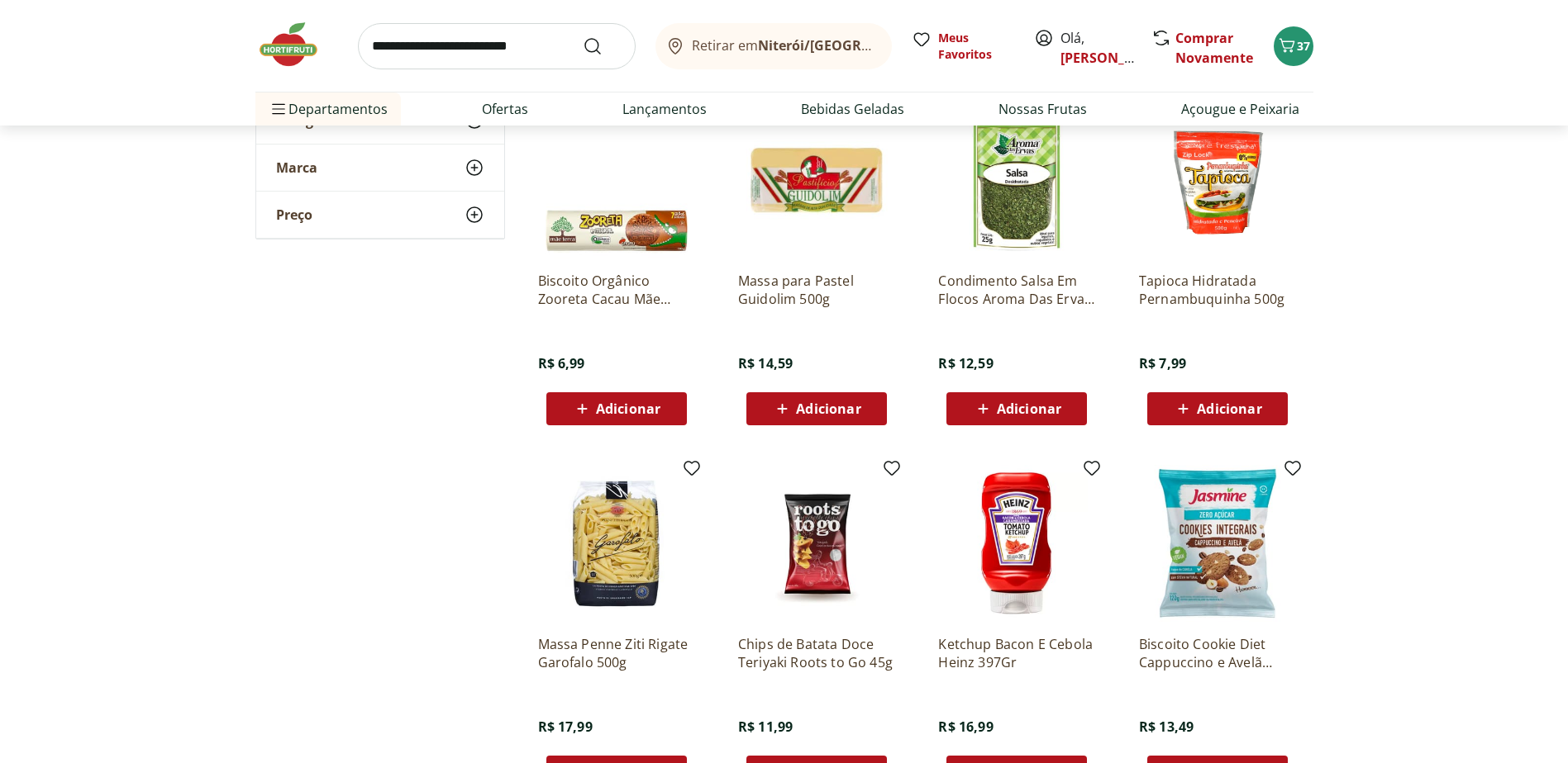
scroll to position [46016, 0]
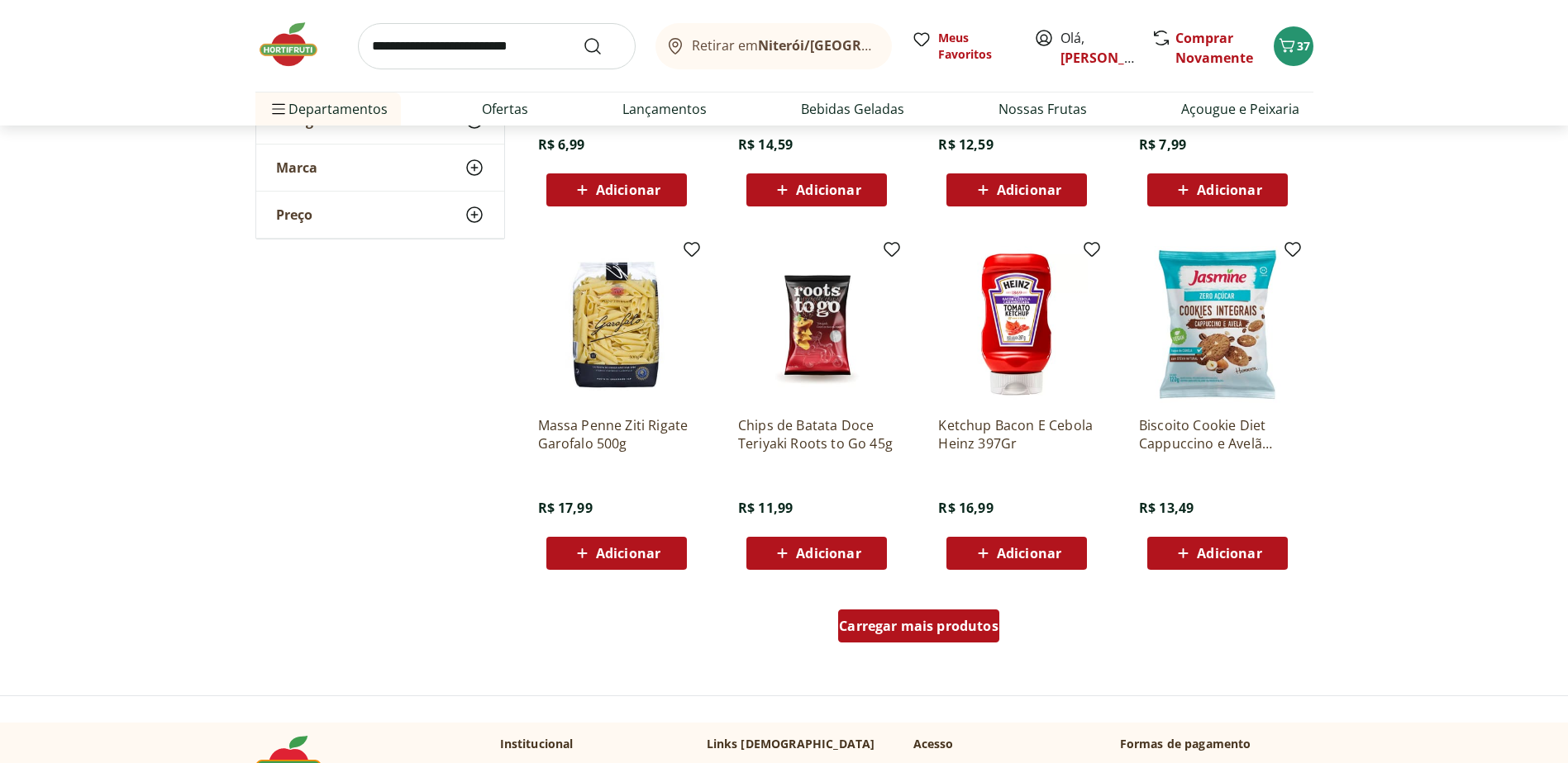
click at [877, 615] on div "Carregar mais produtos" at bounding box center [919, 626] width 161 height 33
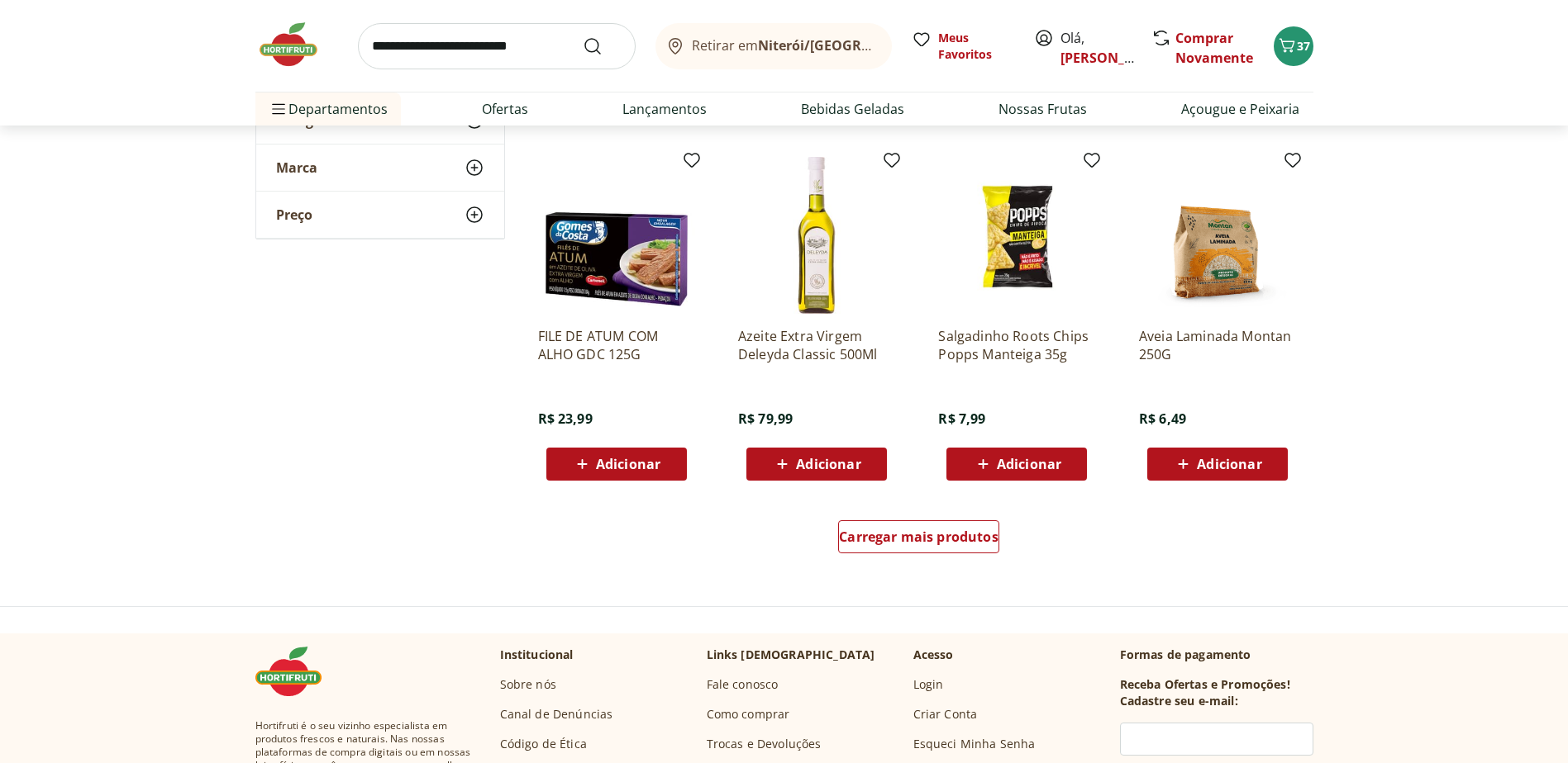
scroll to position [47255, 0]
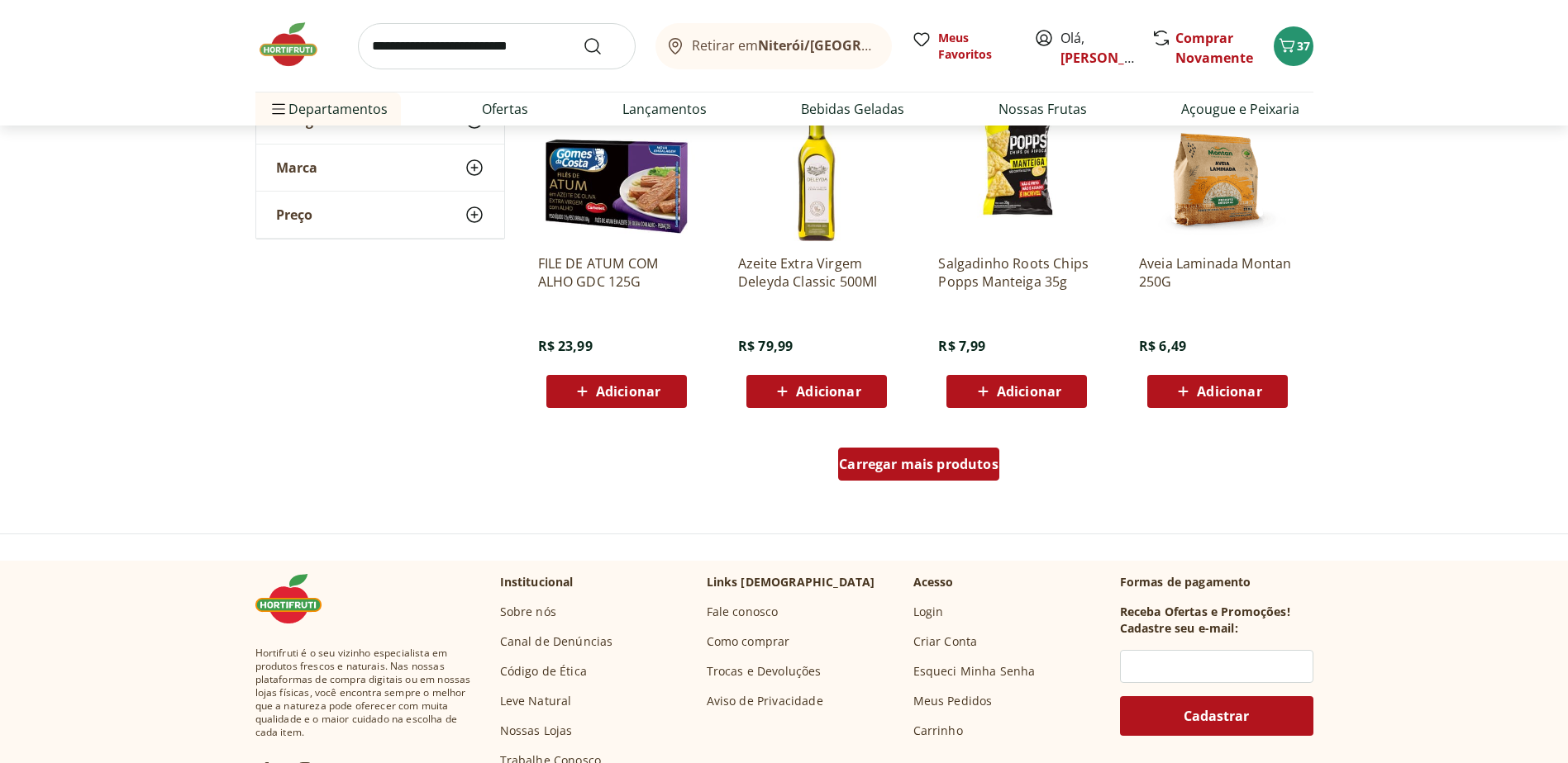
click at [896, 471] on span "Carregar mais produtos" at bounding box center [919, 463] width 160 height 13
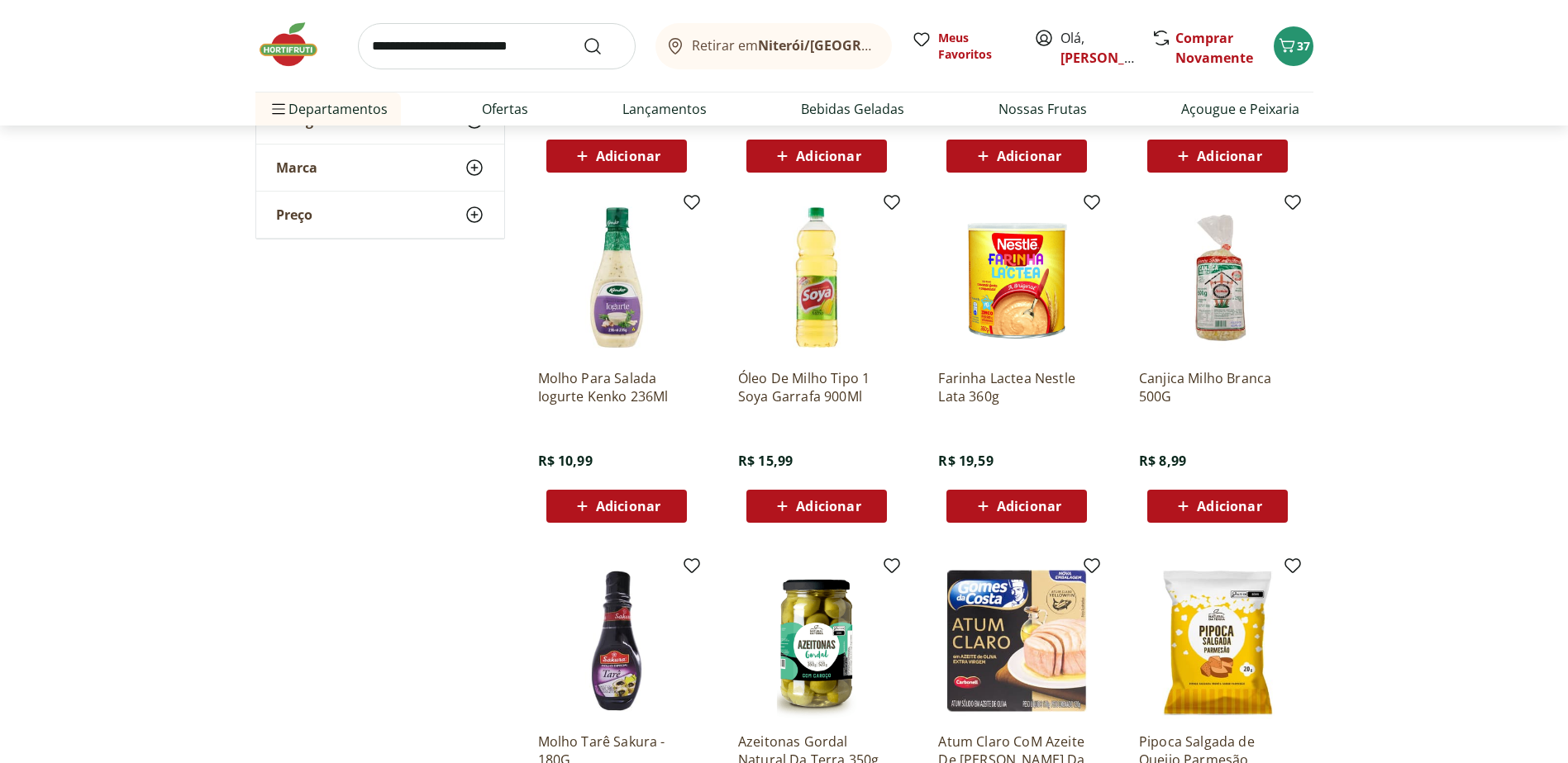
scroll to position [47586, 0]
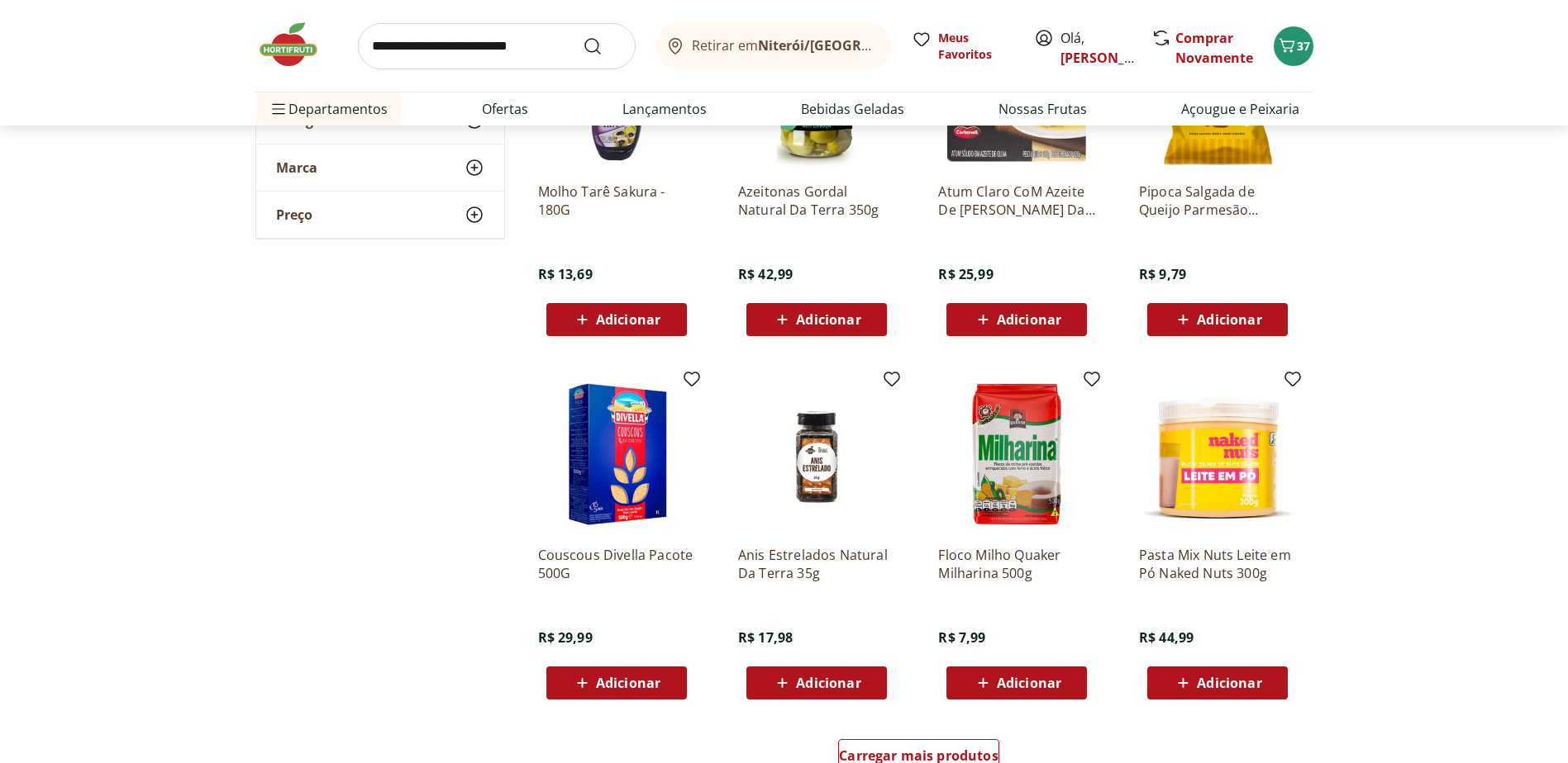
scroll to position [48081, 0]
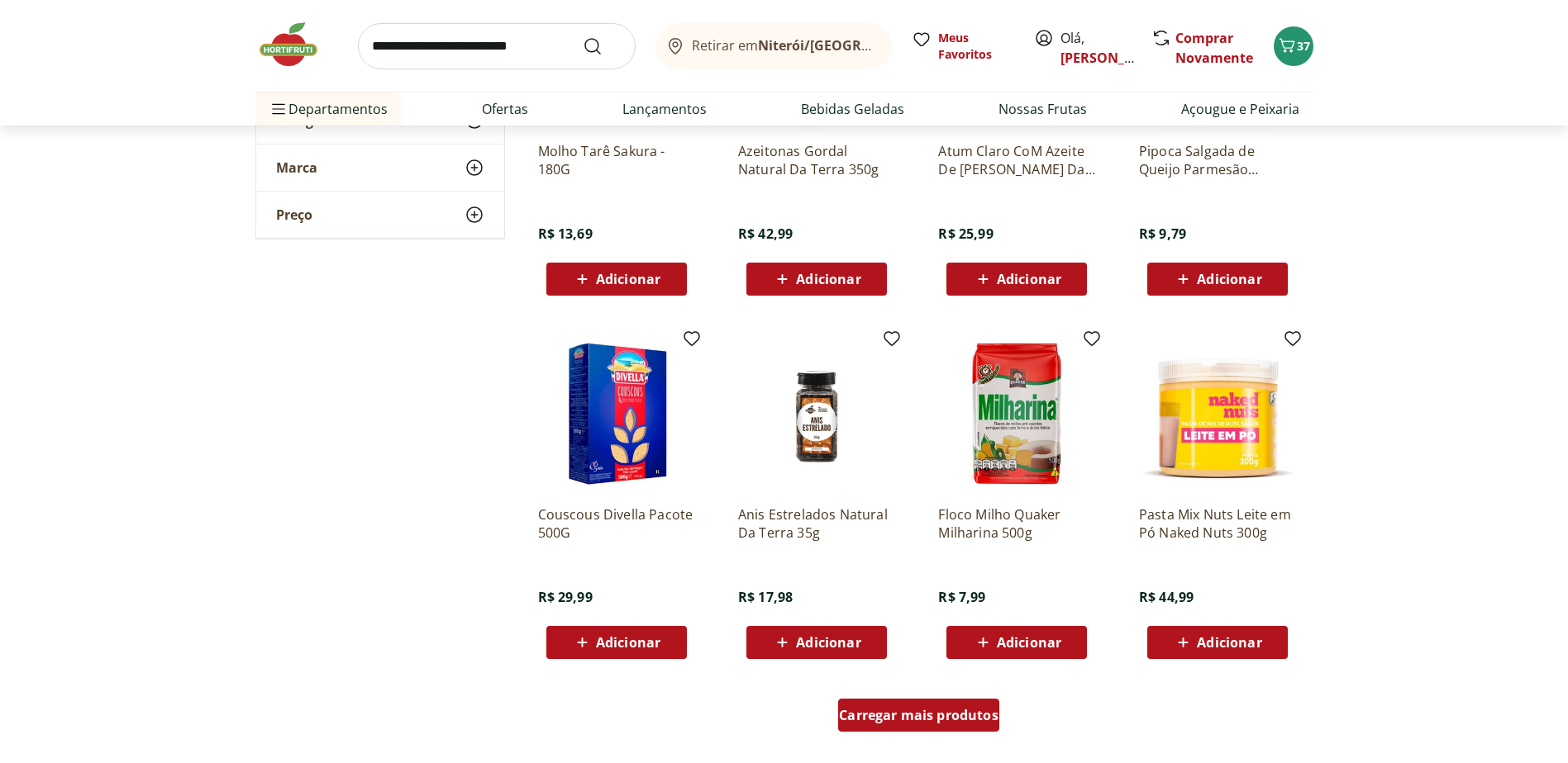
click at [869, 711] on span "Carregar mais produtos" at bounding box center [919, 715] width 160 height 13
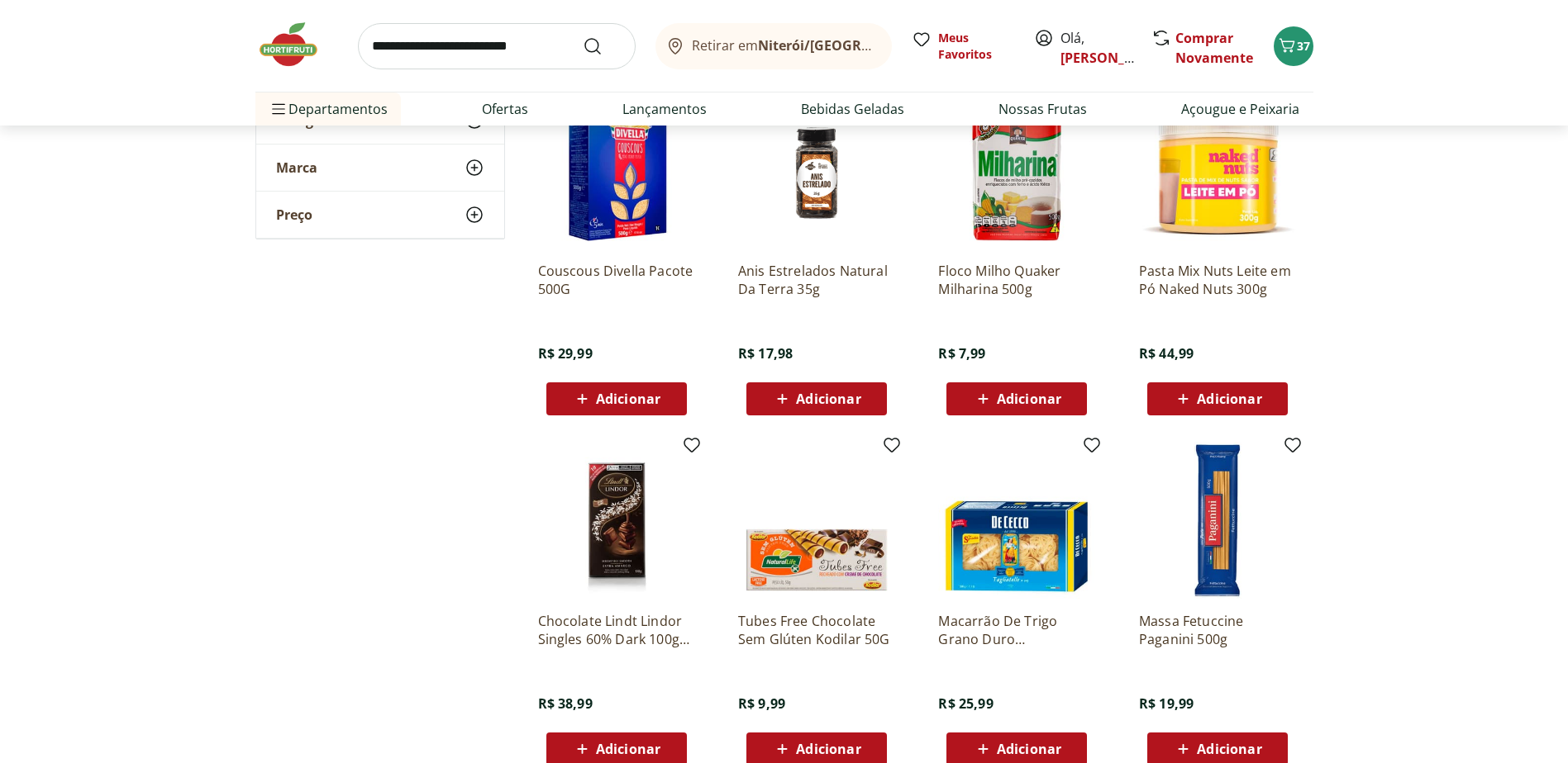
scroll to position [48411, 0]
